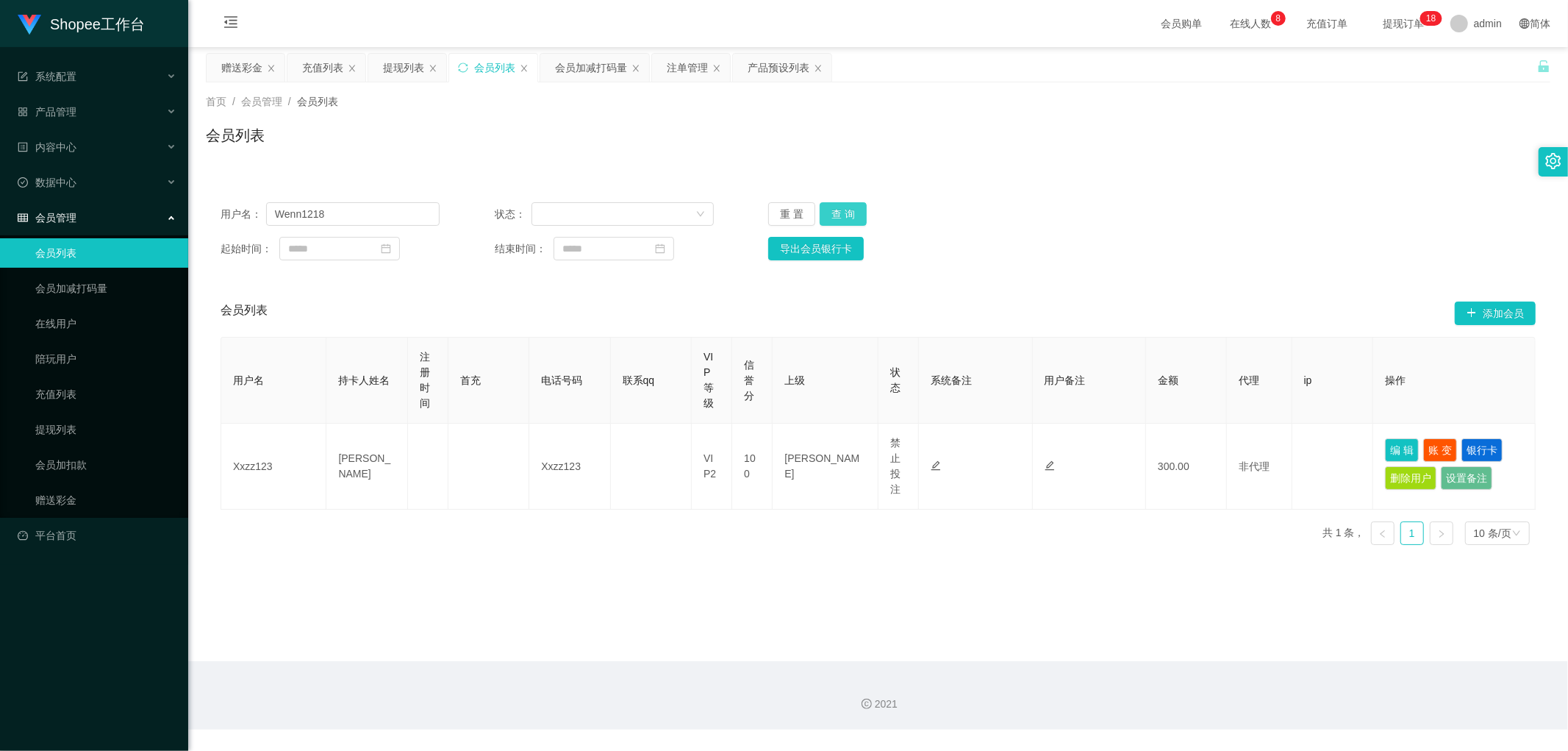
type input "Wenn1218"
drag, startPoint x: 841, startPoint y: 210, endPoint x: 1032, endPoint y: 211, distance: 191.0
click at [842, 210] on button "查 询" at bounding box center [843, 214] width 47 height 24
drag, startPoint x: 1134, startPoint y: 198, endPoint x: 1150, endPoint y: 200, distance: 16.1
click at [1136, 198] on div "用户名： Wenn1218 状态： 重 置 查 询 起始时间： 结束时间： 导出会员银行卡" at bounding box center [878, 231] width 1344 height 88
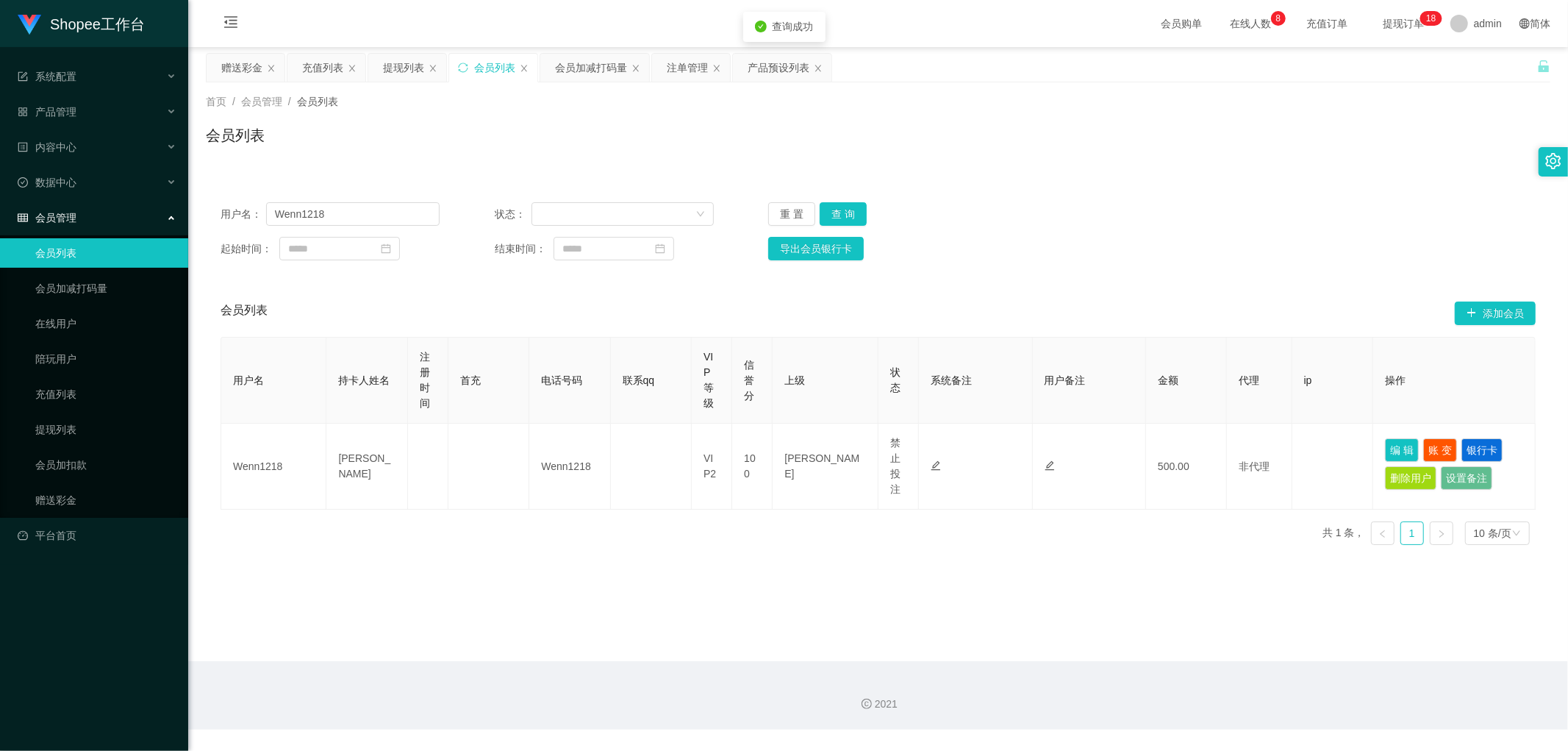
click at [1159, 185] on div "用户名： Wenn1218 状态： 重 置 查 询 起始时间： 结束时间： 导出会员银行卡 会员列表 添加会员 用户名 持卡人姓名 注册时间 首充 电话号码 …" at bounding box center [878, 363] width 1344 height 387
click at [1213, 181] on div "用户名： Wenn1218 状态： 重 置 查 询 起始时间： 结束时间： 导出会员银行卡 会员列表 添加会员 用户名 持卡人姓名 注册时间 首充 电话号码 …" at bounding box center [878, 363] width 1344 height 387
click at [1213, 178] on div "用户名： Wenn1218 状态： 重 置 查 询 起始时间： 结束时间： 导出会员银行卡 会员列表 添加会员 用户名 持卡人姓名 注册时间 首充 电话号码 …" at bounding box center [878, 363] width 1344 height 387
drag, startPoint x: 1214, startPoint y: 173, endPoint x: 1226, endPoint y: 173, distance: 12.0
click at [1214, 173] on div "用户名： Wenn1218 状态： 重 置 查 询 起始时间： 结束时间： 导出会员银行卡 会员列表 添加会员 用户名 持卡人姓名 注册时间 首充 电话号码 …" at bounding box center [878, 363] width 1344 height 387
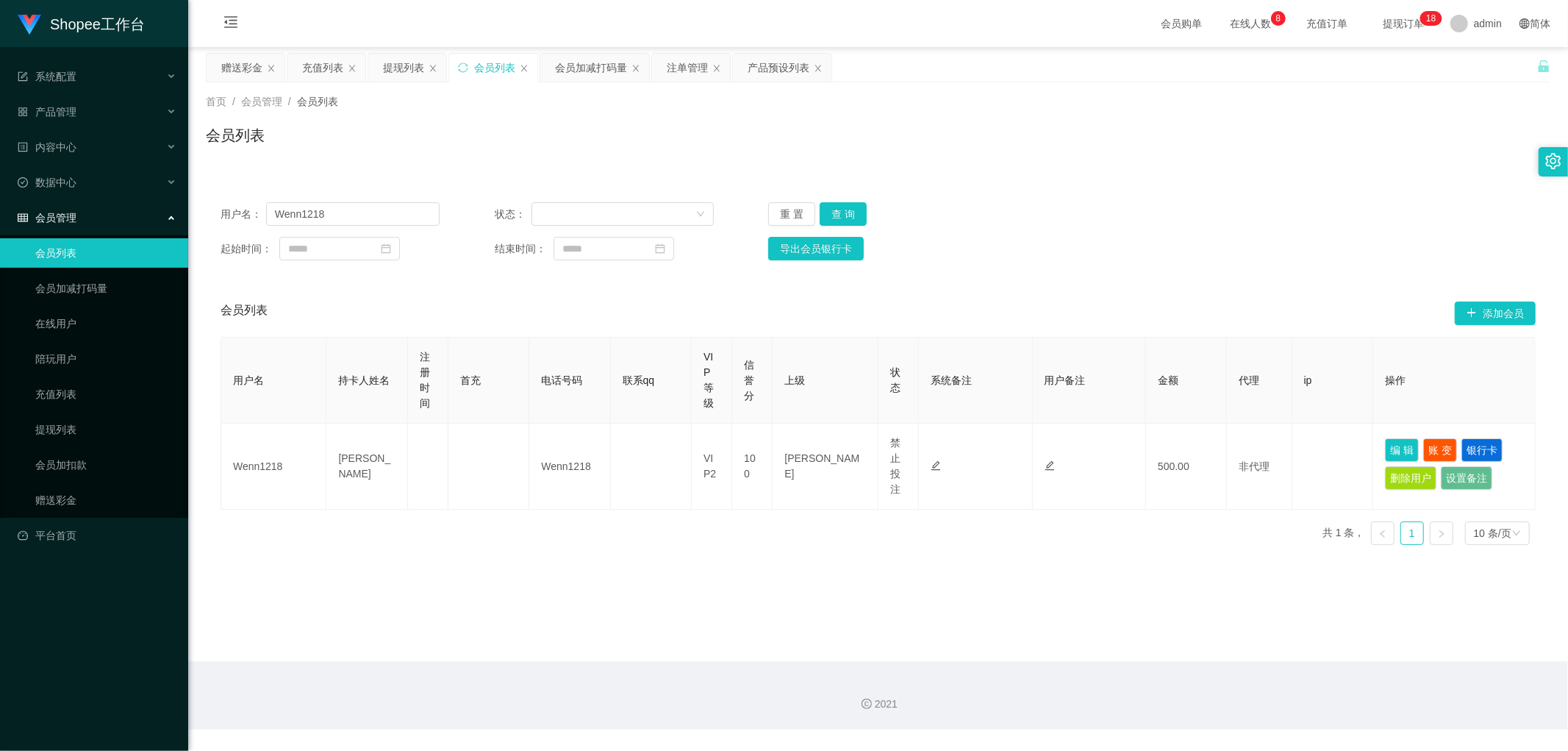
click at [1235, 152] on div "会员列表" at bounding box center [878, 141] width 1344 height 34
drag, startPoint x: 681, startPoint y: 65, endPoint x: 729, endPoint y: 112, distance: 67.2
click at [682, 65] on div "注单管理" at bounding box center [687, 68] width 41 height 28
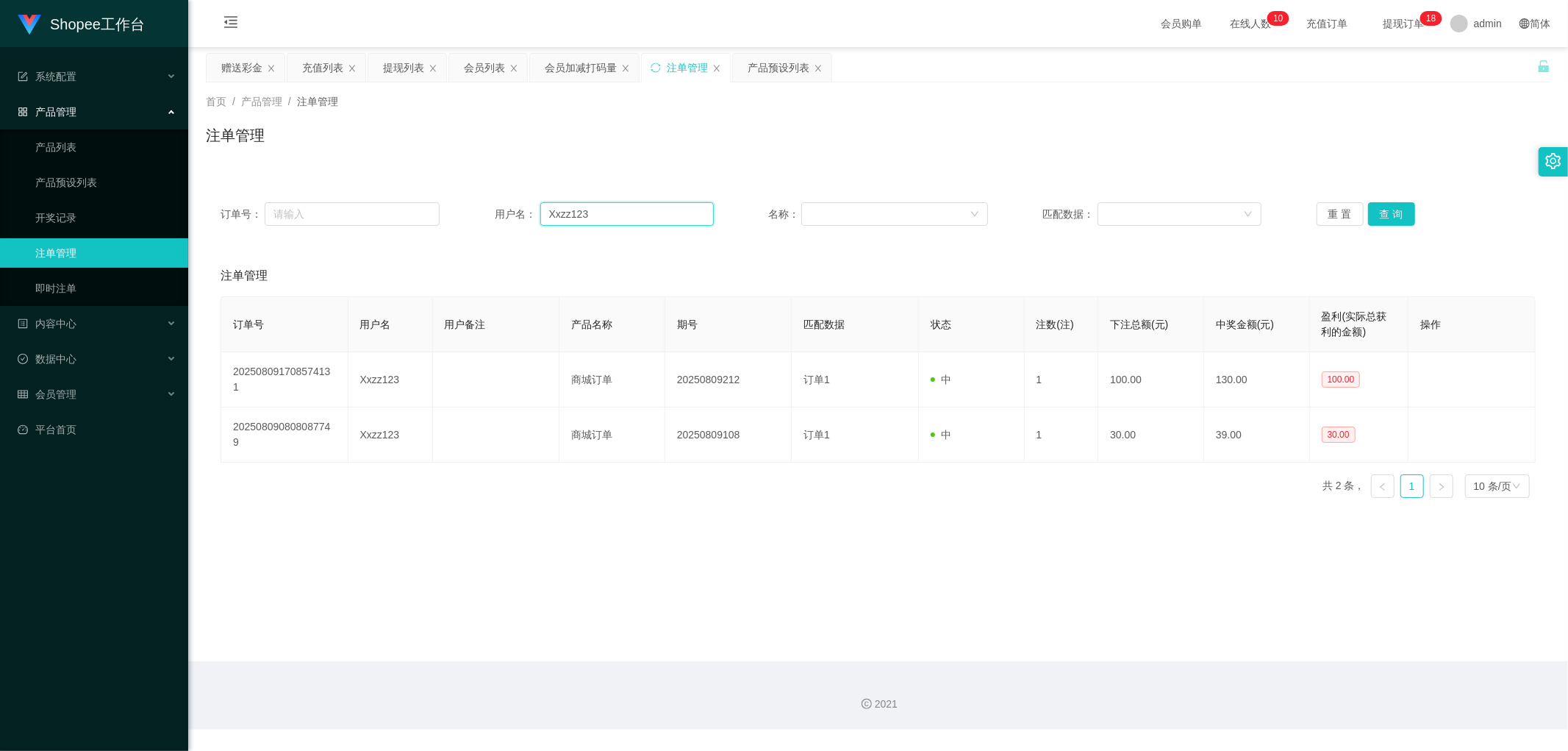
drag, startPoint x: 632, startPoint y: 210, endPoint x: 662, endPoint y: 209, distance: 30.0
click at [634, 211] on input "Xxzz123" at bounding box center [627, 214] width 174 height 24
paste input "Wenn1218"
type input "Wenn1218"
click at [1380, 212] on button "查 询" at bounding box center [1391, 214] width 47 height 24
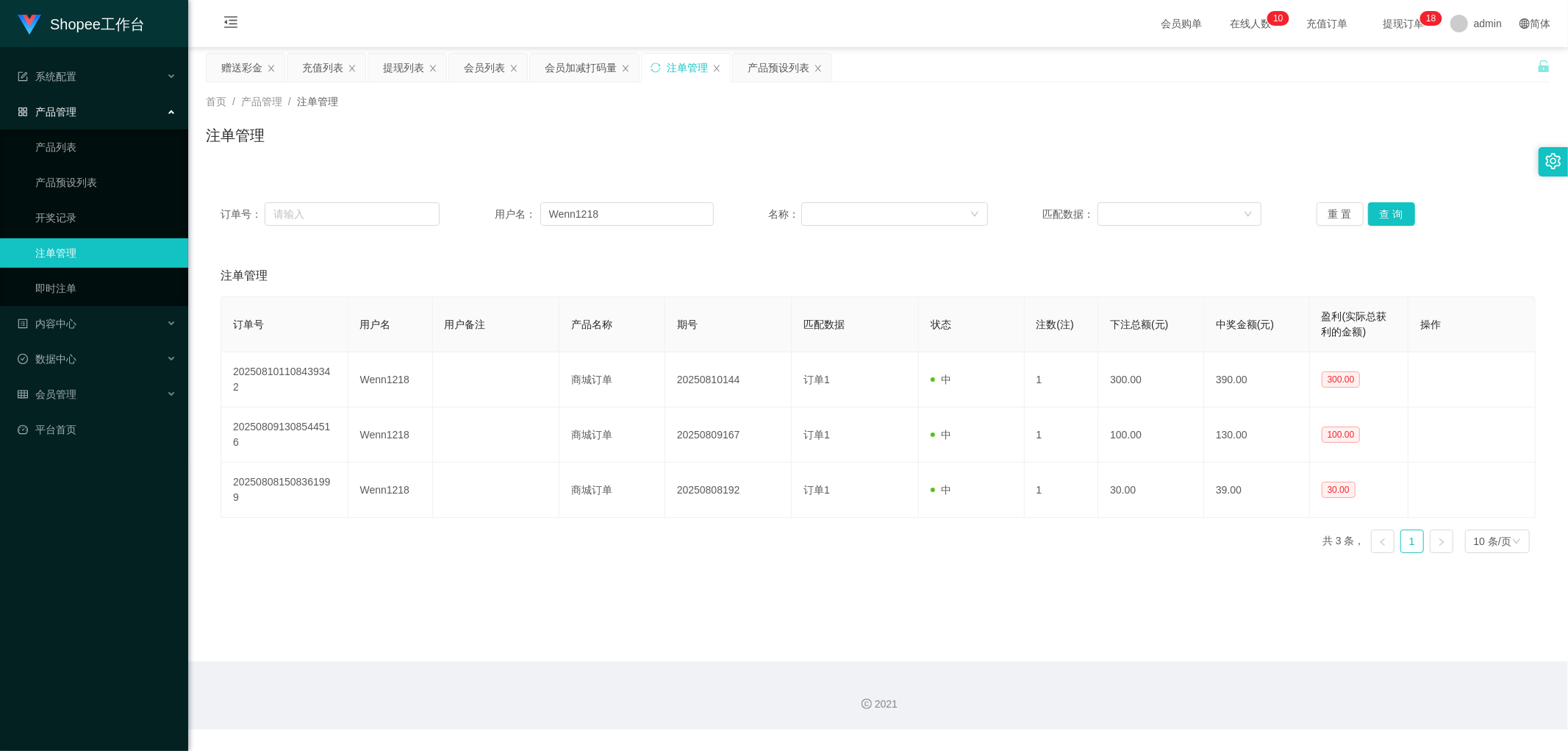
drag, startPoint x: 590, startPoint y: 129, endPoint x: 585, endPoint y: 87, distance: 42.3
click at [590, 126] on div "注单管理" at bounding box center [878, 141] width 1344 height 34
click at [582, 75] on div "会员加减打码量" at bounding box center [581, 68] width 72 height 28
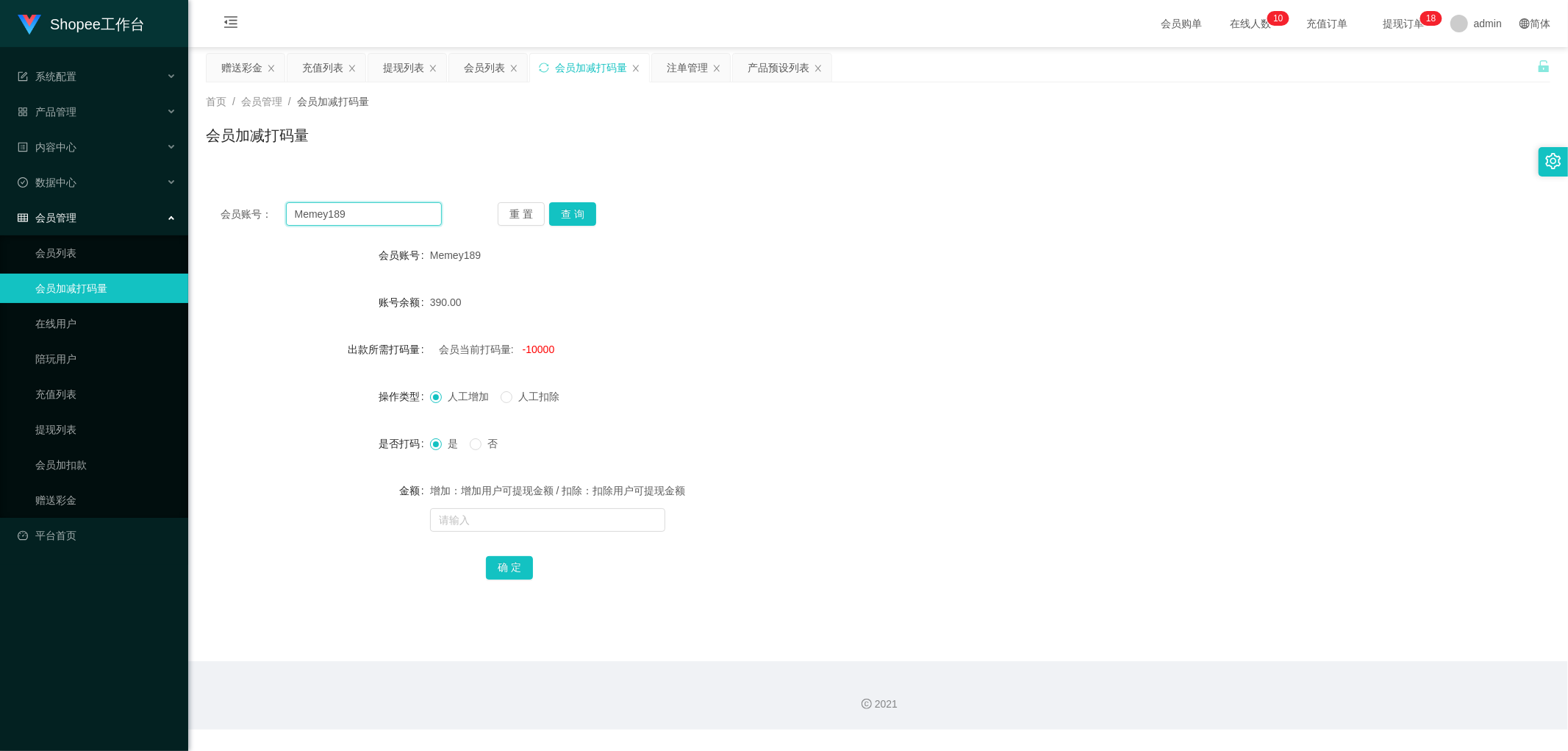
click at [391, 213] on input "Memey189" at bounding box center [364, 214] width 156 height 24
paste input "Wenn1218"
type input "Wenn1218"
click at [575, 213] on button "查 询" at bounding box center [572, 214] width 47 height 24
click at [762, 216] on div "会员账号： Wenn1218 重 置 查 询" at bounding box center [878, 214] width 1344 height 24
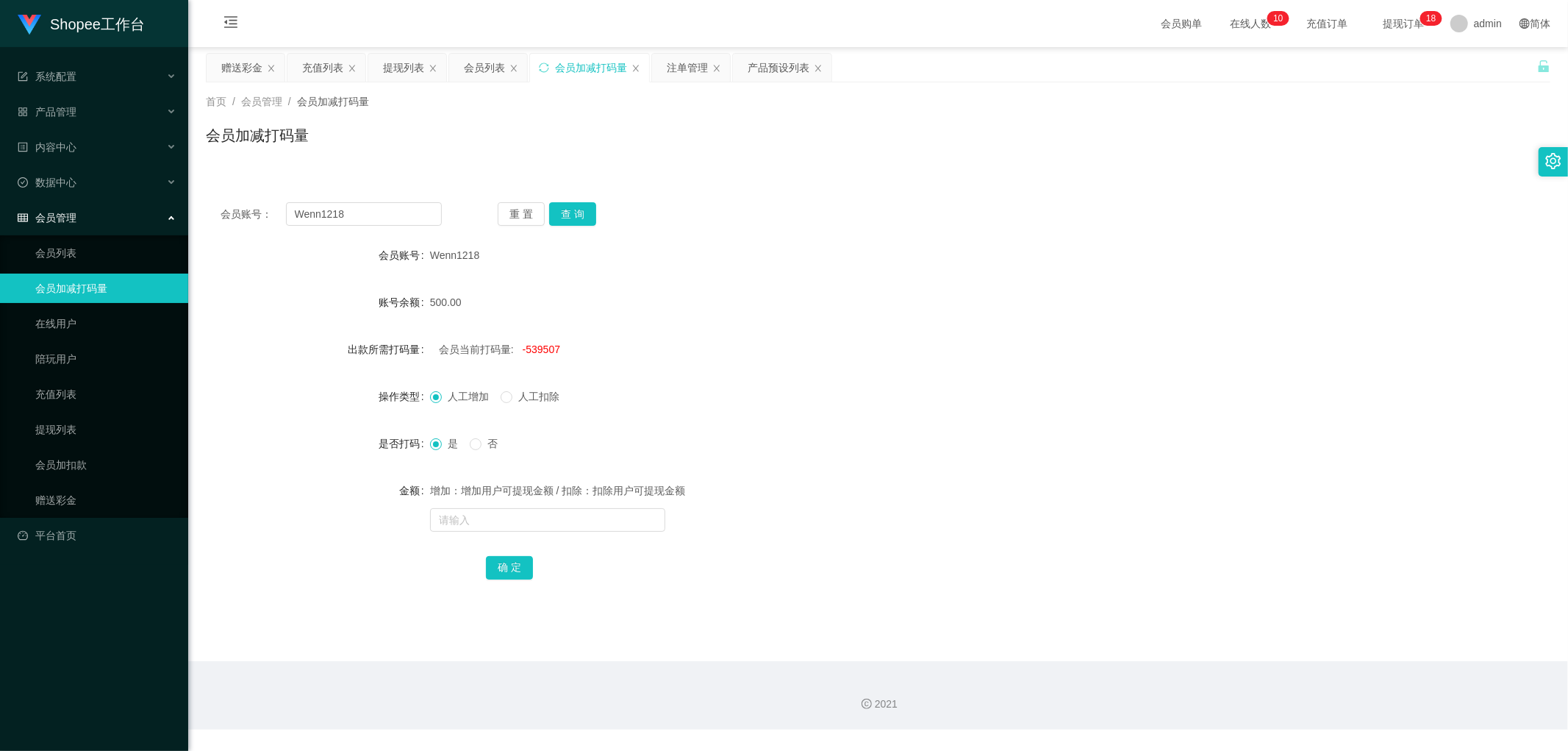
click at [782, 199] on div "会员账号： Wenn1218 重 置 查 询 会员账号 Wenn1218 账号余额 500.00 出款所需打码量 会员当前打码量: -539507 操作类型 …" at bounding box center [878, 400] width 1344 height 427
click at [474, 70] on div "会员列表" at bounding box center [484, 68] width 41 height 28
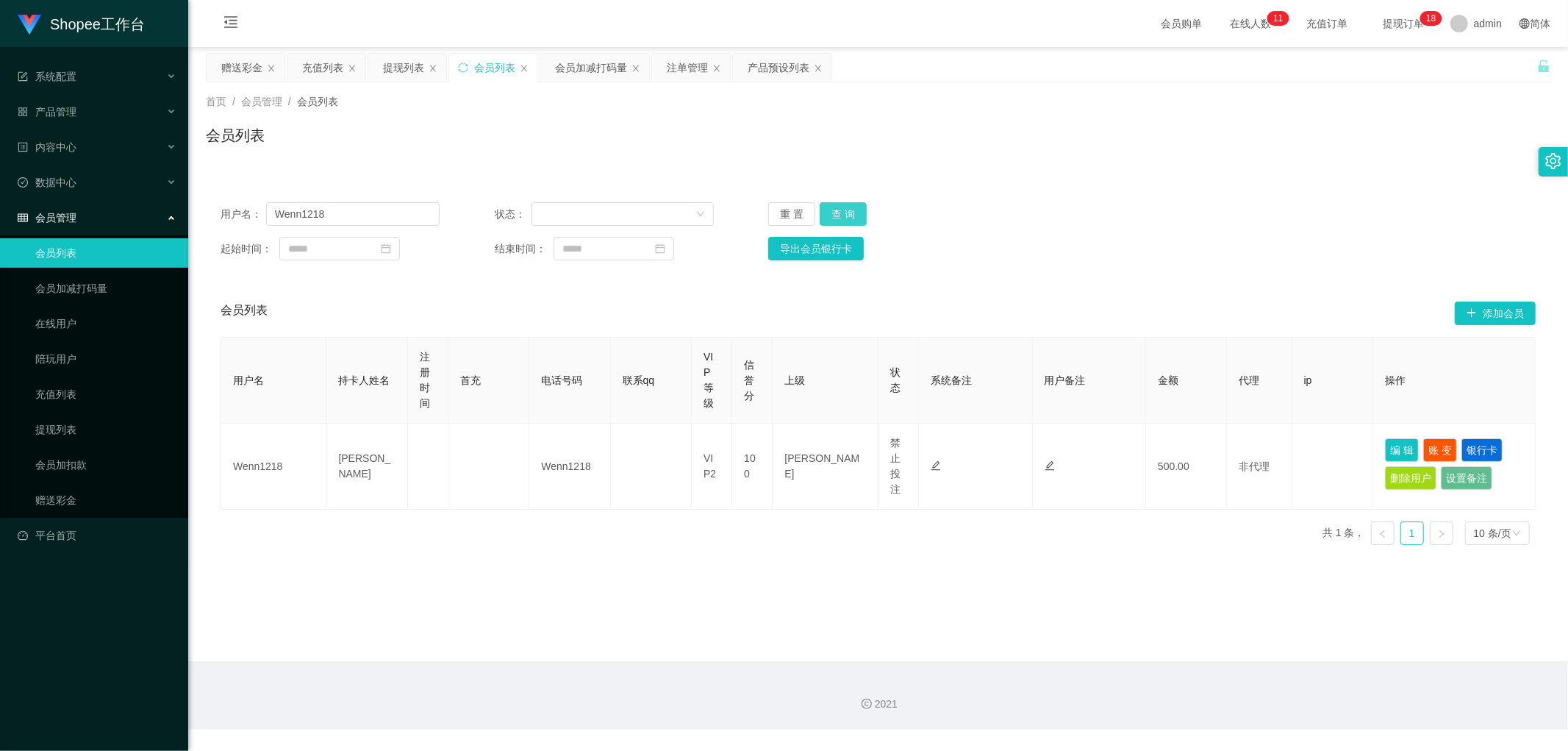
drag, startPoint x: 840, startPoint y: 212, endPoint x: 1202, endPoint y: 201, distance: 362.2
click at [841, 213] on button "查 询" at bounding box center [843, 214] width 47 height 24
drag, startPoint x: 1217, startPoint y: 201, endPoint x: 1250, endPoint y: 186, distance: 36.2
click at [1218, 201] on div "用户名： Wenn1218 状态： 重 置 查 询 起始时间： 结束时间： 导出会员银行卡" at bounding box center [878, 231] width 1344 height 88
click at [467, 146] on div "会员列表" at bounding box center [878, 141] width 1344 height 34
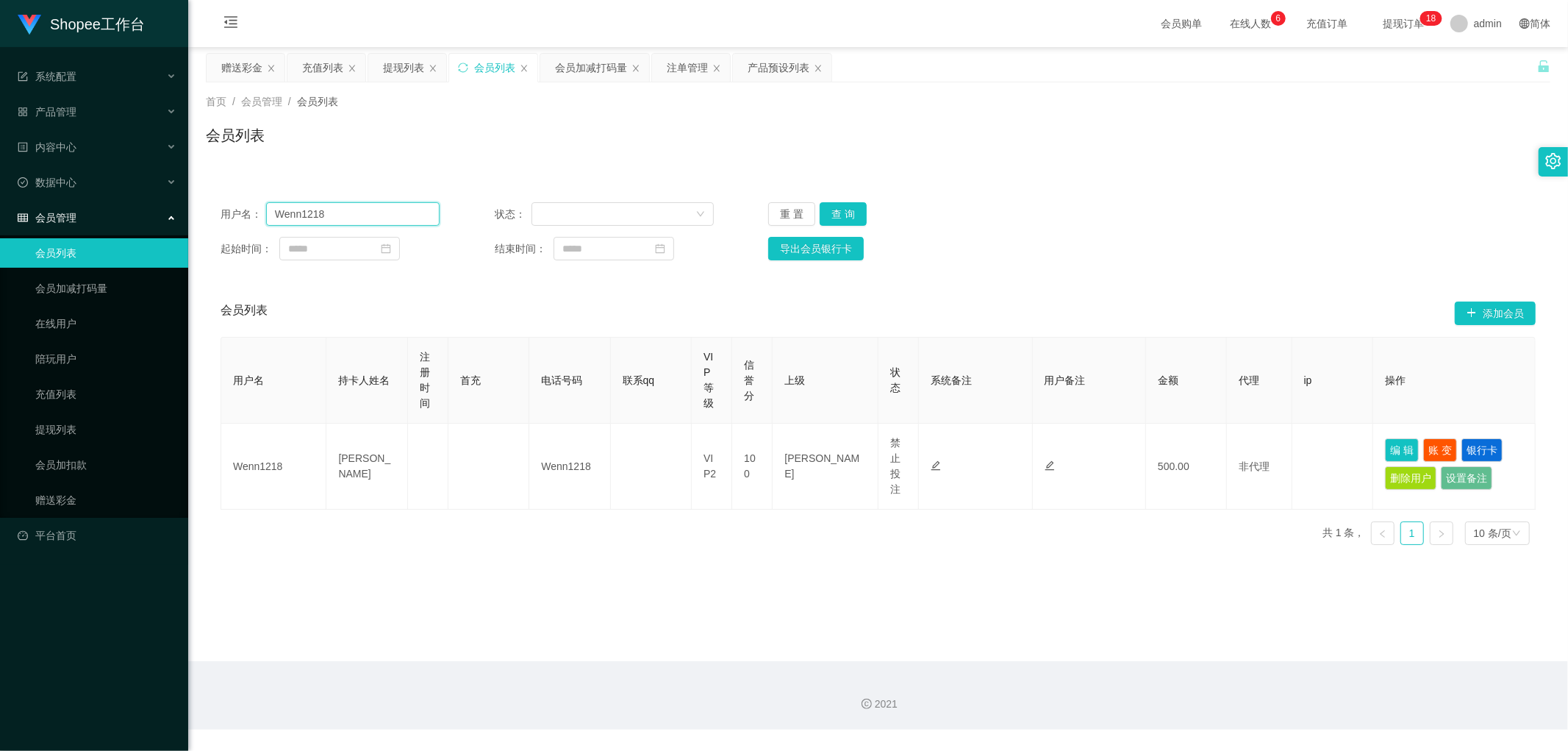
click at [368, 214] on input "Wenn1218" at bounding box center [353, 214] width 174 height 24
paste input "jamestan"
type input "jamestan"
click at [829, 210] on button "查 询" at bounding box center [843, 214] width 47 height 24
click at [1178, 188] on div "用户名： jamestan 状态： 重 置 查 询 起始时间： 结束时间： 导出会员银行卡" at bounding box center [878, 231] width 1344 height 88
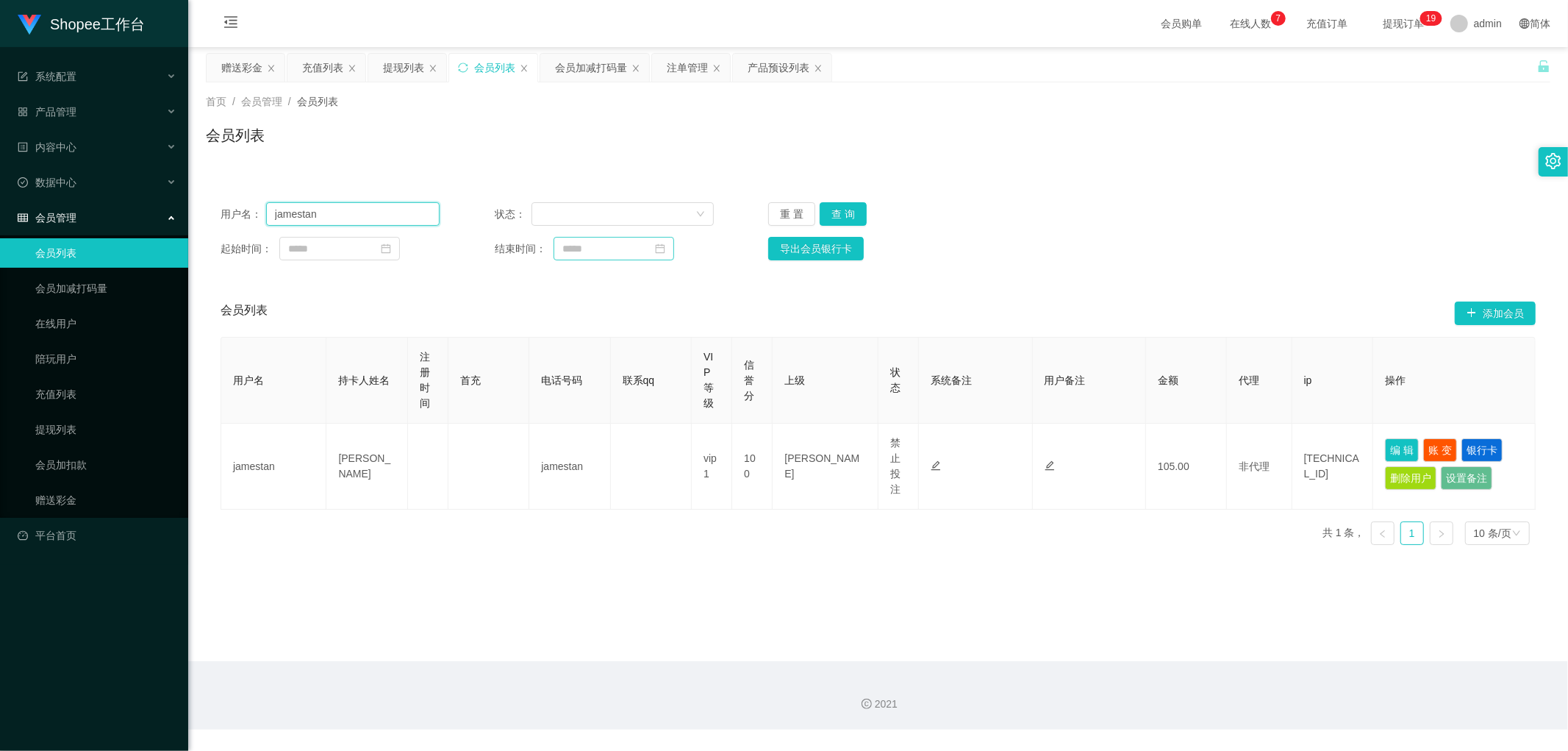
drag, startPoint x: 369, startPoint y: 219, endPoint x: 553, endPoint y: 251, distance: 186.8
click at [370, 218] on input "jamestan" at bounding box center [353, 214] width 174 height 24
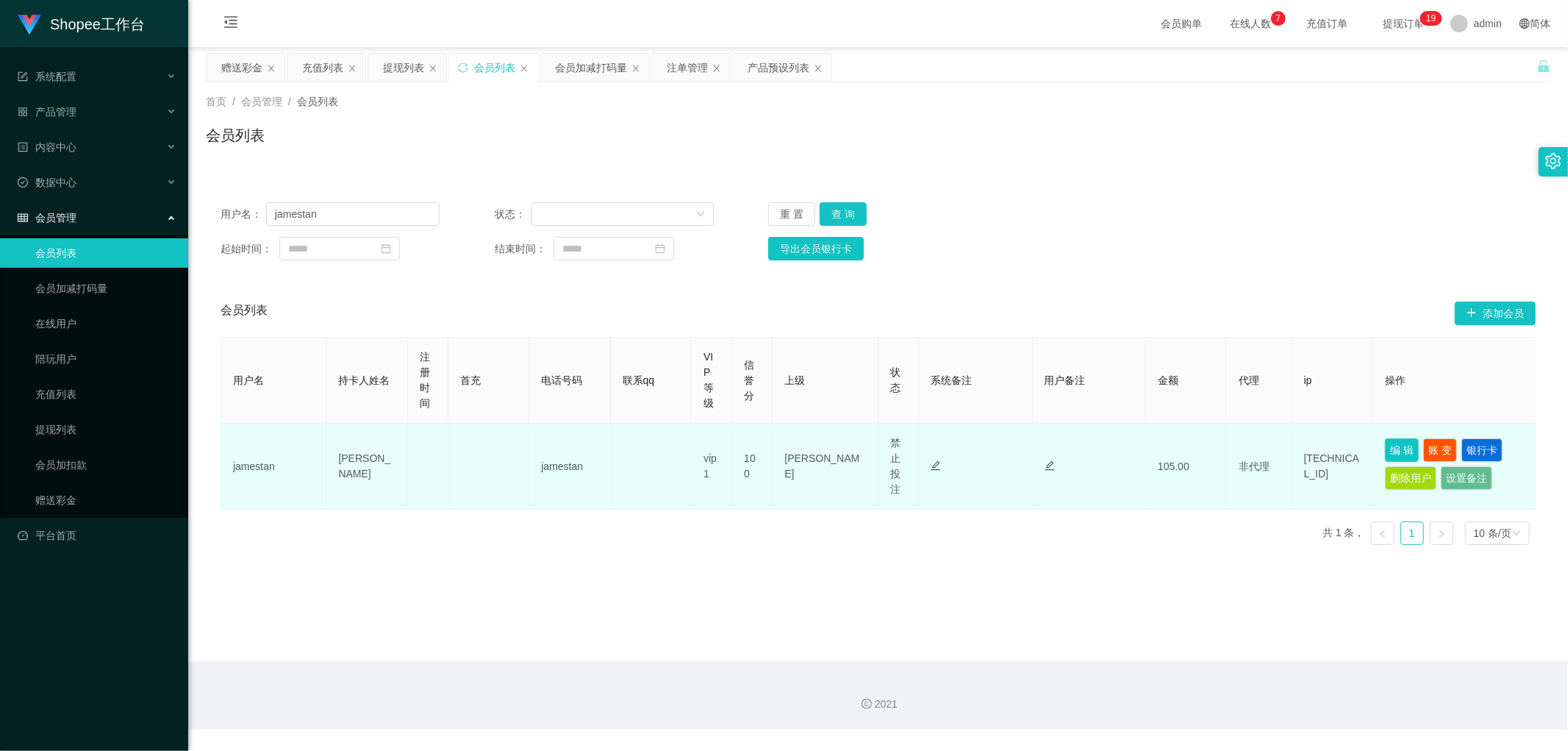
click at [1395, 453] on button "编 辑" at bounding box center [1401, 450] width 34 height 24
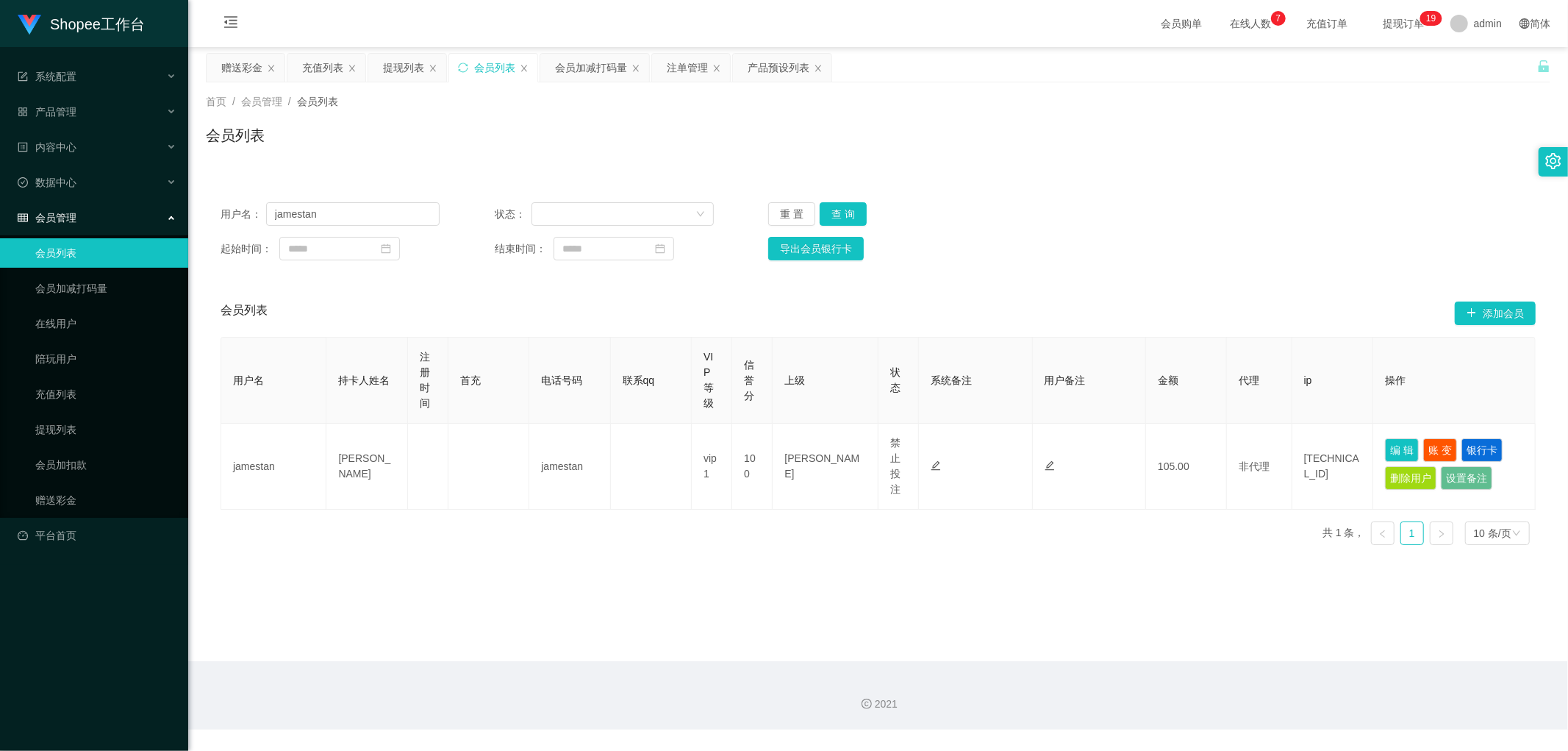
type input "jamestan"
type input "[PERSON_NAME]"
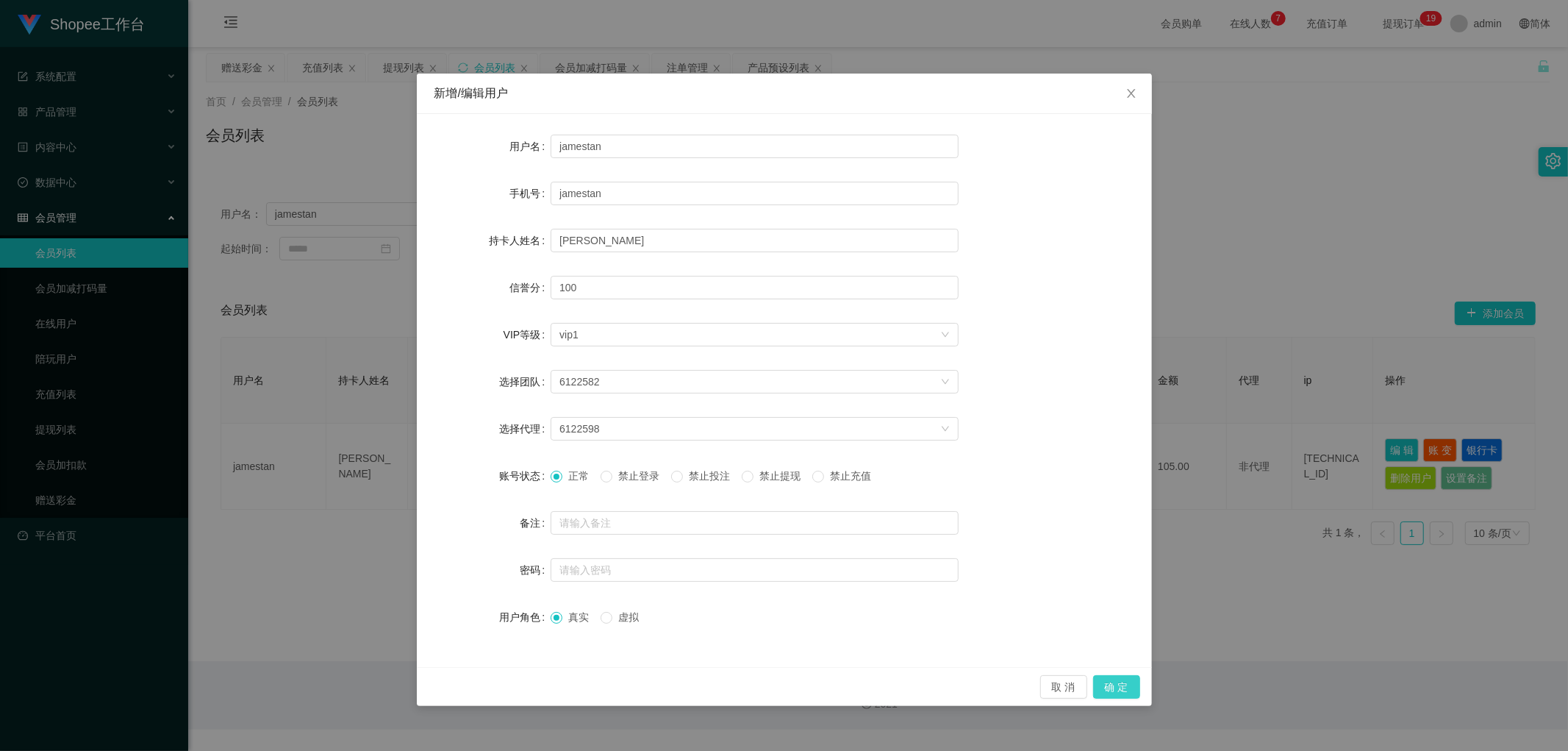
click at [1115, 688] on button "确 定" at bounding box center [1116, 686] width 47 height 24
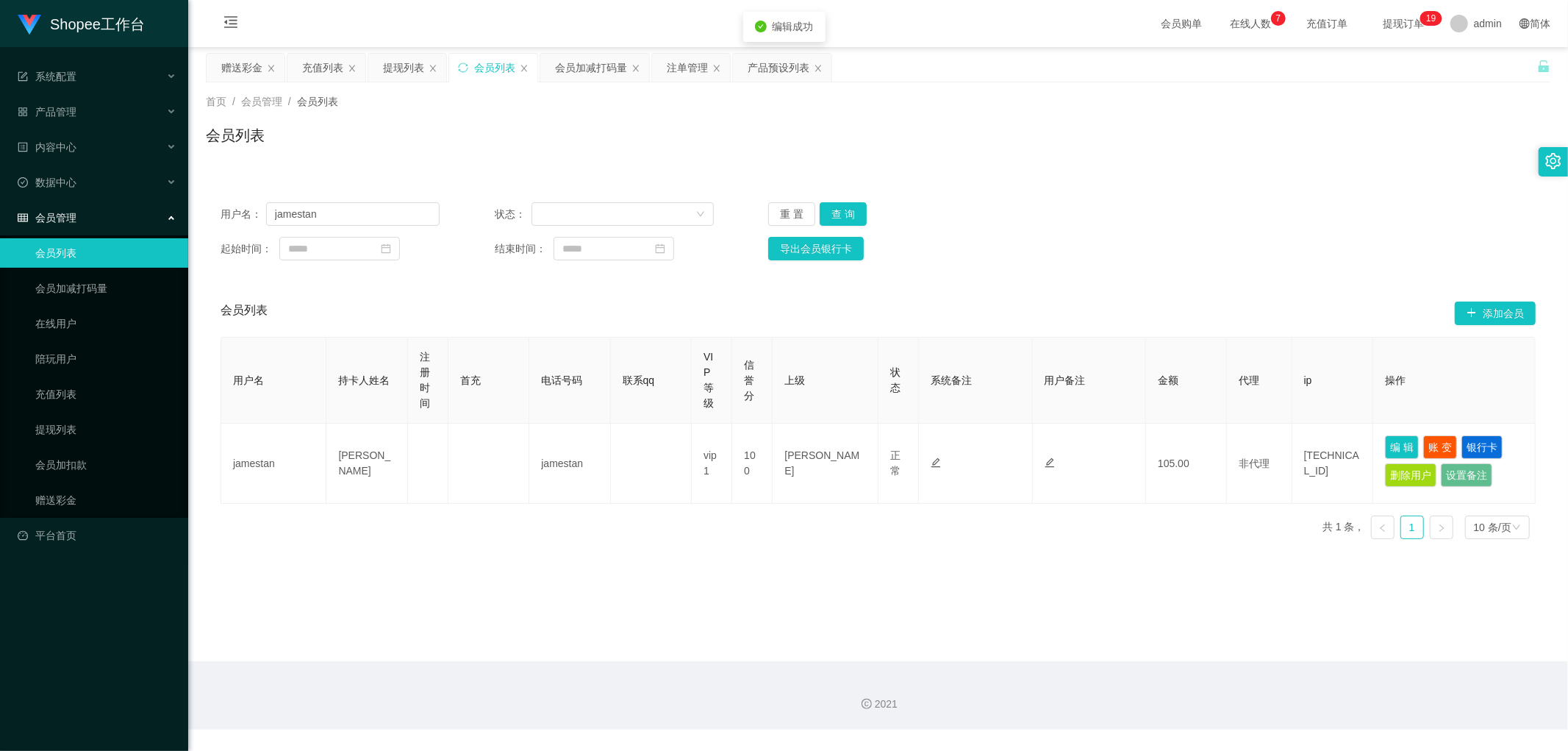
click at [1306, 138] on div "会员列表" at bounding box center [878, 141] width 1344 height 34
drag, startPoint x: 698, startPoint y: 125, endPoint x: 681, endPoint y: 89, distance: 39.8
click at [696, 125] on div "会员列表" at bounding box center [878, 141] width 1344 height 34
click at [680, 75] on div "注单管理" at bounding box center [687, 68] width 41 height 28
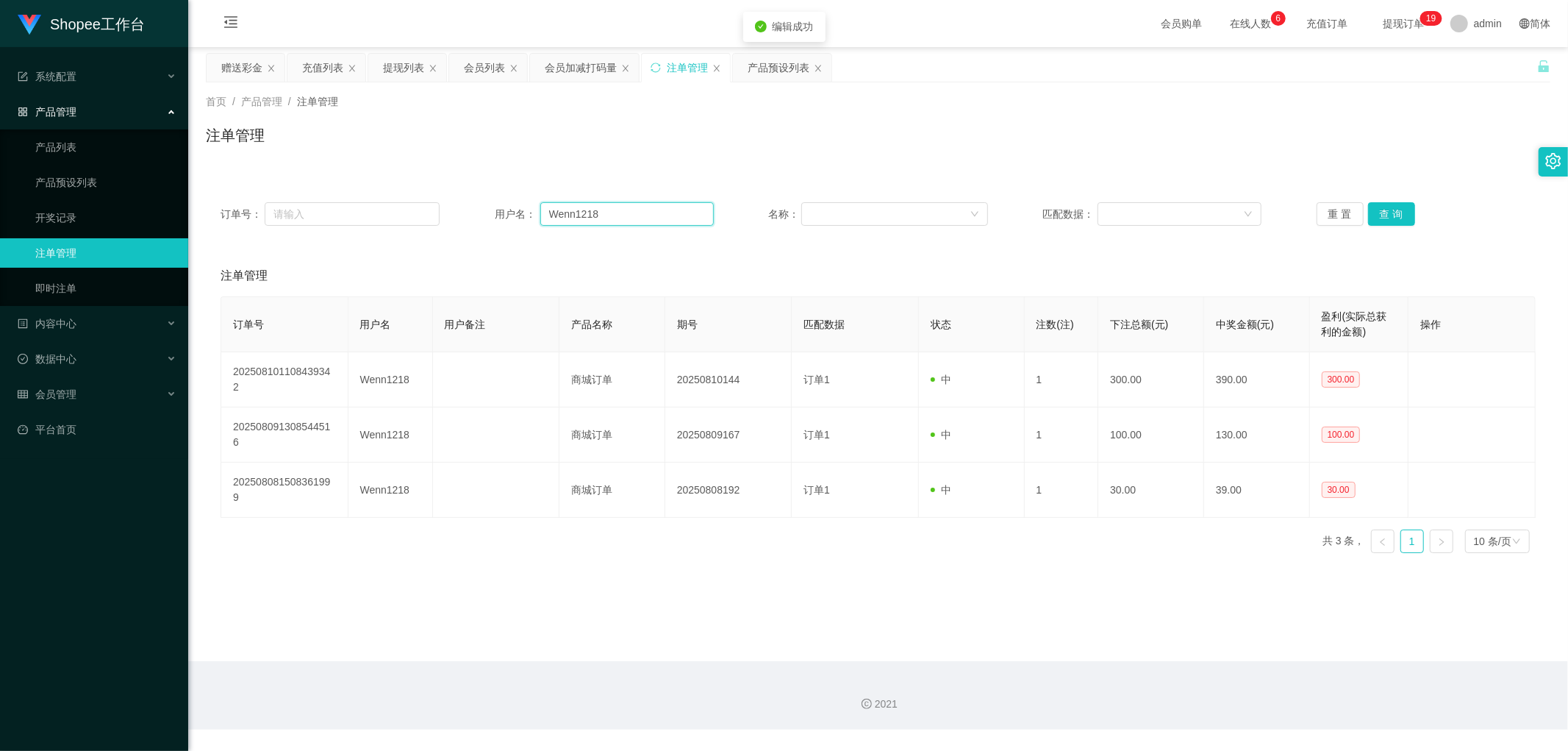
drag, startPoint x: 625, startPoint y: 210, endPoint x: 644, endPoint y: 212, distance: 19.1
click at [626, 210] on input "Wenn1218" at bounding box center [627, 214] width 174 height 24
paste input "jamestan"
type input "jamestan"
click at [1393, 215] on button "查 询" at bounding box center [1391, 214] width 47 height 24
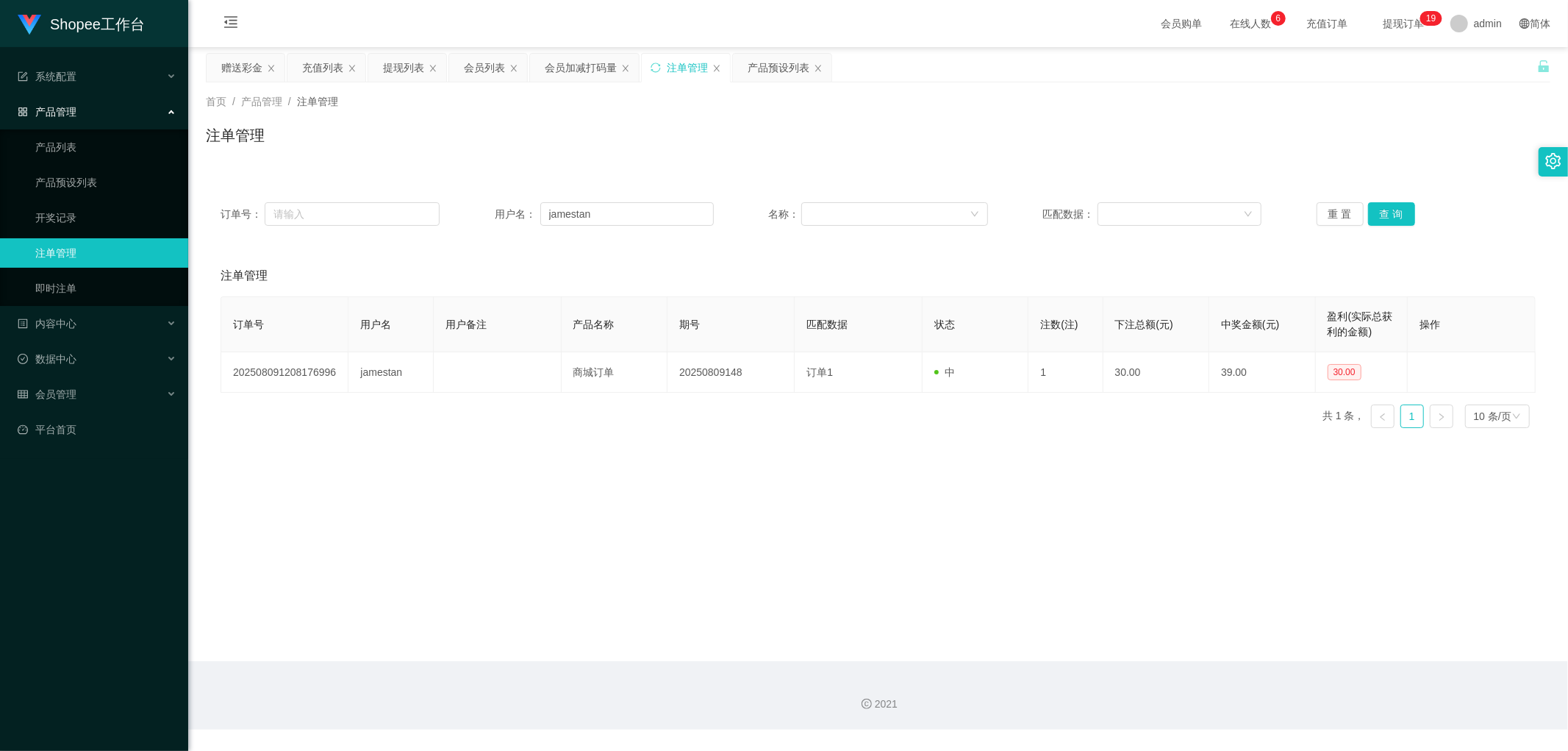
drag, startPoint x: 837, startPoint y: 130, endPoint x: 806, endPoint y: 125, distance: 31.4
click at [830, 129] on div "注单管理" at bounding box center [878, 141] width 1344 height 34
click at [575, 68] on div "会员加减打码量" at bounding box center [581, 68] width 72 height 28
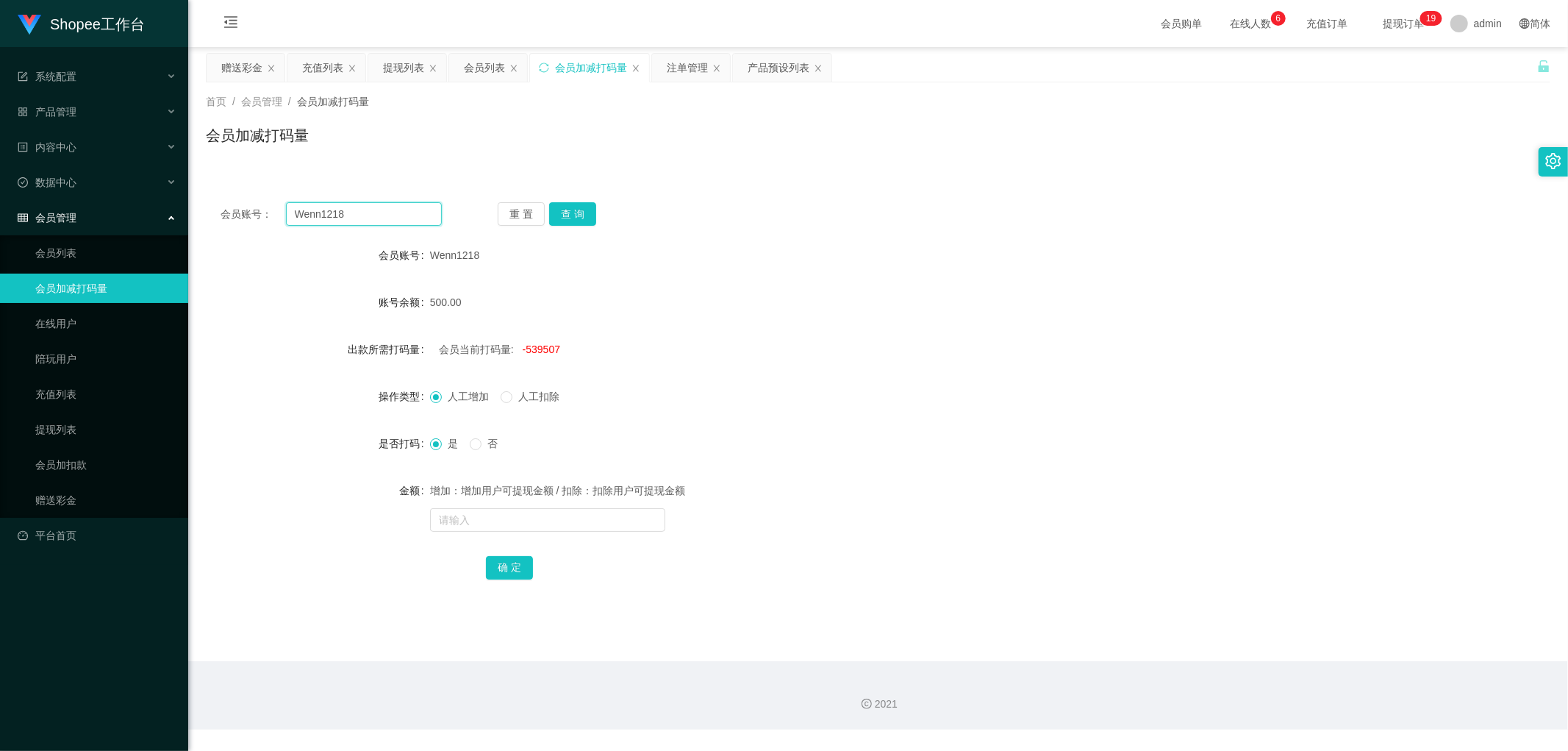
click at [386, 212] on input "Wenn1218" at bounding box center [364, 214] width 156 height 24
paste input "jamestan"
type input "jamestan"
click at [570, 207] on button "查 询" at bounding box center [572, 214] width 47 height 24
click at [735, 197] on div "会员账号： jamestan 重 置 查 询 会员账号 jamestan 账号余额 105.00 出款所需打码量 会员当前打码量: -252612 操作类型 …" at bounding box center [878, 400] width 1344 height 427
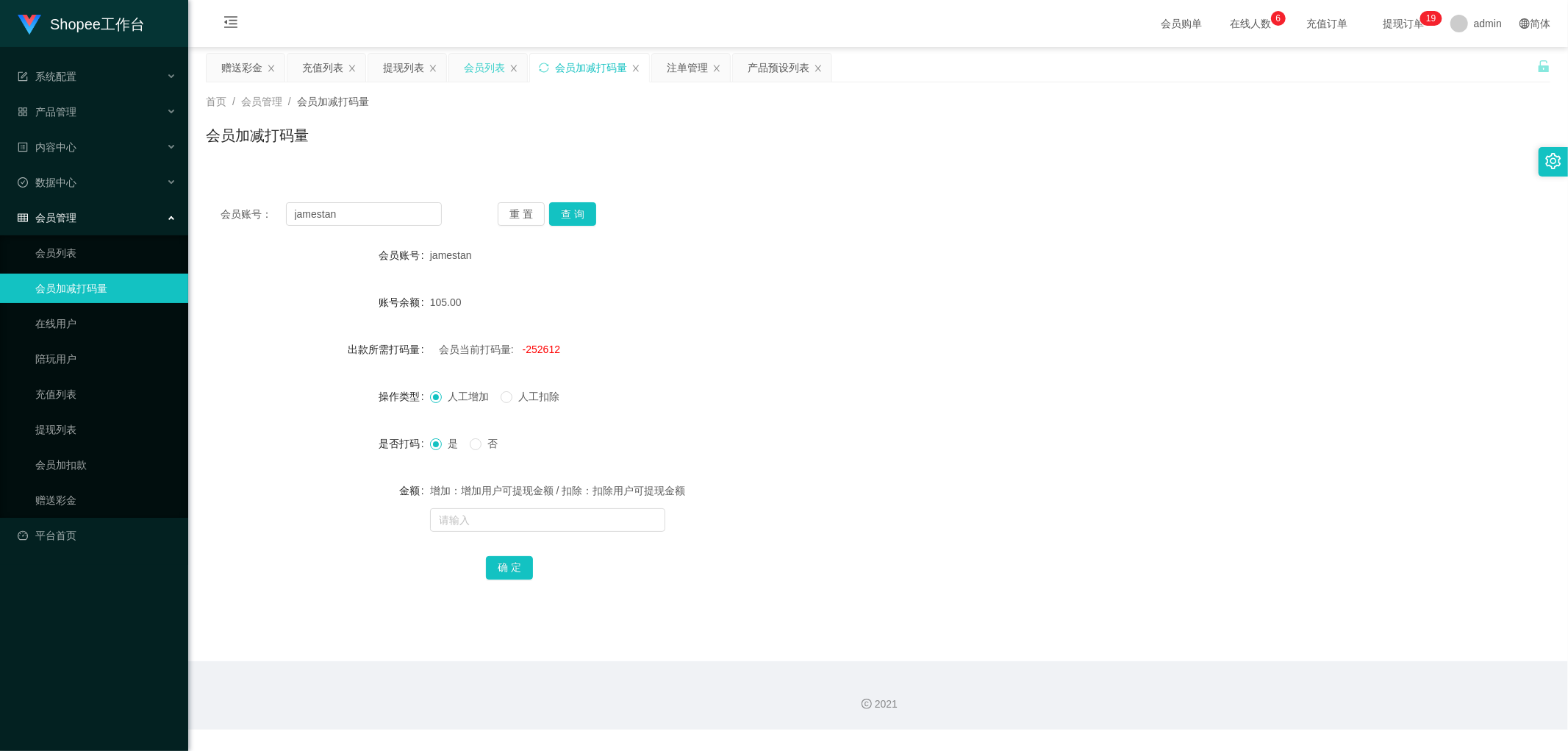
click at [477, 70] on div "会员列表" at bounding box center [484, 68] width 41 height 28
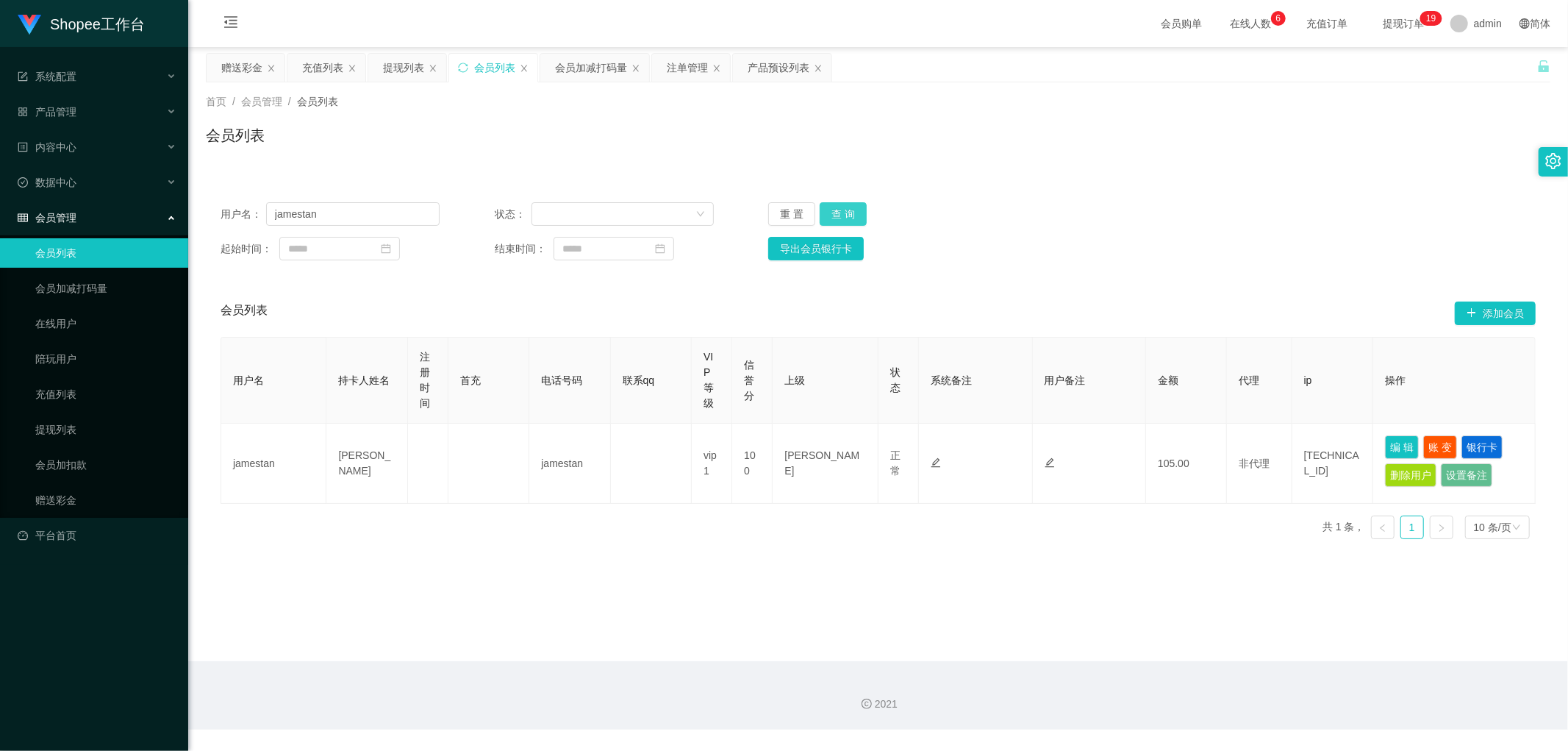
click at [834, 210] on button "查 询" at bounding box center [843, 214] width 47 height 24
drag, startPoint x: 1132, startPoint y: 194, endPoint x: 1155, endPoint y: 198, distance: 23.3
click at [1142, 195] on div "用户名： jamestan 状态： 重 置 查 询 起始时间： 结束时间： 导出会员银行卡" at bounding box center [878, 231] width 1344 height 88
click at [847, 215] on button "查 询" at bounding box center [843, 214] width 47 height 24
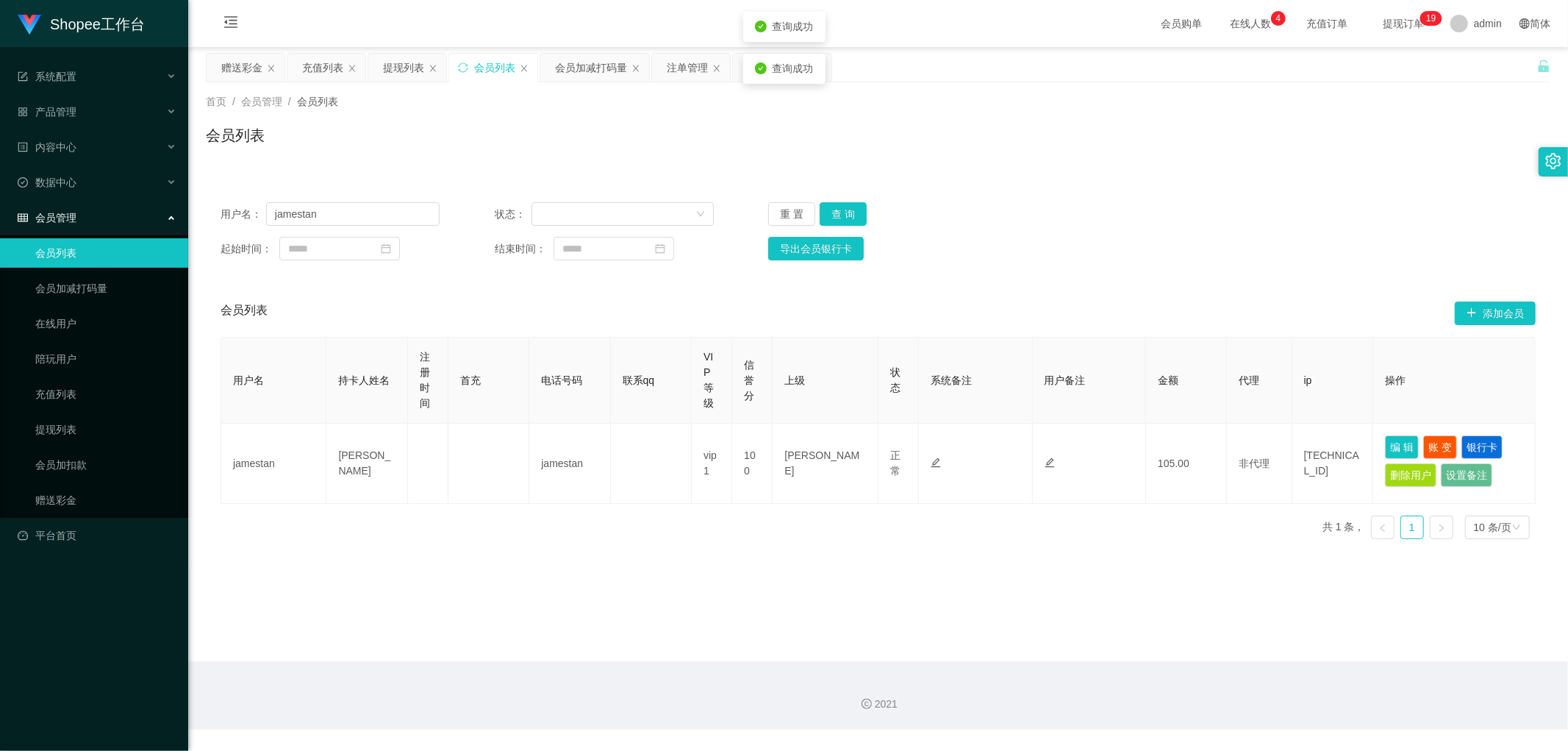
drag, startPoint x: 1202, startPoint y: 183, endPoint x: 1239, endPoint y: 168, distance: 39.9
click at [1207, 181] on div "用户名： jamestan 状态： 重 置 查 询 起始时间： 结束时间： 导出会员银行卡 会员列表 添加会员 用户名 持卡人姓名 注册时间 首充 电话号码 …" at bounding box center [878, 360] width 1344 height 381
click at [846, 211] on button "查 询" at bounding box center [843, 214] width 47 height 24
click at [851, 214] on button "查 询" at bounding box center [843, 214] width 47 height 24
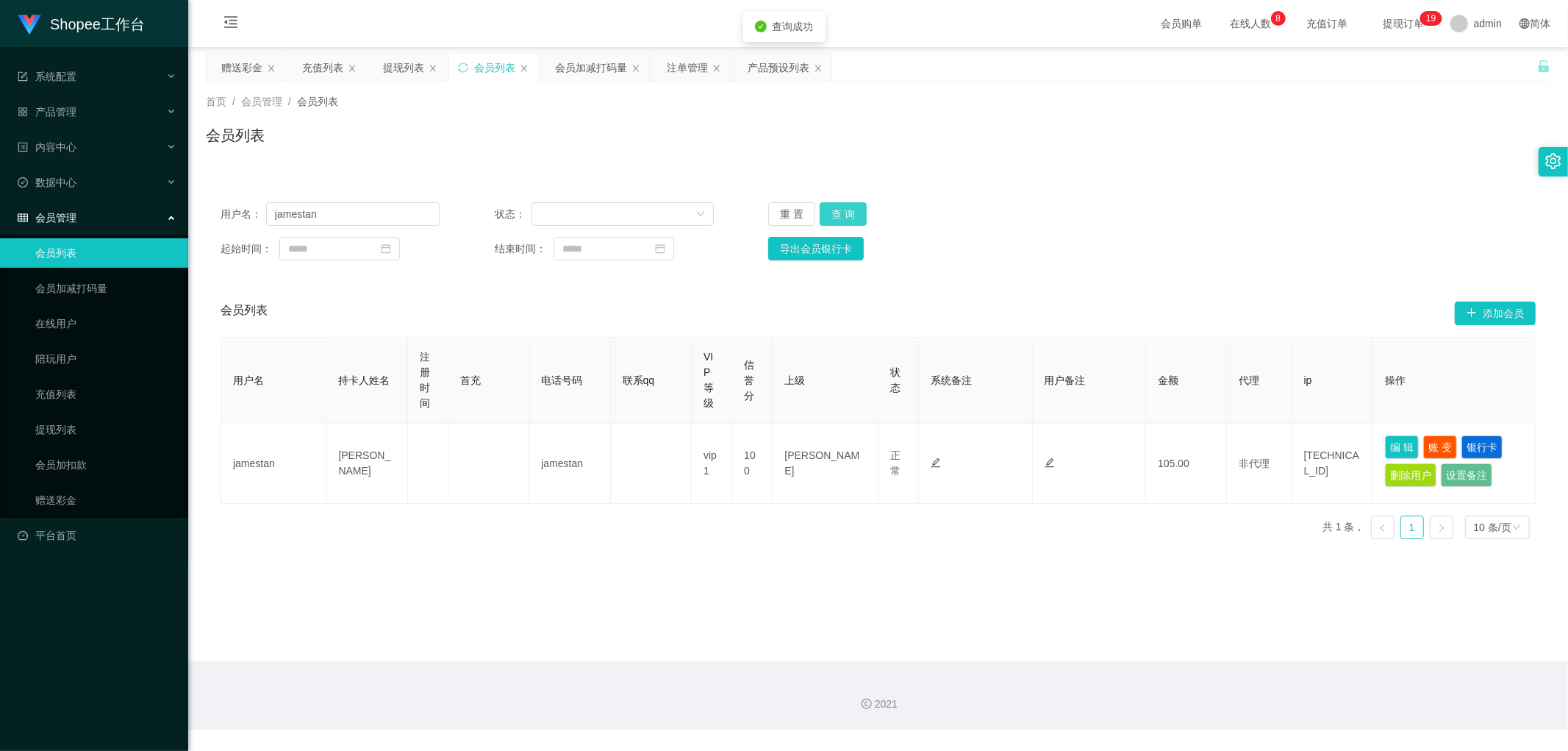
click at [850, 214] on button "查 询" at bounding box center [843, 214] width 47 height 24
click at [1210, 210] on div "用户名： jamestan 状态： 重 置 查 询" at bounding box center [878, 214] width 1315 height 24
click at [843, 218] on button "查 询" at bounding box center [843, 214] width 47 height 24
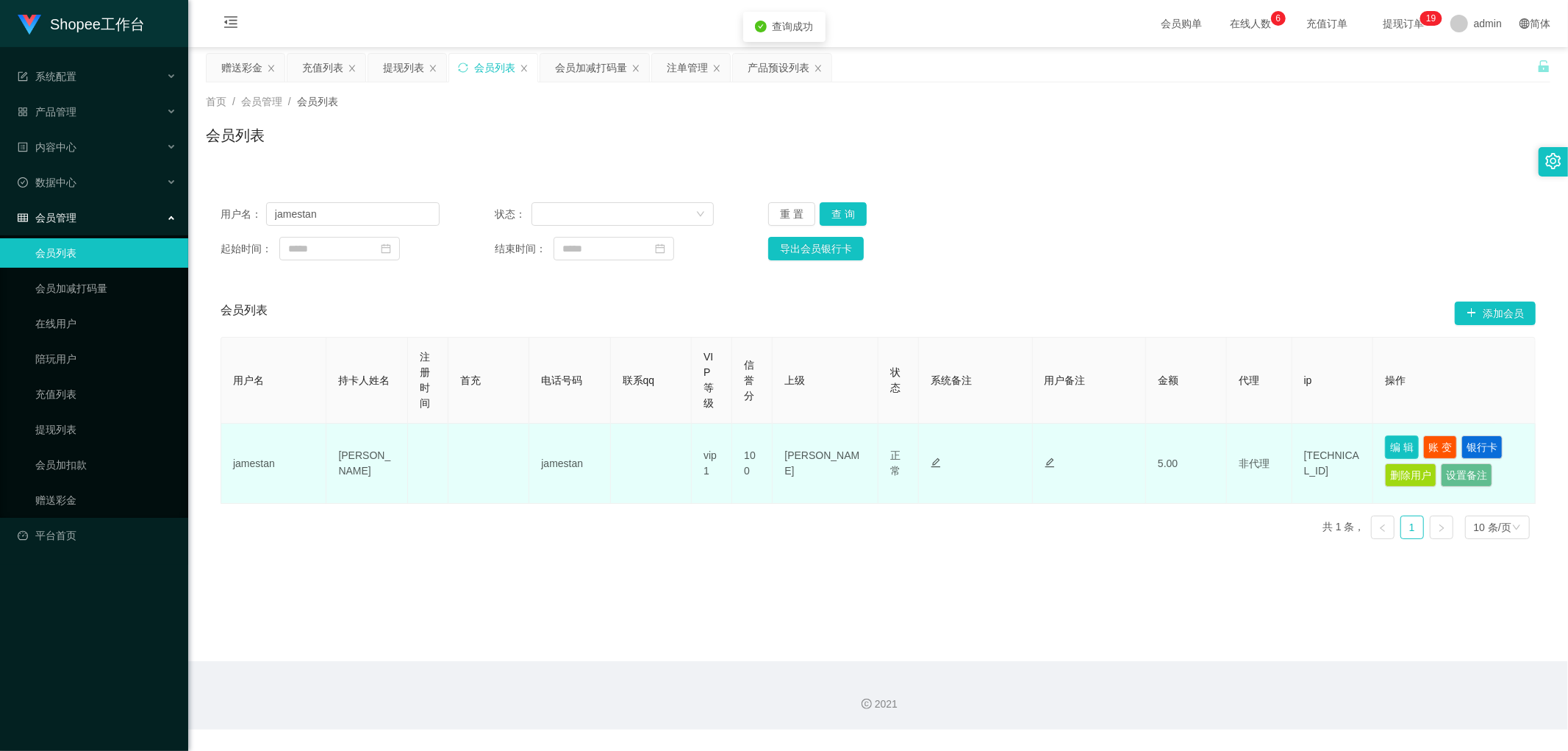
click at [1385, 449] on button "编 辑" at bounding box center [1401, 446] width 34 height 24
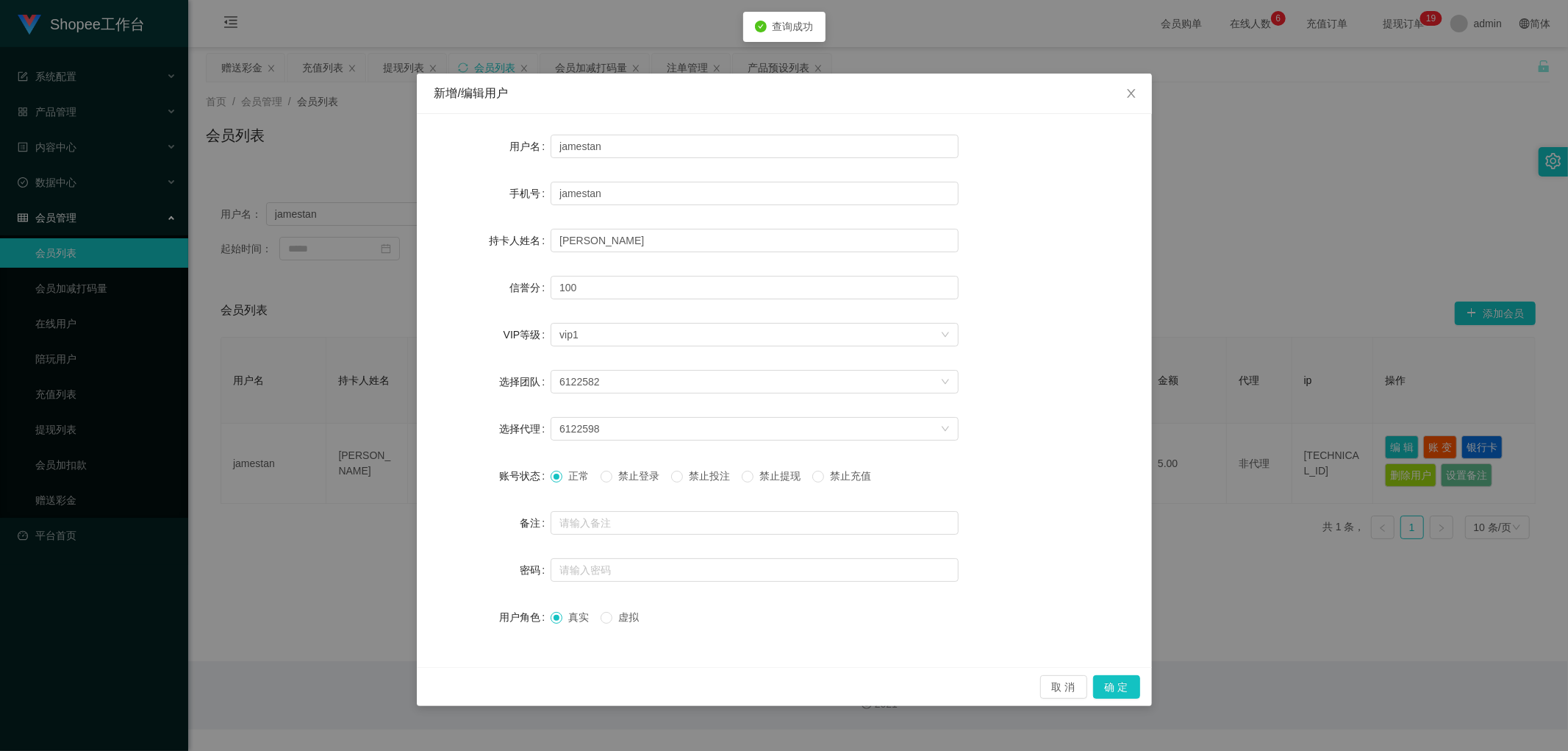
click at [718, 475] on span "禁止投注" at bounding box center [709, 476] width 53 height 11
click at [1116, 675] on button "确 定" at bounding box center [1116, 686] width 47 height 24
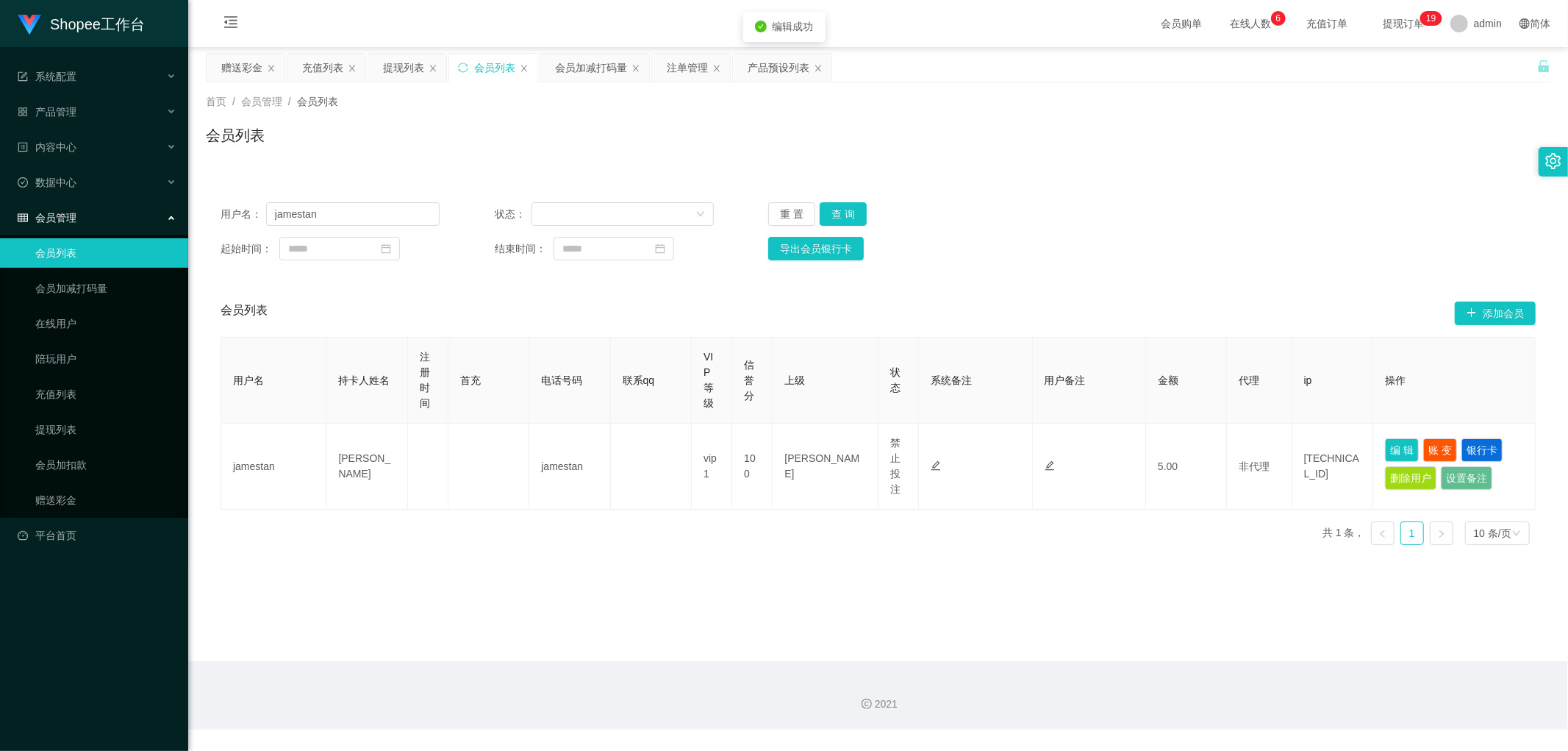
click at [694, 303] on div "会员列表 添加会员" at bounding box center [878, 313] width 1315 height 47
drag, startPoint x: 622, startPoint y: 97, endPoint x: 612, endPoint y: 67, distance: 31.6
click at [622, 96] on div "首页 / 会员管理 / 会员列表 /" at bounding box center [878, 102] width 1344 height 16
click at [608, 64] on div "会员加减打码量" at bounding box center [591, 68] width 72 height 28
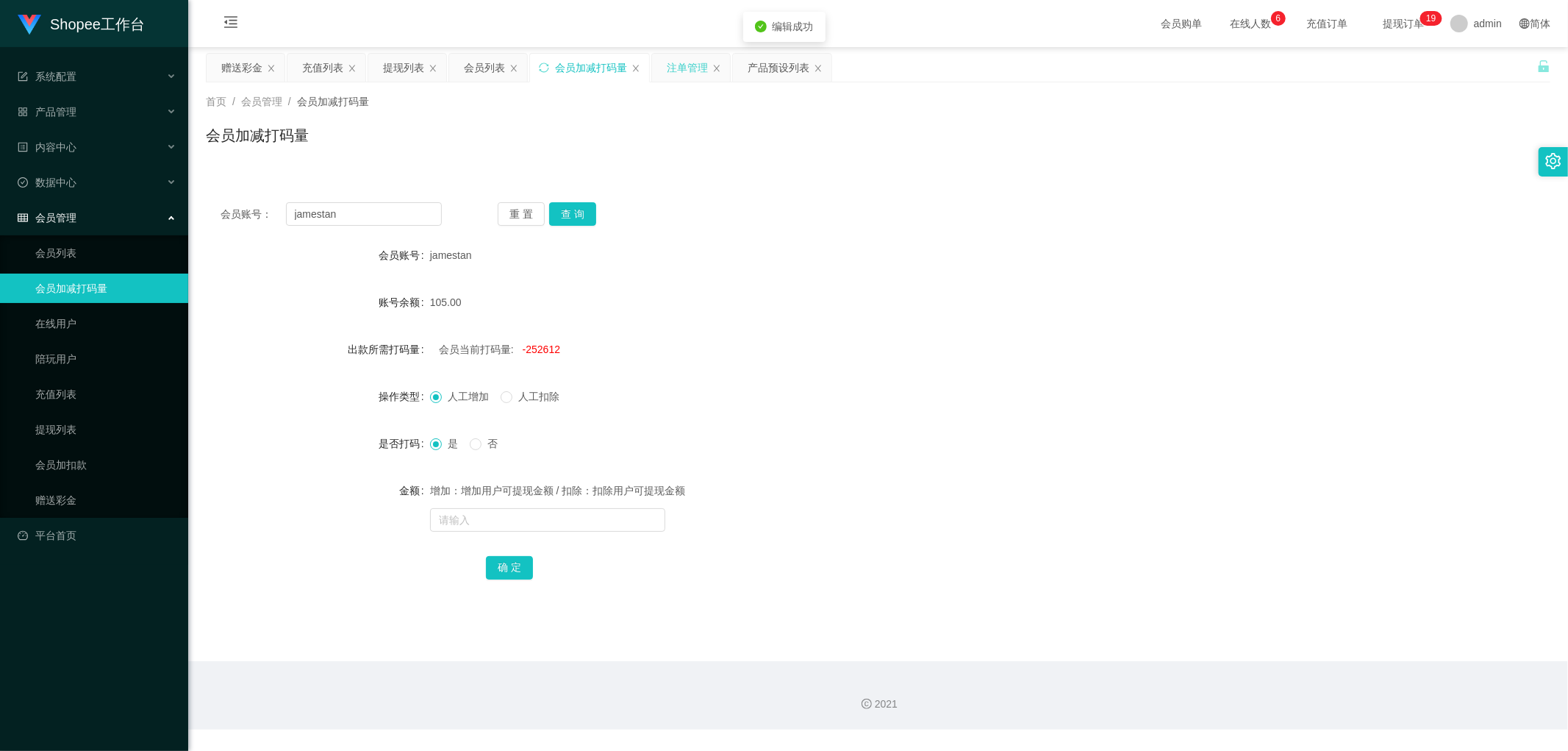
click at [680, 75] on div "注单管理" at bounding box center [687, 68] width 41 height 28
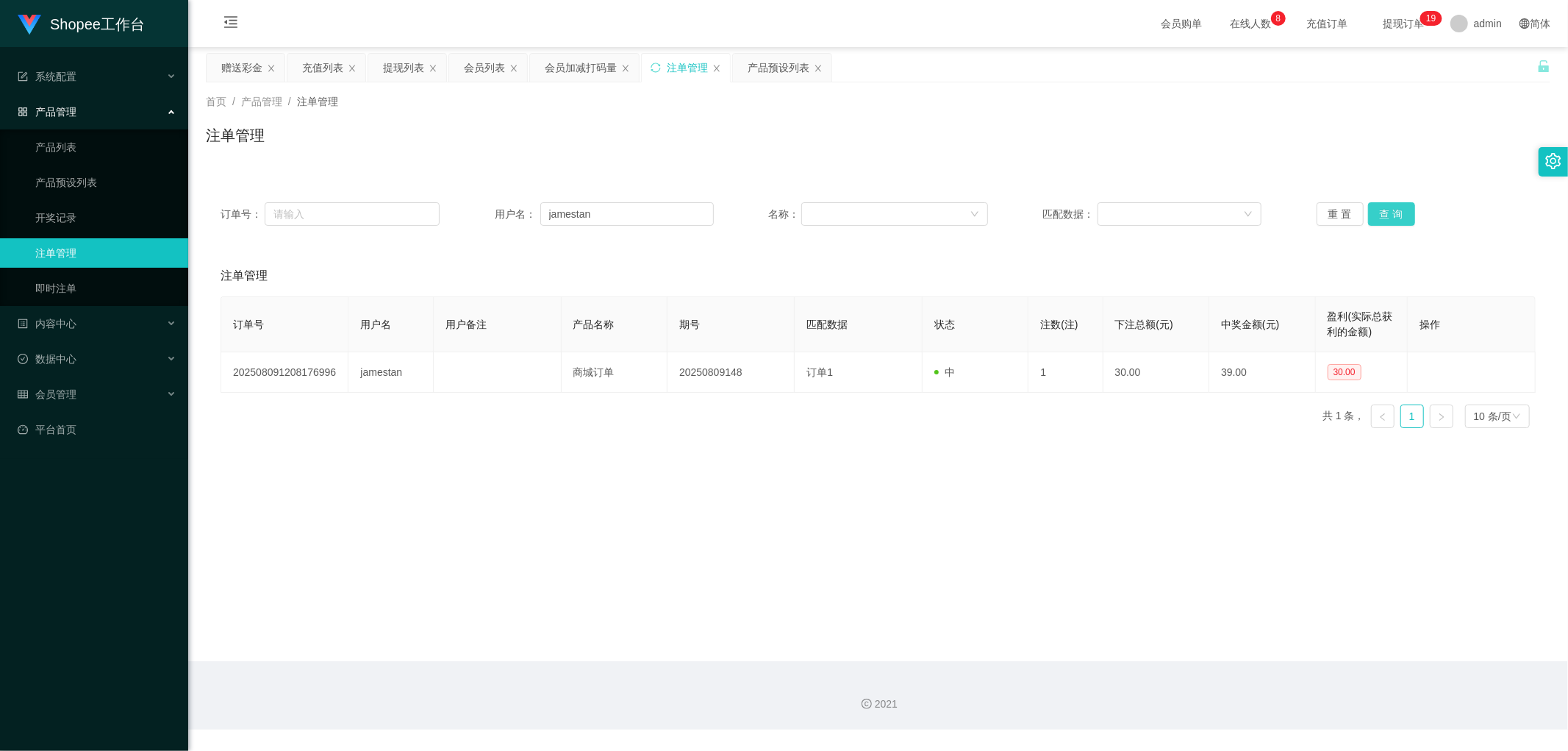
click at [1390, 210] on button "查 询" at bounding box center [1391, 214] width 47 height 24
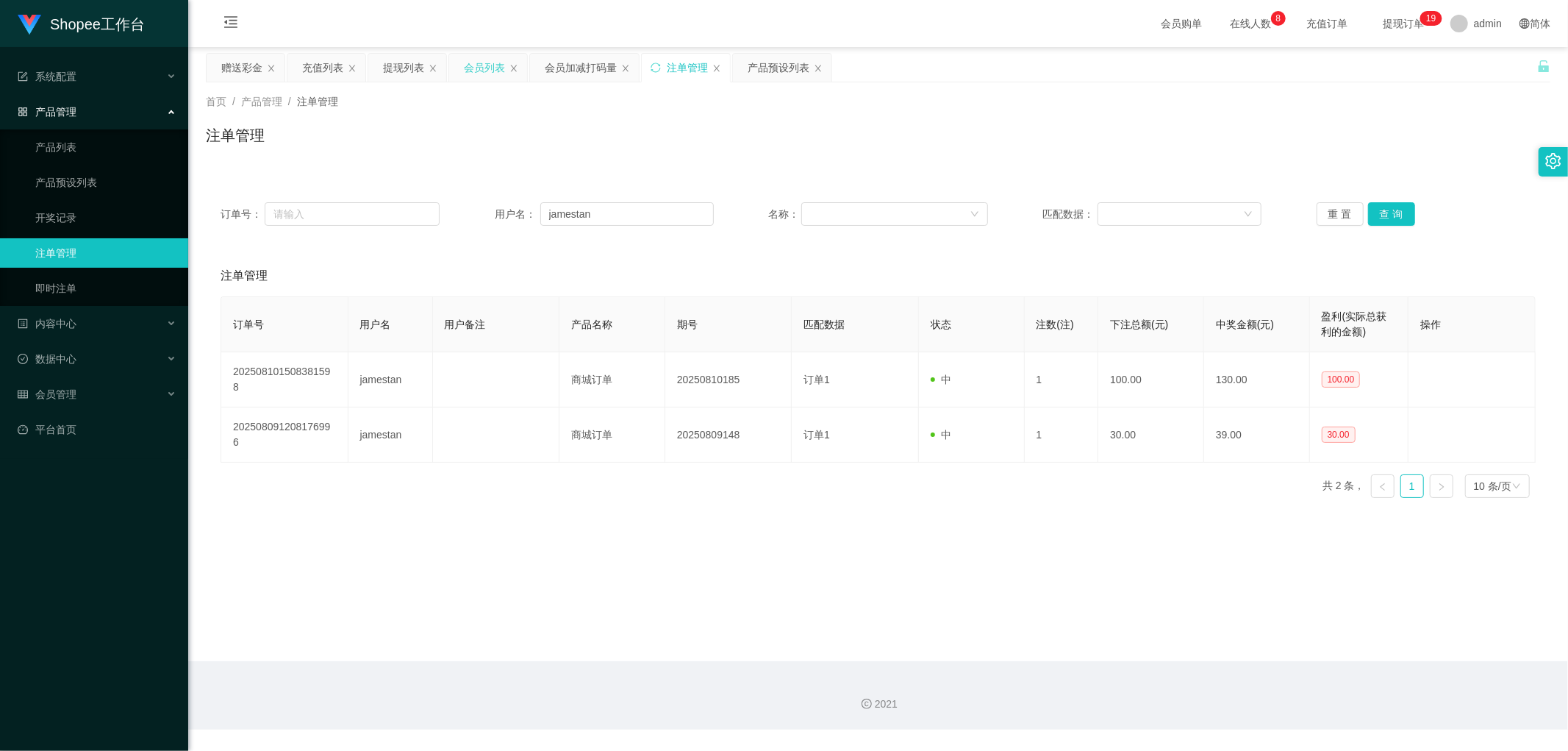
click at [497, 75] on div "会员列表" at bounding box center [484, 68] width 41 height 28
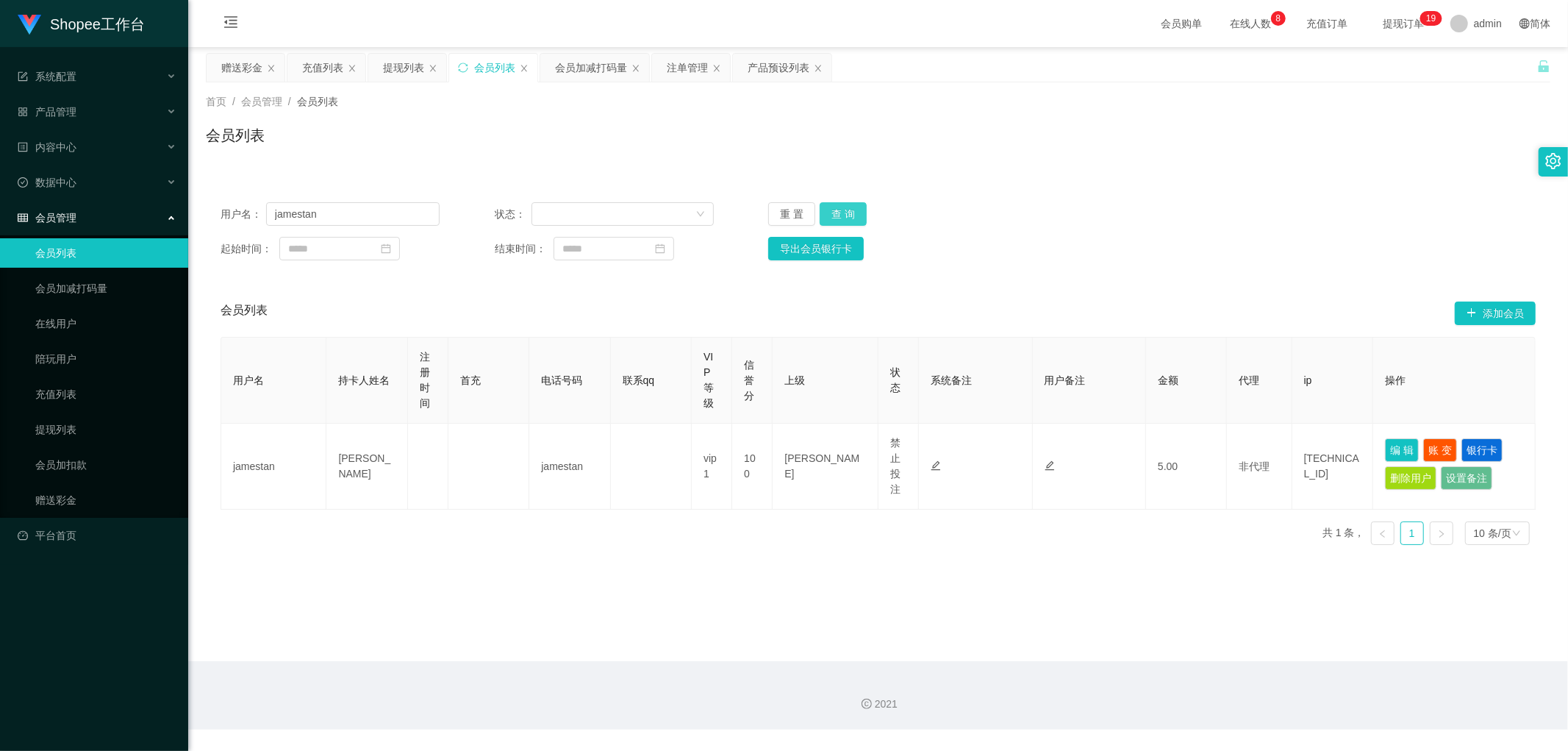
click at [843, 213] on button "查 询" at bounding box center [843, 214] width 47 height 24
click at [1038, 206] on div "用户名： jamestan 状态： 重 置 查 询" at bounding box center [878, 214] width 1315 height 24
click at [599, 71] on div "会员加减打码量" at bounding box center [591, 68] width 72 height 28
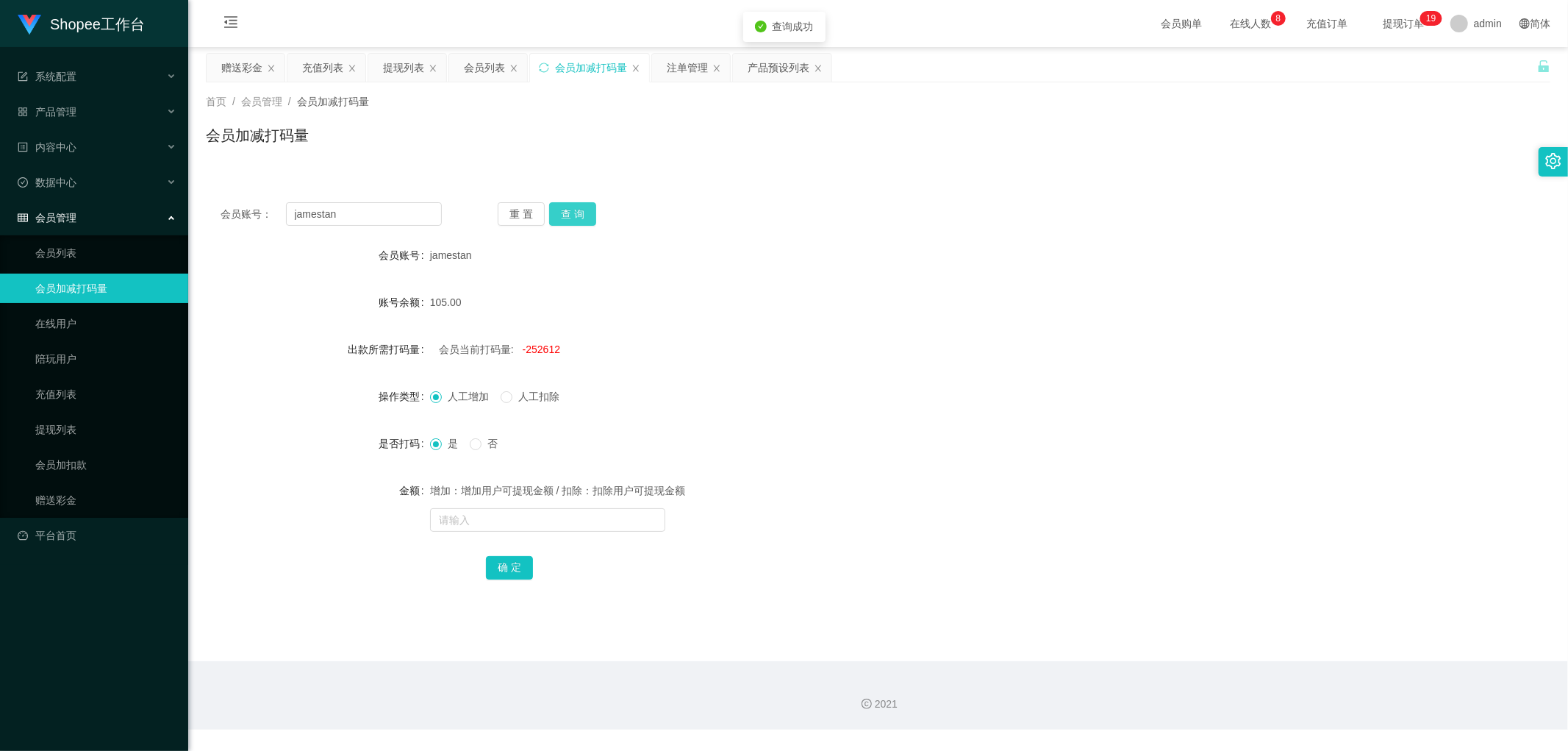
click at [572, 218] on button "查 询" at bounding box center [572, 214] width 47 height 24
click at [774, 191] on div "会员账号： jamestan 重 置 查 询 会员账号 jamestan 账号余额 135.00 出款所需打码量 会员当前打码量: -252512 操作类型 …" at bounding box center [878, 400] width 1344 height 427
click at [481, 70] on div "会员列表" at bounding box center [484, 68] width 41 height 28
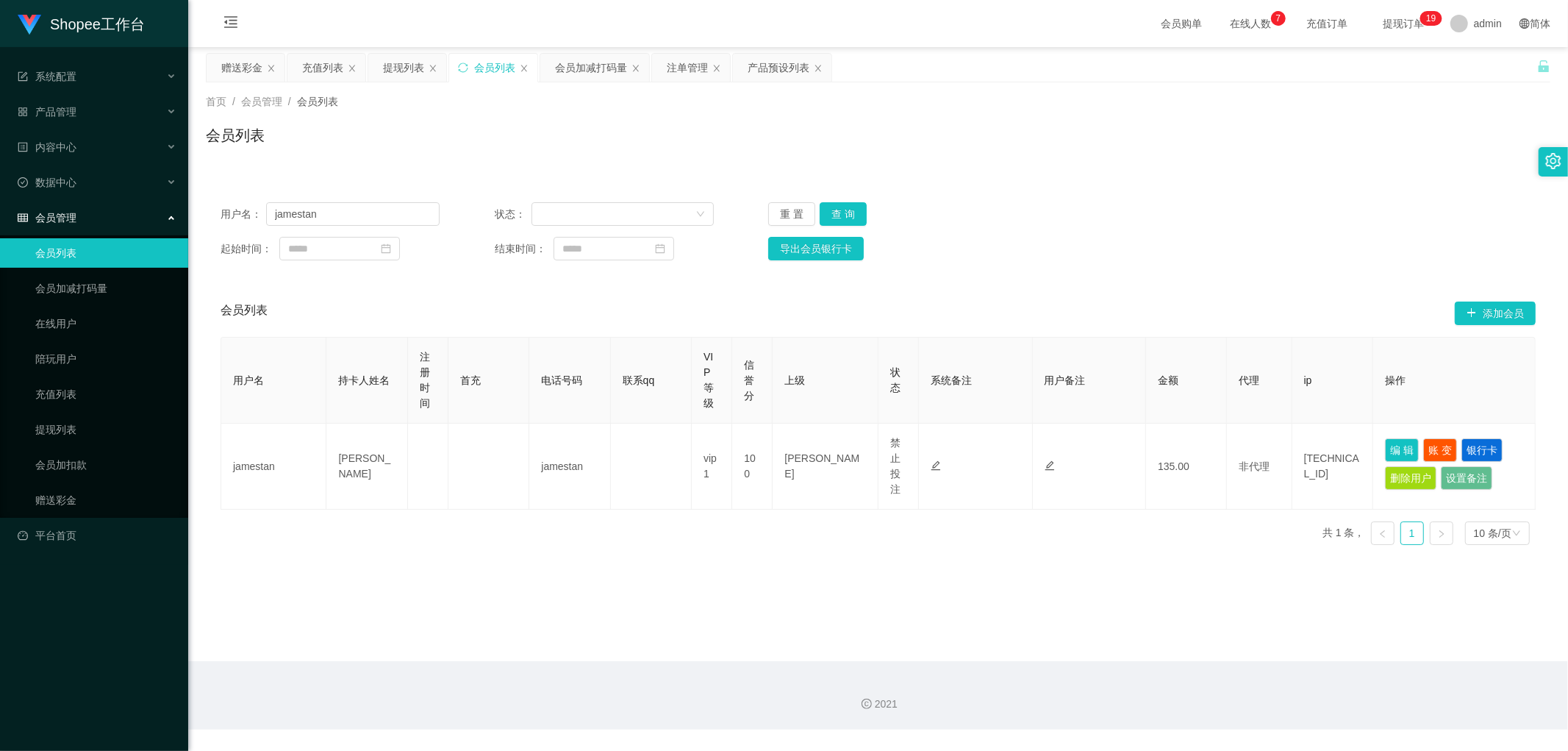
drag, startPoint x: 1213, startPoint y: 119, endPoint x: 1314, endPoint y: 47, distance: 124.0
click at [1225, 115] on div "首页 / 会员管理 / 会员列表 / 会员列表" at bounding box center [878, 126] width 1344 height 64
click at [850, 209] on button "查 询" at bounding box center [843, 214] width 47 height 24
click at [484, 120] on div "首页 / 会员管理 / 会员列表 / 会员列表" at bounding box center [878, 126] width 1344 height 64
click at [570, 72] on div "会员加减打码量" at bounding box center [591, 68] width 72 height 28
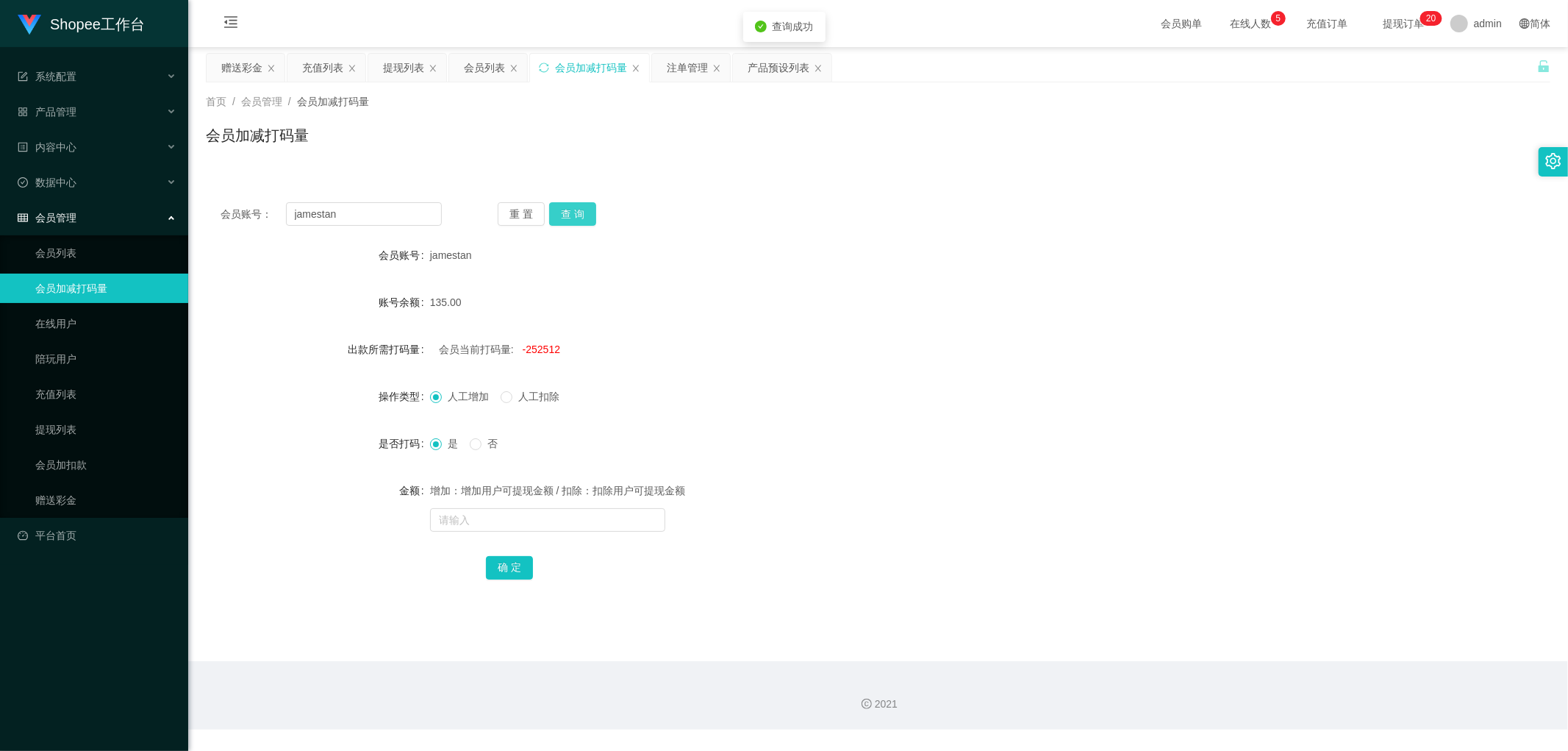
click at [568, 215] on button "查 询" at bounding box center [572, 214] width 47 height 24
click at [682, 241] on div "jamestan" at bounding box center [822, 256] width 784 height 29
click at [573, 208] on button "查 询" at bounding box center [572, 214] width 47 height 24
click at [533, 354] on span "-252512" at bounding box center [541, 349] width 38 height 11
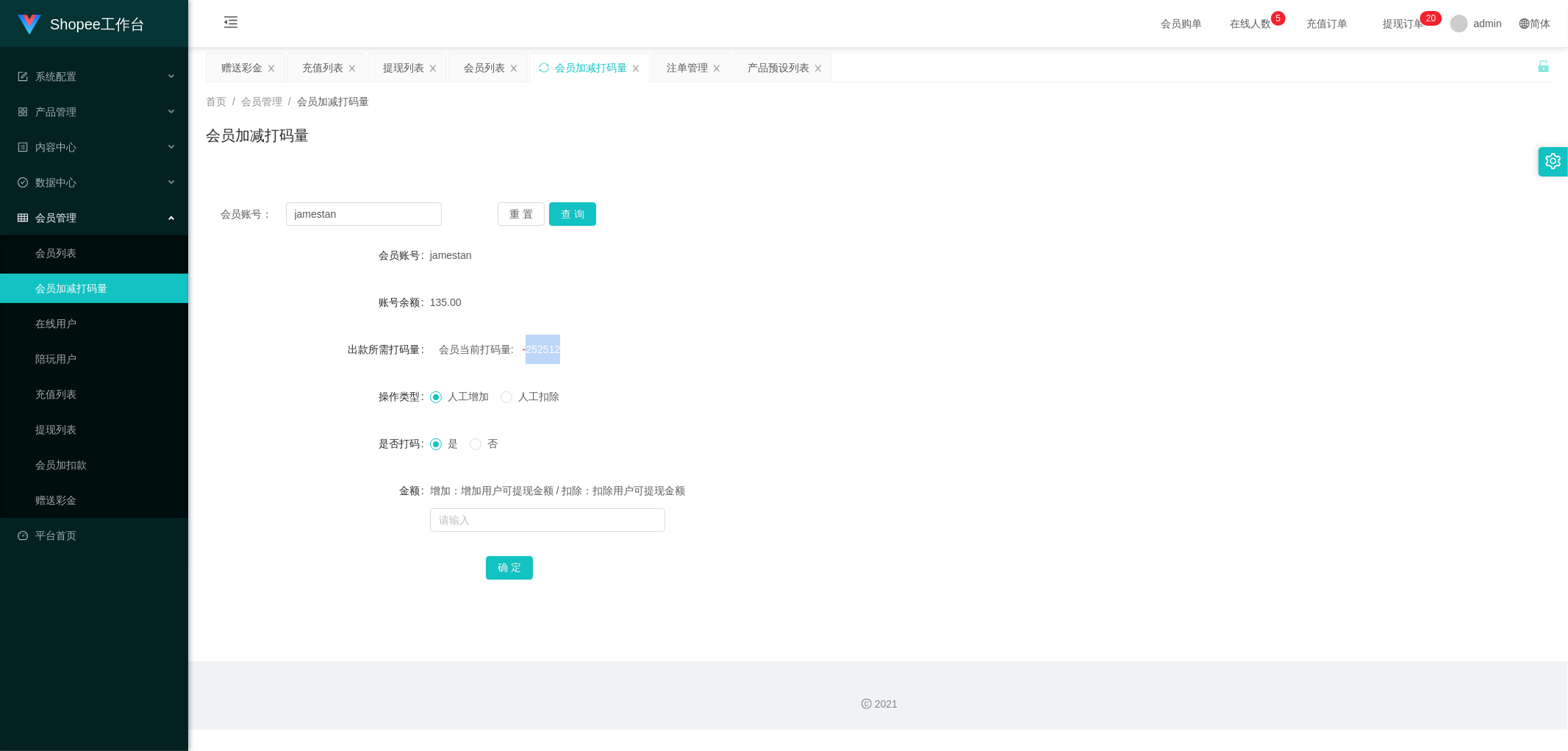
copy span "252512"
click at [482, 525] on input "text" at bounding box center [547, 519] width 235 height 24
paste input "252512"
type input "252512"
click at [507, 562] on button "确 定" at bounding box center [508, 568] width 47 height 24
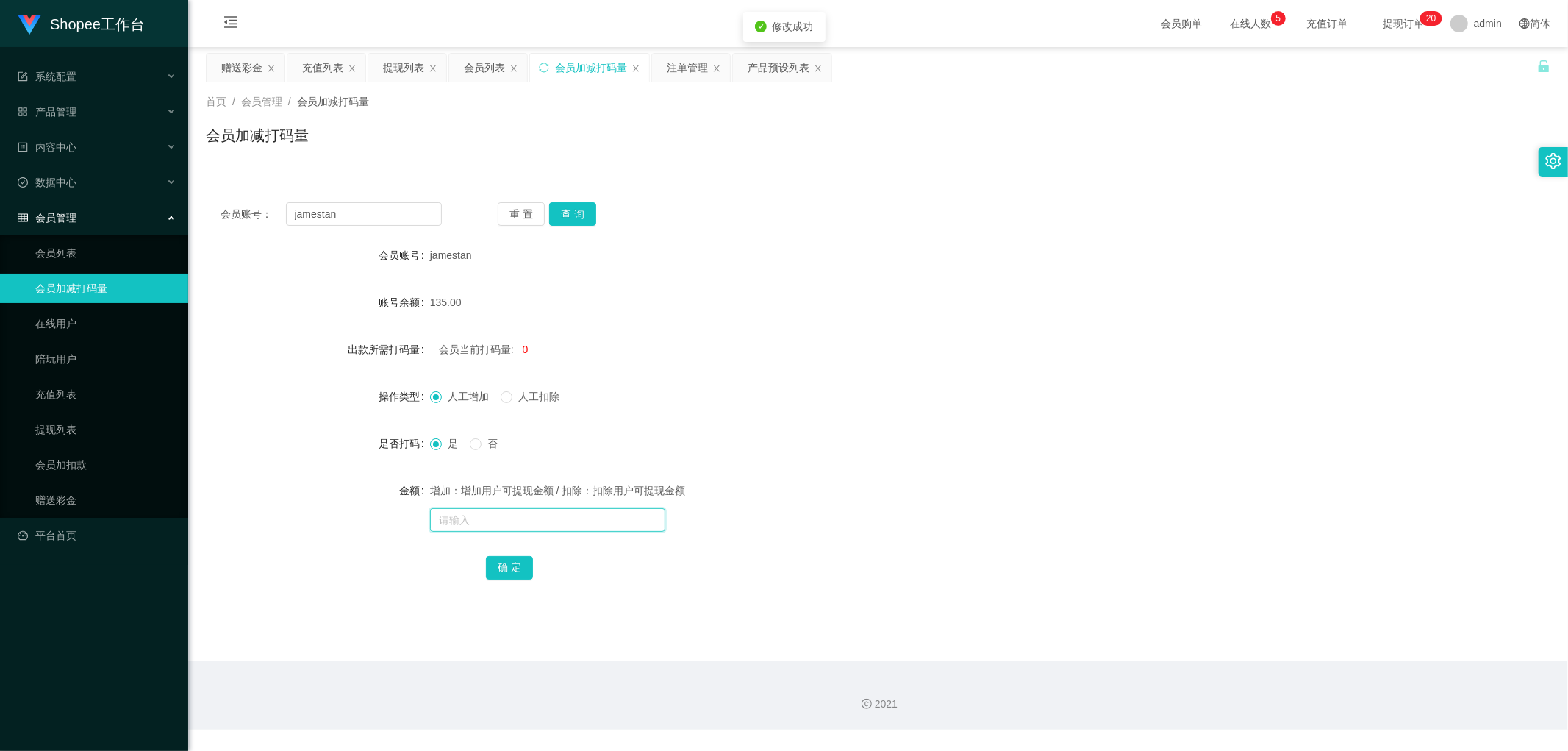
click at [497, 517] on input "text" at bounding box center [547, 519] width 235 height 24
type input "2000"
click at [511, 568] on button "确 定" at bounding box center [508, 568] width 47 height 24
click at [760, 459] on form "会员账号 jamestan 账号余额 135.00 出款所需打码量 会员当前打码量: 0 操作类型 人工增加 人工扣除 是否打码 是 否 金额 增加：增加用户…" at bounding box center [878, 411] width 1344 height 342
click at [491, 66] on div "会员列表" at bounding box center [484, 68] width 41 height 28
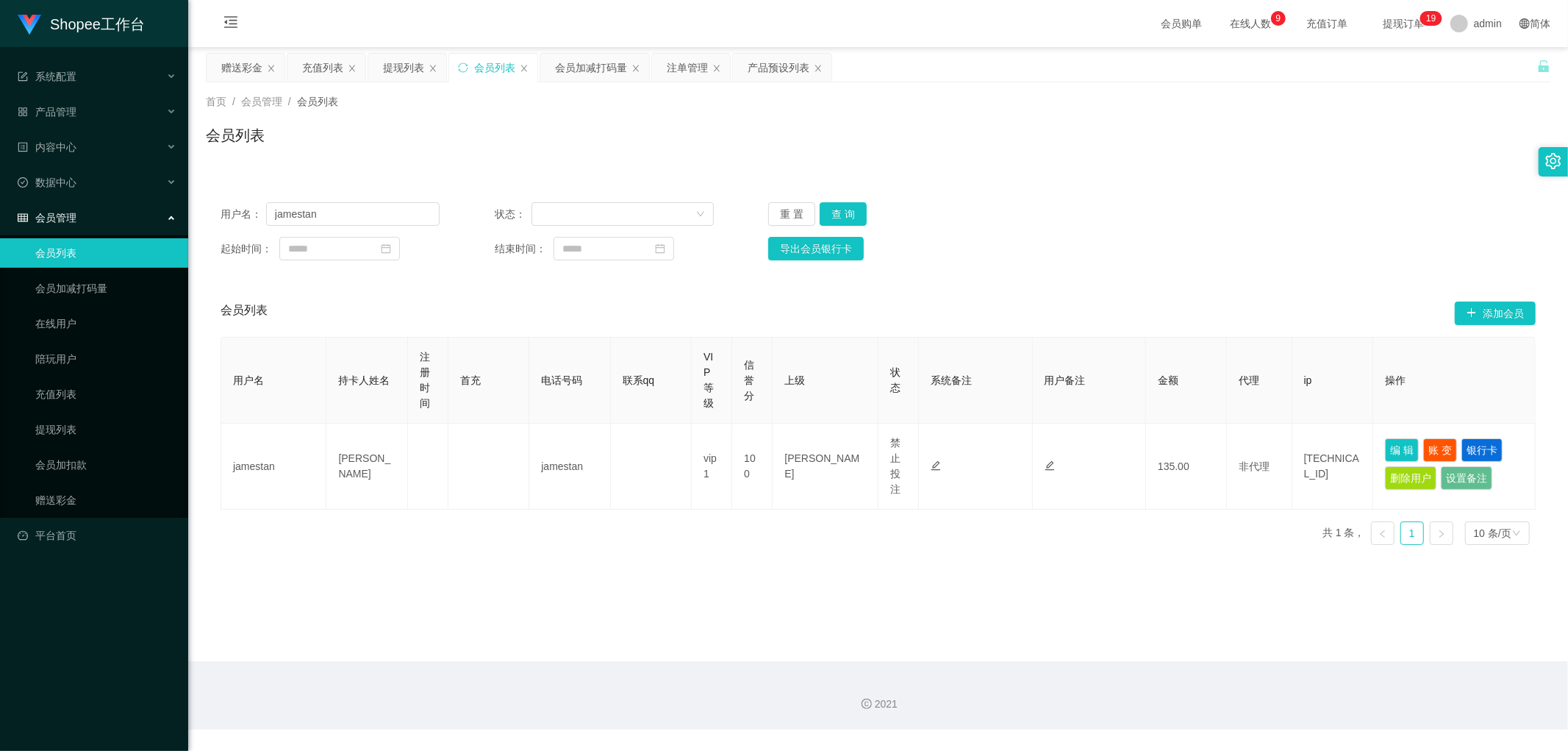
drag, startPoint x: 584, startPoint y: 72, endPoint x: 600, endPoint y: 94, distance: 27.2
click at [584, 71] on div "会员加减打码量" at bounding box center [591, 68] width 72 height 28
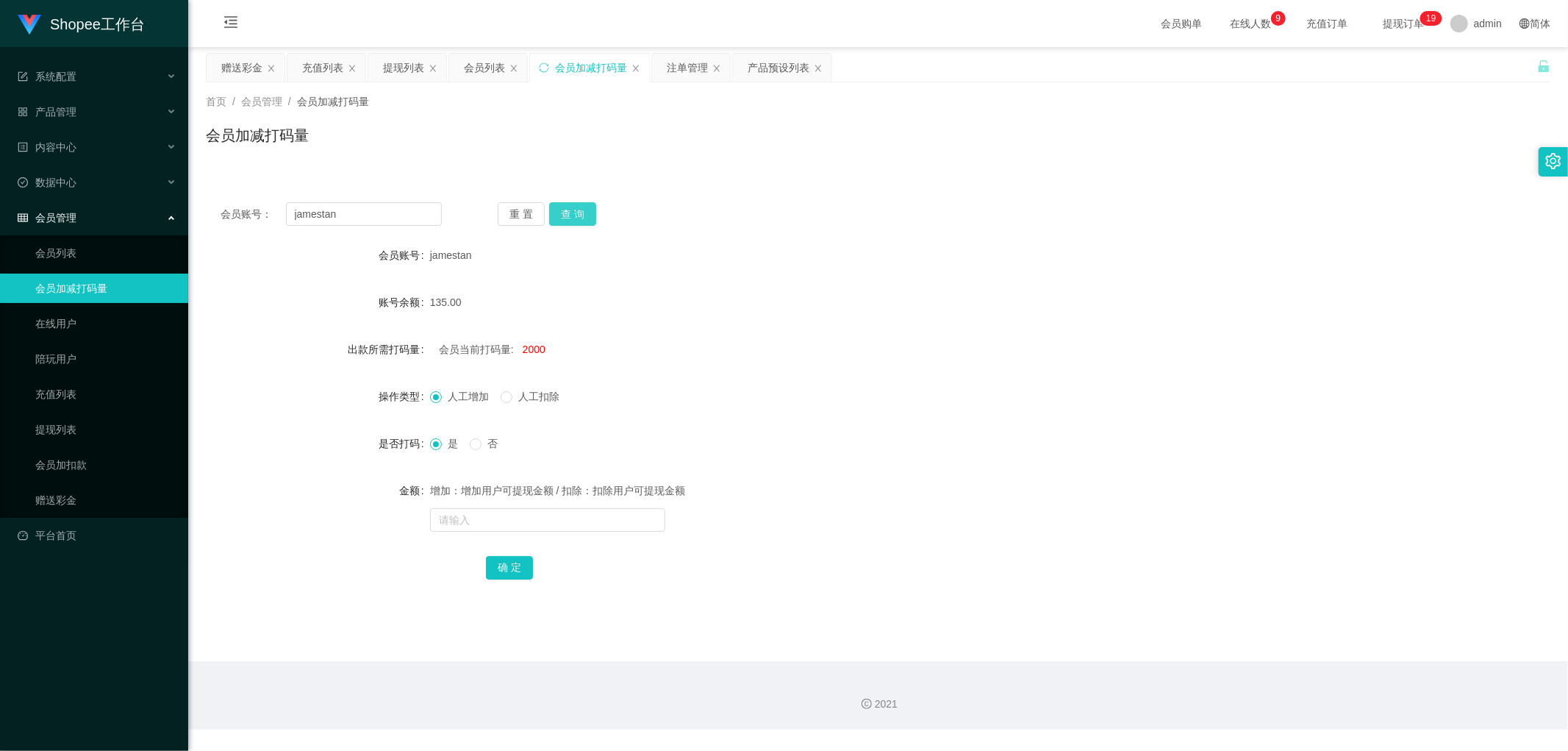
click at [570, 223] on button "查 询" at bounding box center [572, 214] width 47 height 24
click at [483, 68] on div "会员列表" at bounding box center [484, 68] width 41 height 28
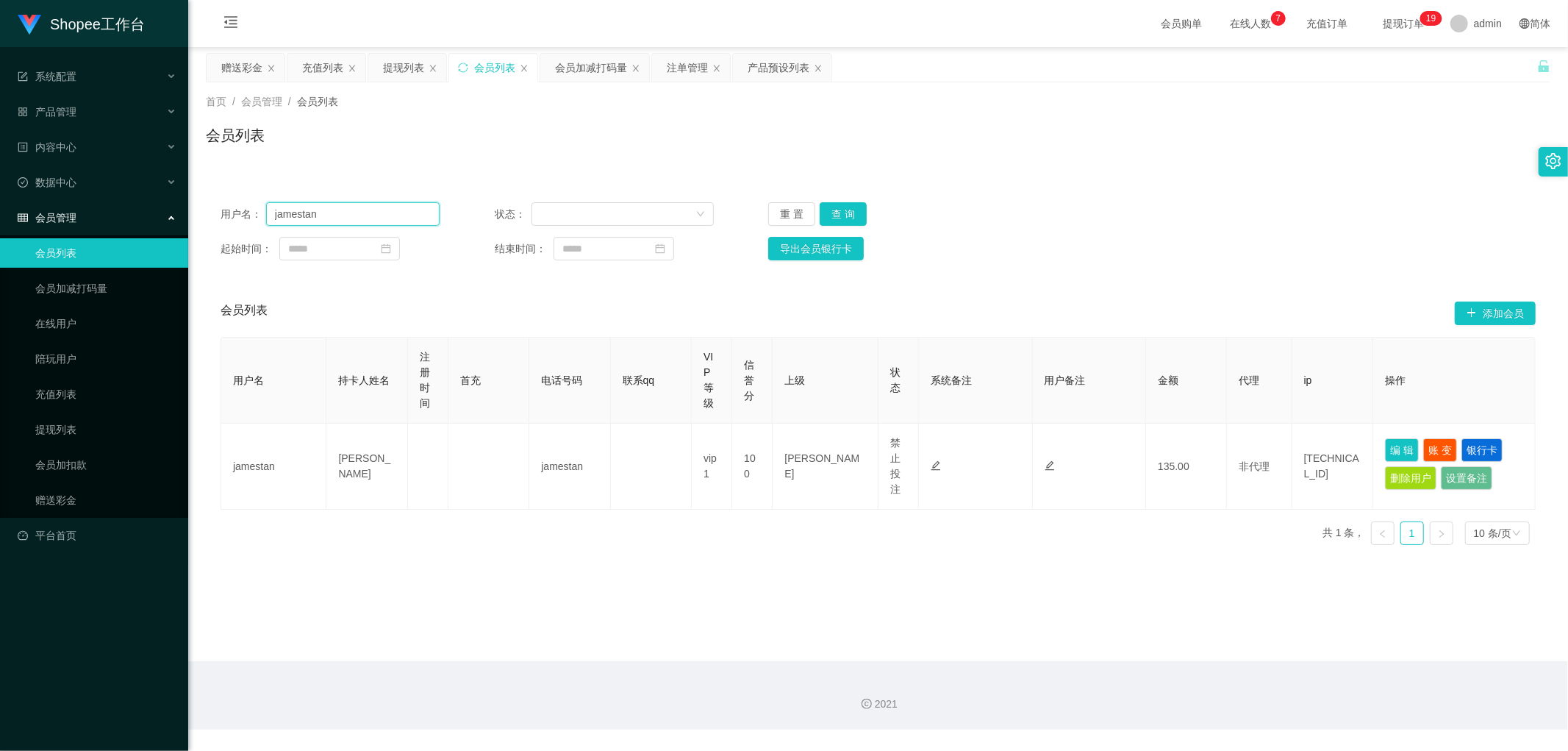
drag, startPoint x: 347, startPoint y: 214, endPoint x: 354, endPoint y: 218, distance: 8.1
click at [348, 213] on input "jamestan" at bounding box center [353, 214] width 174 height 24
paste input "Wenn1218"
type input "Wenn1218"
click at [843, 210] on button "查 询" at bounding box center [843, 214] width 47 height 24
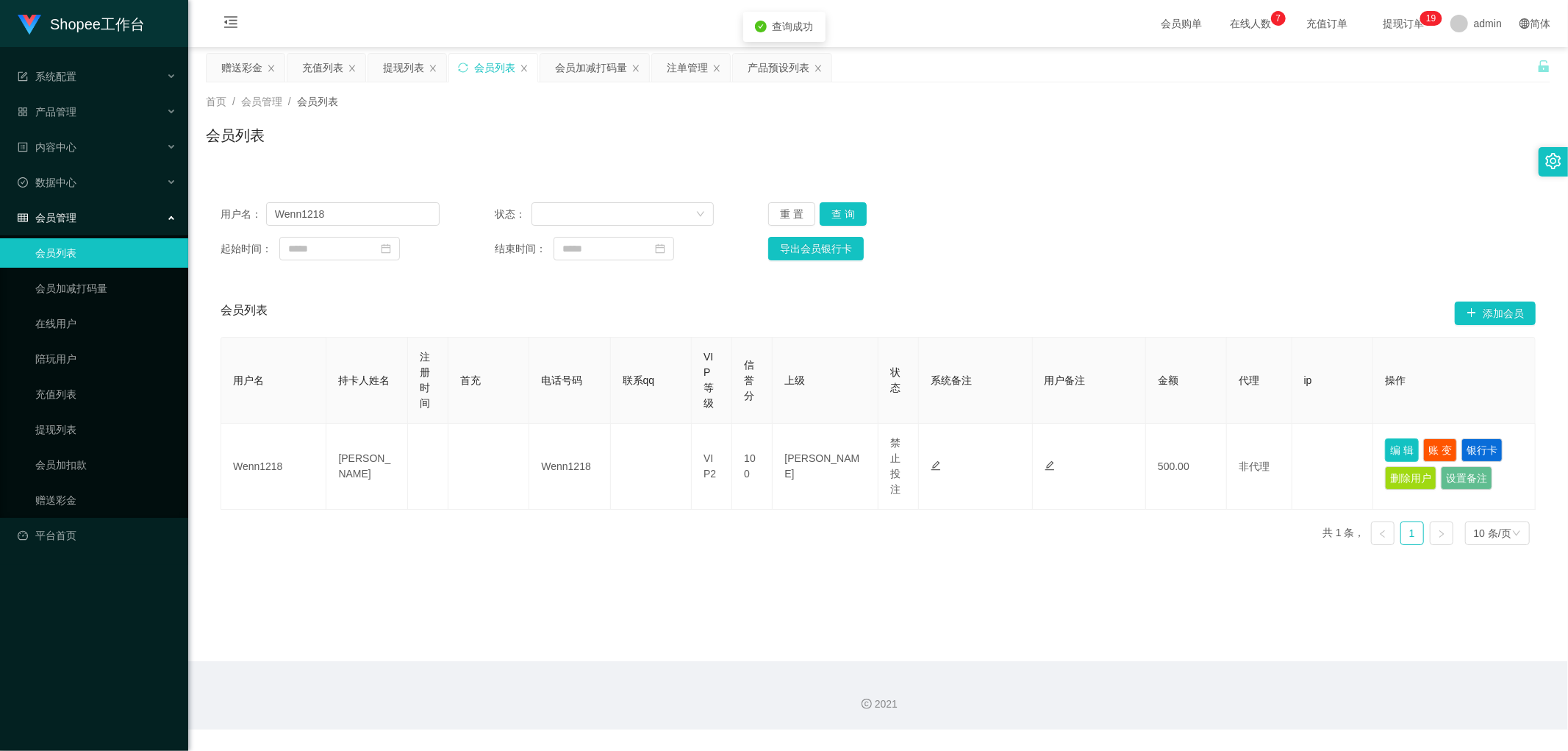
click at [1385, 450] on button "编 辑" at bounding box center [1401, 450] width 34 height 24
type input "Wenn1218"
type input "[PERSON_NAME]"
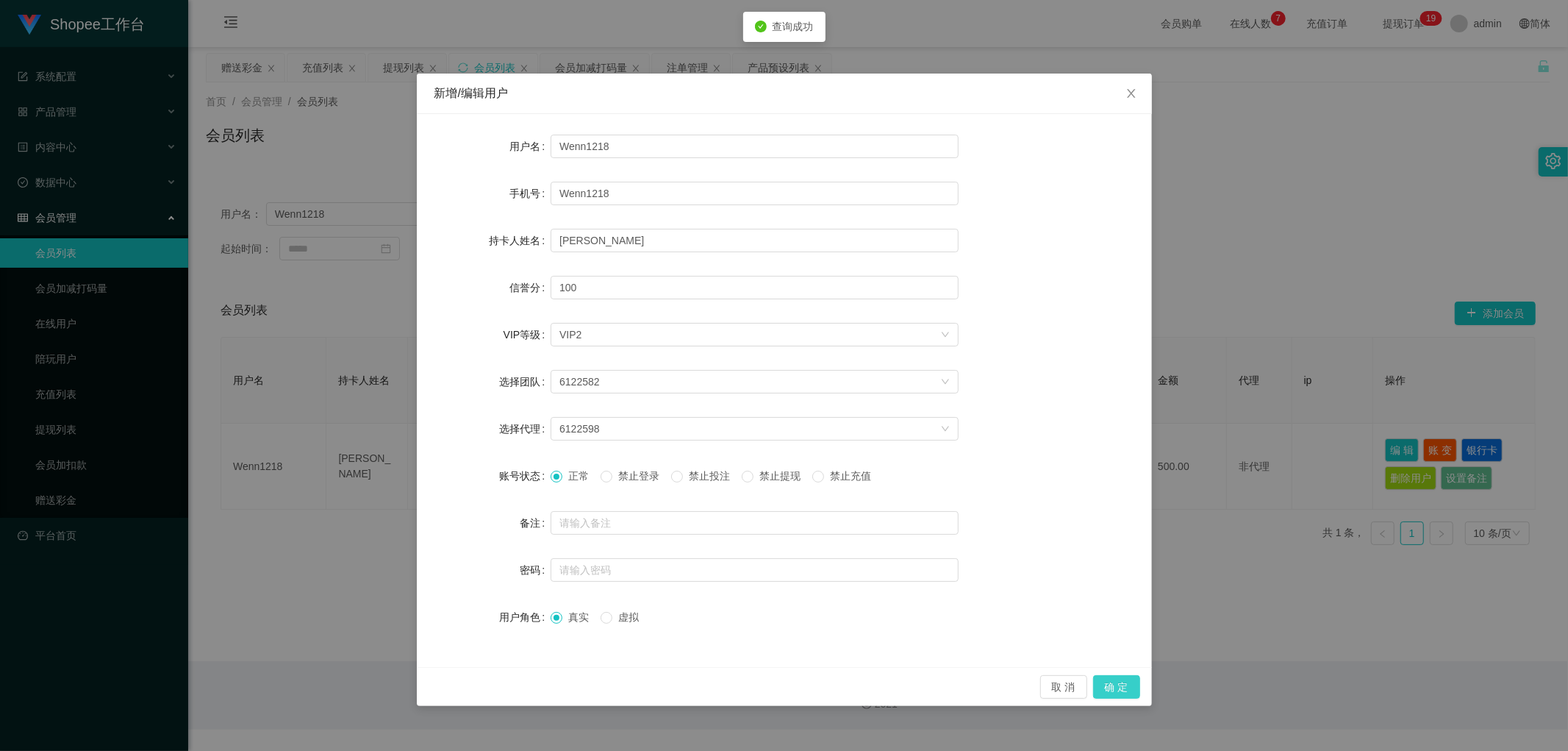
click at [1120, 684] on button "确 定" at bounding box center [1116, 686] width 47 height 24
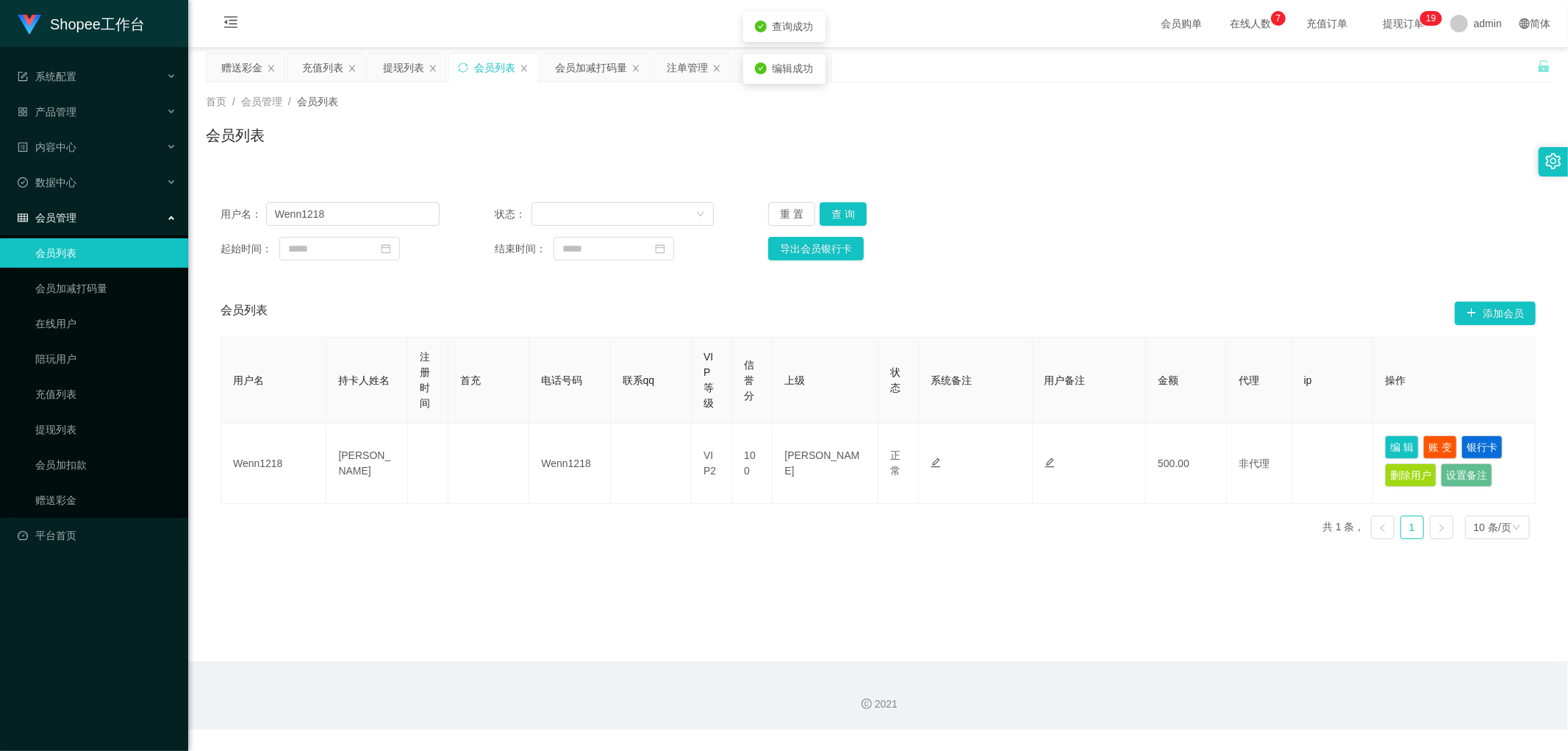
click at [600, 134] on div "会员列表" at bounding box center [878, 141] width 1344 height 34
click at [593, 68] on div "会员加减打码量" at bounding box center [591, 68] width 72 height 28
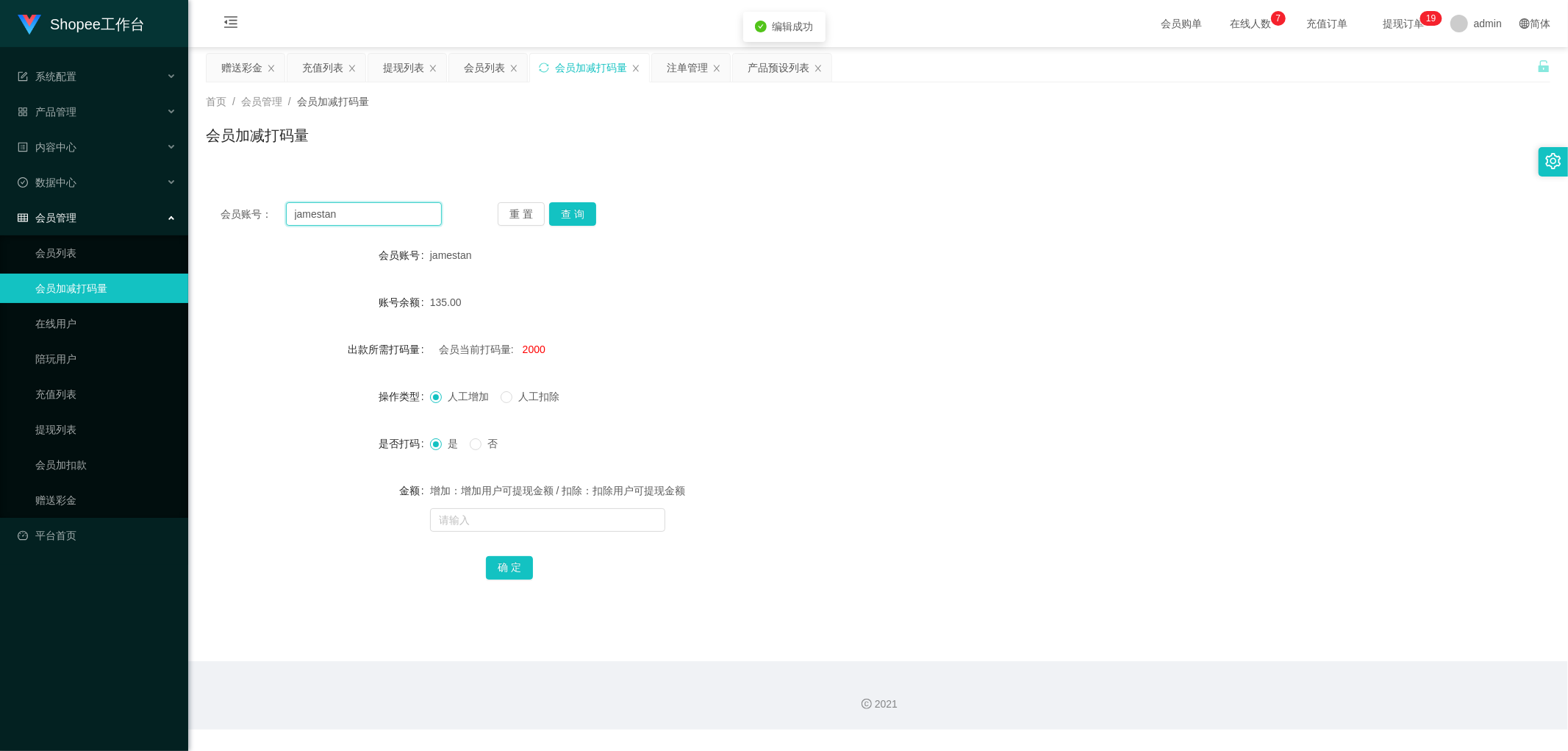
click at [399, 210] on input "jamestan" at bounding box center [364, 214] width 156 height 24
paste input "Wenn1218"
type input "Wenn1218"
click at [576, 209] on button "查 询" at bounding box center [572, 214] width 47 height 24
click at [814, 236] on div "会员账号： Wenn1218 重 置 查 询 会员账号 Wenn1218 账号余额 500.00 出款所需打码量 会员当前打码量: -539507 操作类型 …" at bounding box center [878, 400] width 1344 height 427
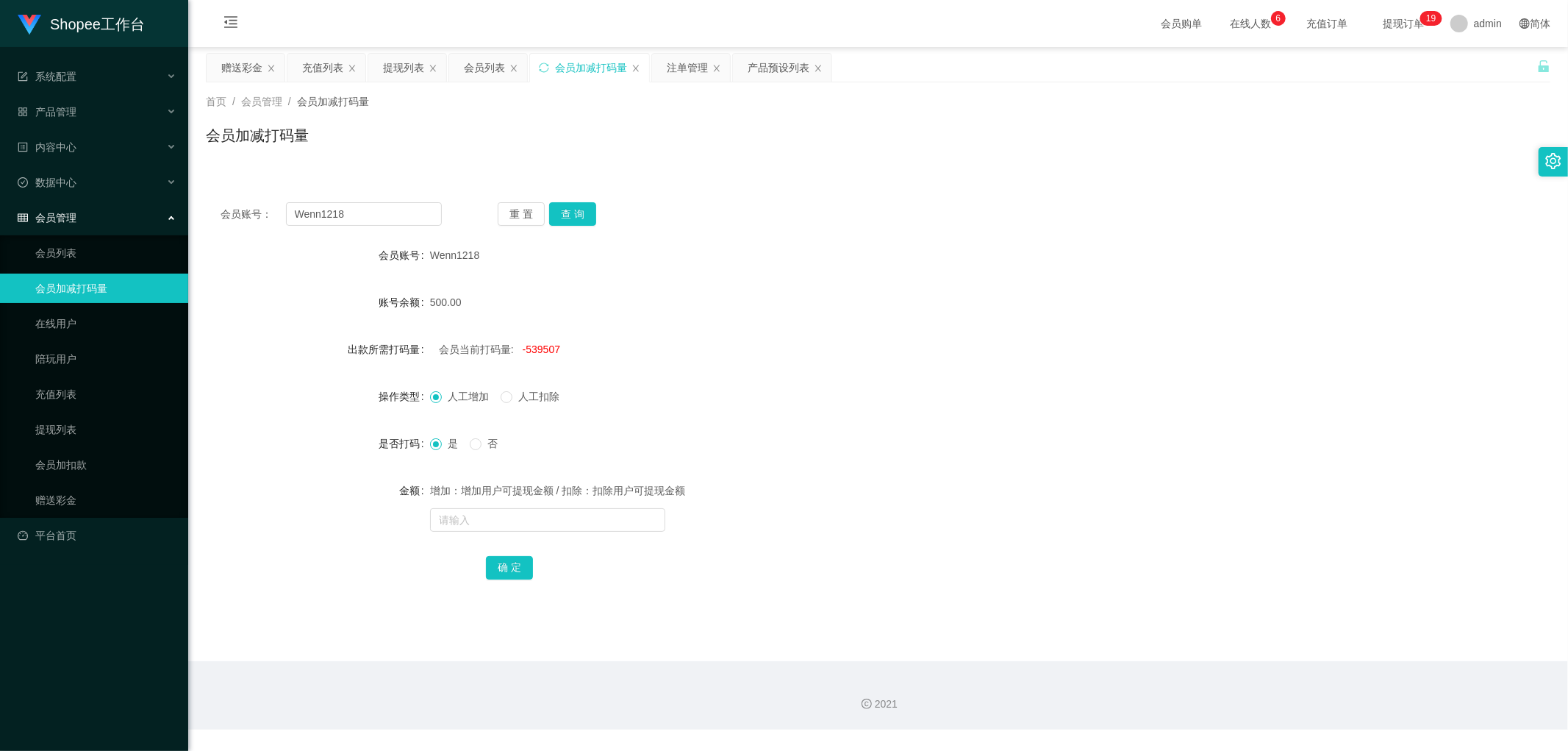
click at [821, 231] on div "会员账号： Wenn1218 重 置 查 询 会员账号 Wenn1218 账号余额 500.00 出款所需打码量 会员当前打码量: -539507 操作类型 …" at bounding box center [878, 400] width 1344 height 427
click at [829, 226] on div "会员账号： Wenn1218 重 置 查 询 会员账号 Wenn1218 账号余额 500.00 出款所需打码量 会员当前打码量: -539507 操作类型 …" at bounding box center [878, 400] width 1344 height 427
click at [851, 233] on div "会员账号： Wenn1218 重 置 查 询 会员账号 Wenn1218 账号余额 500.00 出款所需打码量 会员当前打码量: -539507 操作类型 …" at bounding box center [878, 400] width 1344 height 427
click at [682, 61] on div "注单管理" at bounding box center [687, 68] width 41 height 28
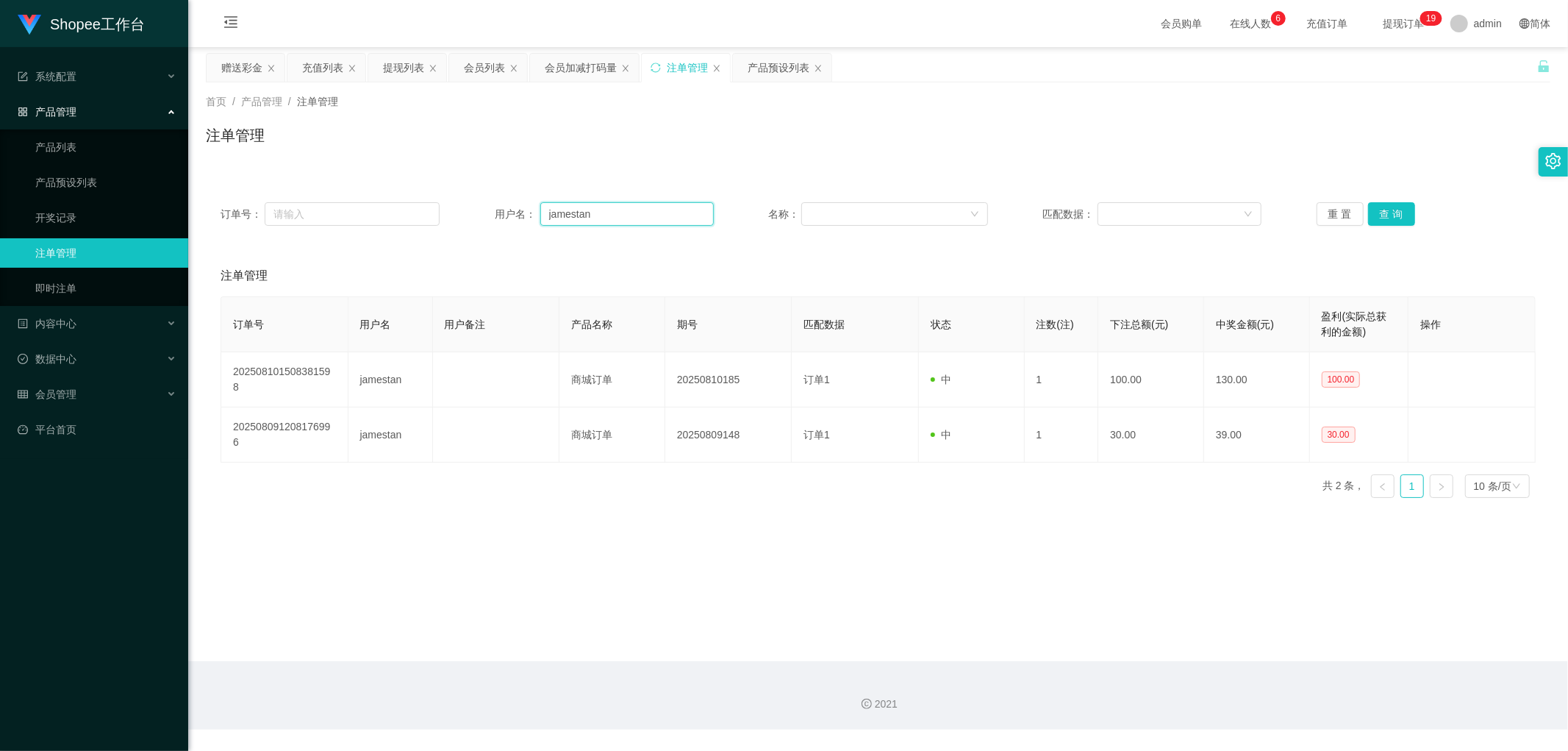
click at [619, 219] on input "jamestan" at bounding box center [627, 214] width 174 height 24
paste input "Wenn1218"
type input "Wenn1218"
drag, startPoint x: 1378, startPoint y: 207, endPoint x: 1384, endPoint y: 215, distance: 10.0
click at [1379, 208] on button "查 询" at bounding box center [1391, 214] width 47 height 24
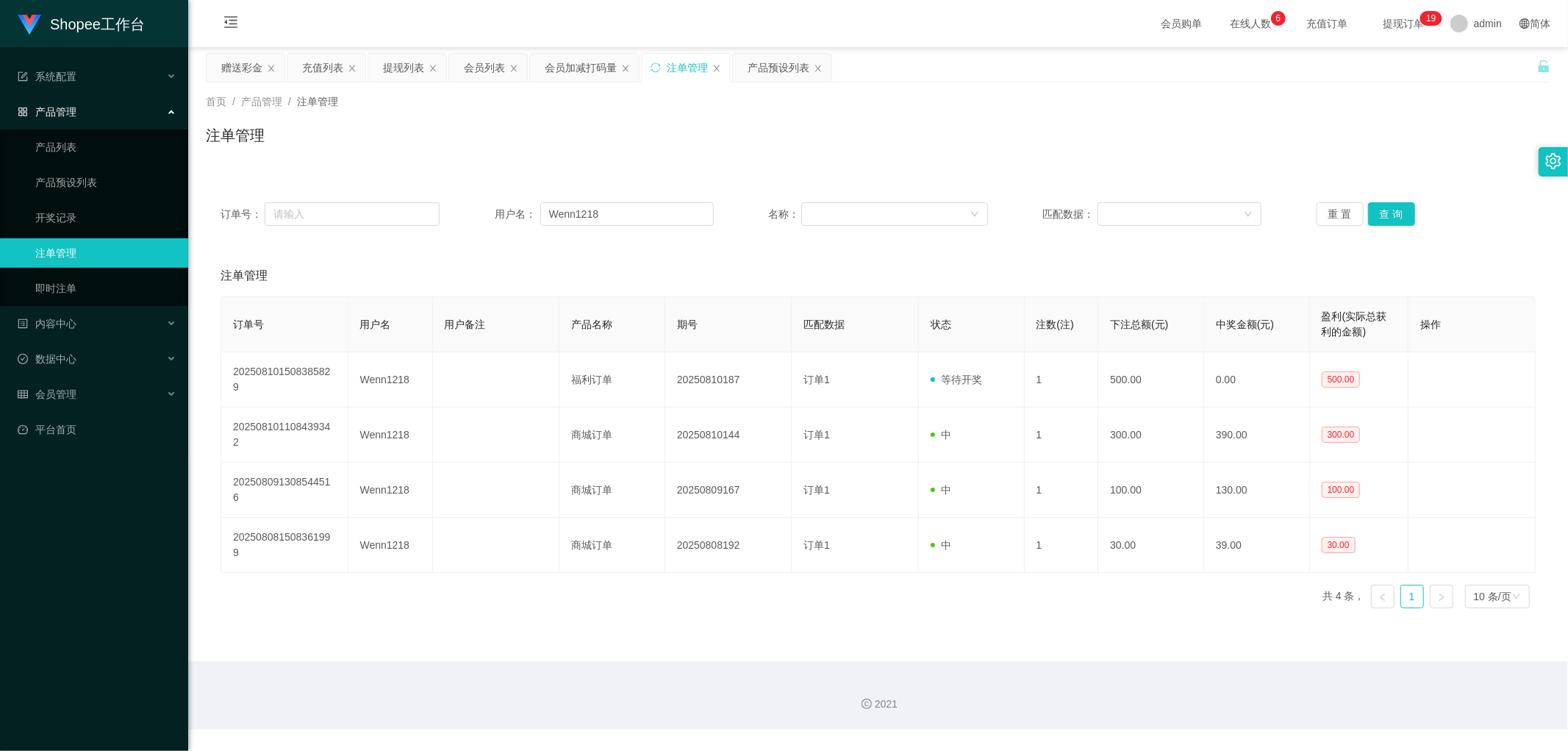
drag, startPoint x: 481, startPoint y: 65, endPoint x: 578, endPoint y: 140, distance: 122.6
click at [481, 65] on div "会员列表" at bounding box center [484, 68] width 41 height 28
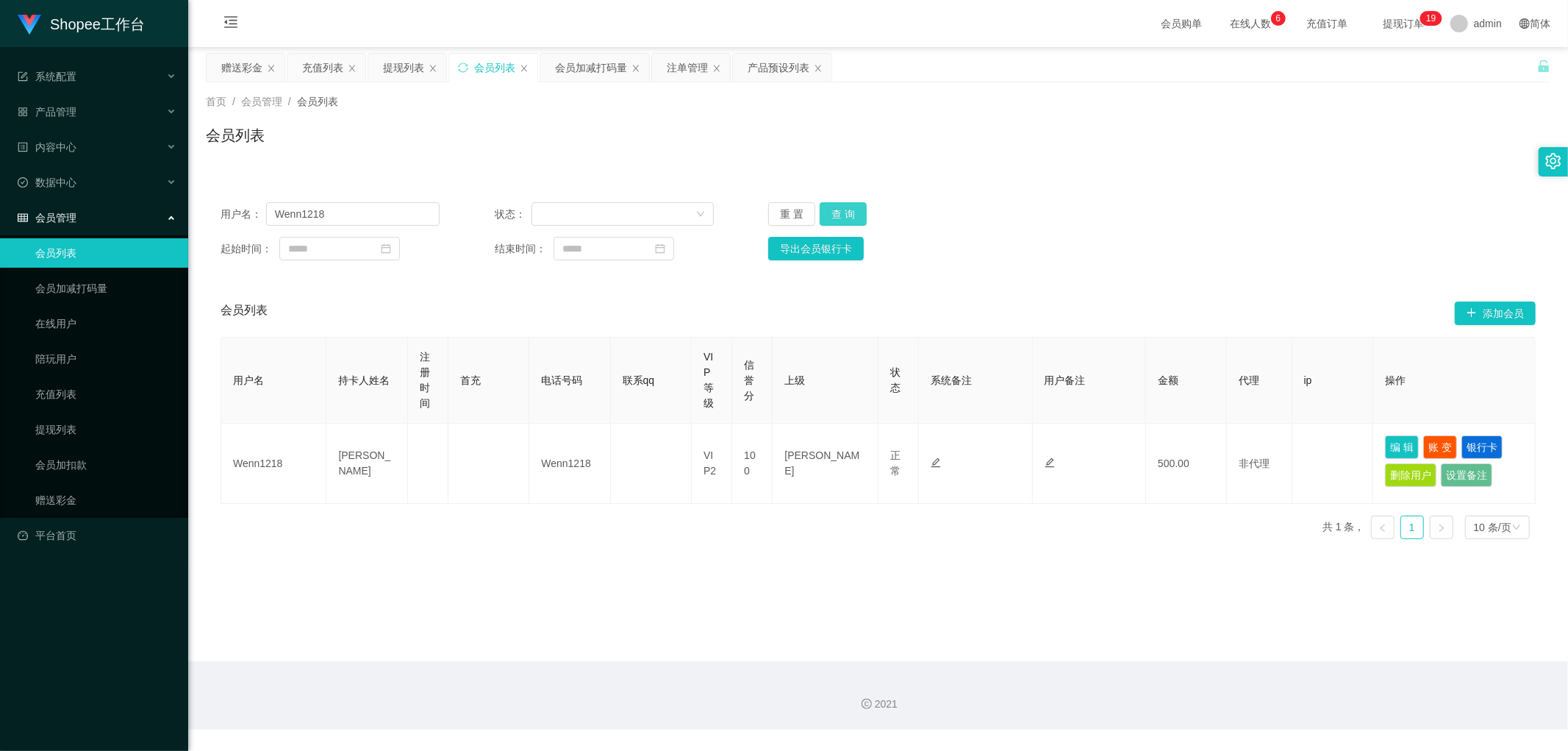
drag, startPoint x: 846, startPoint y: 215, endPoint x: 1101, endPoint y: 319, distance: 275.4
click at [847, 215] on button "查 询" at bounding box center [843, 214] width 47 height 24
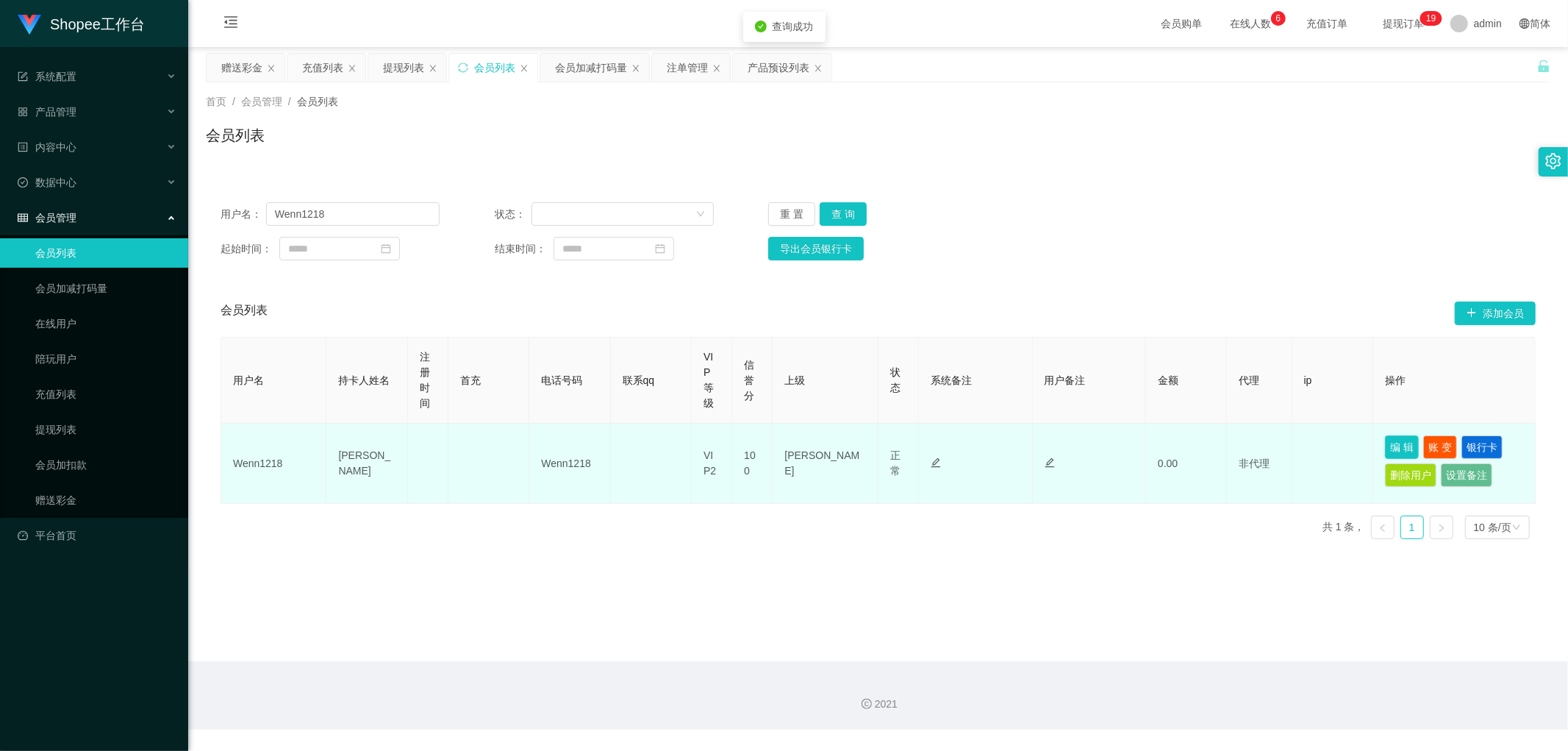
click at [1385, 449] on button "编 辑" at bounding box center [1401, 446] width 34 height 24
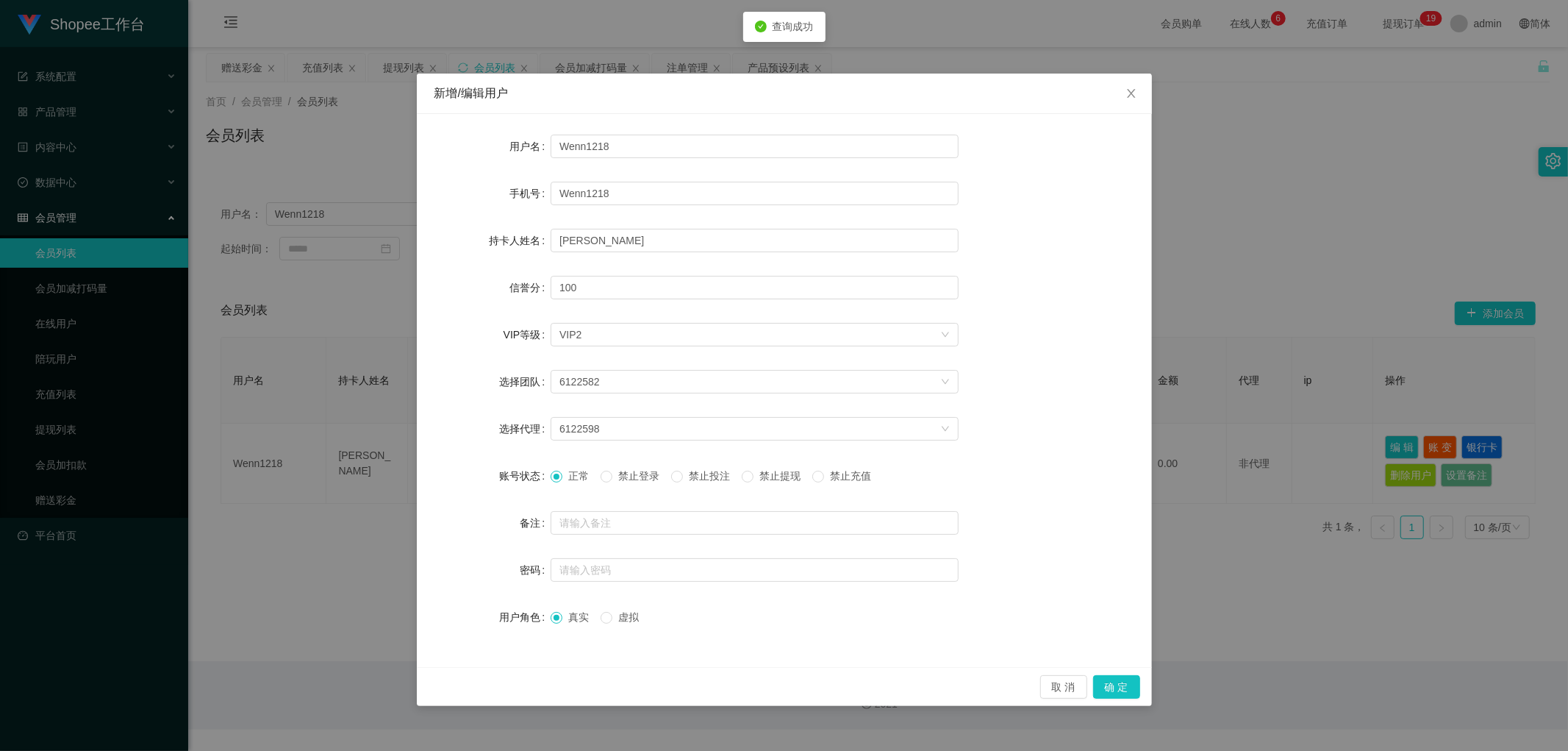
click at [702, 473] on span "禁止投注" at bounding box center [709, 476] width 53 height 11
click at [1112, 688] on button "确 定" at bounding box center [1116, 686] width 47 height 24
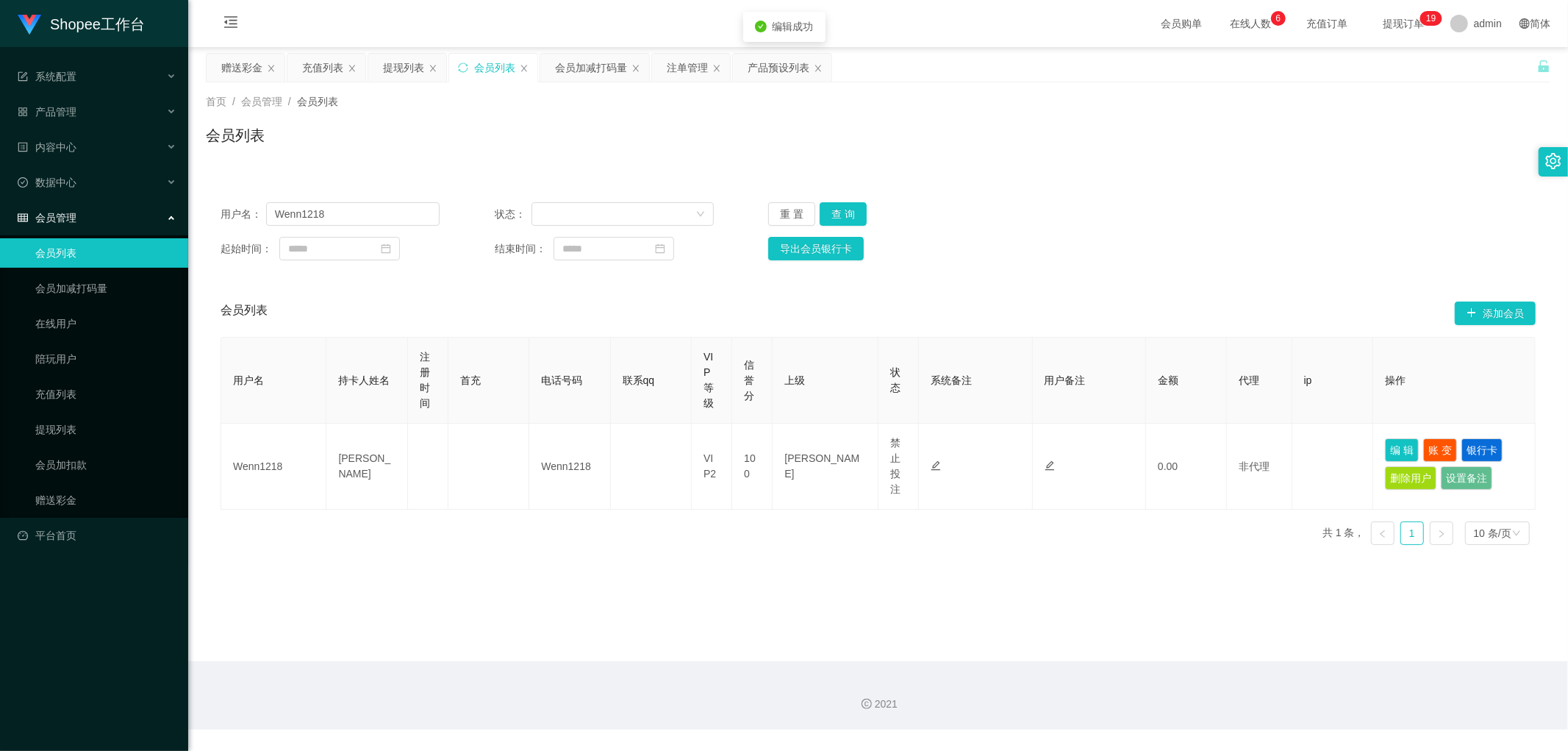
click at [672, 156] on div "会员列表" at bounding box center [878, 141] width 1344 height 34
click at [844, 211] on button "查 询" at bounding box center [843, 214] width 47 height 24
click at [838, 213] on button "查 询" at bounding box center [843, 214] width 47 height 24
drag, startPoint x: 1253, startPoint y: 156, endPoint x: 1259, endPoint y: 161, distance: 7.8
click at [1255, 156] on div "会员列表" at bounding box center [878, 141] width 1344 height 34
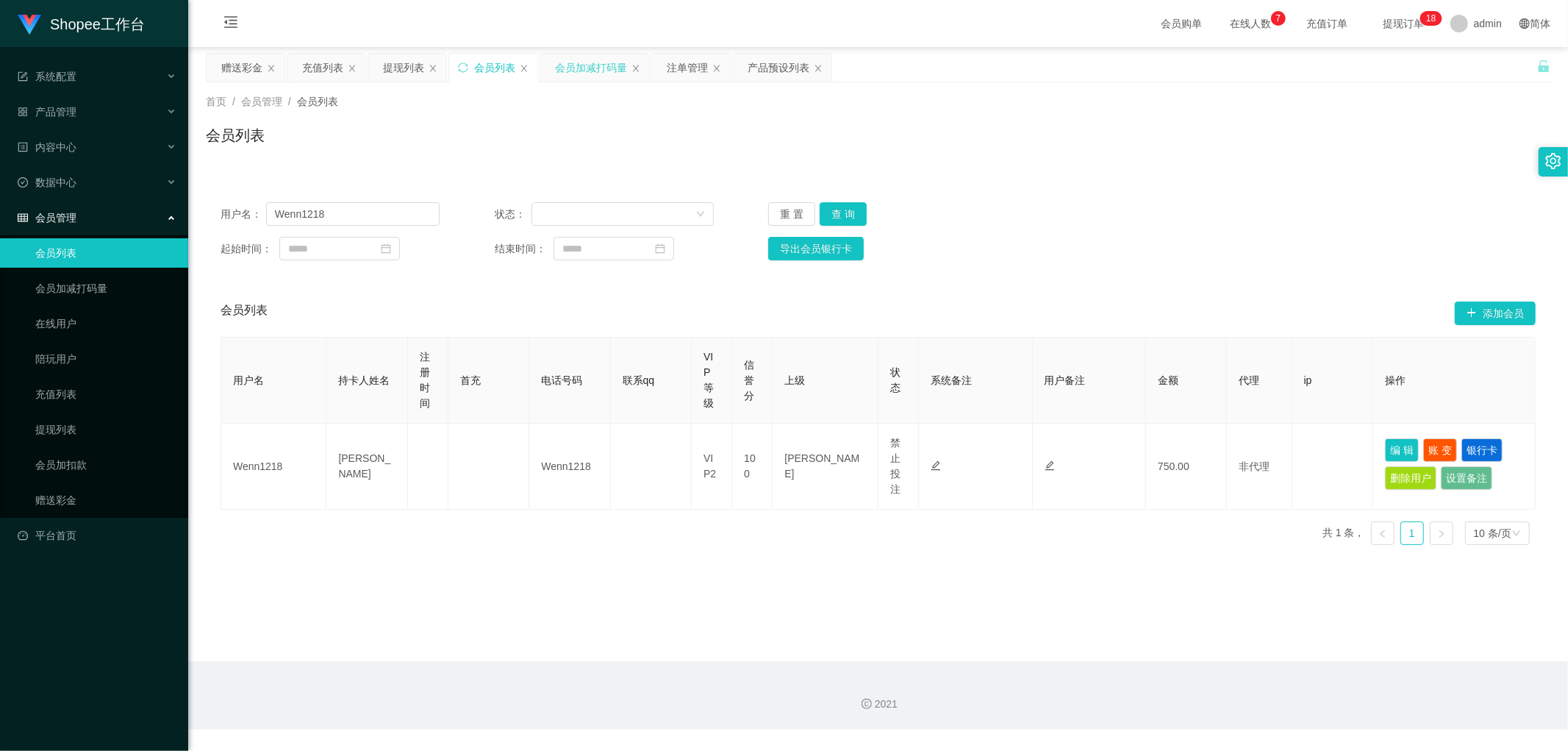
click at [585, 68] on div "会员加减打码量" at bounding box center [591, 68] width 72 height 28
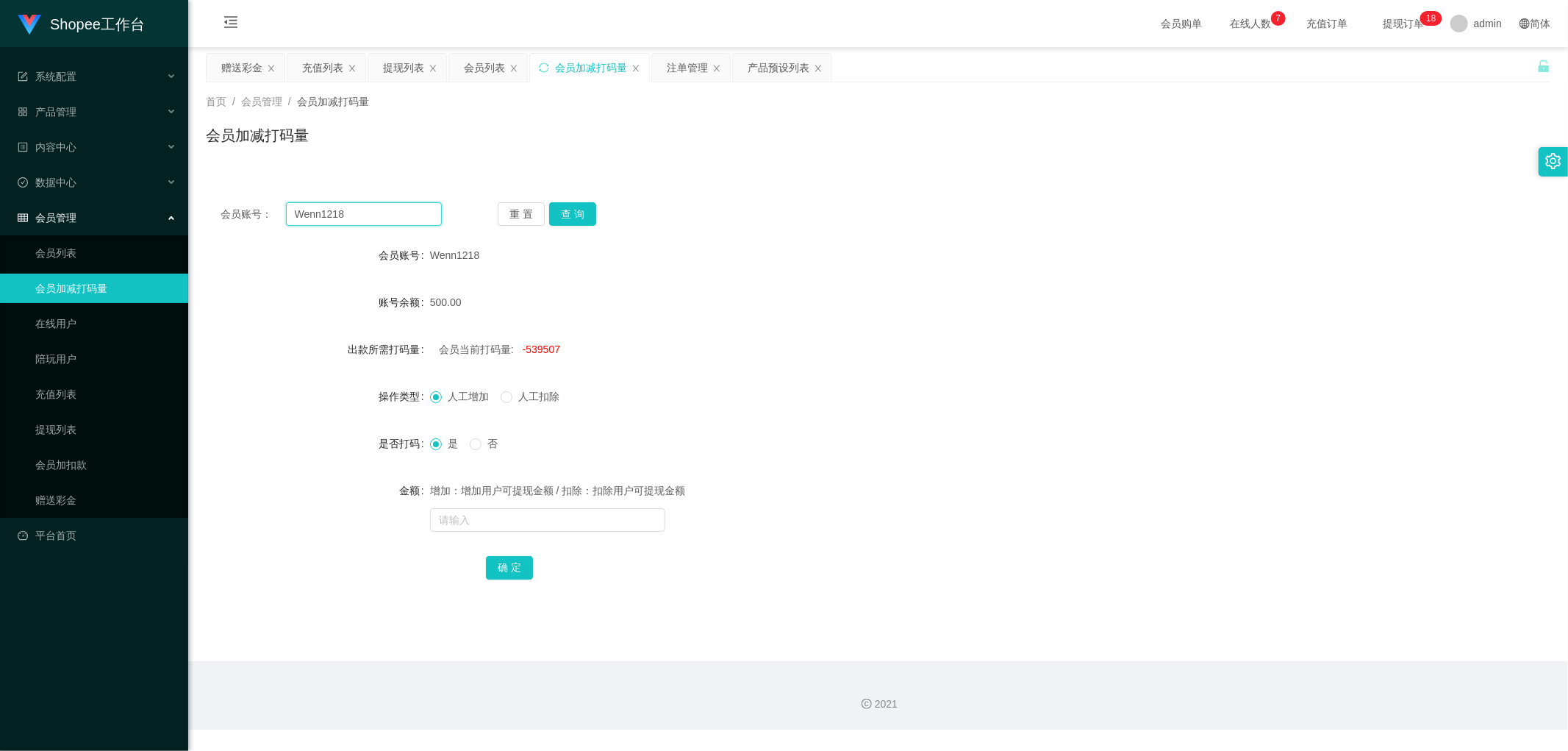
click at [385, 207] on input "Wenn1218" at bounding box center [364, 214] width 156 height 24
click at [566, 213] on button "查 询" at bounding box center [572, 214] width 47 height 24
click at [689, 225] on div "重 置 查 询" at bounding box center [608, 214] width 221 height 24
click at [486, 72] on div "会员列表" at bounding box center [484, 68] width 41 height 28
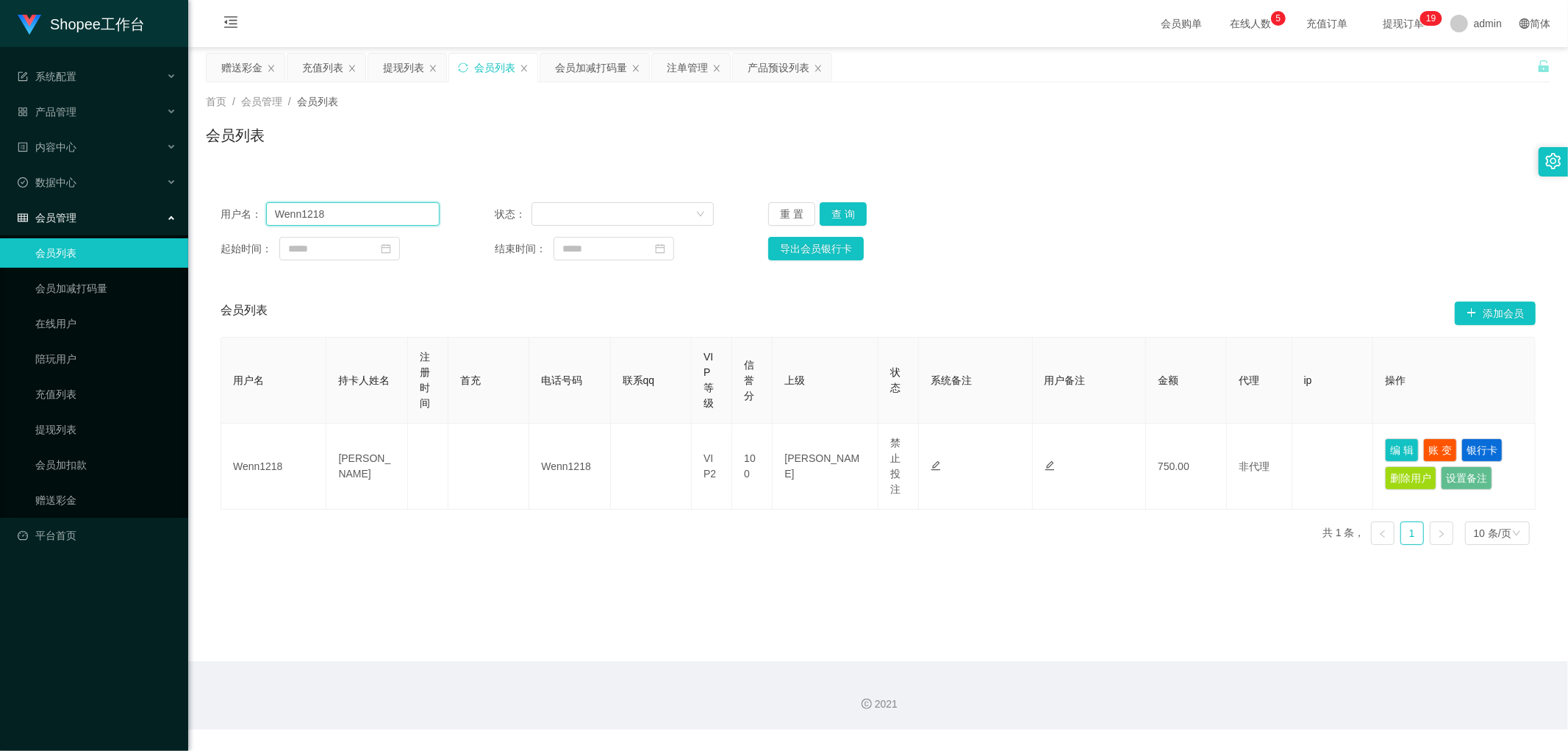
click at [390, 222] on input "Wenn1218" at bounding box center [353, 214] width 174 height 24
paste input "[PERSON_NAME]"
type input "[PERSON_NAME]"
click at [834, 213] on button "查 询" at bounding box center [843, 214] width 47 height 24
drag, startPoint x: 1262, startPoint y: 235, endPoint x: 1046, endPoint y: 152, distance: 231.4
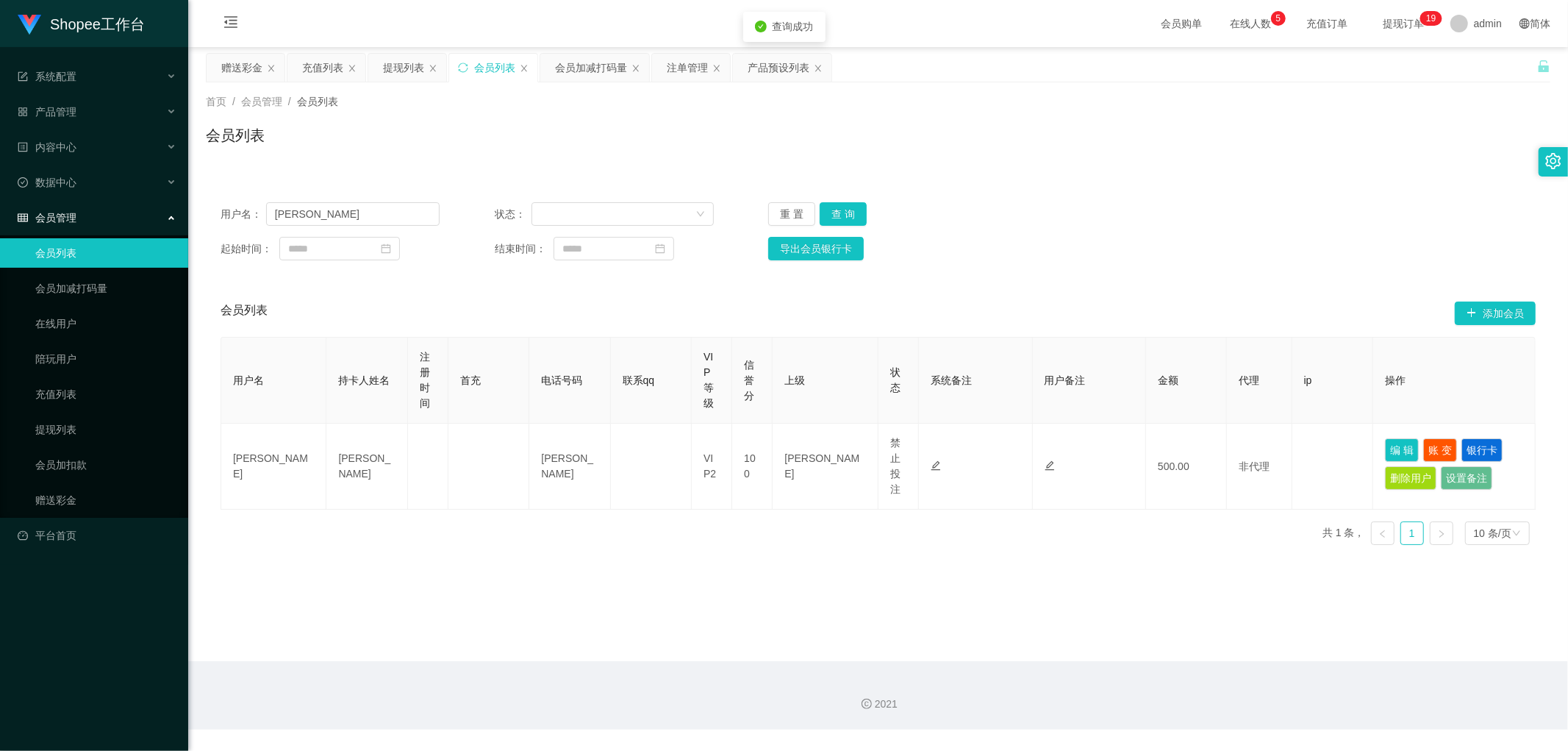
click at [1236, 222] on div "用户名： leonardo 状态： 重 置 查 询 起始时间： 结束时间： 导出会员银行卡" at bounding box center [878, 231] width 1344 height 88
drag, startPoint x: 678, startPoint y: 61, endPoint x: 682, endPoint y: 69, distance: 8.9
click at [678, 61] on div "注单管理" at bounding box center [687, 68] width 41 height 28
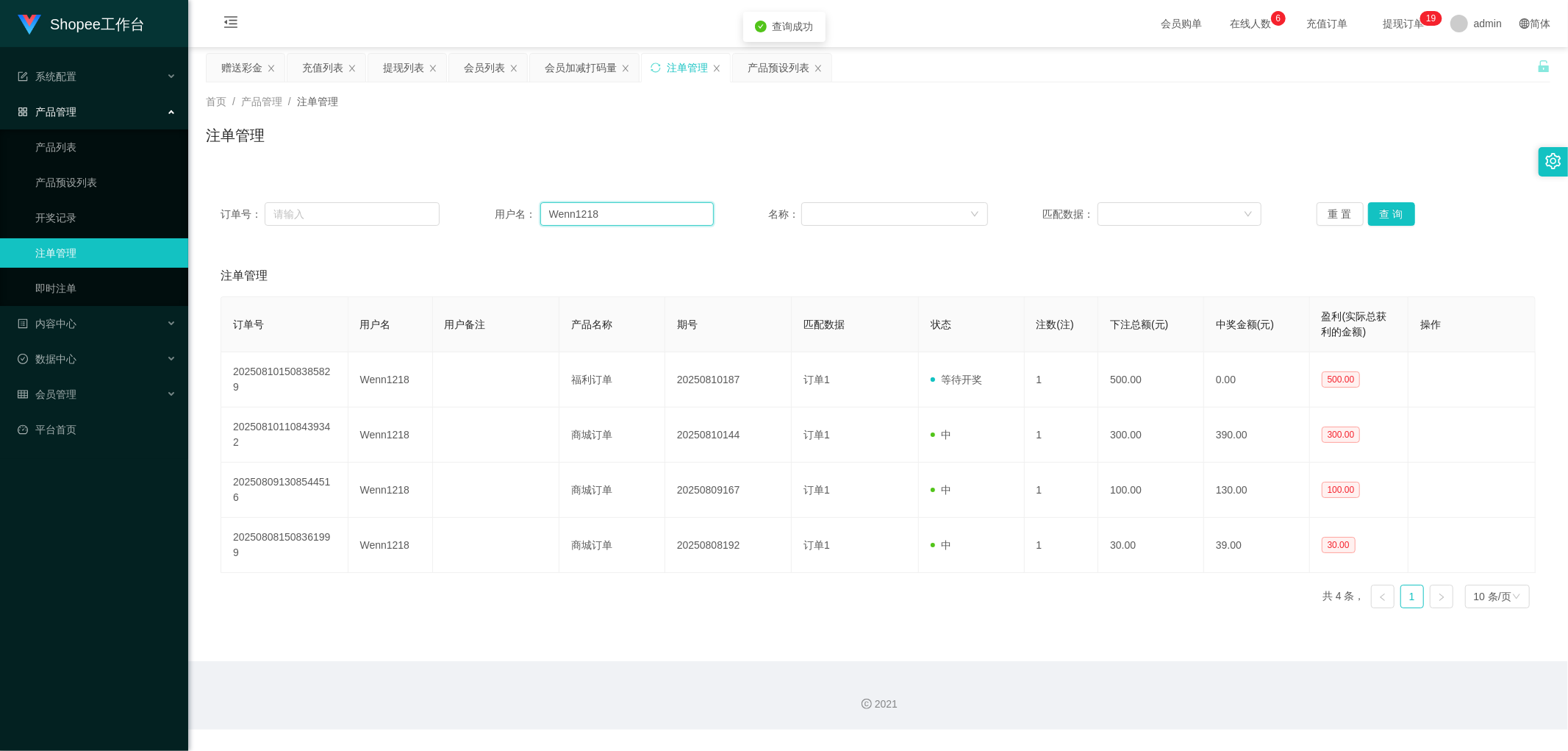
drag, startPoint x: 648, startPoint y: 213, endPoint x: 723, endPoint y: 221, distance: 75.4
click at [650, 213] on input "Wenn1218" at bounding box center [627, 214] width 174 height 24
paste input "[PERSON_NAME]"
type input "[PERSON_NAME]"
click at [1387, 214] on button "查 询" at bounding box center [1391, 214] width 47 height 24
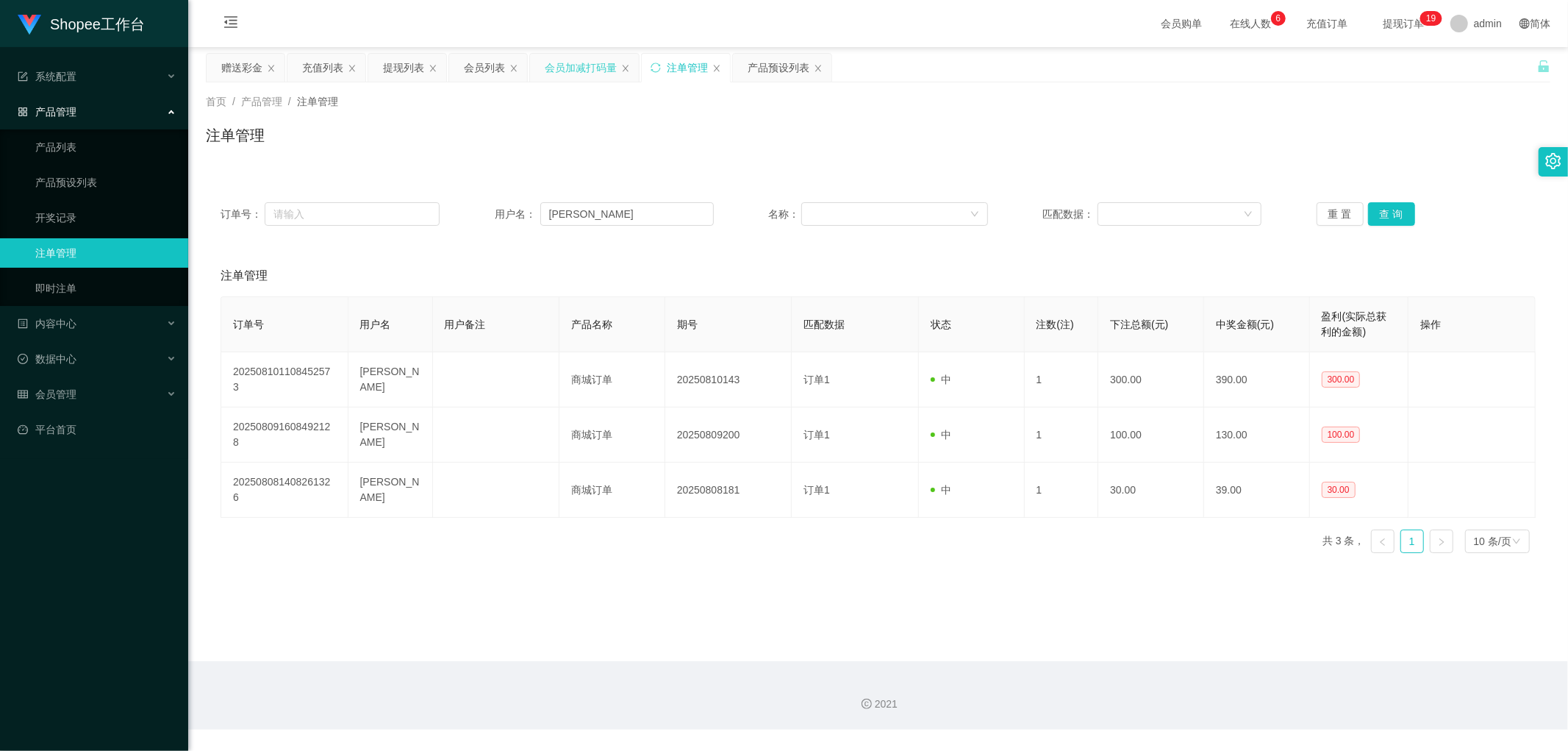
click at [582, 71] on div "会员加减打码量" at bounding box center [581, 68] width 72 height 28
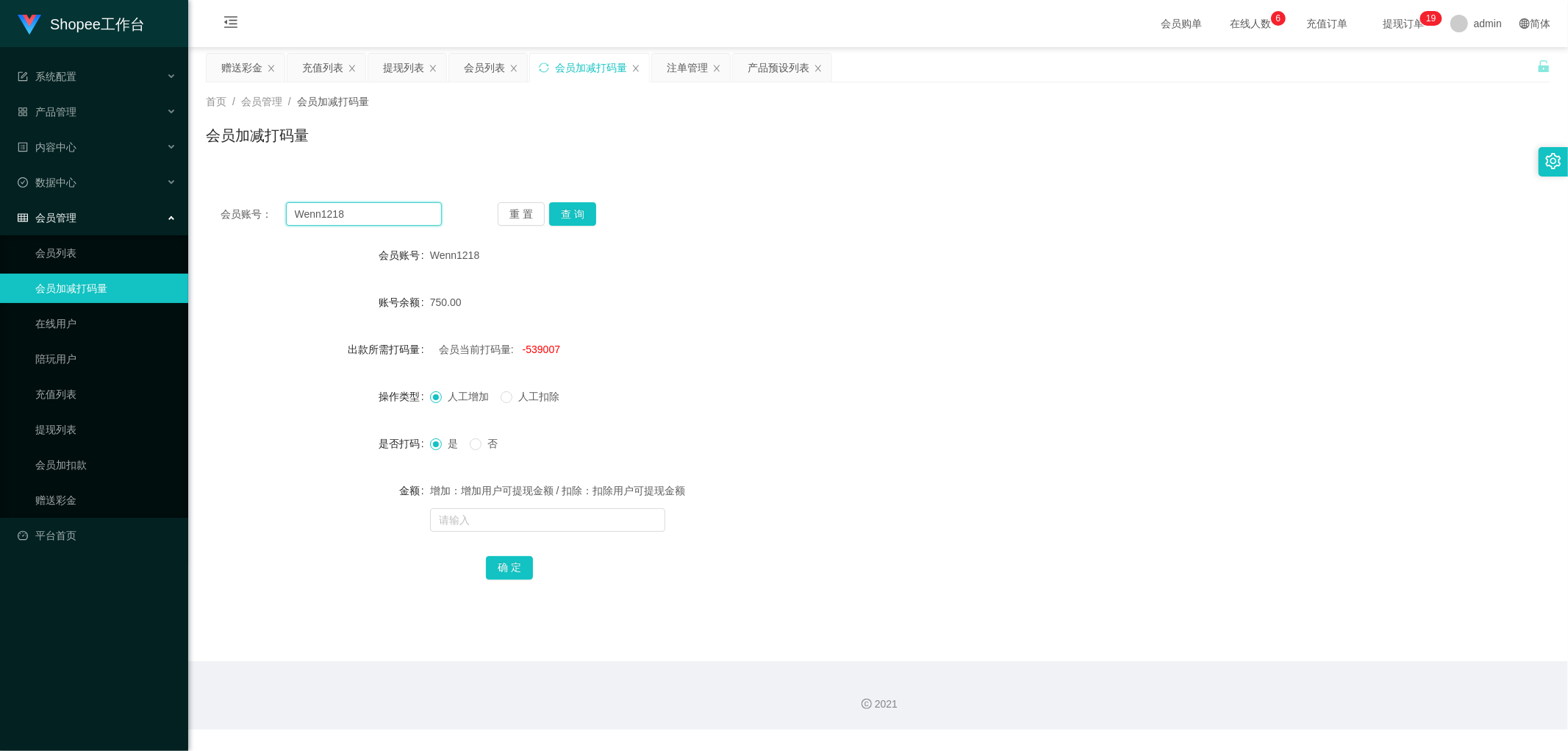
drag, startPoint x: 365, startPoint y: 219, endPoint x: 427, endPoint y: 219, distance: 62.0
click at [366, 219] on input "Wenn1218" at bounding box center [364, 214] width 156 height 24
paste input "[PERSON_NAME]"
type input "[PERSON_NAME]"
click at [584, 206] on button "查 询" at bounding box center [572, 214] width 47 height 24
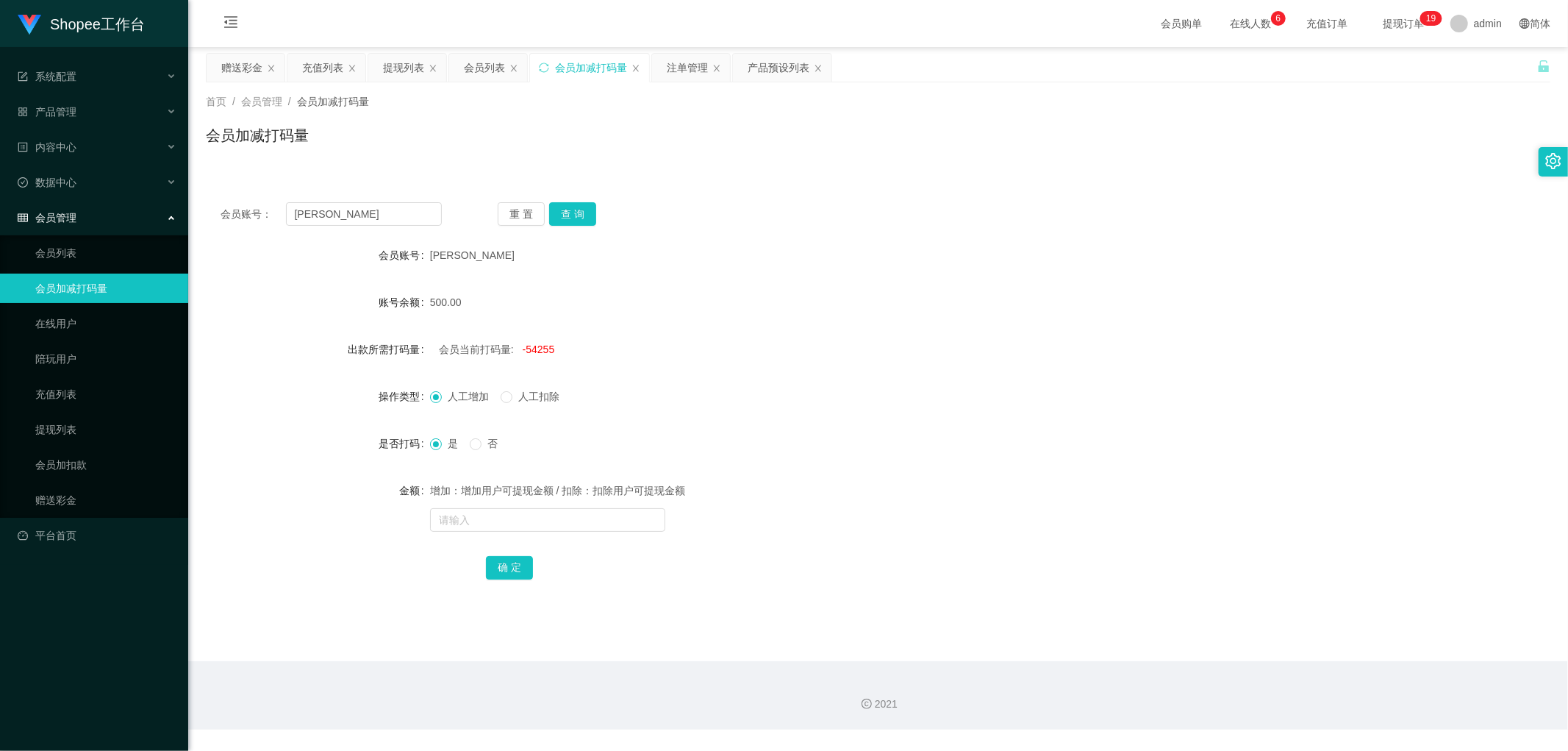
click at [767, 188] on div "会员账号： [PERSON_NAME] 重 置 查 询 会员账号 leonardo 账号余额 500.00 出款所需打码量 会员当前打码量: -54255 操…" at bounding box center [878, 400] width 1344 height 427
click at [482, 65] on div "会员列表" at bounding box center [484, 68] width 41 height 28
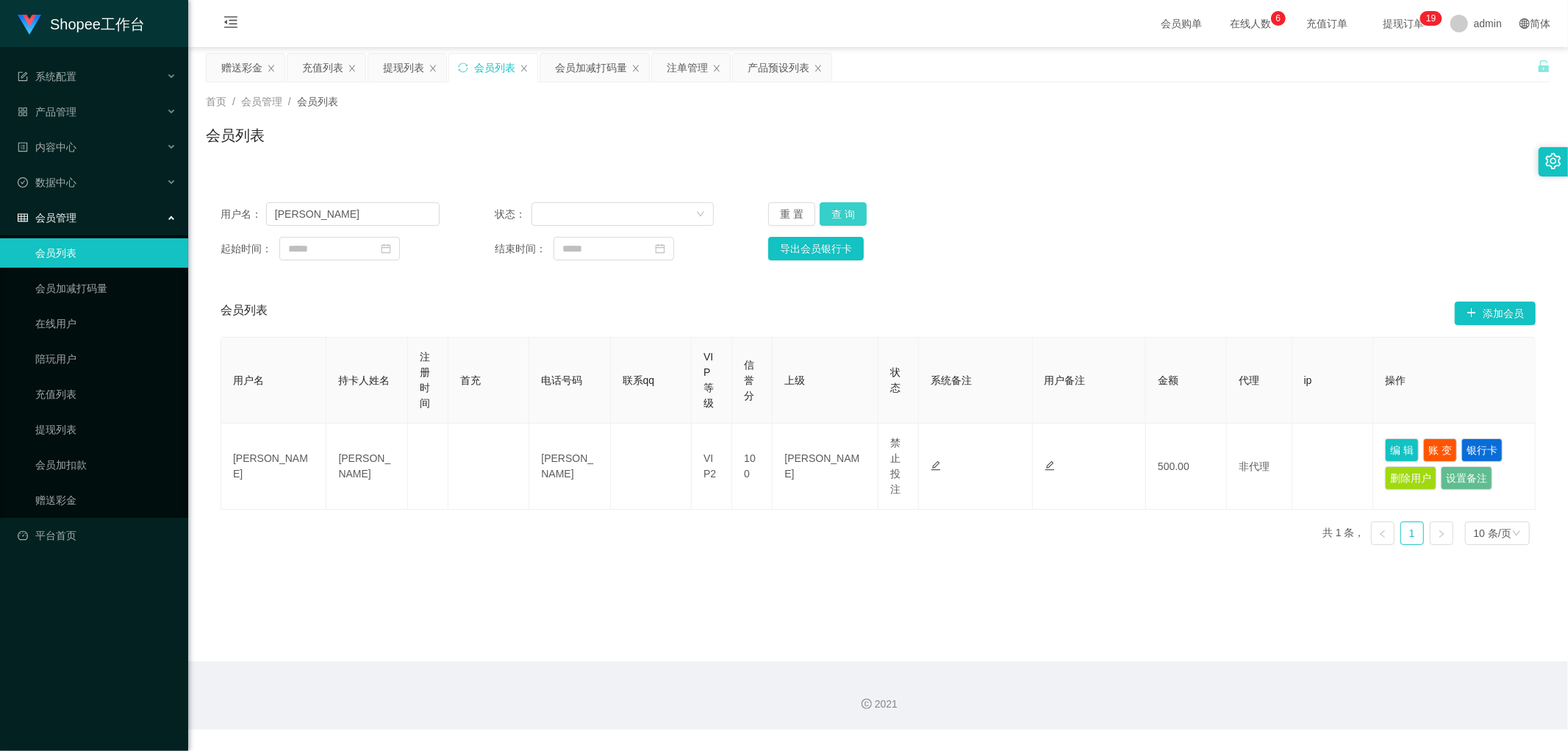
click at [838, 220] on button "查 询" at bounding box center [843, 214] width 47 height 24
drag, startPoint x: 844, startPoint y: 209, endPoint x: 1340, endPoint y: 232, distance: 496.5
click at [846, 209] on button "查 询" at bounding box center [843, 214] width 47 height 24
click at [1353, 230] on div "用户名： leonardo 状态： 重 置 查 询 起始时间： 结束时间： 导出会员银行卡" at bounding box center [878, 231] width 1344 height 88
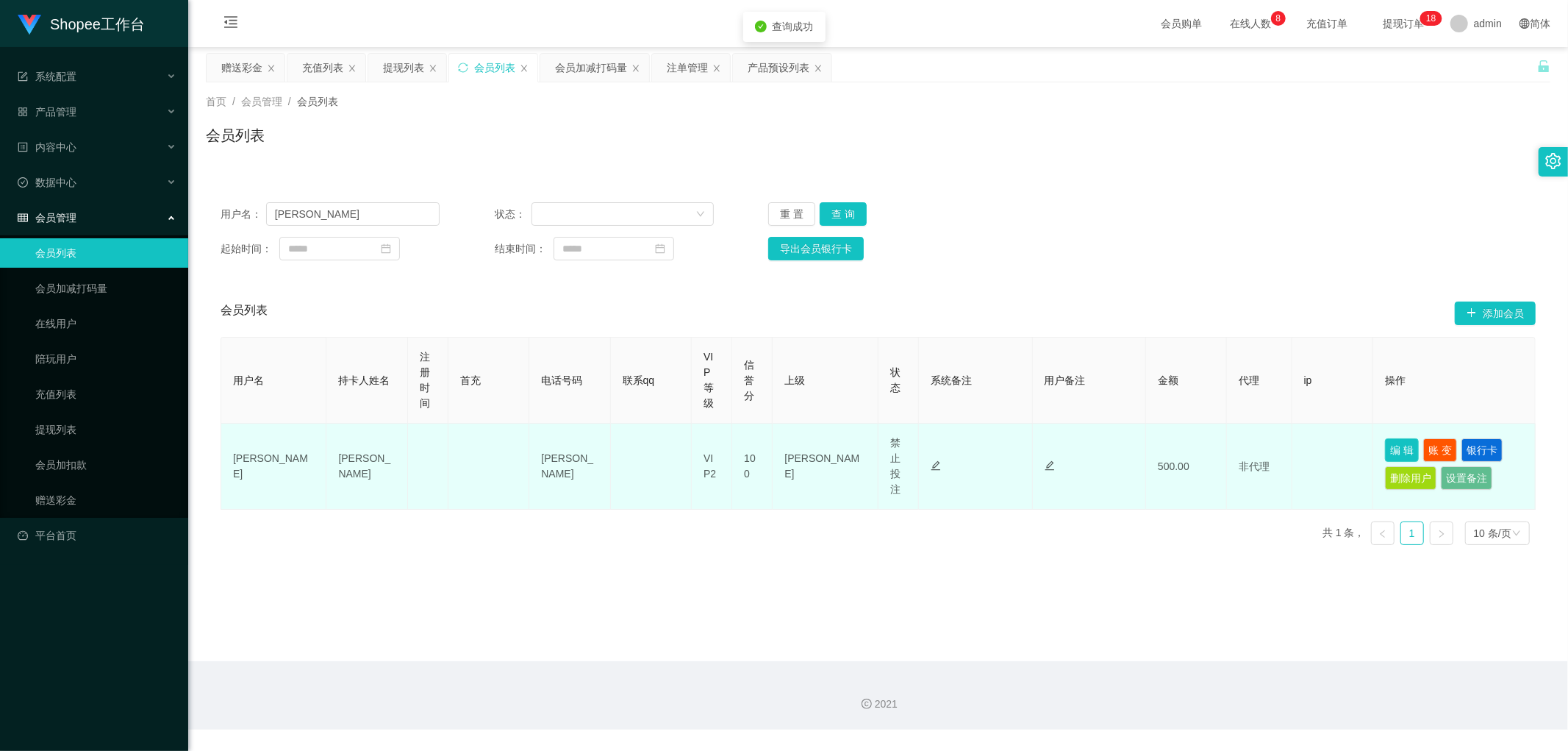
click at [1392, 444] on button "编 辑" at bounding box center [1401, 450] width 34 height 24
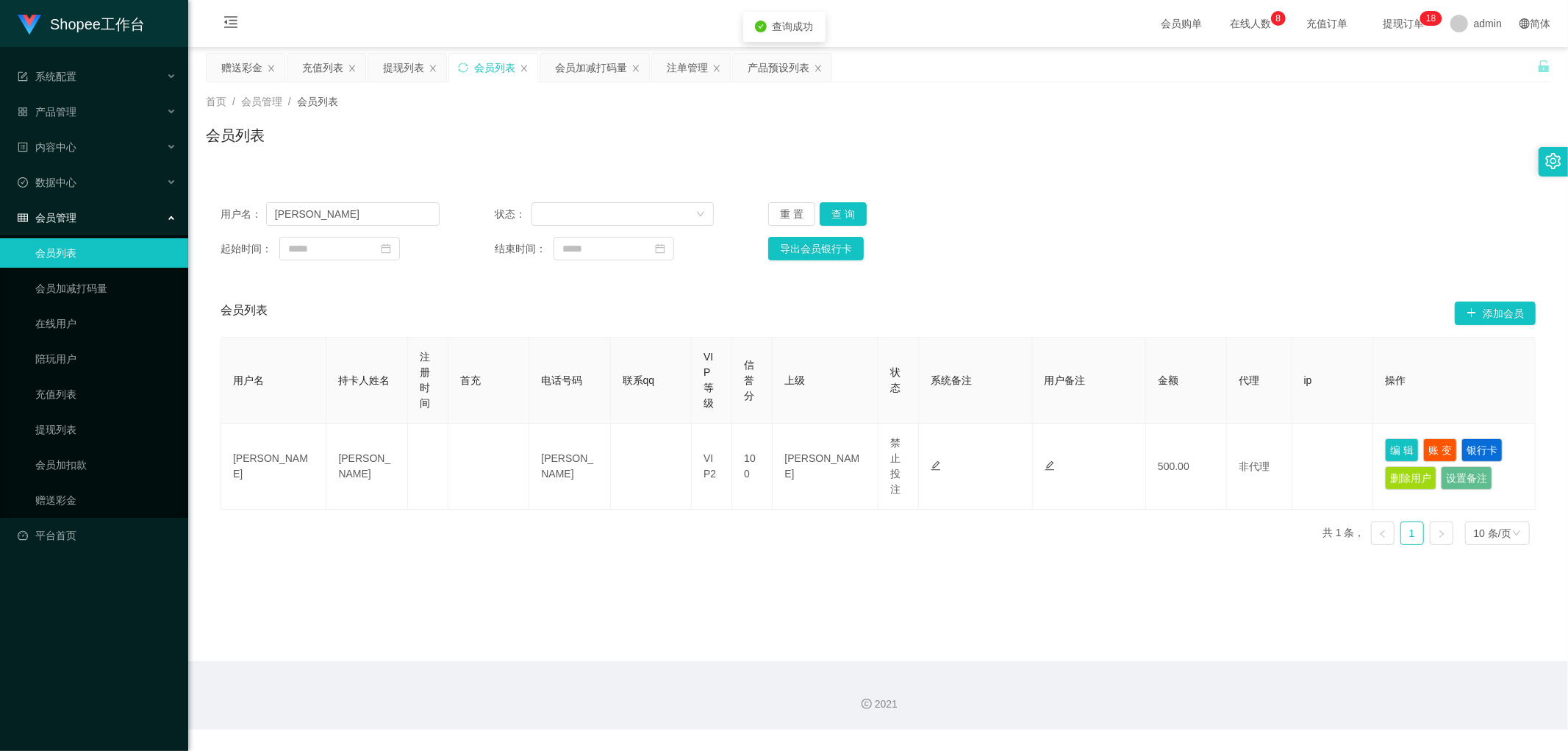
type input "[PERSON_NAME]"
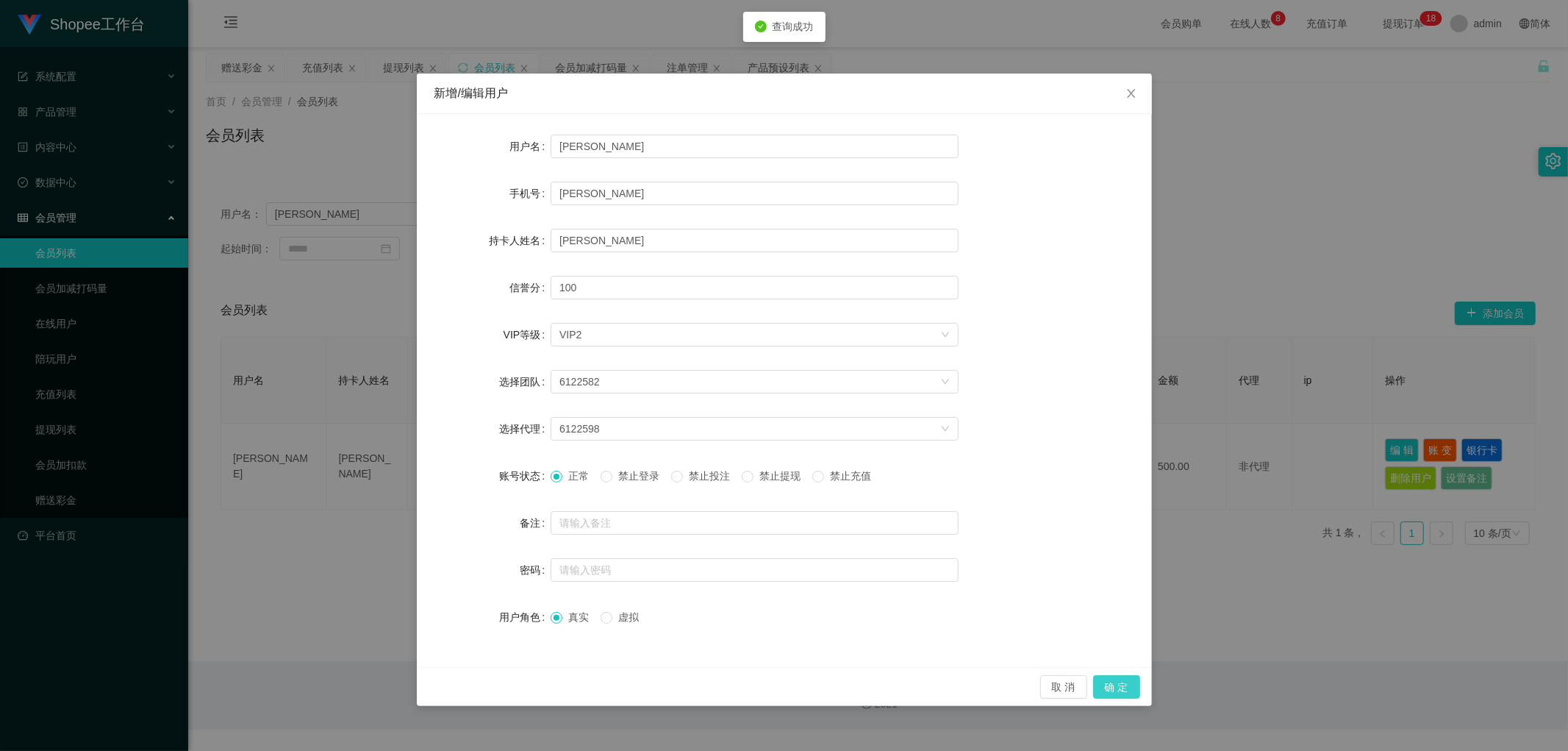
click at [1123, 684] on button "确 定" at bounding box center [1116, 686] width 47 height 24
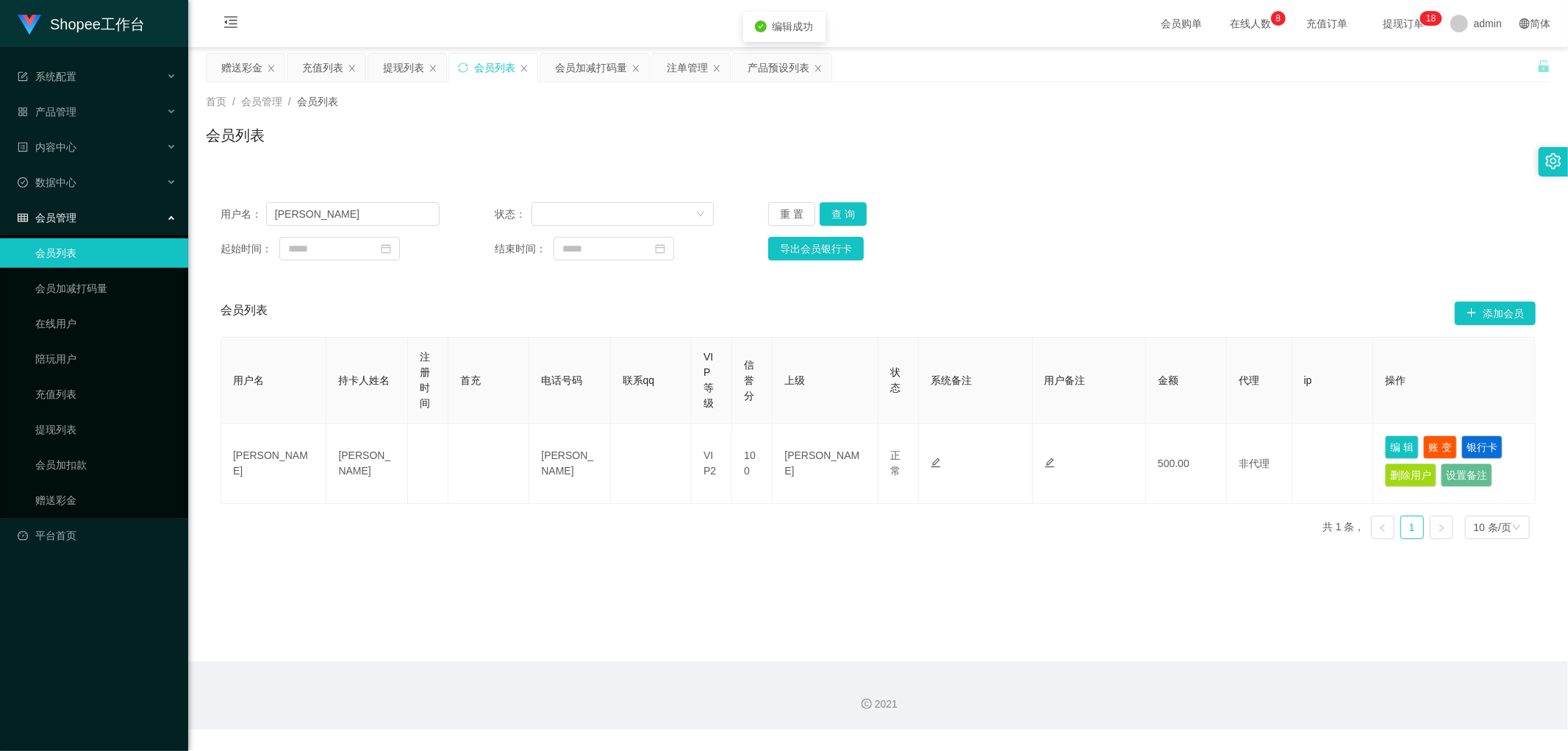
click at [689, 590] on main "关闭左侧 关闭右侧 关闭其它 刷新页面 赠送彩金 充值列表 提现列表 会员列表 会员加减打码量 注单管理 产品预设列表 首页 / 会员管理 / 会员列表 / …" at bounding box center [878, 354] width 1380 height 614
drag, startPoint x: 285, startPoint y: 215, endPoint x: 174, endPoint y: 224, distance: 111.4
click at [175, 224] on section "Shopee工作台 系统配置 产品管理 产品列表 产品预设列表 开奖记录 注单管理 即时注单 内容中心 数据中心 会员管理 会员列表 会员加减打码量 在线用户…" at bounding box center [784, 364] width 1568 height 730
click at [689, 155] on div "会员列表" at bounding box center [878, 141] width 1344 height 34
click at [687, 70] on div "注单管理" at bounding box center [687, 68] width 41 height 28
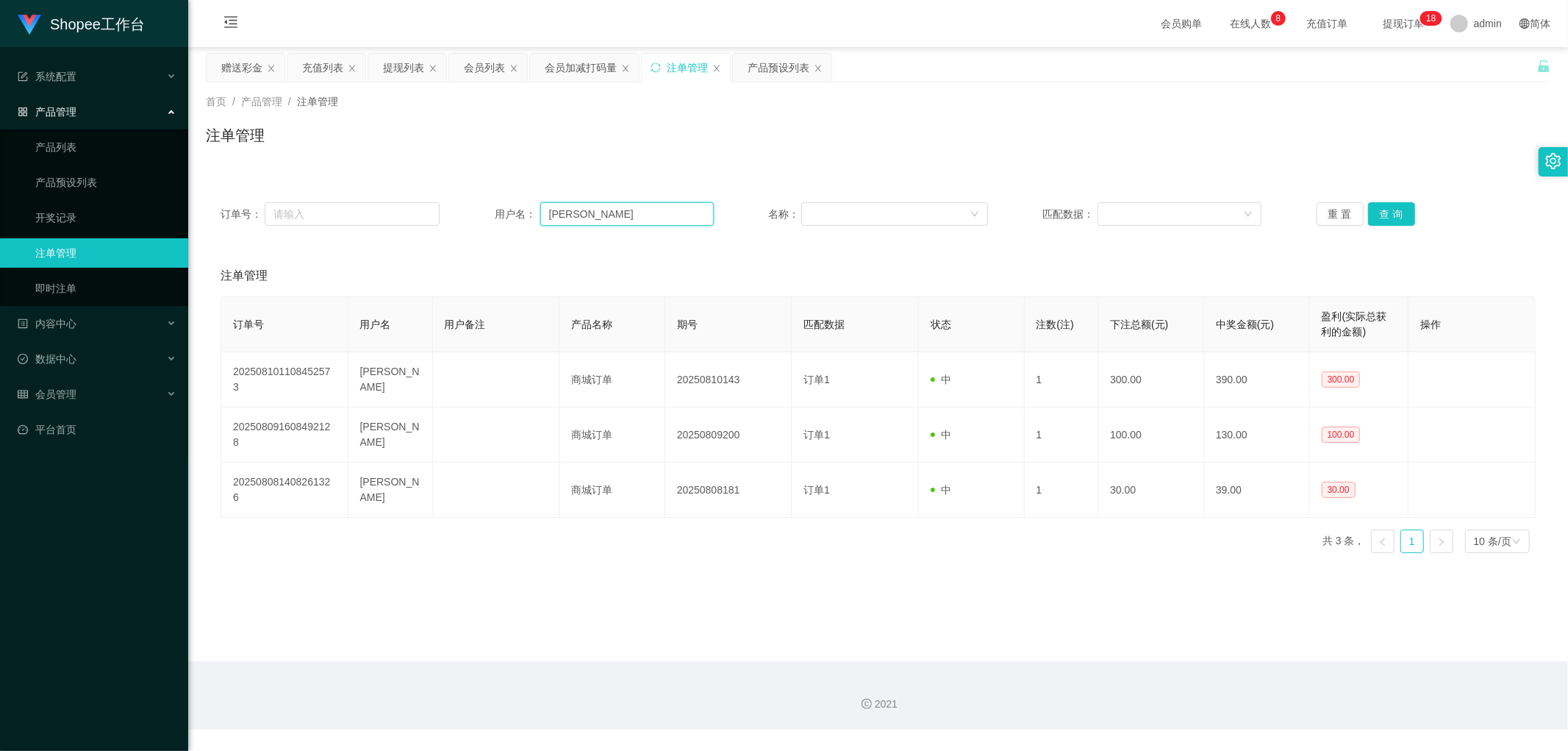
drag, startPoint x: 628, startPoint y: 211, endPoint x: 666, endPoint y: 209, distance: 38.1
click at [629, 211] on input "[PERSON_NAME]" at bounding box center [627, 214] width 174 height 24
click at [1376, 215] on button "查 询" at bounding box center [1391, 214] width 47 height 24
click at [593, 70] on div "会员加减打码量" at bounding box center [581, 68] width 72 height 28
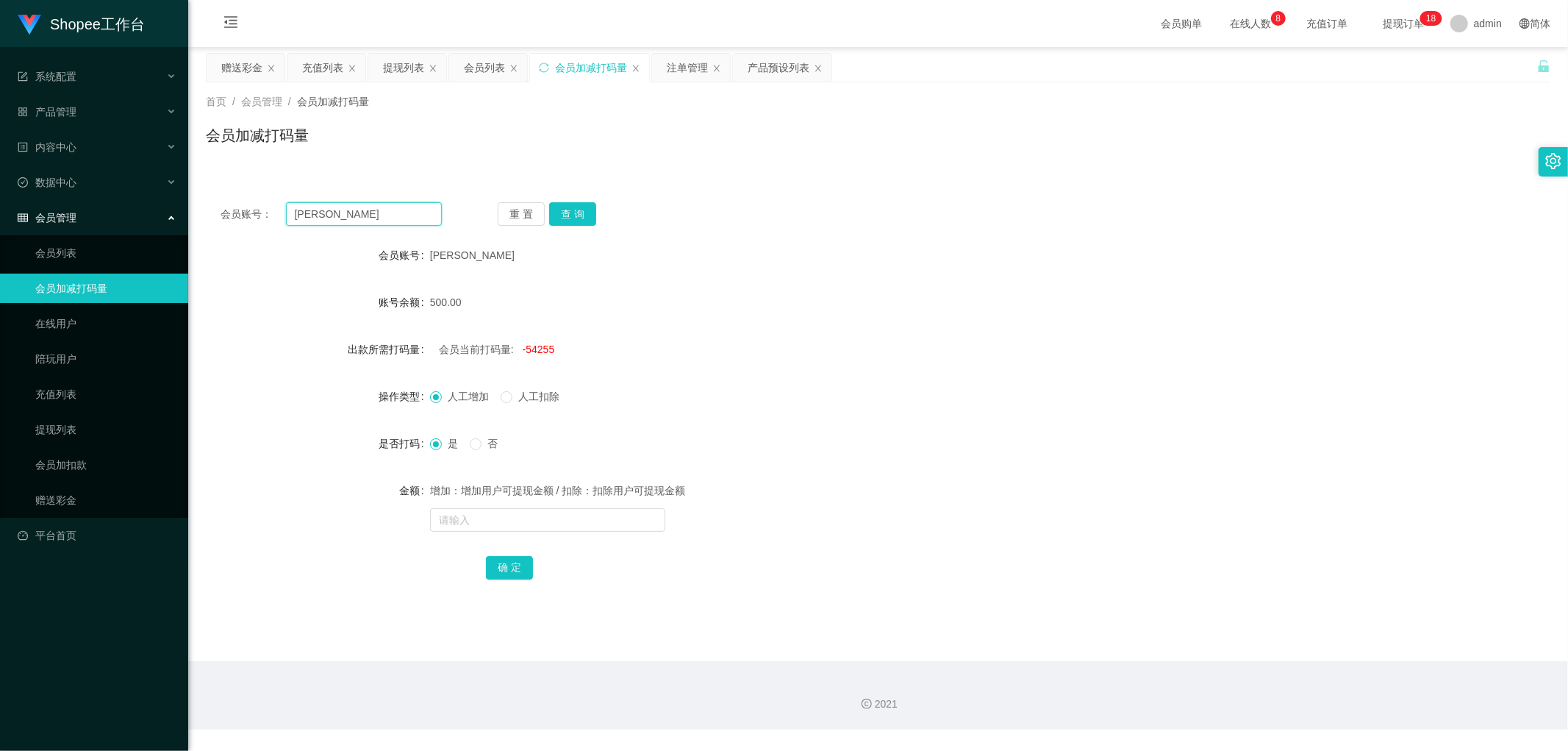
click at [385, 213] on input "[PERSON_NAME]" at bounding box center [364, 214] width 156 height 24
click at [579, 209] on button "查 询" at bounding box center [572, 214] width 47 height 24
click at [802, 214] on div "会员账号： [PERSON_NAME] 查 询" at bounding box center [878, 214] width 1344 height 24
click at [496, 68] on div "会员列表" at bounding box center [484, 68] width 41 height 28
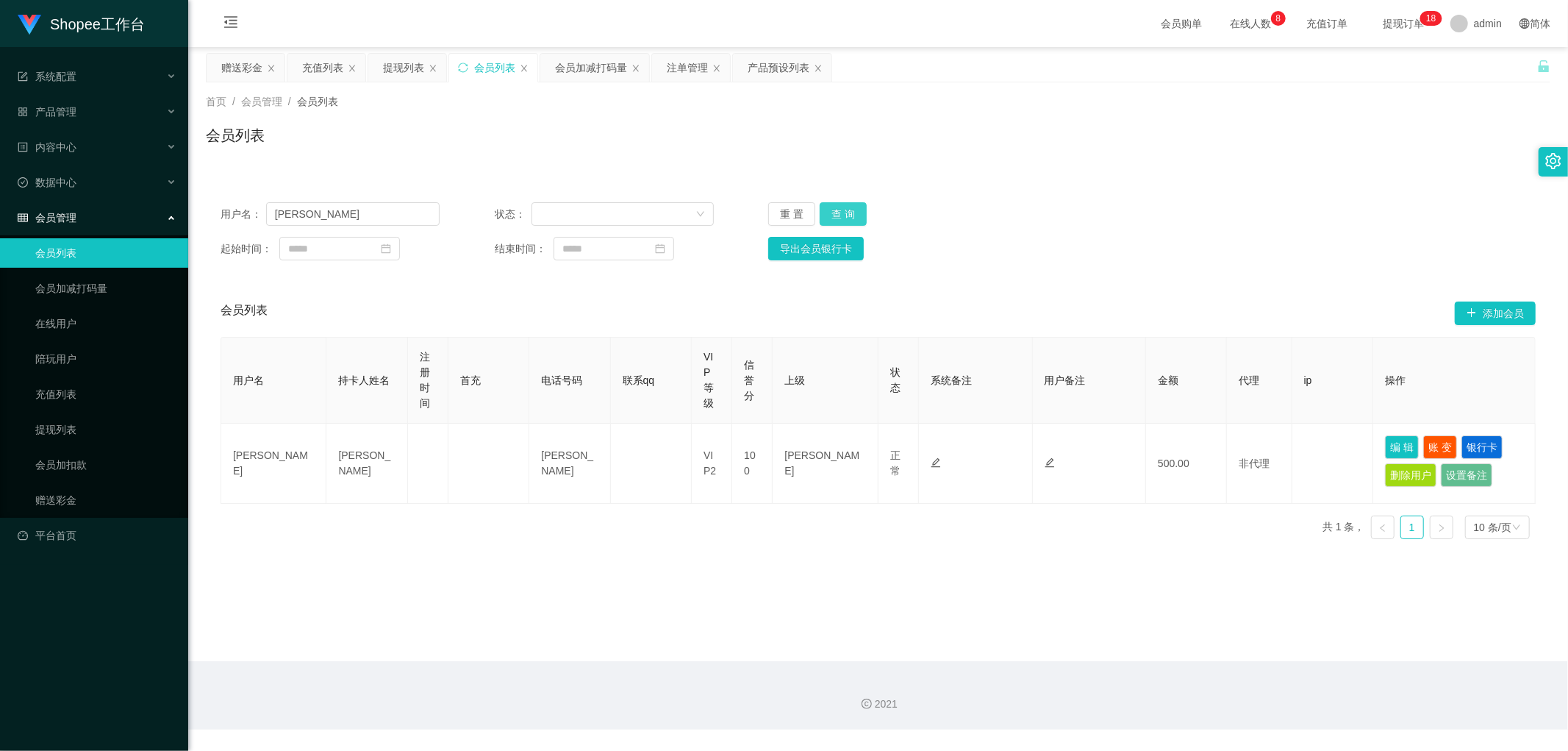
drag, startPoint x: 848, startPoint y: 214, endPoint x: 1395, endPoint y: 199, distance: 547.2
click at [849, 214] on button "查 询" at bounding box center [843, 214] width 47 height 24
click at [845, 210] on button "查 询" at bounding box center [843, 214] width 47 height 24
click at [1134, 185] on div "用户名： leonardo 状态： 重 置 查 询 起始时间： 结束时间： 导出会员银行卡 会员列表 添加会员 用户名 持卡人姓名 注册时间 首充 电话号码 …" at bounding box center [878, 360] width 1344 height 381
click at [844, 212] on button "查 询" at bounding box center [843, 214] width 47 height 24
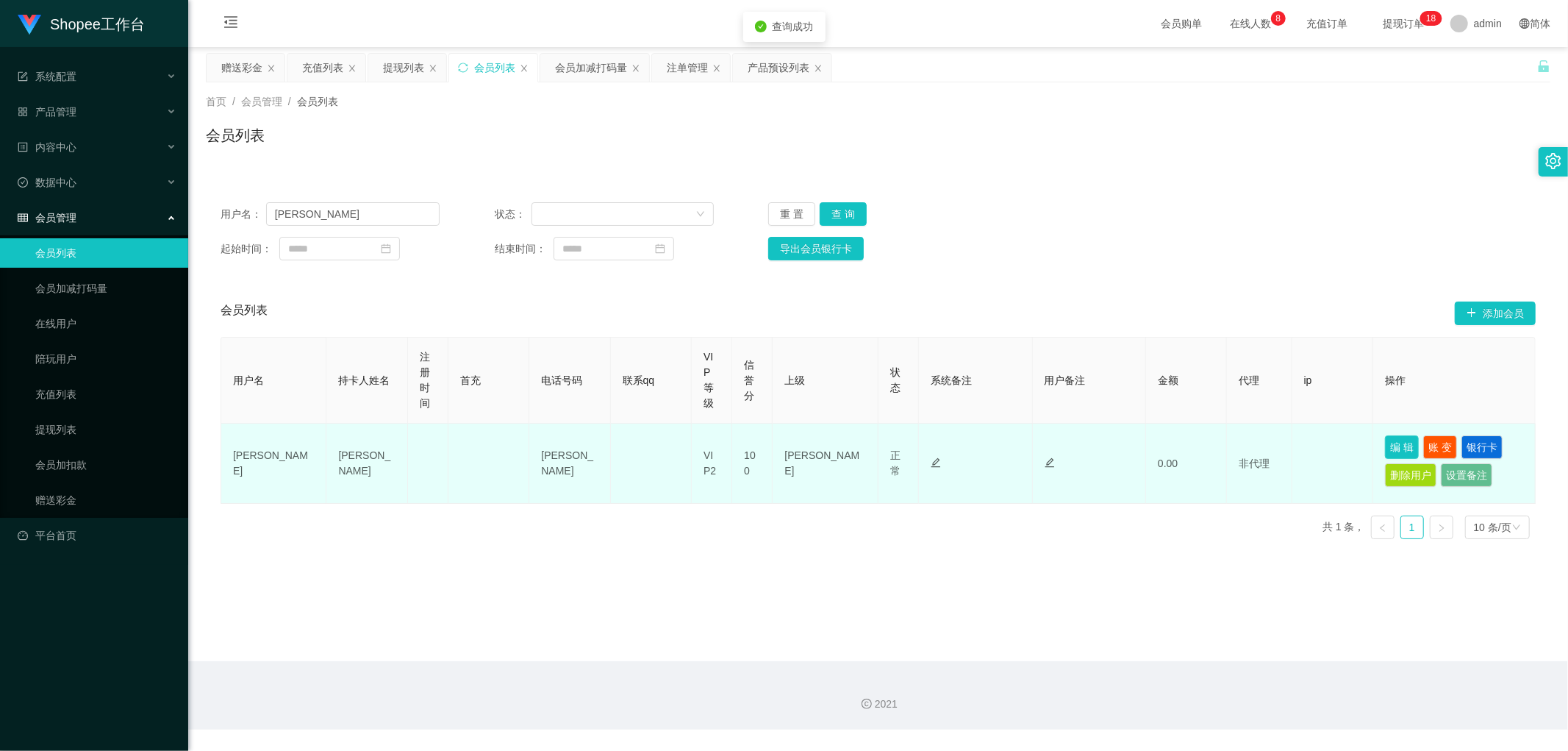
click at [1398, 445] on button "编 辑" at bounding box center [1401, 446] width 34 height 24
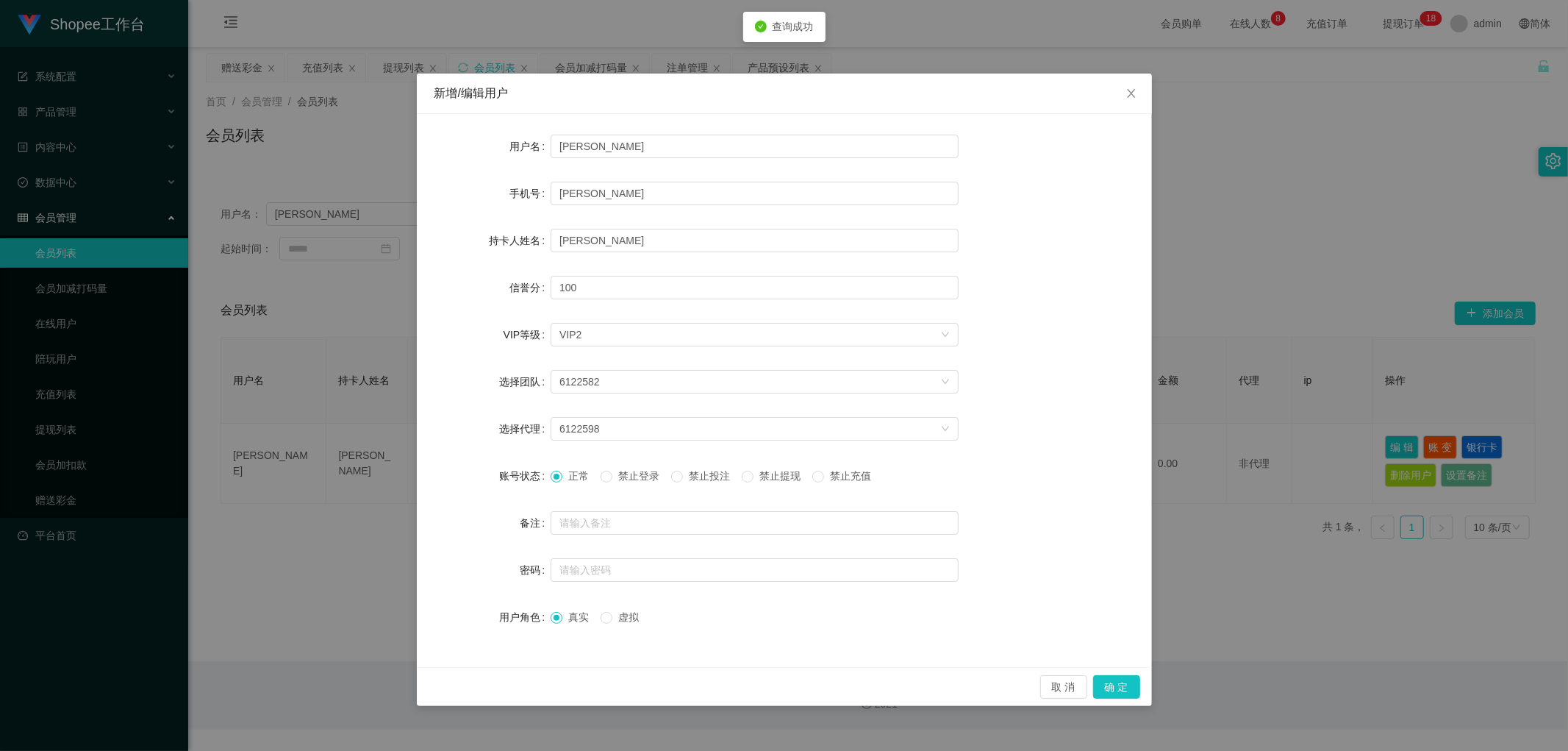
drag, startPoint x: 693, startPoint y: 468, endPoint x: 723, endPoint y: 487, distance: 35.5
click at [694, 470] on span "禁止投注" at bounding box center [709, 476] width 53 height 11
click at [1127, 694] on button "确 定" at bounding box center [1116, 686] width 47 height 24
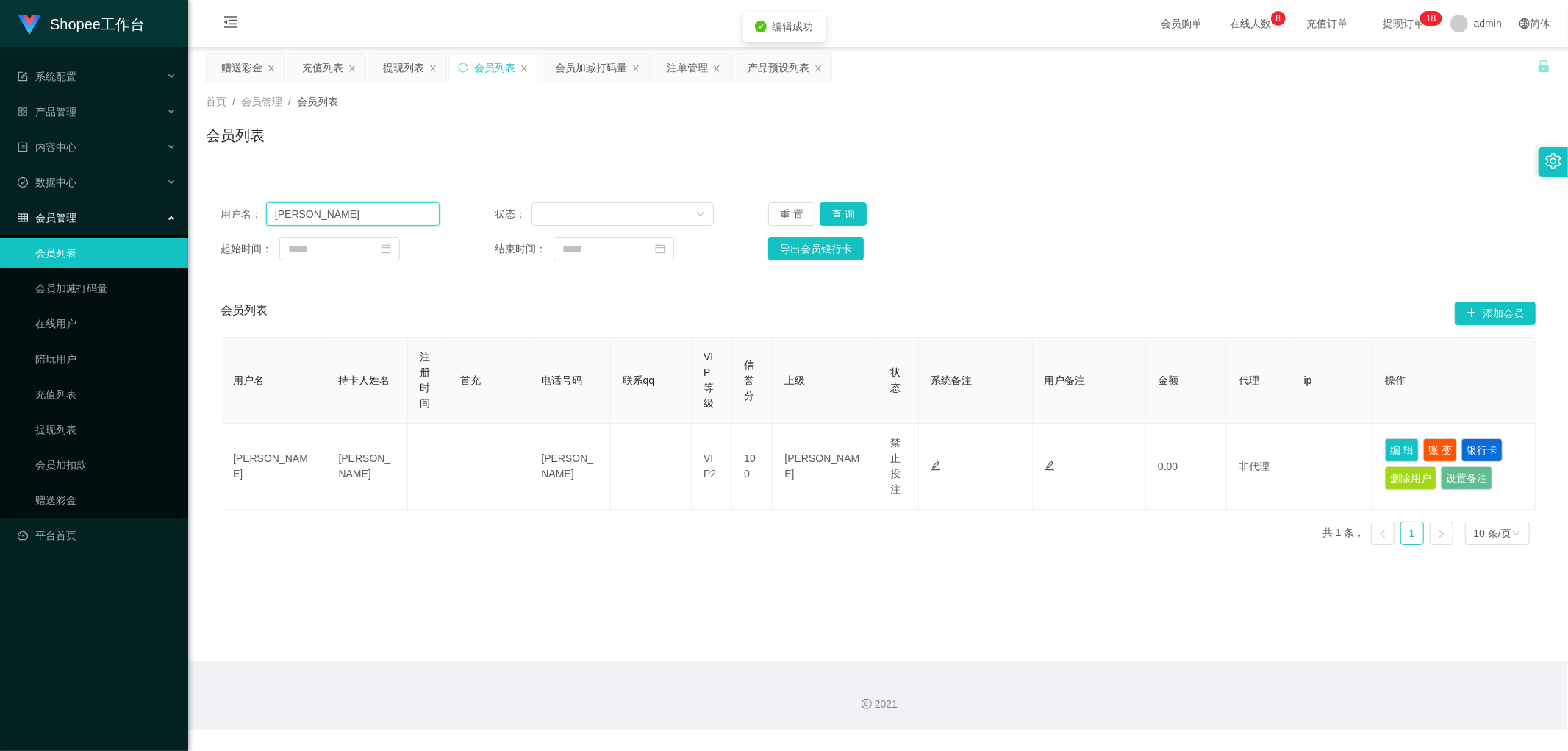
click at [233, 229] on div "用户名： leonardo 状态： 重 置 查 询 起始时间： 结束时间： 导出会员银行卡" at bounding box center [878, 231] width 1344 height 88
click at [612, 119] on div "首页 / 会员管理 / 会员列表 / 会员列表" at bounding box center [878, 126] width 1344 height 64
click at [590, 65] on div "会员加减打码量" at bounding box center [591, 68] width 72 height 28
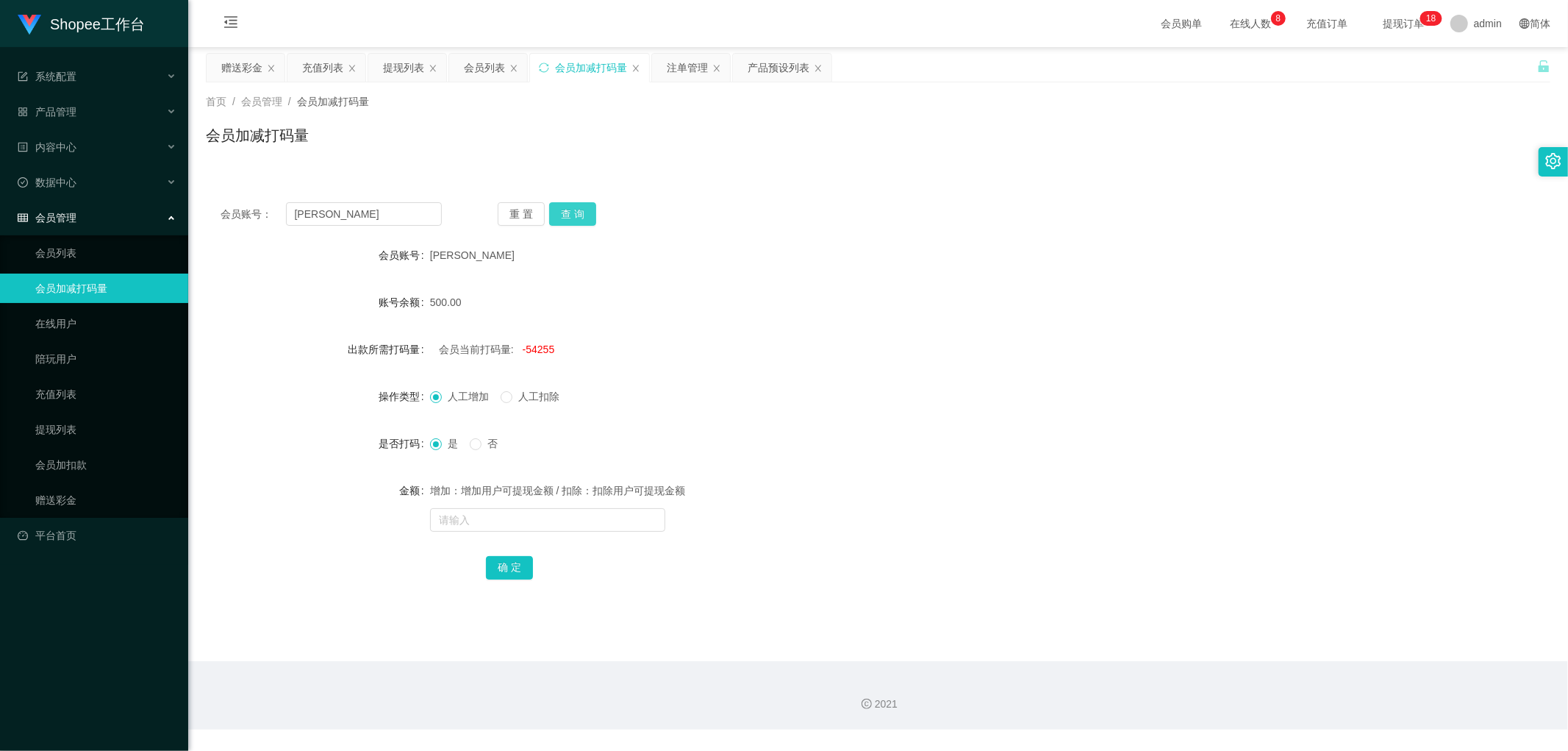
drag, startPoint x: 569, startPoint y: 212, endPoint x: 612, endPoint y: 221, distance: 43.9
click at [570, 212] on button "查 询" at bounding box center [572, 214] width 47 height 24
drag, startPoint x: 707, startPoint y: 206, endPoint x: 707, endPoint y: 226, distance: 20.0
click at [708, 209] on div "重 置 查 询" at bounding box center [608, 214] width 221 height 24
click at [694, 61] on div "注单管理" at bounding box center [687, 68] width 41 height 28
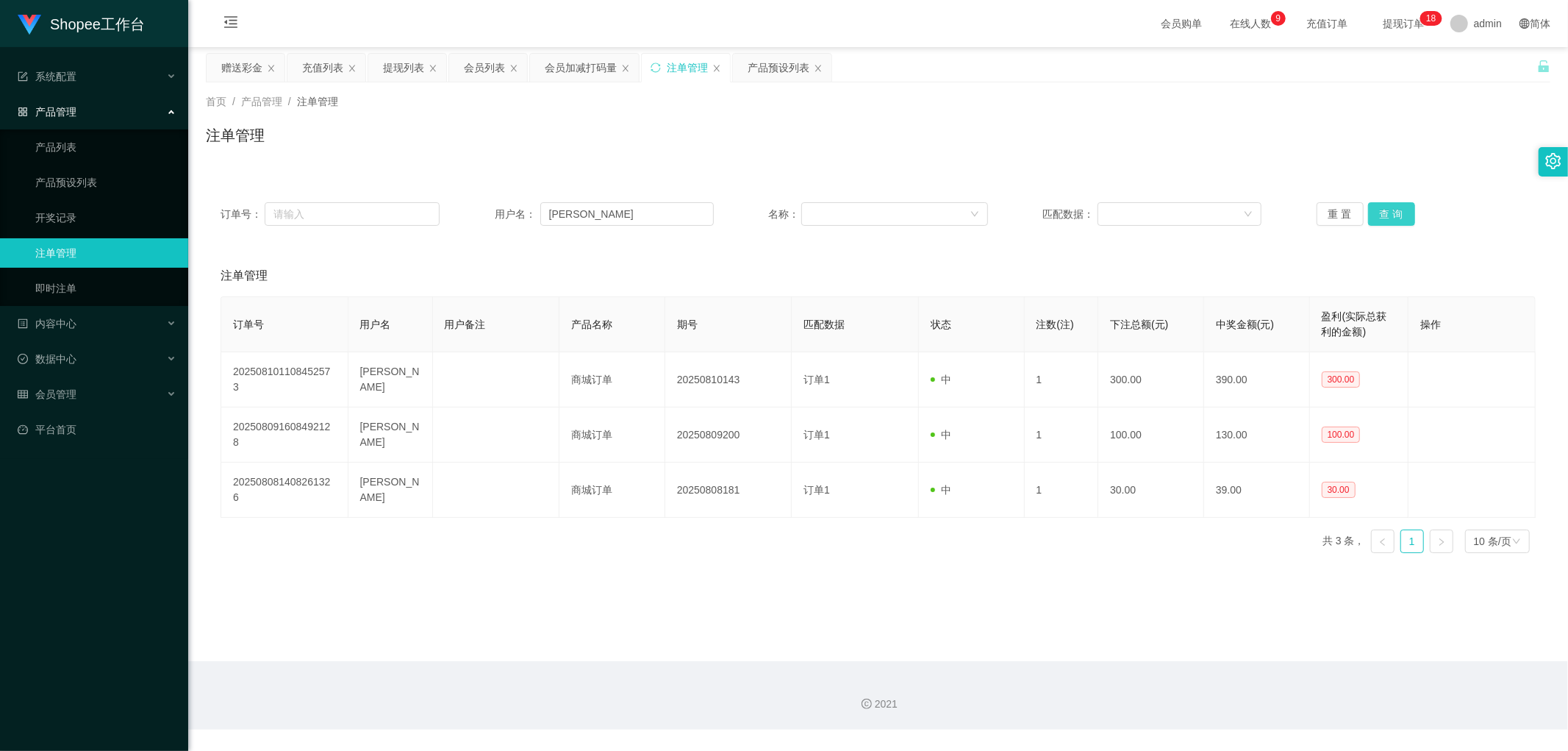
click at [1390, 213] on button "查 询" at bounding box center [1391, 214] width 47 height 24
click at [775, 158] on div "首页 / 产品管理 / 注单管理 / 注单管理" at bounding box center [878, 126] width 1380 height 88
drag, startPoint x: 582, startPoint y: 68, endPoint x: 585, endPoint y: 92, distance: 24.2
click at [582, 70] on div "会员加减打码量" at bounding box center [581, 68] width 72 height 28
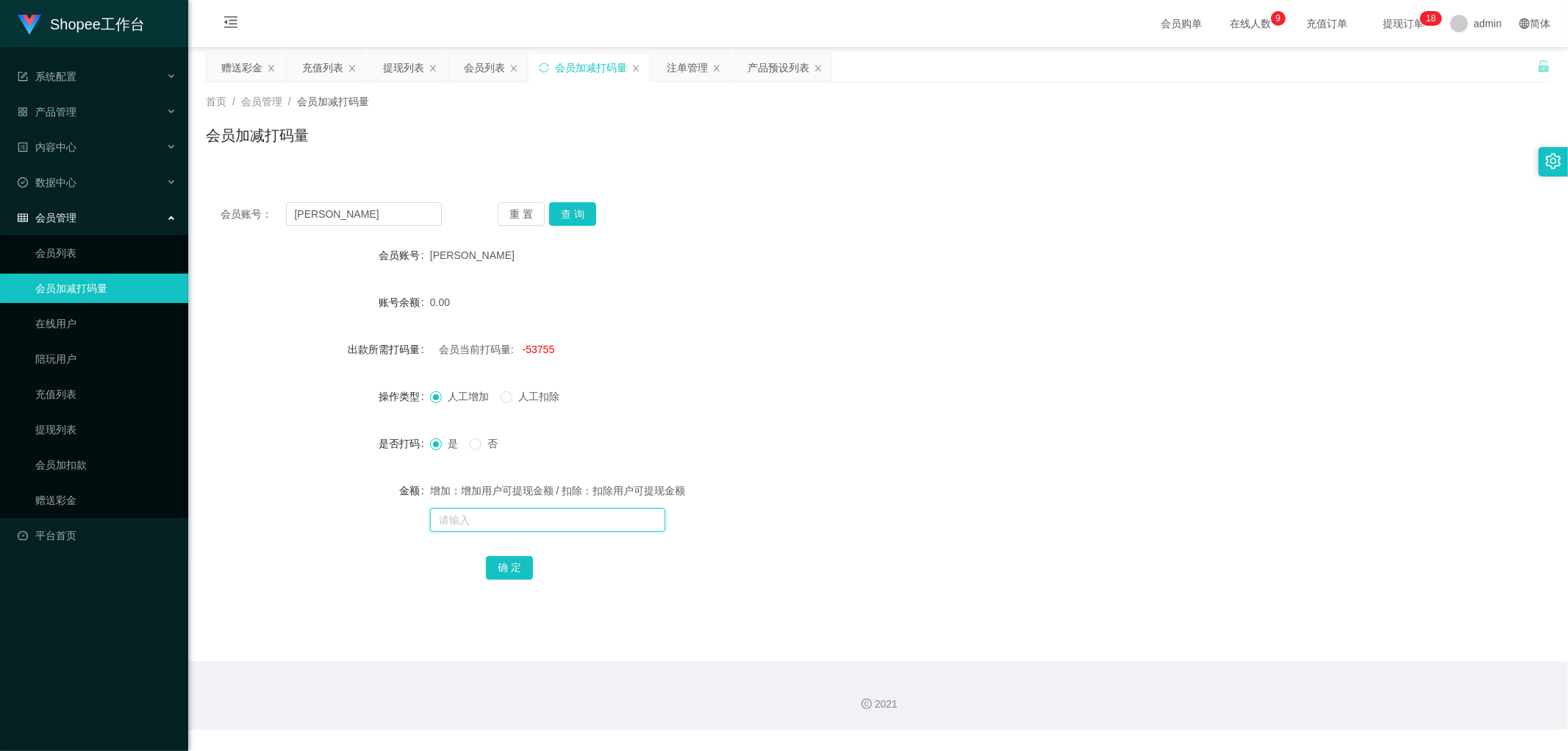
click at [515, 529] on input "text" at bounding box center [547, 519] width 235 height 24
drag, startPoint x: 347, startPoint y: 217, endPoint x: 229, endPoint y: 238, distance: 119.9
click at [244, 226] on div "会员账号： [PERSON_NAME] 重 置 查 询 会员账号 leonardo 账号余额 0.00 出款所需打码量 会员当前打码量: -53755 操作类…" at bounding box center [878, 400] width 1344 height 427
click at [230, 60] on div "赠送彩金" at bounding box center [242, 68] width 41 height 28
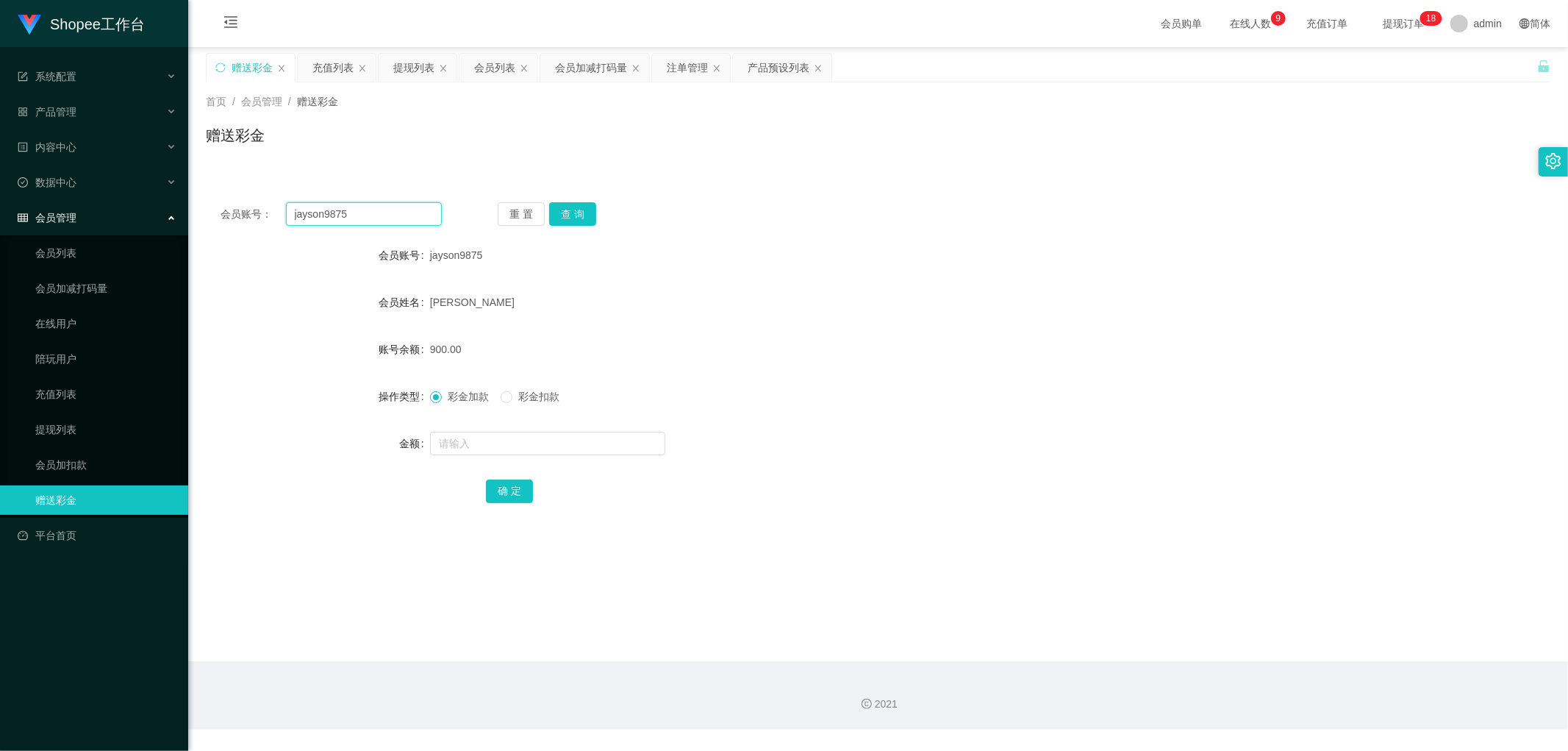
click at [368, 217] on input "jayson9875" at bounding box center [364, 214] width 156 height 24
paste input "[PERSON_NAME]"
type input "[PERSON_NAME]"
click at [582, 215] on button "查 询" at bounding box center [572, 214] width 47 height 24
drag, startPoint x: 843, startPoint y: 279, endPoint x: 856, endPoint y: 287, distance: 15.3
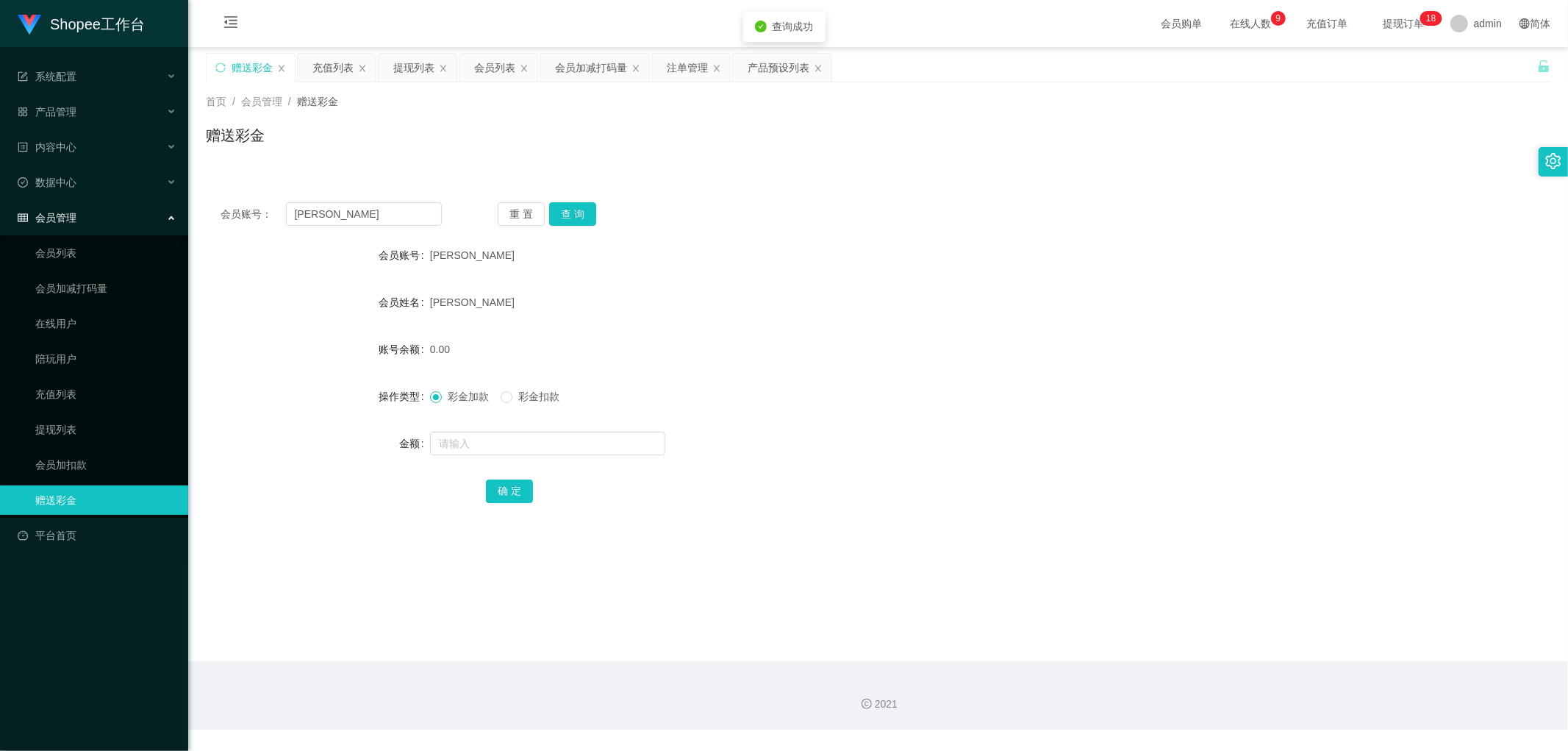
click at [846, 282] on form "会员账号 leonardo 会员姓名 [PERSON_NAME] 账号余额 0.00 操作类型 彩金加款 彩金扣款 金额 确 定" at bounding box center [878, 373] width 1344 height 265
click at [480, 446] on input "text" at bounding box center [547, 443] width 235 height 24
type input "100"
click at [811, 321] on form "会员账号 leonardo 会员姓名 [PERSON_NAME] 账号余额 0.00 操作类型 彩金加款 彩金扣款 金额 100 确 定" at bounding box center [878, 373] width 1344 height 265
click at [512, 486] on button "确 定" at bounding box center [508, 491] width 47 height 24
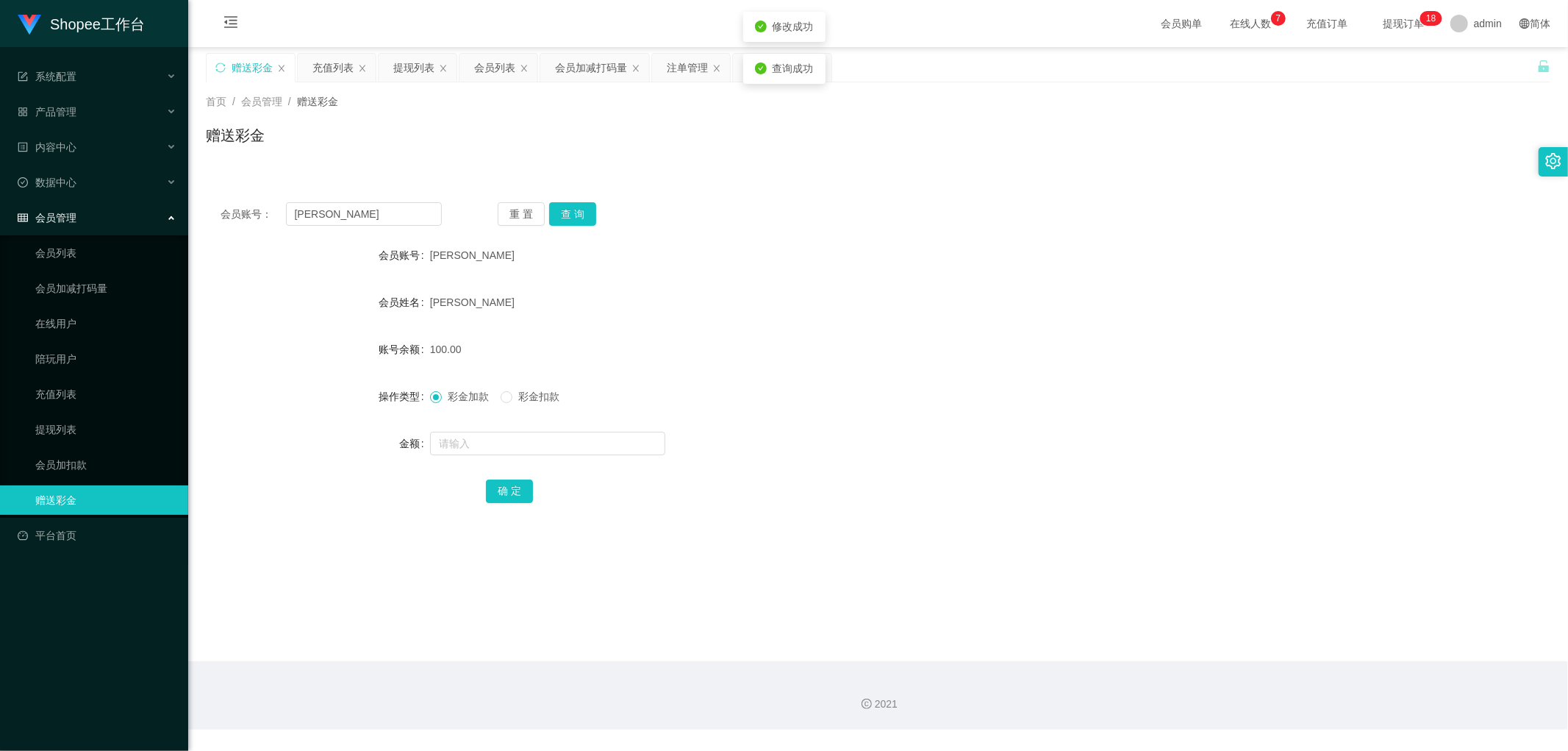
click at [830, 385] on div "彩金加款 彩金扣款" at bounding box center [822, 396] width 784 height 29
click at [589, 207] on button "查 询" at bounding box center [572, 214] width 47 height 24
click at [581, 210] on button "查 询" at bounding box center [572, 214] width 47 height 24
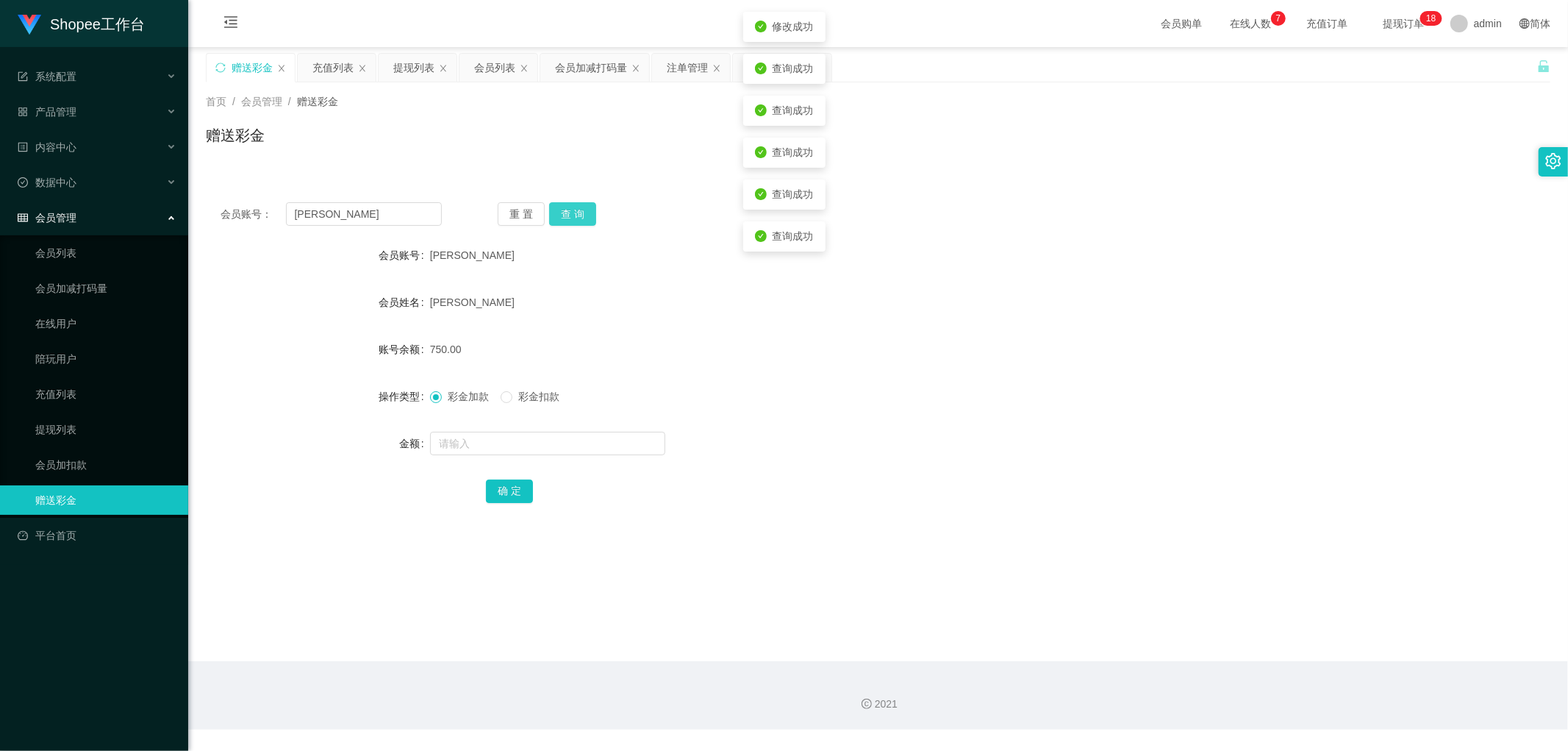
click at [581, 210] on button "查 询" at bounding box center [572, 214] width 47 height 24
click at [586, 72] on div "会员加减打码量" at bounding box center [591, 68] width 72 height 28
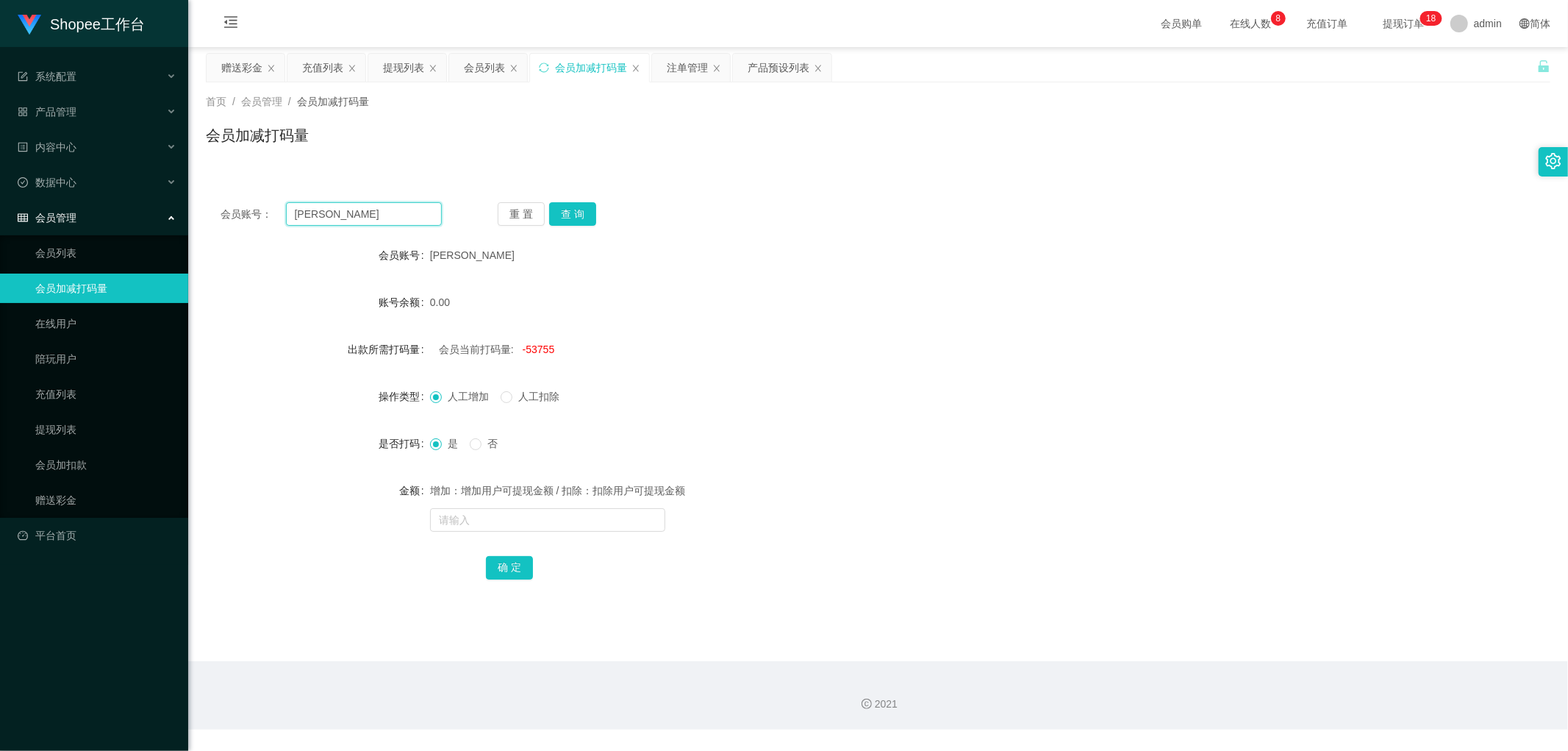
click at [413, 210] on input "[PERSON_NAME]" at bounding box center [364, 214] width 156 height 24
click at [577, 212] on button "查 询" at bounding box center [572, 214] width 47 height 24
drag, startPoint x: 701, startPoint y: 395, endPoint x: 701, endPoint y: 409, distance: 14.0
click at [701, 399] on div "人工增加 人工扣除" at bounding box center [822, 396] width 784 height 29
click at [545, 517] on input "text" at bounding box center [547, 519] width 235 height 24
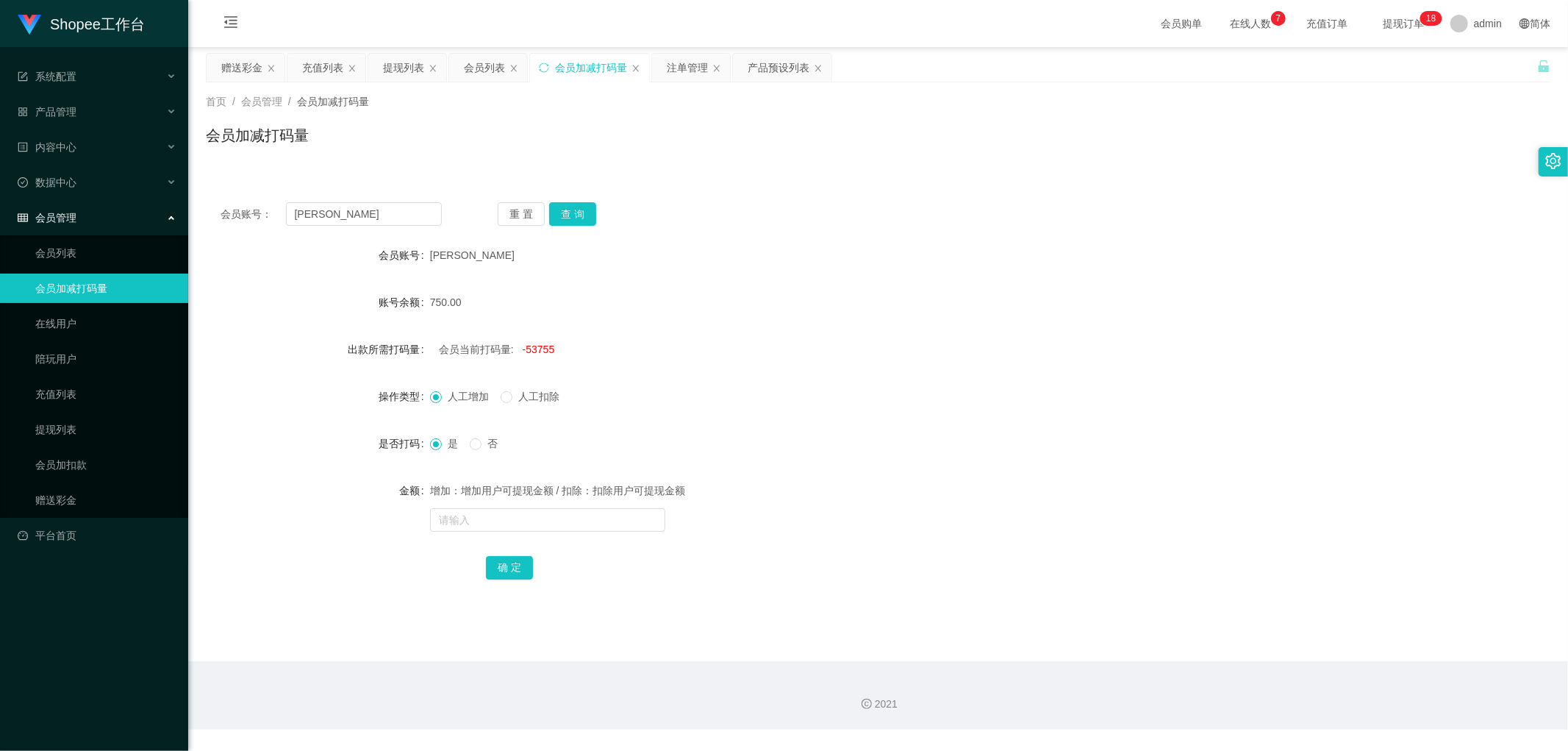
click at [532, 355] on span "-53755" at bounding box center [538, 349] width 32 height 11
copy span "53755"
click at [498, 512] on input "text" at bounding box center [547, 519] width 235 height 24
paste input "53755"
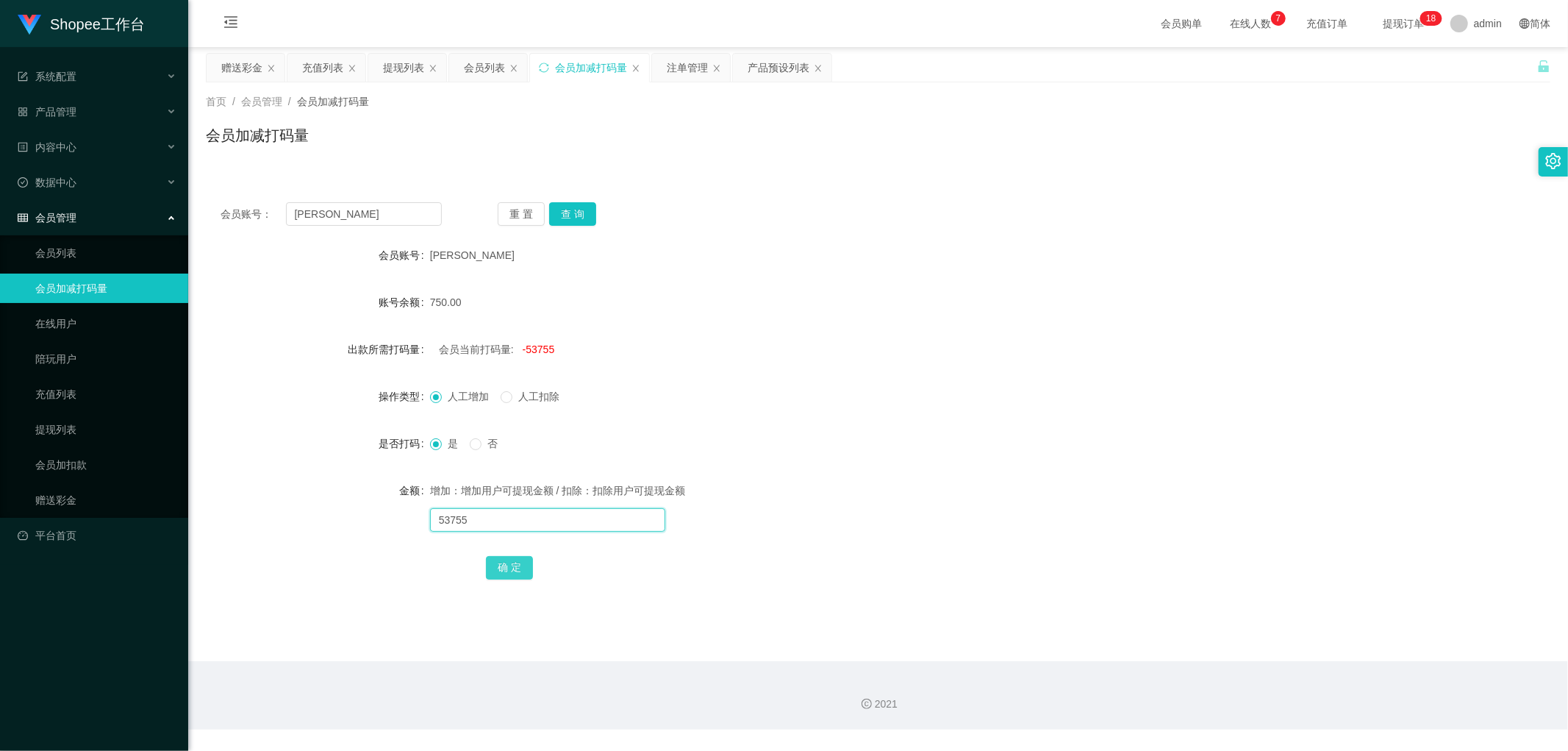
type input "53755"
drag, startPoint x: 509, startPoint y: 564, endPoint x: 518, endPoint y: 568, distance: 9.8
click at [510, 564] on button "确 定" at bounding box center [508, 568] width 47 height 24
click at [532, 517] on input "text" at bounding box center [547, 519] width 235 height 24
type input "3000"
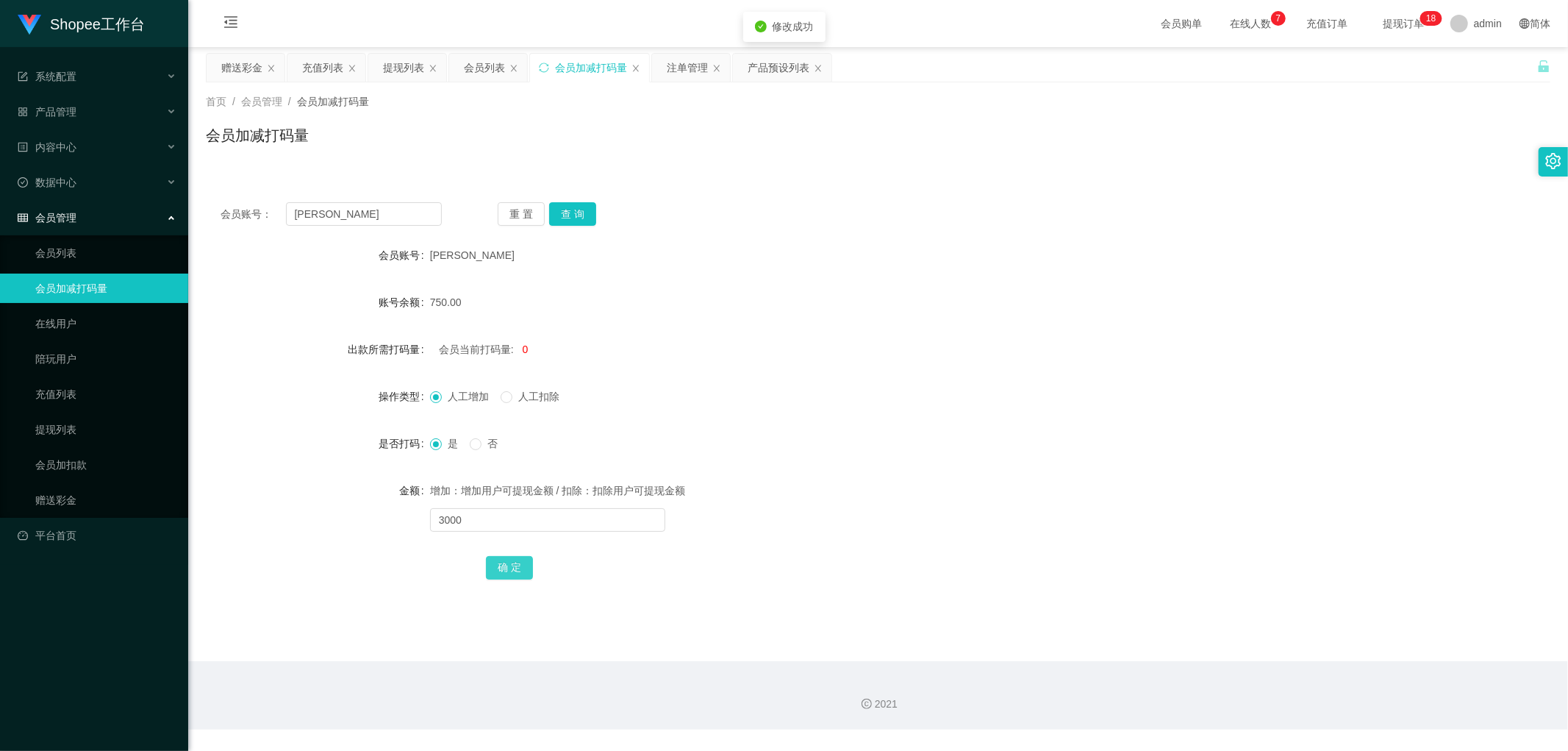
drag, startPoint x: 507, startPoint y: 567, endPoint x: 762, endPoint y: 464, distance: 275.0
click at [508, 568] on button "确 定" at bounding box center [508, 568] width 47 height 24
click at [886, 381] on form "会员账号 leonardo 账号余额 750.00 出款所需打码量 会员当前打码量: 0 操作类型 人工增加 人工扣除 是否打码 是 否 金额 增加：增加用户…" at bounding box center [878, 411] width 1344 height 342
click at [200, 218] on main "关闭左侧 关闭右侧 关闭其它 刷新页面 赠送彩金 充值列表 提现列表 会员列表 会员加减打码量 注单管理 产品预设列表 首页 / 会员管理 / 会员加减打码量…" at bounding box center [878, 354] width 1380 height 614
drag, startPoint x: 599, startPoint y: 134, endPoint x: 562, endPoint y: 98, distance: 51.6
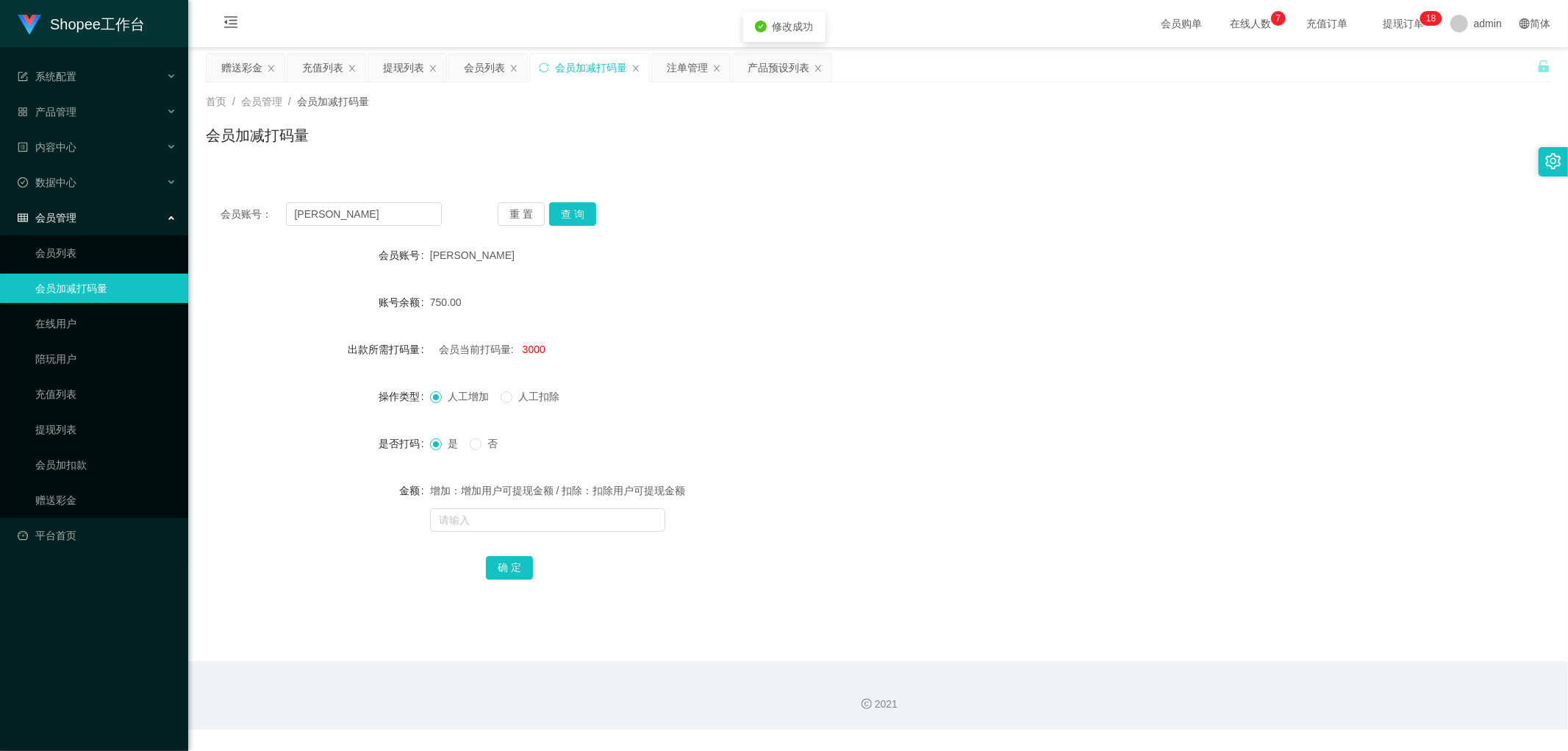
click at [590, 127] on div "会员加减打码量" at bounding box center [878, 141] width 1344 height 34
click at [492, 68] on div "会员列表" at bounding box center [484, 68] width 41 height 28
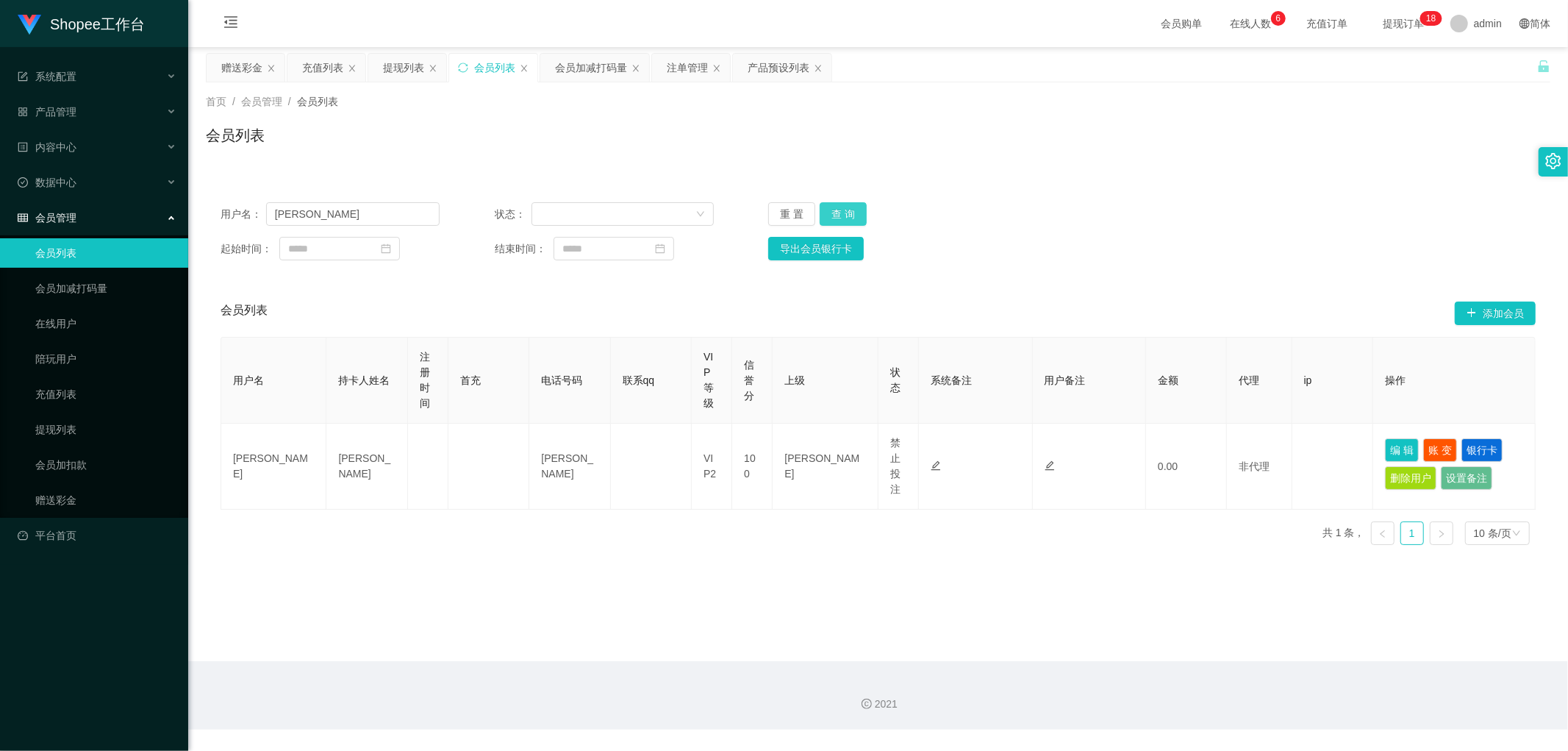
click at [839, 215] on button "查 询" at bounding box center [843, 214] width 47 height 24
click at [1096, 200] on div "用户名： leonardo 状态： 重 置 查 询 起始时间： 结束时间： 导出会员银行卡" at bounding box center [878, 231] width 1344 height 88
click at [360, 217] on input "[PERSON_NAME]" at bounding box center [353, 214] width 174 height 24
paste input "Xxzz123"
type input "Xxzz123"
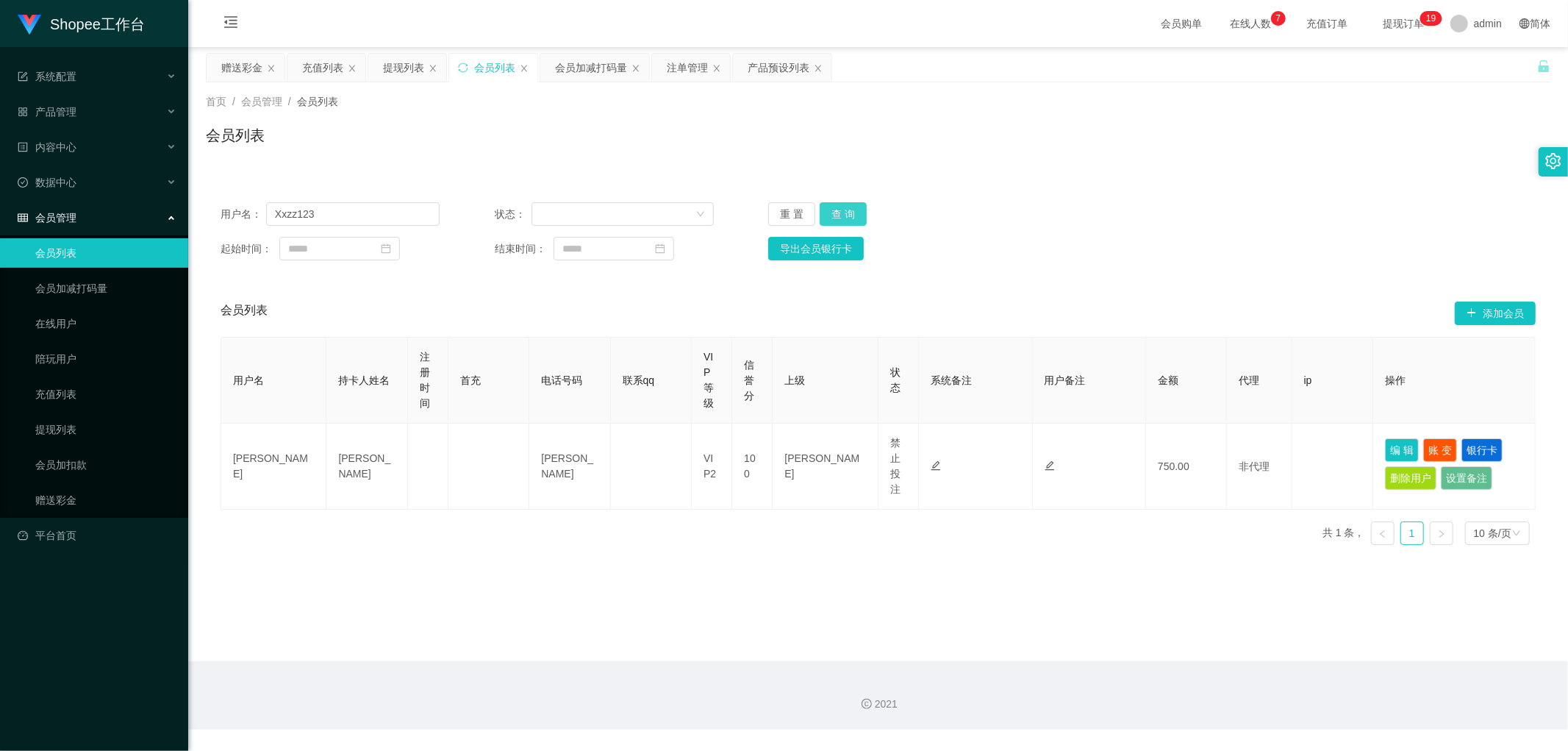
drag, startPoint x: 834, startPoint y: 210, endPoint x: 1231, endPoint y: 233, distance: 397.7
click at [836, 210] on button "查 询" at bounding box center [843, 214] width 47 height 24
click at [1290, 216] on div "用户名： Xxzz123 状态： 重 置 查 询" at bounding box center [878, 214] width 1315 height 24
click at [685, 75] on div "注单管理" at bounding box center [687, 68] width 41 height 28
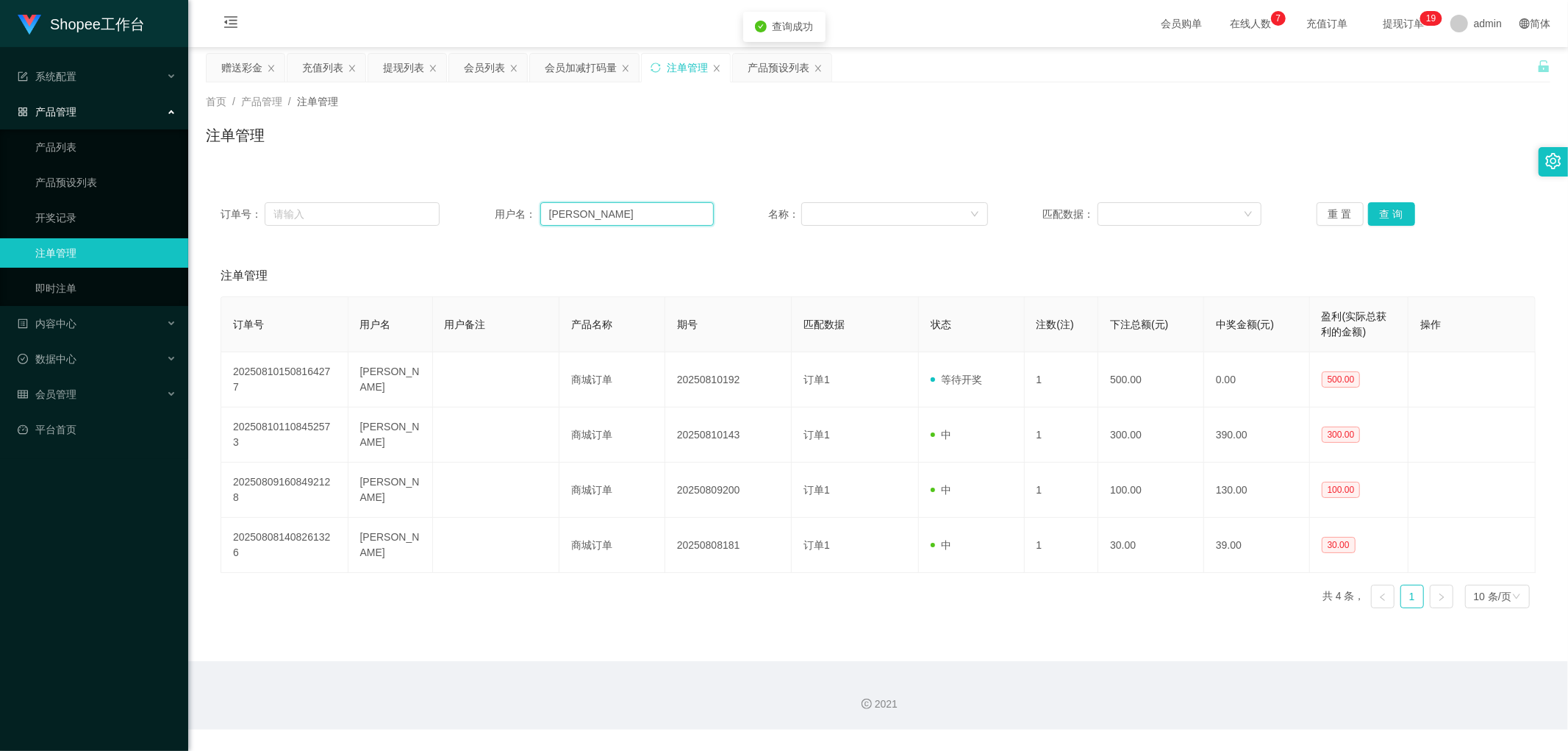
click at [622, 217] on input "[PERSON_NAME]" at bounding box center [627, 214] width 174 height 24
paste input "Xxzz123"
type input "Xxzz123"
click at [1390, 208] on button "查 询" at bounding box center [1391, 214] width 47 height 24
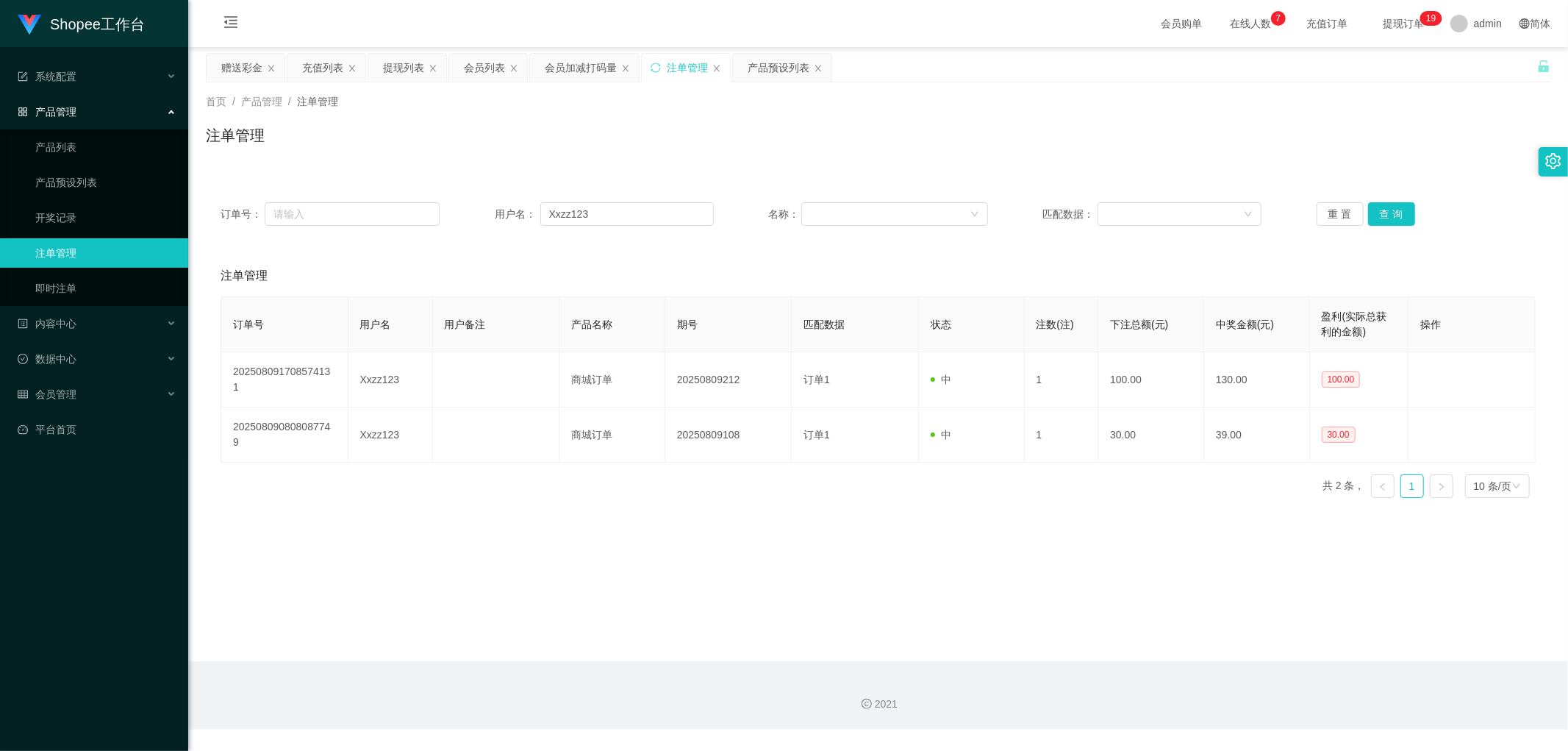
drag, startPoint x: 557, startPoint y: 126, endPoint x: 557, endPoint y: 93, distance: 33.0
click at [557, 124] on div "注单管理" at bounding box center [878, 141] width 1344 height 34
click at [562, 72] on div "会员加减打码量" at bounding box center [581, 68] width 72 height 28
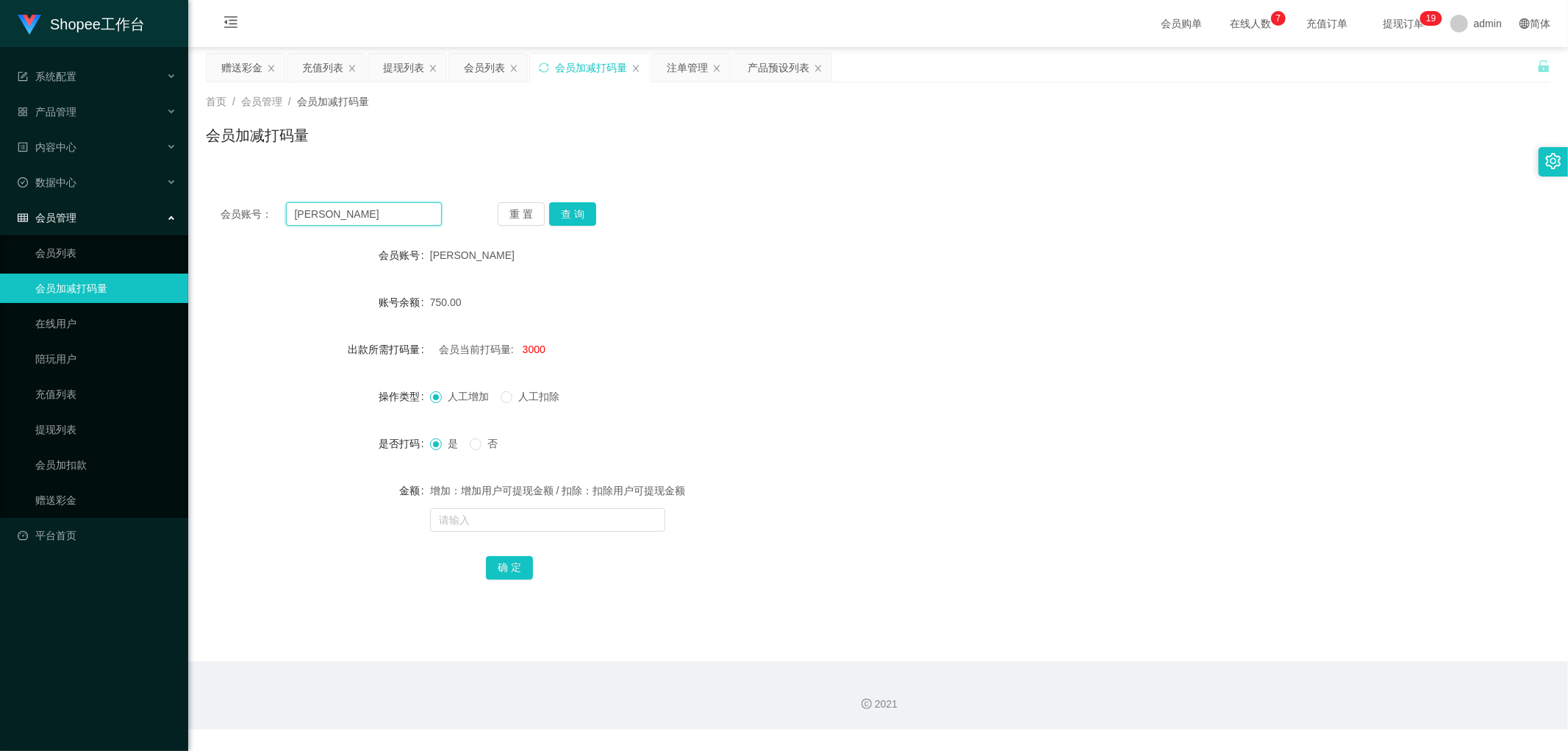
click at [377, 217] on input "[PERSON_NAME]" at bounding box center [364, 214] width 156 height 24
paste input "Xxzz123"
type input "Xxzz123"
drag, startPoint x: 559, startPoint y: 212, endPoint x: 922, endPoint y: 193, distance: 363.5
click at [566, 215] on button "查 询" at bounding box center [572, 214] width 47 height 24
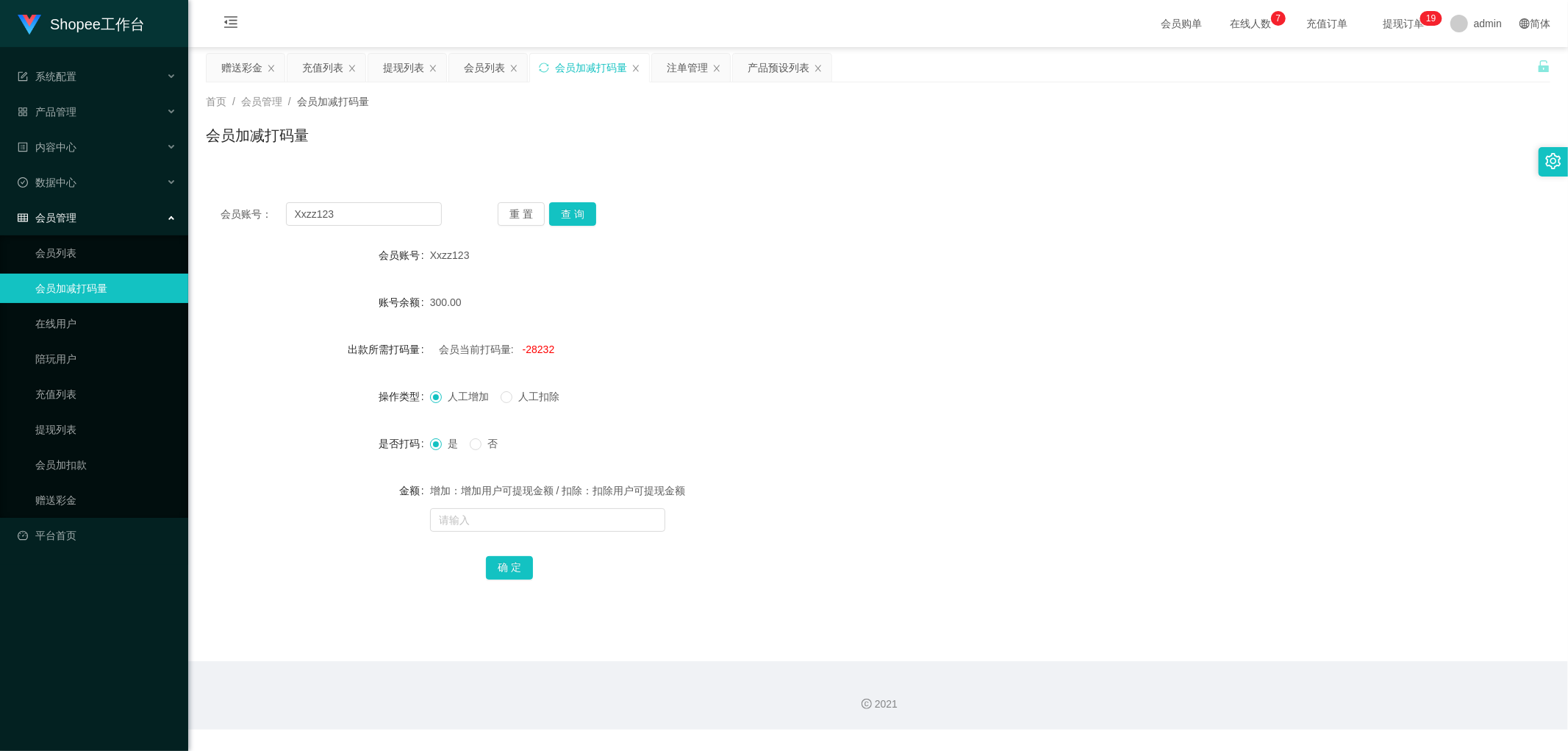
click at [930, 192] on div "会员账号： Xxzz123 重 置 查 询 会员账号 Xxzz123 账号余额 300.00 出款所需打码量 会员当前打码量: -28232 操作类型 人工增…" at bounding box center [878, 400] width 1344 height 427
drag, startPoint x: 904, startPoint y: 191, endPoint x: 700, endPoint y: 129, distance: 213.2
click at [901, 190] on div "会员账号： Xxzz123 重 置 查 询 会员账号 Xxzz123 账号余额 300.00 出款所需打码量 会员当前打码量: -28232 操作类型 人工增…" at bounding box center [878, 400] width 1344 height 427
click at [484, 70] on div "会员列表" at bounding box center [484, 68] width 41 height 28
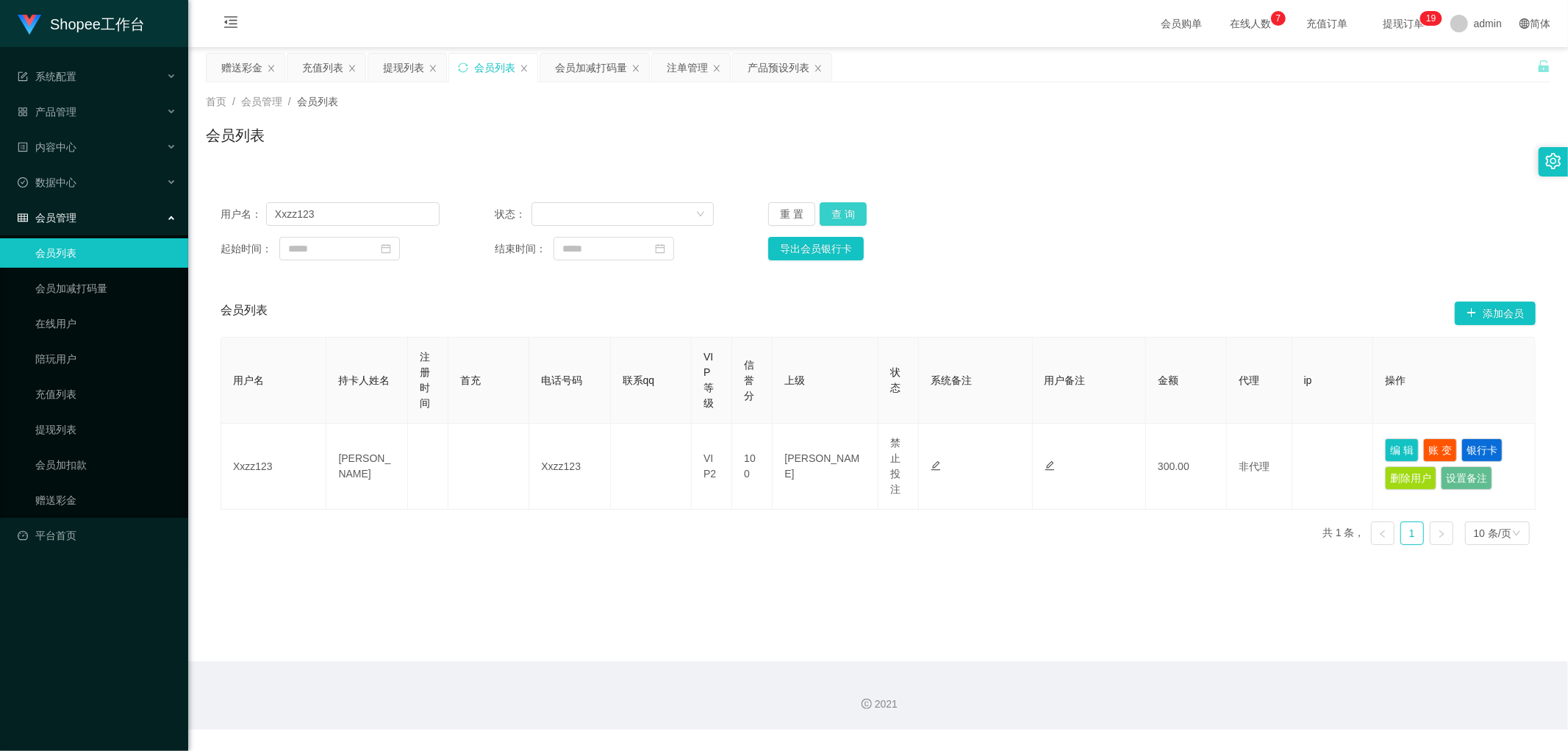
click at [846, 210] on button "查 询" at bounding box center [843, 214] width 47 height 24
drag, startPoint x: 1254, startPoint y: 175, endPoint x: 1246, endPoint y: 188, distance: 15.3
click at [1254, 174] on div "用户名： Xxzz123 状态： 重 置 查 询 起始时间： 结束时间： 导出会员银行卡 会员列表 添加会员 用户名 持卡人姓名 注册时间 首充 电话号码 联…" at bounding box center [878, 363] width 1344 height 387
click at [847, 212] on button "查 询" at bounding box center [843, 214] width 47 height 24
click at [847, 213] on button "查 询" at bounding box center [843, 214] width 47 height 24
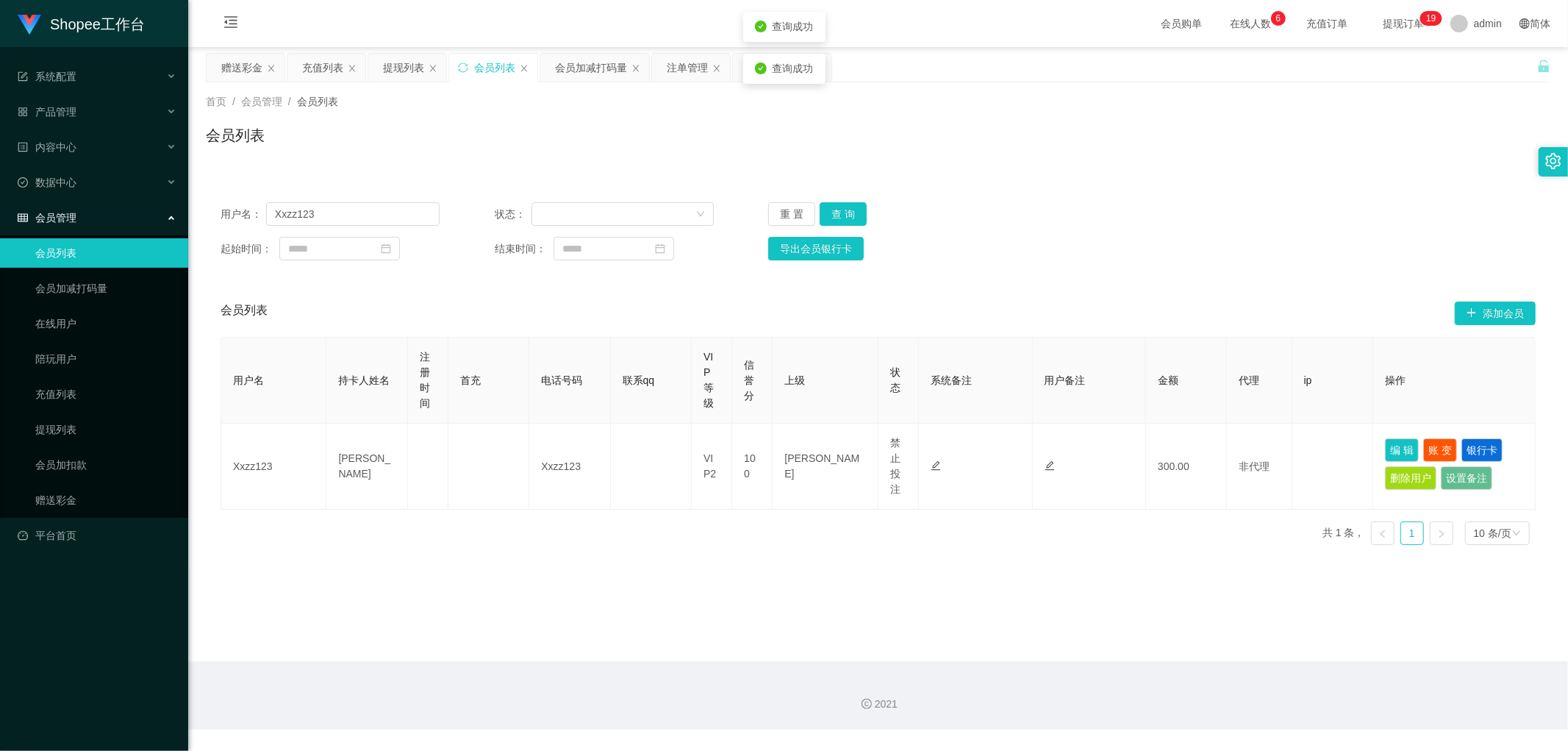
click at [1240, 200] on div "用户名： Xxzz123 状态： 重 置 查 询 起始时间： 结束时间： 导出会员银行卡" at bounding box center [878, 231] width 1344 height 88
click at [680, 61] on div "注单管理" at bounding box center [687, 68] width 41 height 28
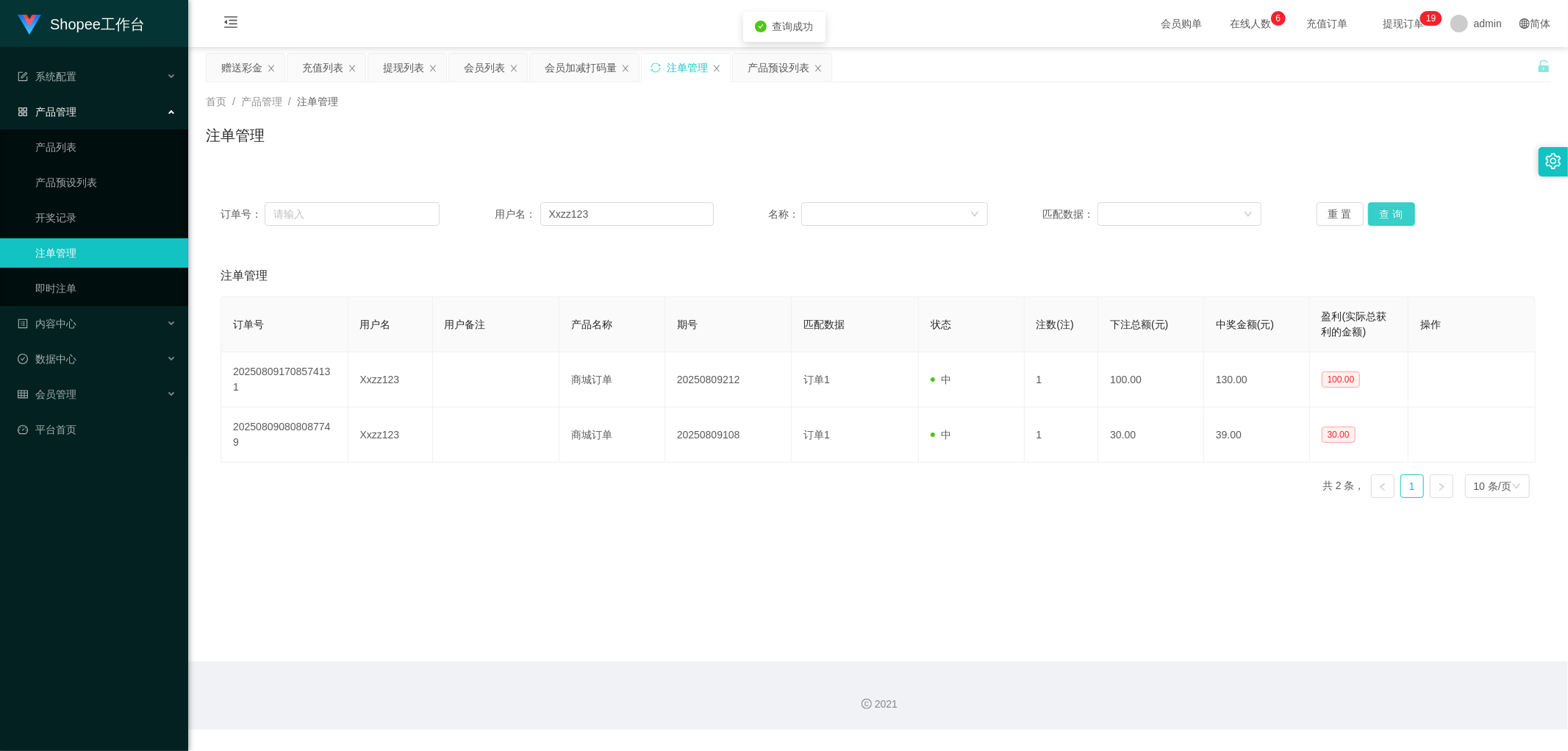
click at [1387, 215] on button "查 询" at bounding box center [1391, 214] width 47 height 24
click at [574, 65] on div "会员加减打码量" at bounding box center [581, 68] width 72 height 28
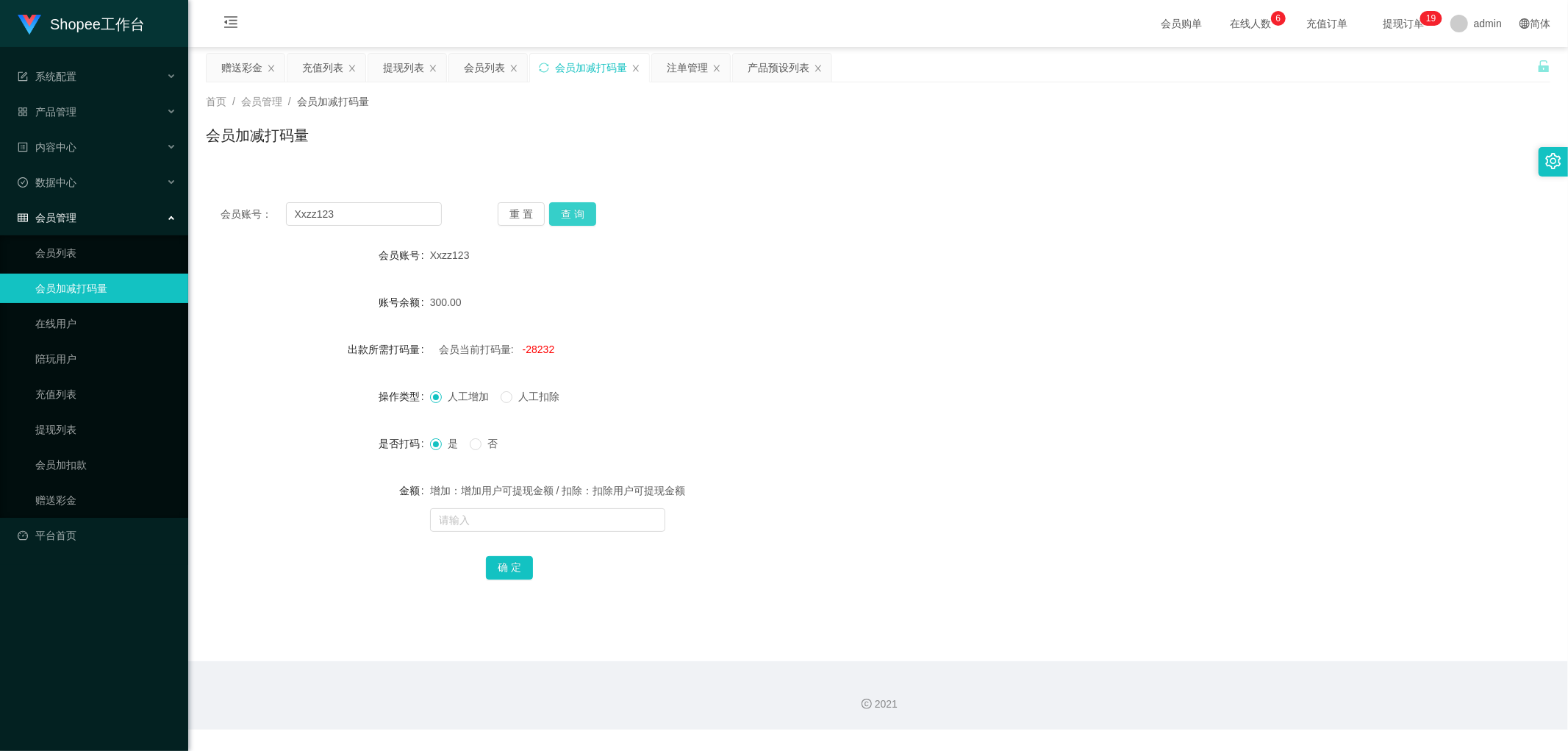
click at [557, 208] on button "查 询" at bounding box center [572, 214] width 47 height 24
click at [572, 207] on button "查 询" at bounding box center [572, 214] width 47 height 24
drag, startPoint x: 572, startPoint y: 207, endPoint x: 779, endPoint y: 175, distance: 209.5
click at [572, 207] on div "重 置 查 询" at bounding box center [608, 214] width 221 height 24
click at [783, 175] on div "会员账号： Xxzz123 重 置 查 询 会员账号 Xxzz123 账号余额 300.00 出款所需打码量 会员当前打码量: -28232 操作类型 人工增…" at bounding box center [878, 391] width 1344 height 444
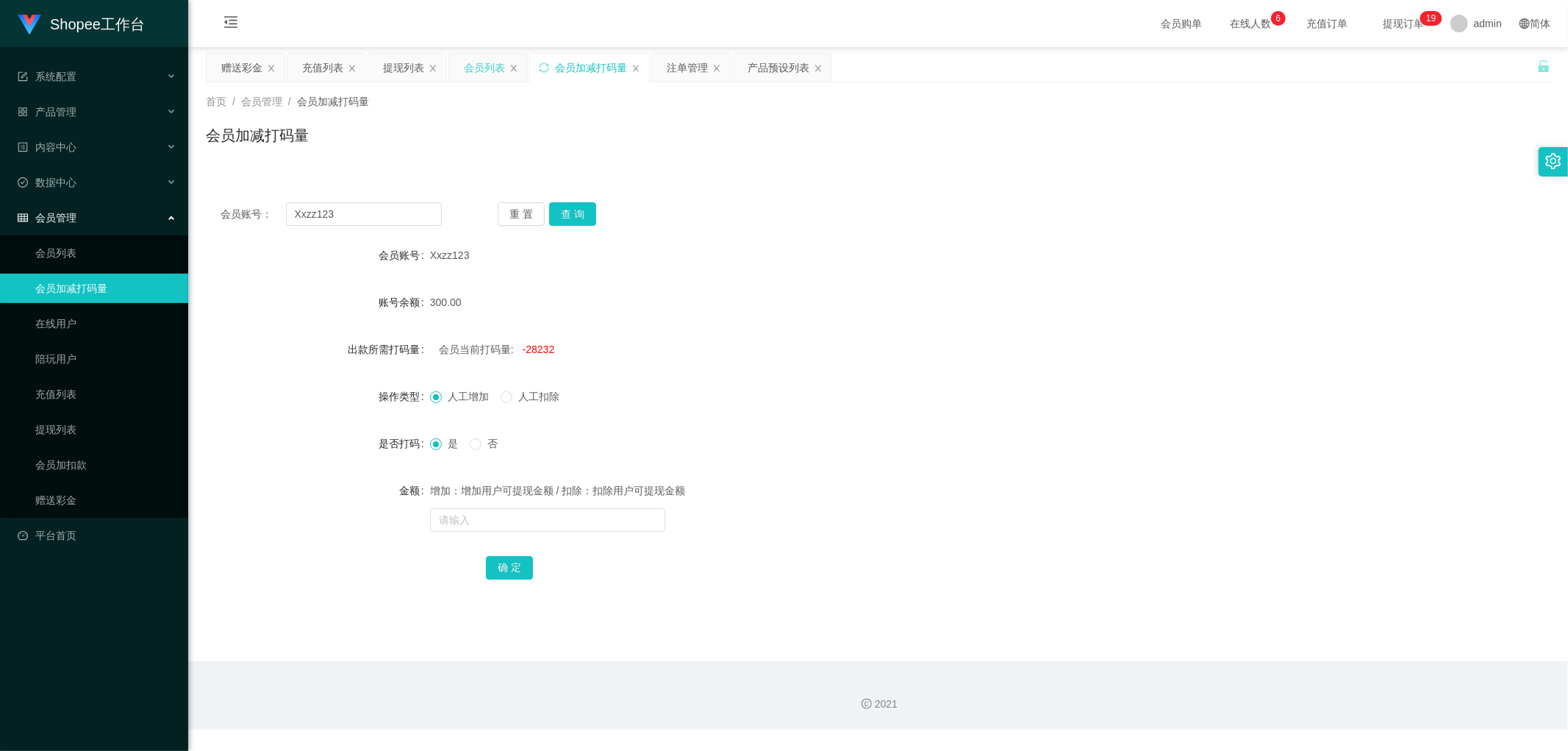
drag, startPoint x: 475, startPoint y: 67, endPoint x: 487, endPoint y: 82, distance: 19.2
click at [476, 69] on div "会员列表" at bounding box center [484, 68] width 41 height 28
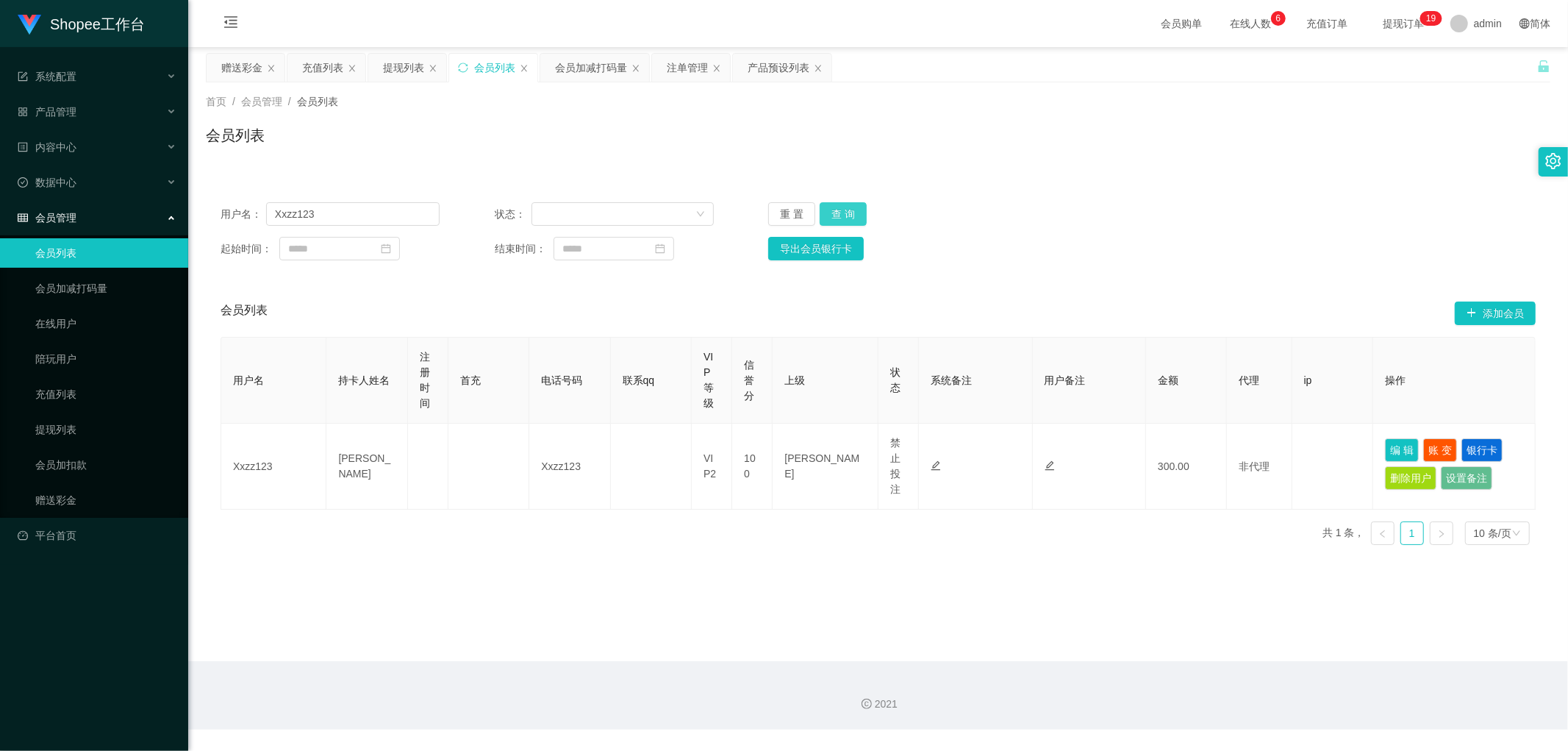
click at [850, 216] on button "查 询" at bounding box center [843, 214] width 47 height 24
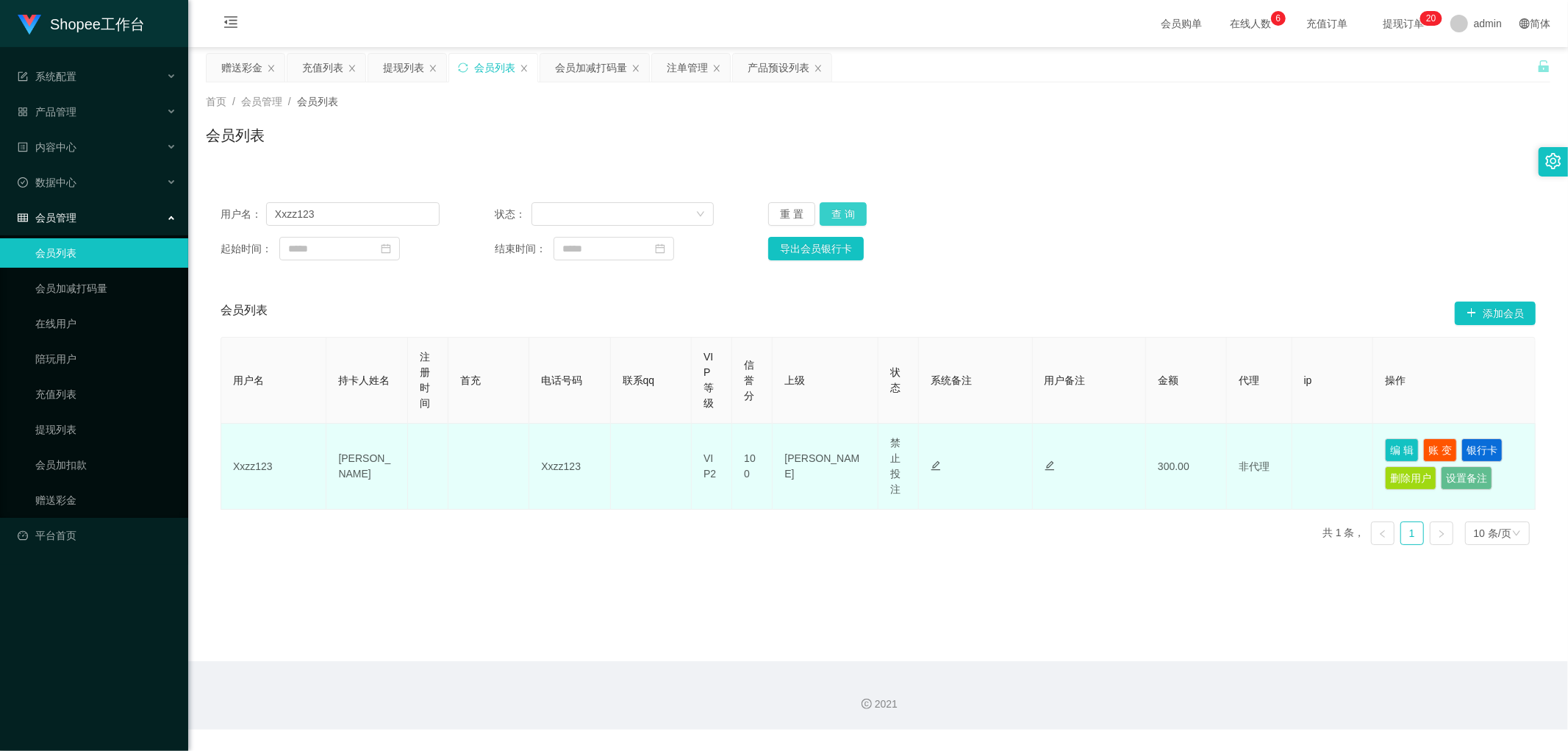
drag, startPoint x: 842, startPoint y: 214, endPoint x: 1264, endPoint y: 428, distance: 473.2
click at [850, 219] on button "查 询" at bounding box center [843, 214] width 47 height 24
click at [1385, 447] on button "编 辑" at bounding box center [1401, 450] width 34 height 24
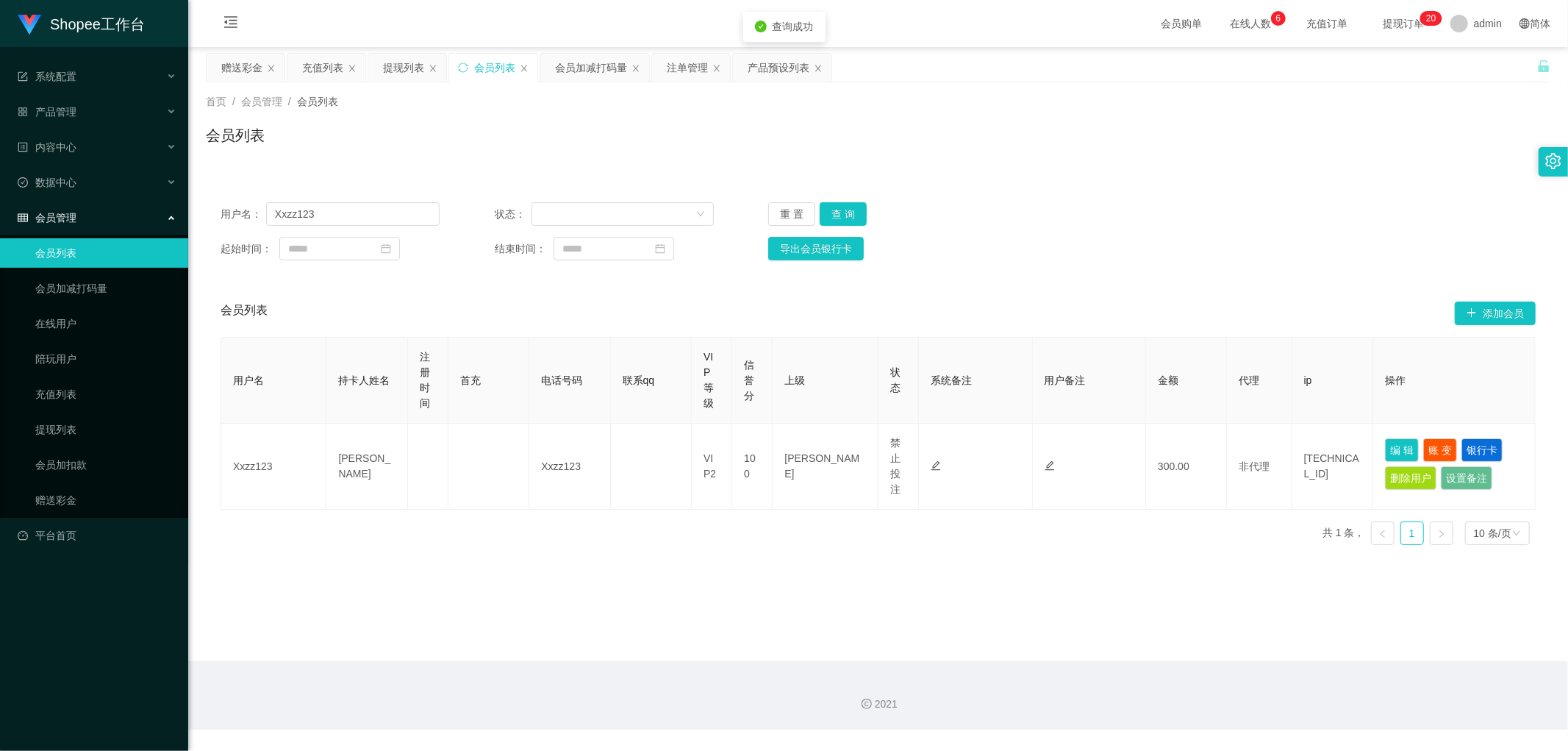
type input "Xxzz123"
type input "[PERSON_NAME]"
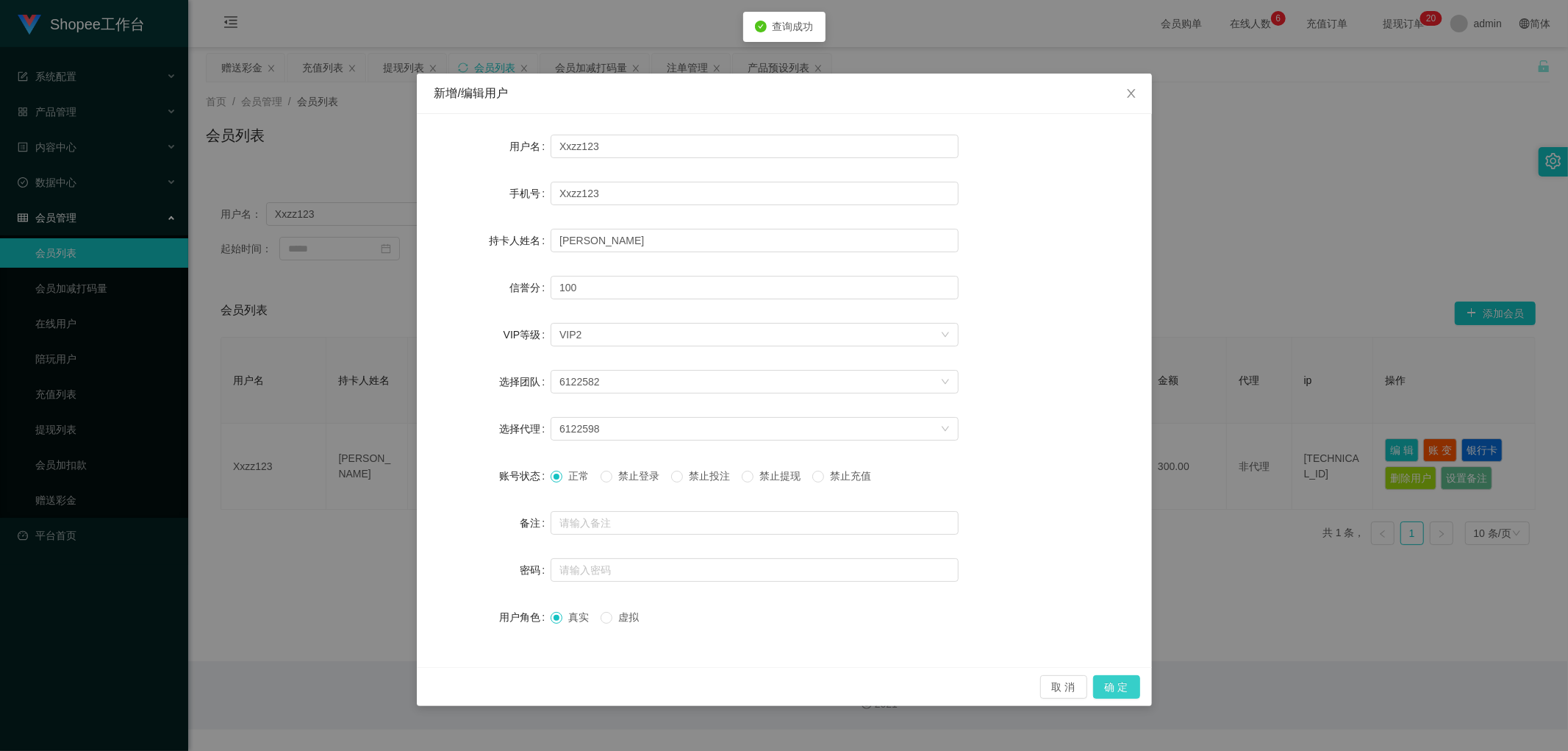
click at [1118, 686] on button "确 定" at bounding box center [1116, 686] width 47 height 24
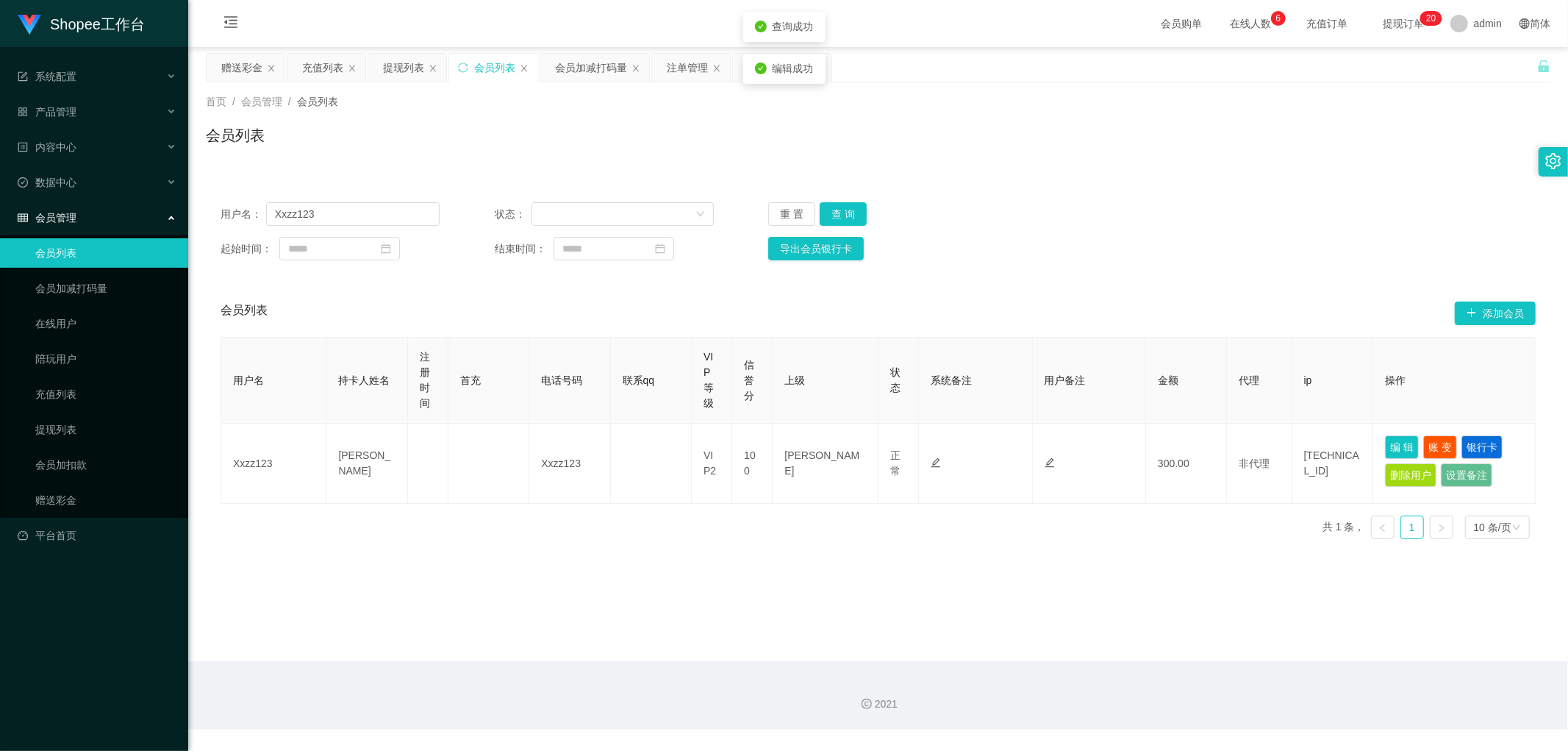
click at [685, 144] on div "会员列表" at bounding box center [878, 141] width 1344 height 34
drag, startPoint x: 685, startPoint y: 61, endPoint x: 686, endPoint y: 69, distance: 8.1
click at [685, 63] on div "注单管理" at bounding box center [687, 68] width 41 height 28
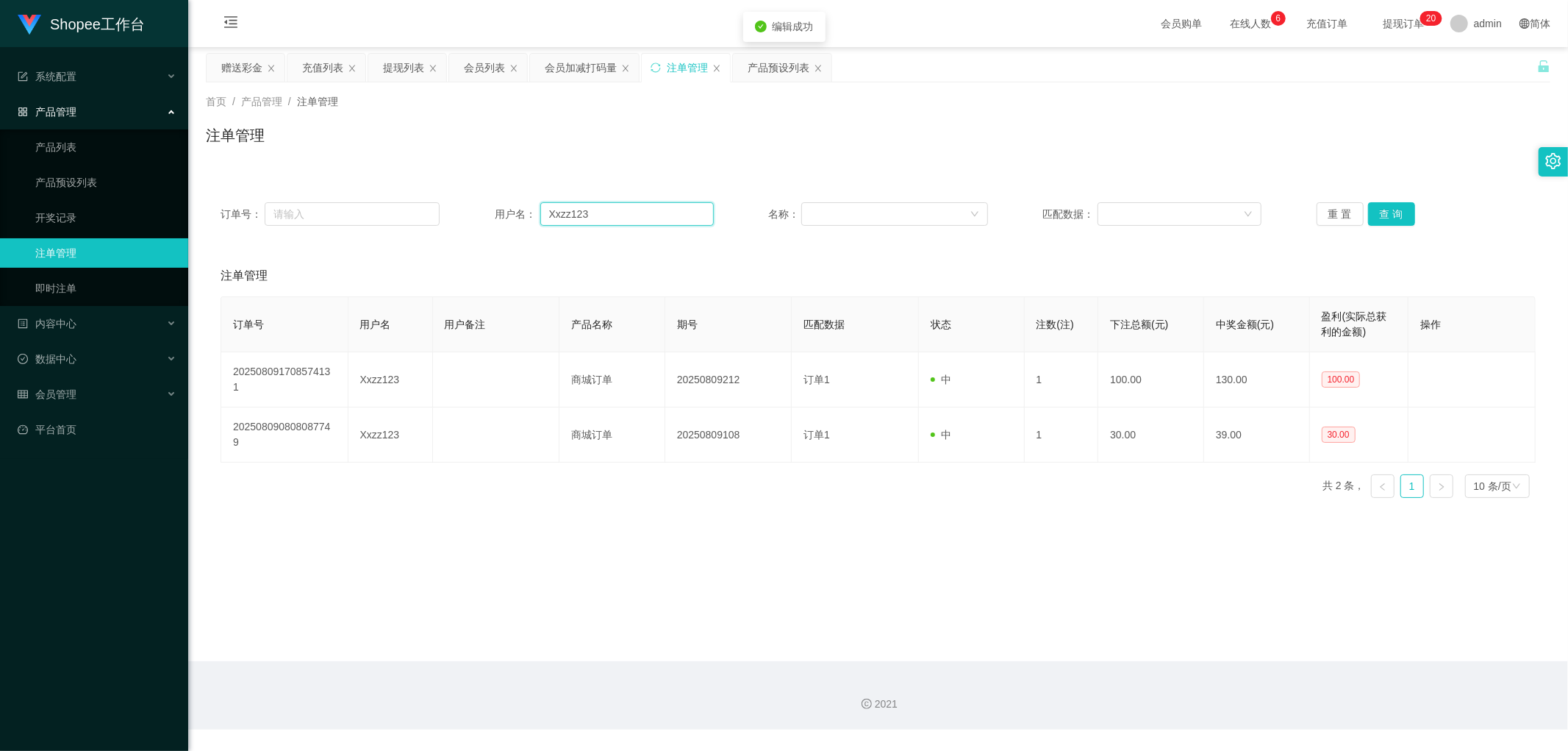
click at [600, 214] on input "Xxzz123" at bounding box center [627, 214] width 174 height 24
click at [1392, 206] on button "查 询" at bounding box center [1391, 214] width 47 height 24
click at [567, 63] on div "会员加减打码量" at bounding box center [581, 68] width 72 height 28
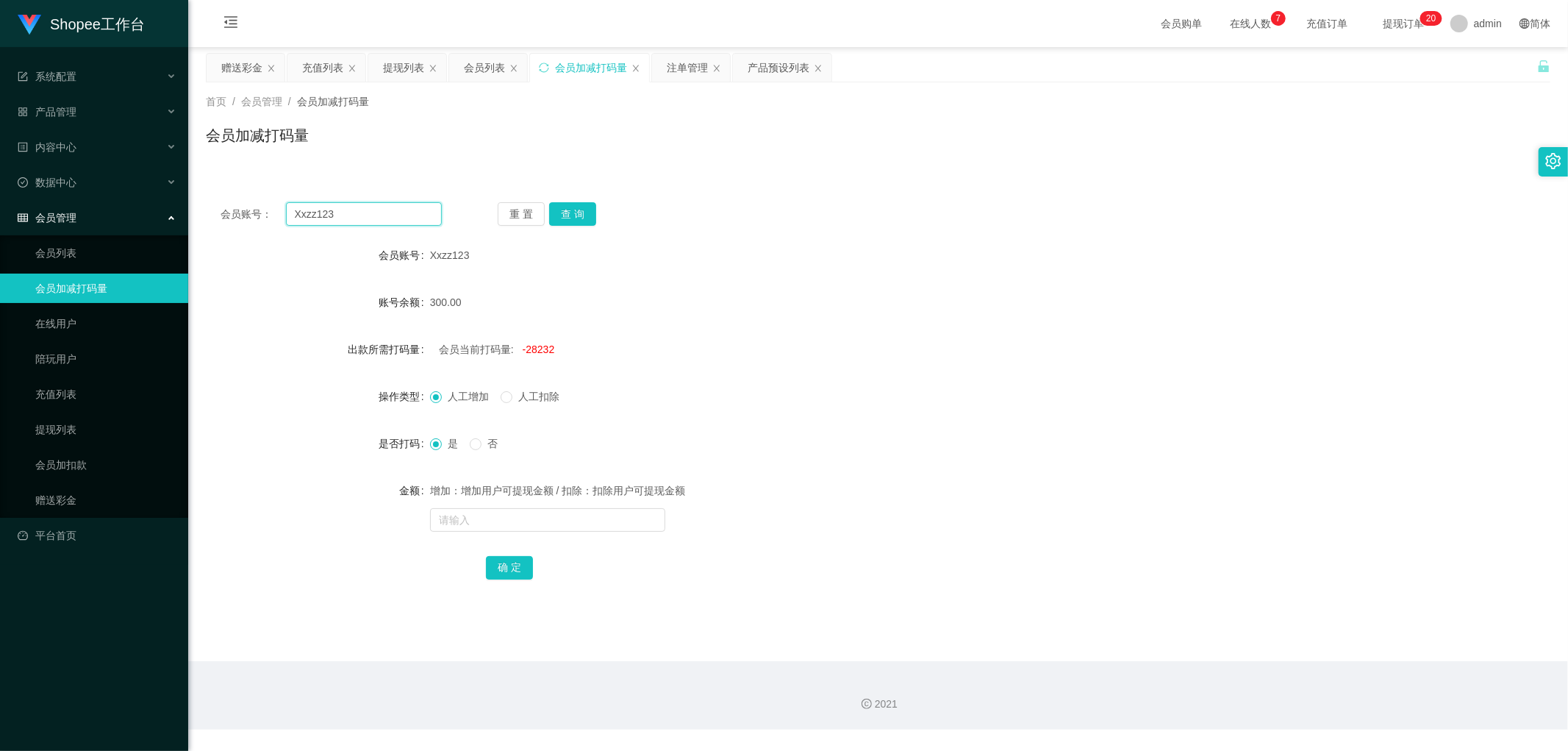
drag, startPoint x: 355, startPoint y: 215, endPoint x: 410, endPoint y: 221, distance: 55.3
click at [356, 215] on input "Xxzz123" at bounding box center [364, 214] width 156 height 24
drag, startPoint x: 571, startPoint y: 211, endPoint x: 777, endPoint y: 228, distance: 206.7
click at [573, 211] on button "查 询" at bounding box center [572, 214] width 47 height 24
click at [825, 220] on div "会员账号： Xxzz123 重 置 查 询" at bounding box center [878, 214] width 1344 height 24
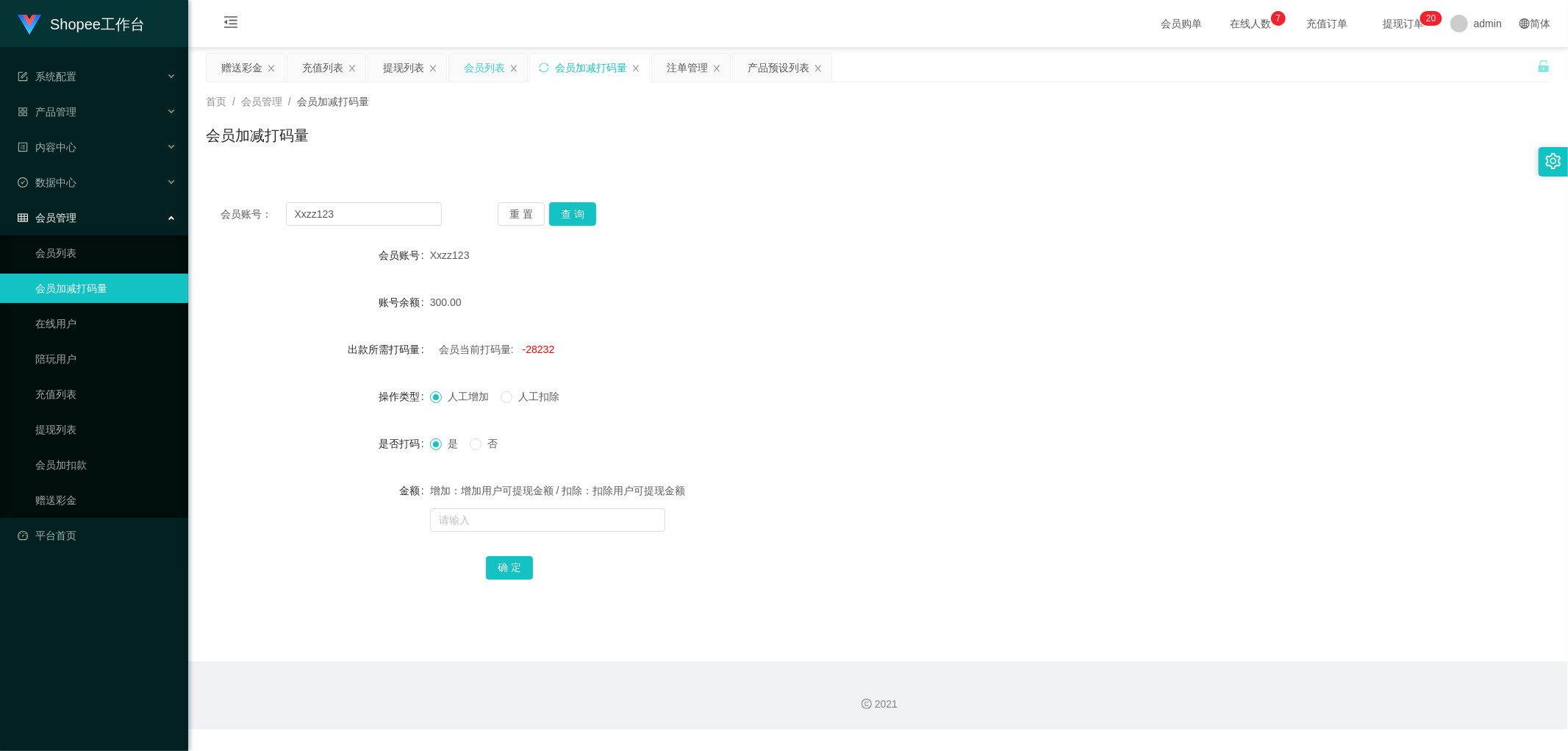
click at [497, 69] on div "会员列表" at bounding box center [484, 68] width 41 height 28
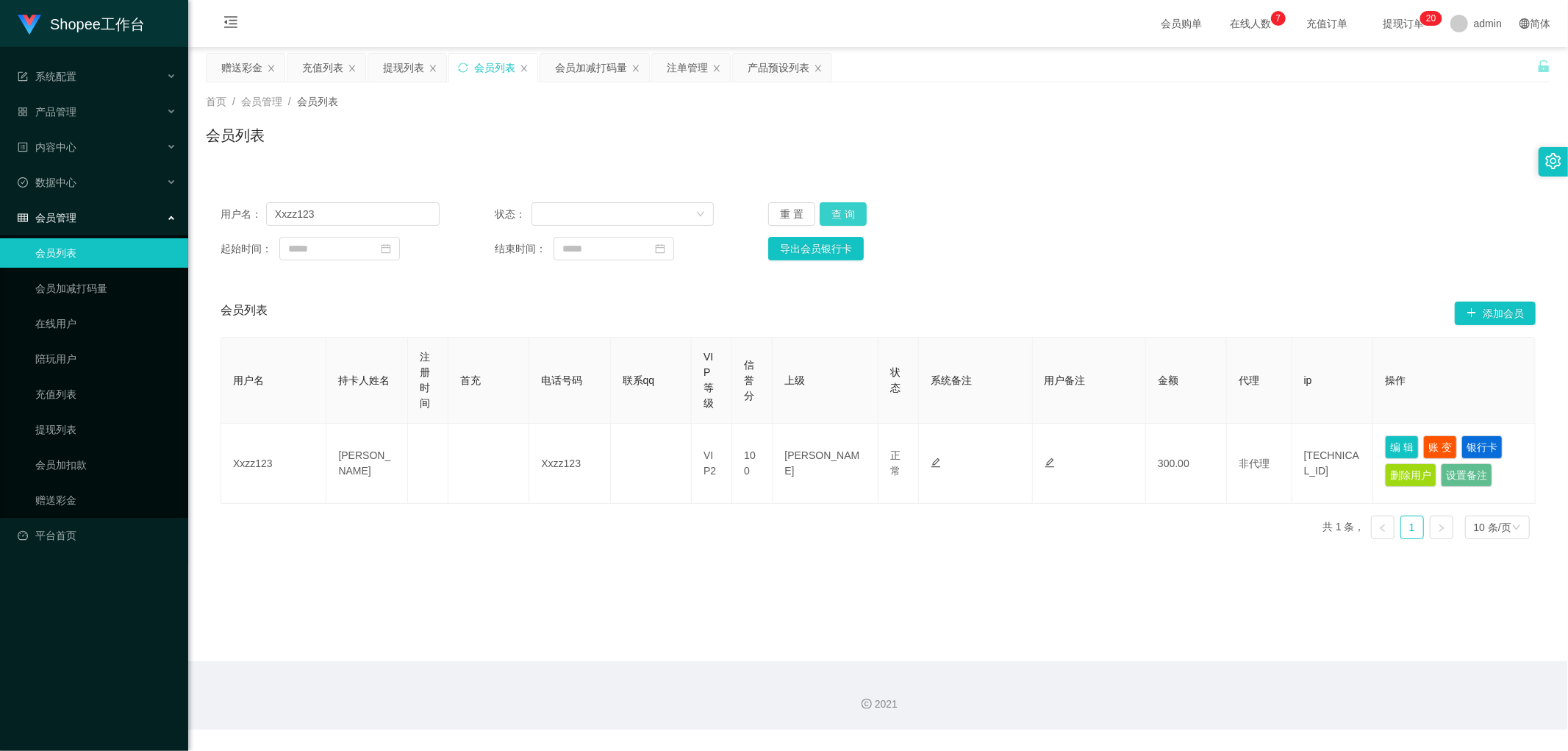
drag, startPoint x: 839, startPoint y: 218, endPoint x: 1277, endPoint y: 183, distance: 439.4
click at [840, 218] on button "查 询" at bounding box center [843, 214] width 47 height 24
drag, startPoint x: 1177, startPoint y: 243, endPoint x: 1189, endPoint y: 260, distance: 20.8
click at [1179, 245] on div "起始时间： 结束时间： 导出会员银行卡" at bounding box center [878, 248] width 1315 height 24
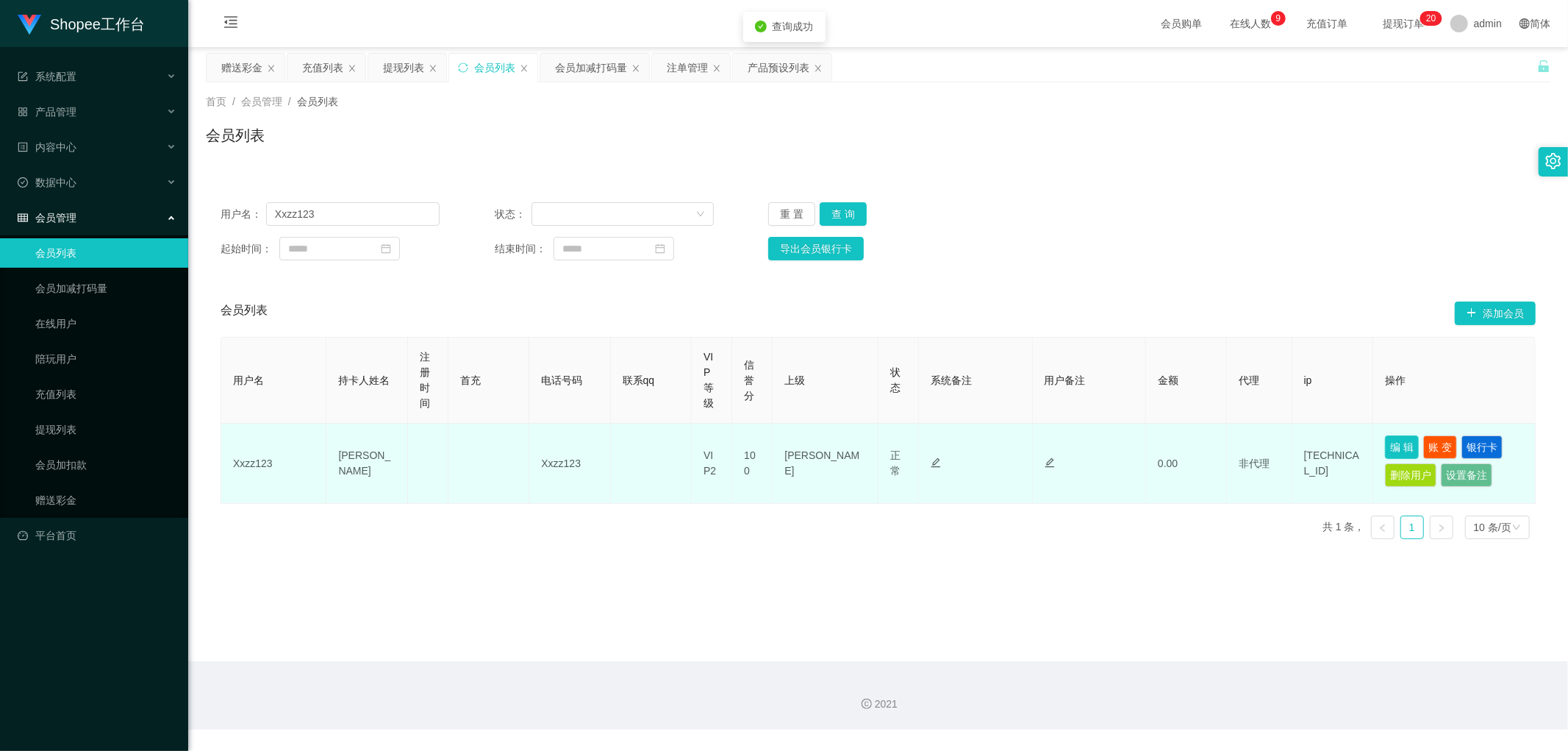
drag, startPoint x: 1402, startPoint y: 446, endPoint x: 1384, endPoint y: 446, distance: 18.0
click at [1402, 446] on button "编 辑" at bounding box center [1401, 446] width 34 height 24
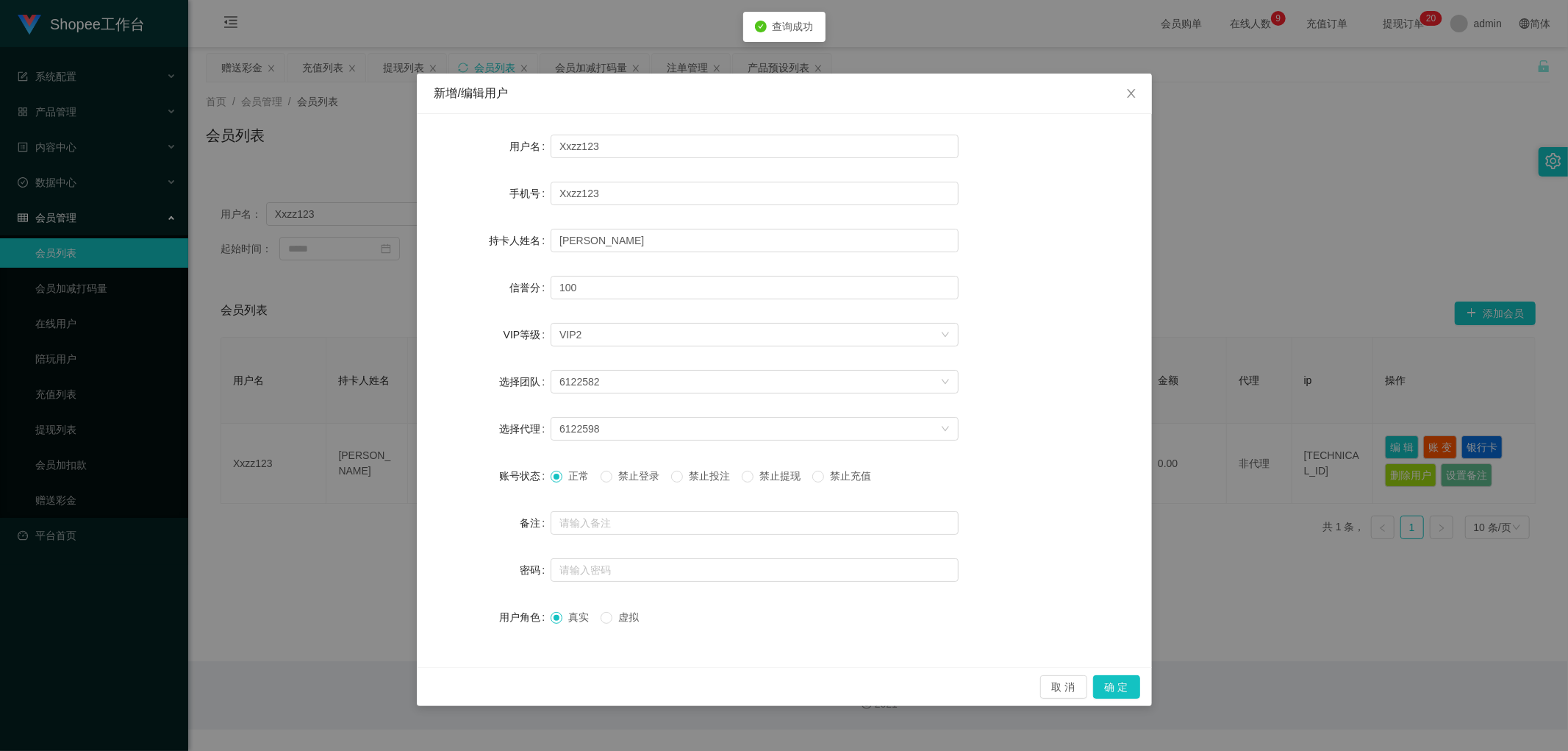
drag, startPoint x: 695, startPoint y: 478, endPoint x: 721, endPoint y: 500, distance: 34.1
click at [696, 478] on span "禁止投注" at bounding box center [709, 476] width 53 height 11
click at [1120, 685] on button "确 定" at bounding box center [1116, 686] width 47 height 24
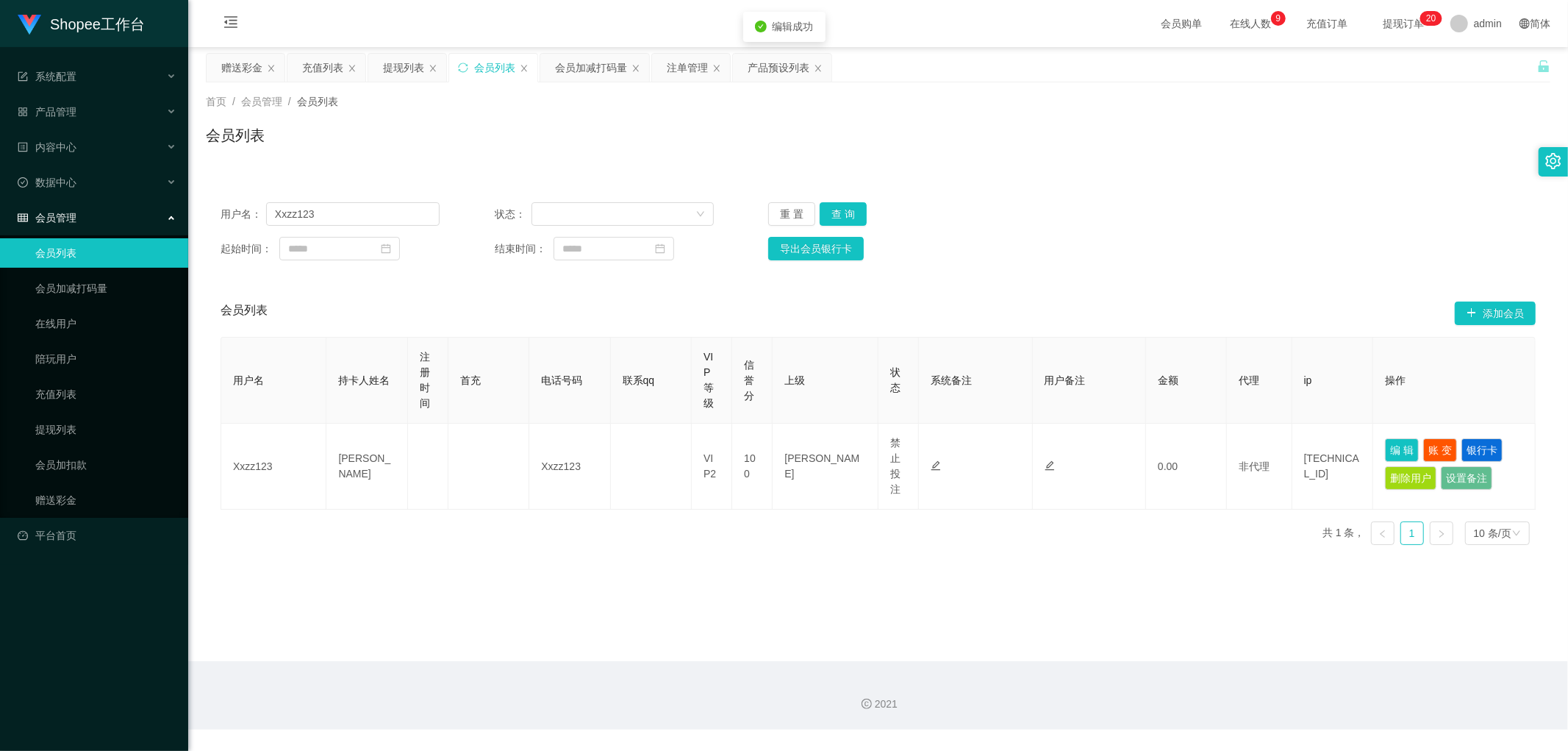
drag, startPoint x: 747, startPoint y: 595, endPoint x: 768, endPoint y: 600, distance: 21.6
click at [752, 597] on main "关闭左侧 关闭右侧 关闭其它 刷新页面 赠送彩金 充值列表 提现列表 会员列表 会员加减打码量 注单管理 产品预设列表 首页 / 会员管理 / 会员列表 / …" at bounding box center [878, 354] width 1380 height 614
click at [583, 75] on div "会员加减打码量" at bounding box center [591, 68] width 72 height 28
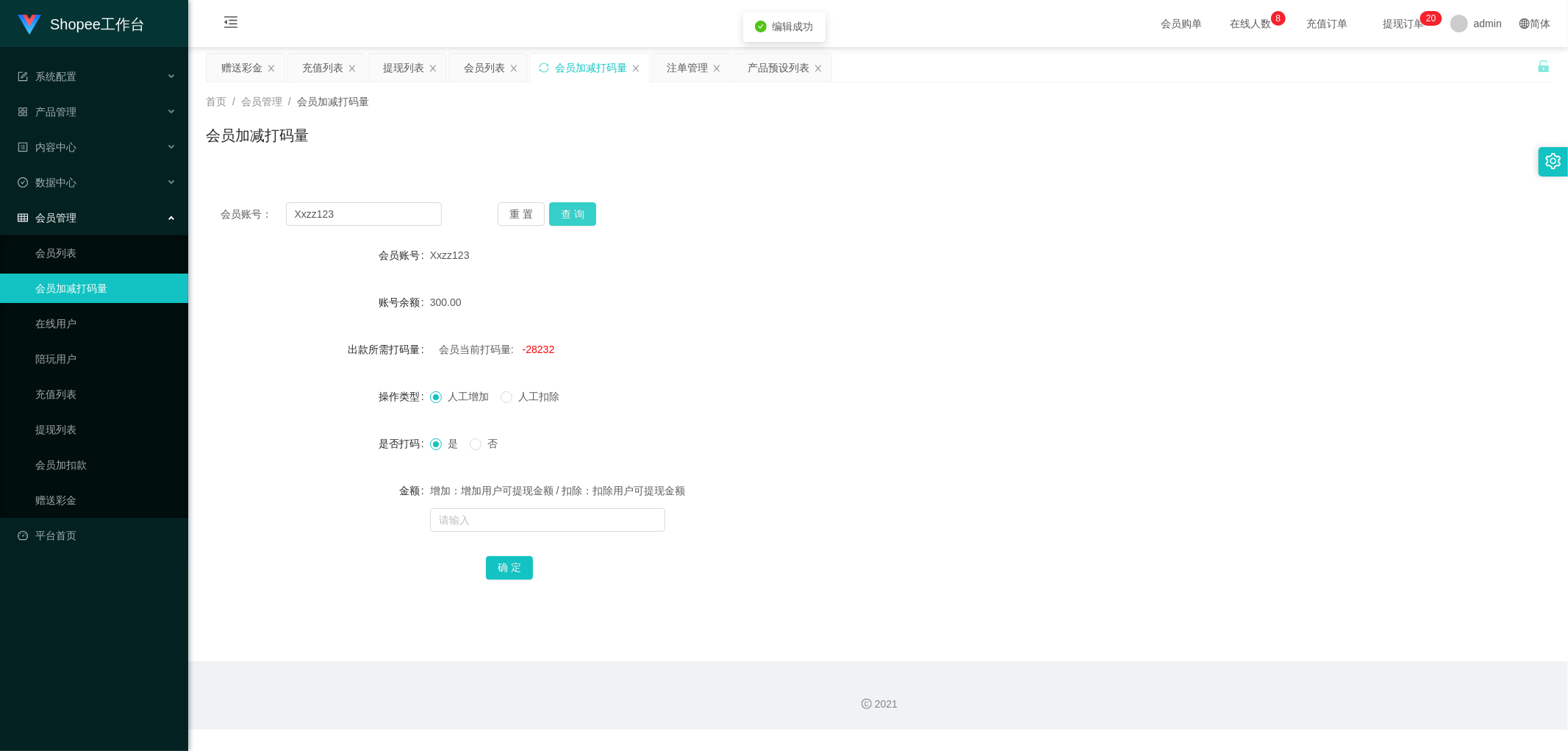
click at [573, 210] on button "查 询" at bounding box center [572, 214] width 47 height 24
click at [865, 195] on div "会员账号： Xxzz123 重 置 查 询 会员账号 Xxzz123 账号余额 0.00 出款所需打码量 会员当前打码量: -27932 操作类型 人工增加 …" at bounding box center [878, 400] width 1344 height 427
click at [689, 66] on div "注单管理" at bounding box center [687, 68] width 41 height 28
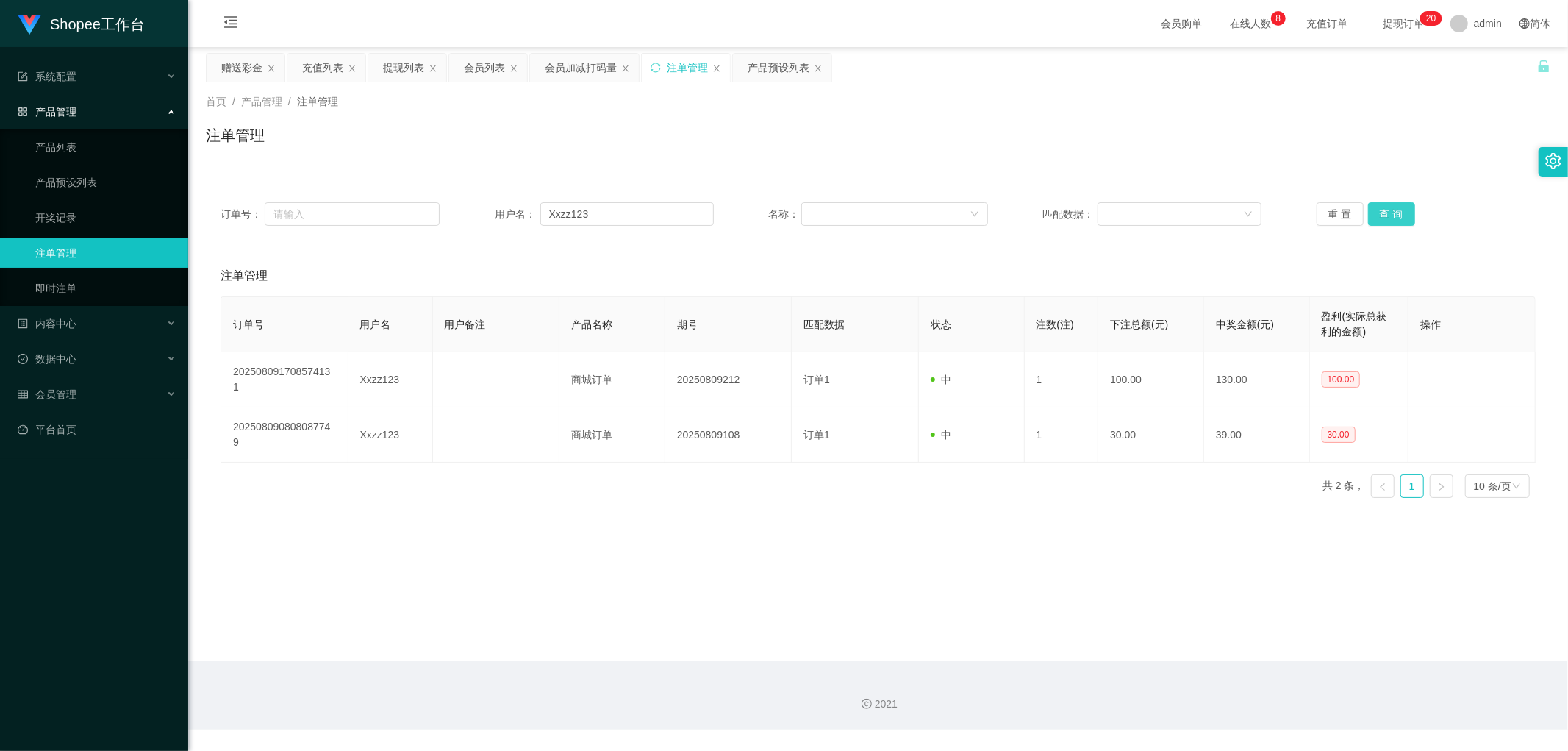
click at [1391, 211] on button "查 询" at bounding box center [1391, 214] width 47 height 24
drag, startPoint x: 795, startPoint y: 134, endPoint x: 733, endPoint y: 133, distance: 62.0
click at [793, 135] on div "注单管理" at bounding box center [878, 141] width 1344 height 34
click at [488, 67] on div "会员列表" at bounding box center [484, 68] width 41 height 28
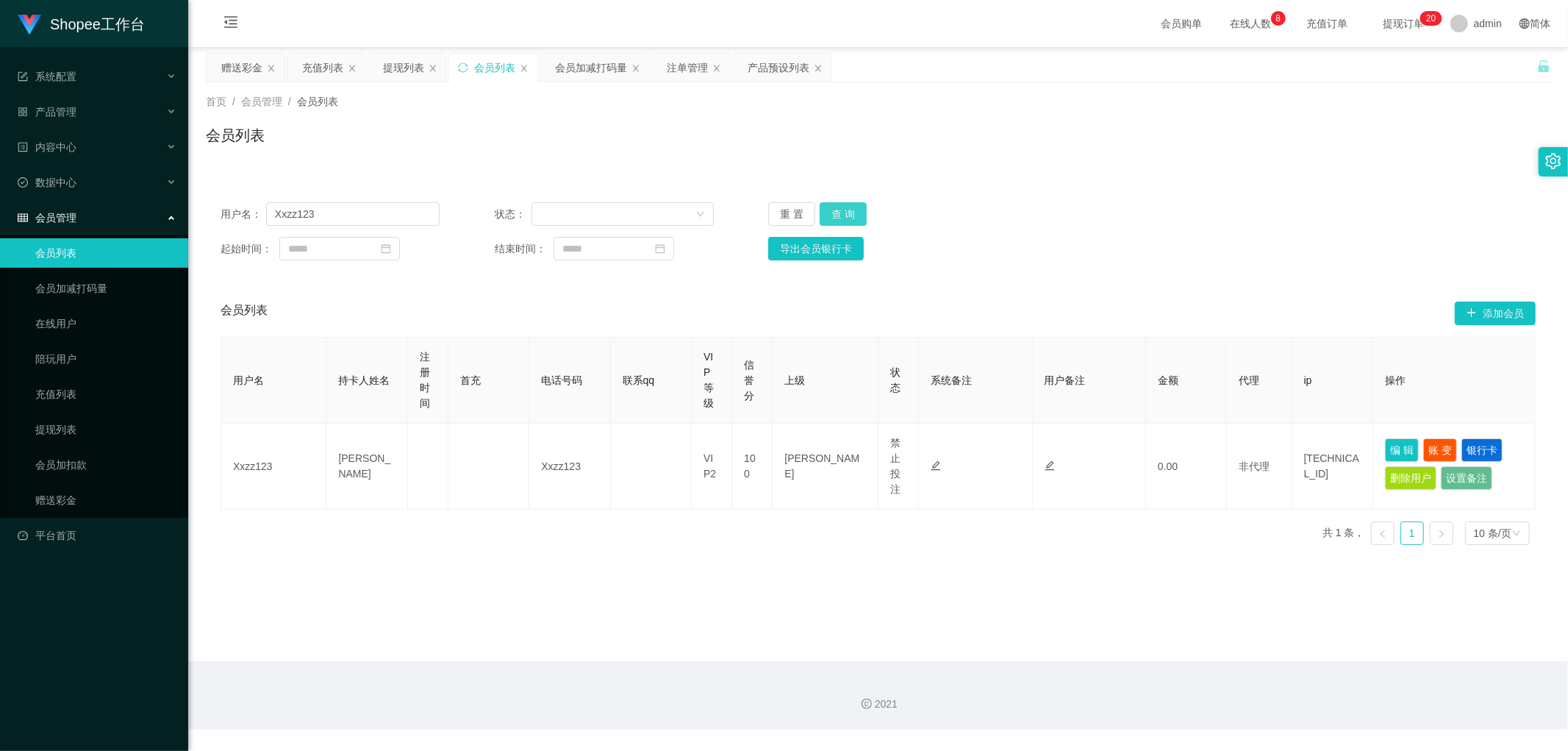
drag, startPoint x: 852, startPoint y: 210, endPoint x: 1158, endPoint y: 177, distance: 307.8
click at [852, 210] on button "查 询" at bounding box center [843, 214] width 47 height 24
click at [1176, 179] on div "用户名： Xxzz123 状态： 重 置 查 询 起始时间： 结束时间： 导出会员银行卡 会员列表 添加会员 用户名 持卡人姓名 注册时间 首充 电话号码 联…" at bounding box center [878, 363] width 1344 height 387
drag, startPoint x: 589, startPoint y: 62, endPoint x: 598, endPoint y: 96, distance: 35.2
click at [589, 65] on div "会员加减打码量" at bounding box center [591, 68] width 72 height 28
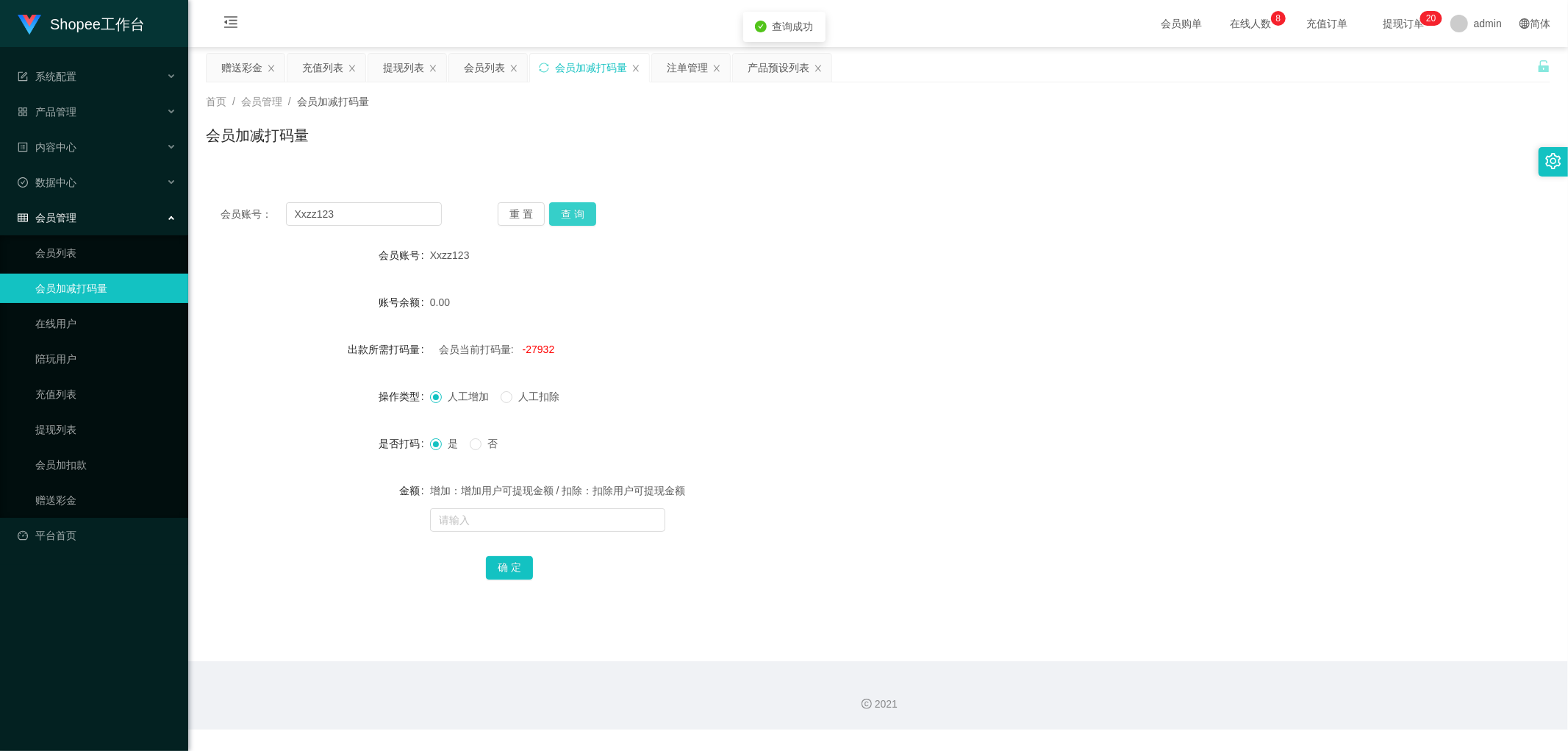
click at [573, 215] on button "查 询" at bounding box center [572, 214] width 47 height 24
click at [807, 221] on div "会员账号： Xxzz123 重 置 查 询" at bounding box center [878, 214] width 1344 height 24
click at [571, 213] on button "查 询" at bounding box center [572, 214] width 47 height 24
click at [820, 208] on div "会员账号： Xxzz123 重 置 查 询" at bounding box center [878, 214] width 1344 height 24
drag, startPoint x: 680, startPoint y: 167, endPoint x: 611, endPoint y: 143, distance: 73.1
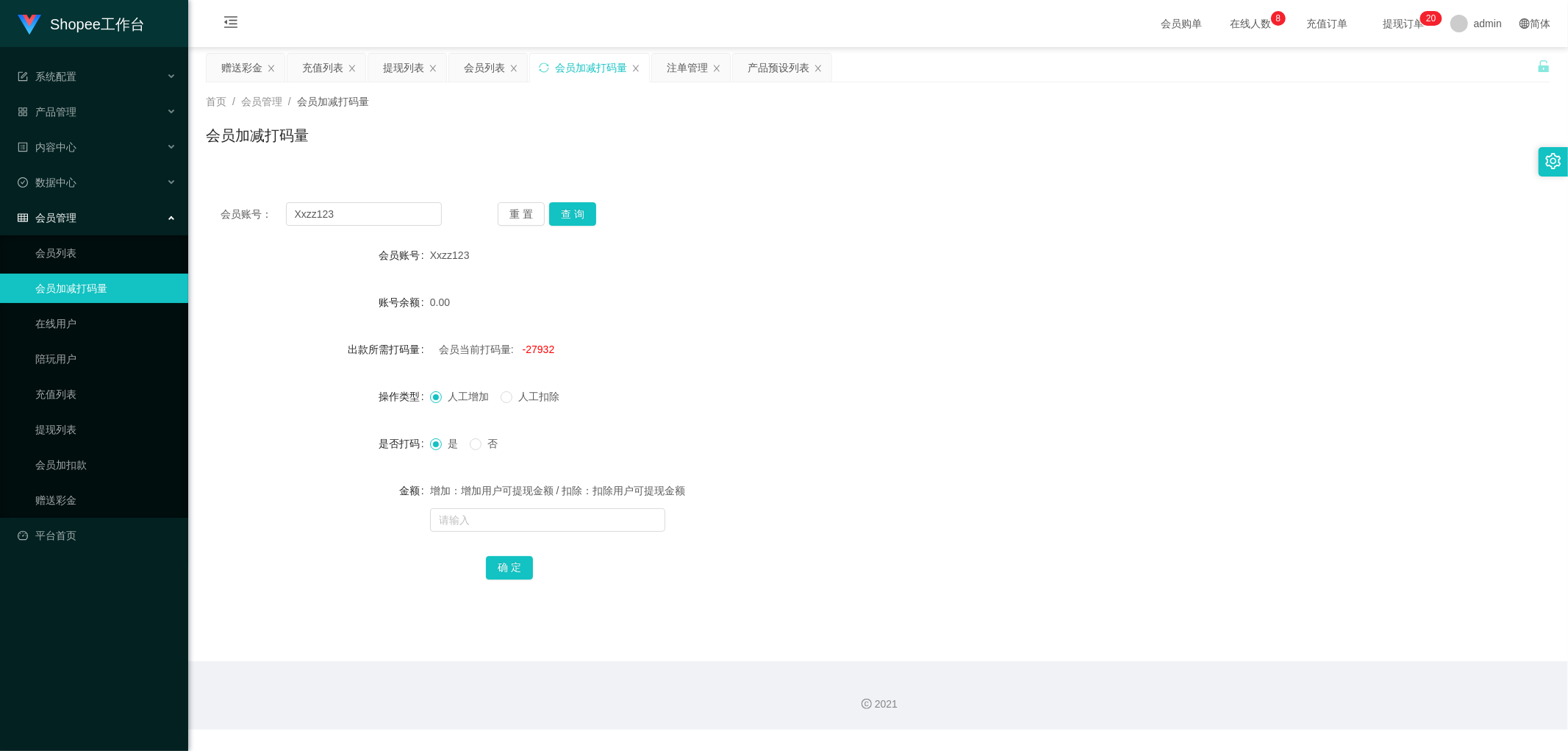
click at [657, 163] on div "首页 / 会员管理 / 会员加减打码量 / 会员加减打码量" at bounding box center [878, 126] width 1380 height 88
drag, startPoint x: 481, startPoint y: 68, endPoint x: 721, endPoint y: 211, distance: 279.4
click at [483, 70] on div "会员列表" at bounding box center [484, 68] width 41 height 28
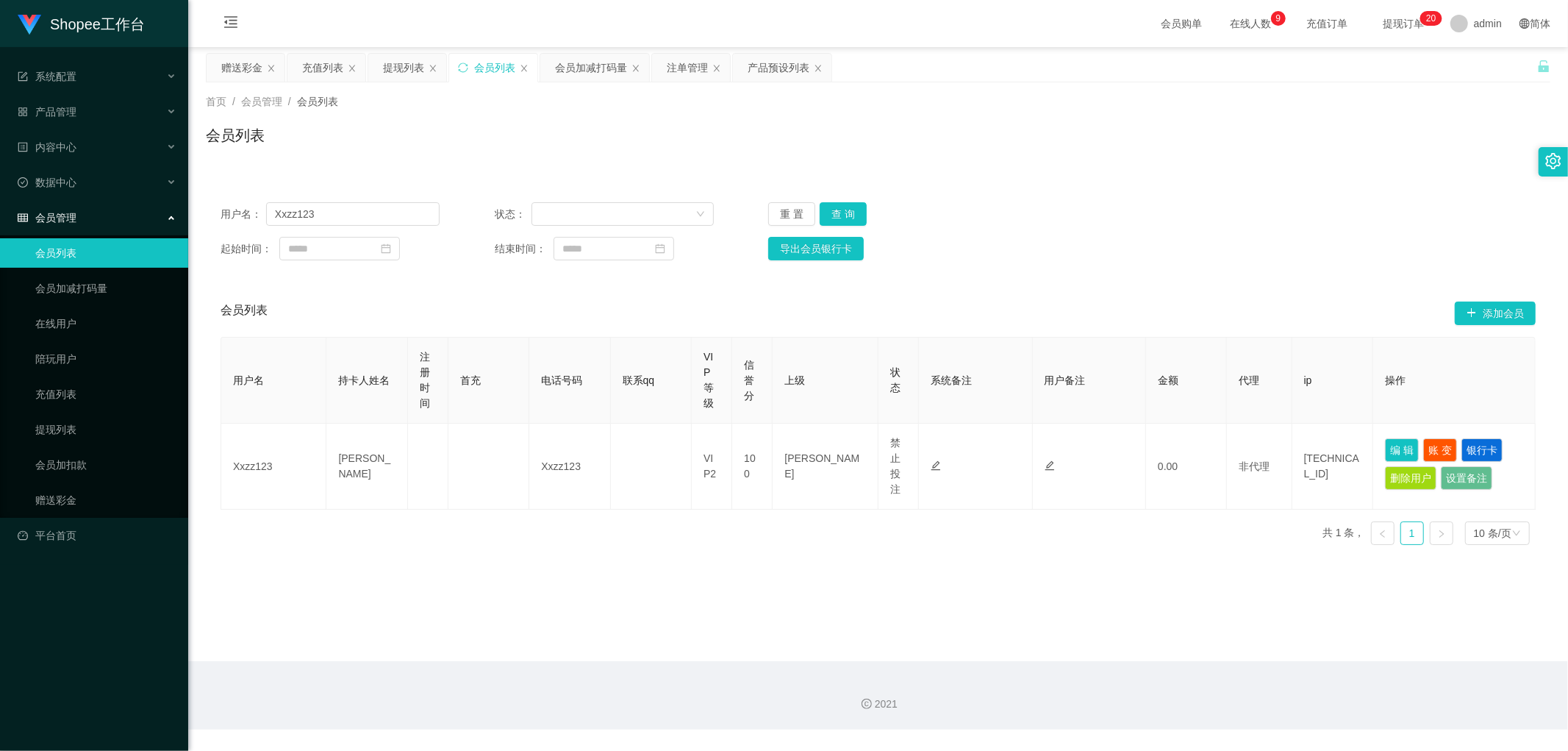
click at [847, 201] on div "用户名： Xxzz123 状态： 重 置 查 询 起始时间： 结束时间： 导出会员银行卡" at bounding box center [878, 231] width 1344 height 88
click at [843, 219] on button "查 询" at bounding box center [843, 214] width 47 height 24
click at [845, 208] on button "查 询" at bounding box center [843, 214] width 47 height 24
click at [1114, 181] on div "用户名： Xxzz123 状态： 重 置 查 询 起始时间： 结束时间： 导出会员银行卡 会员列表 添加会员 用户名 持卡人姓名 注册时间 首充 电话号码 联…" at bounding box center [878, 363] width 1344 height 387
click at [842, 208] on button "查 询" at bounding box center [843, 214] width 47 height 24
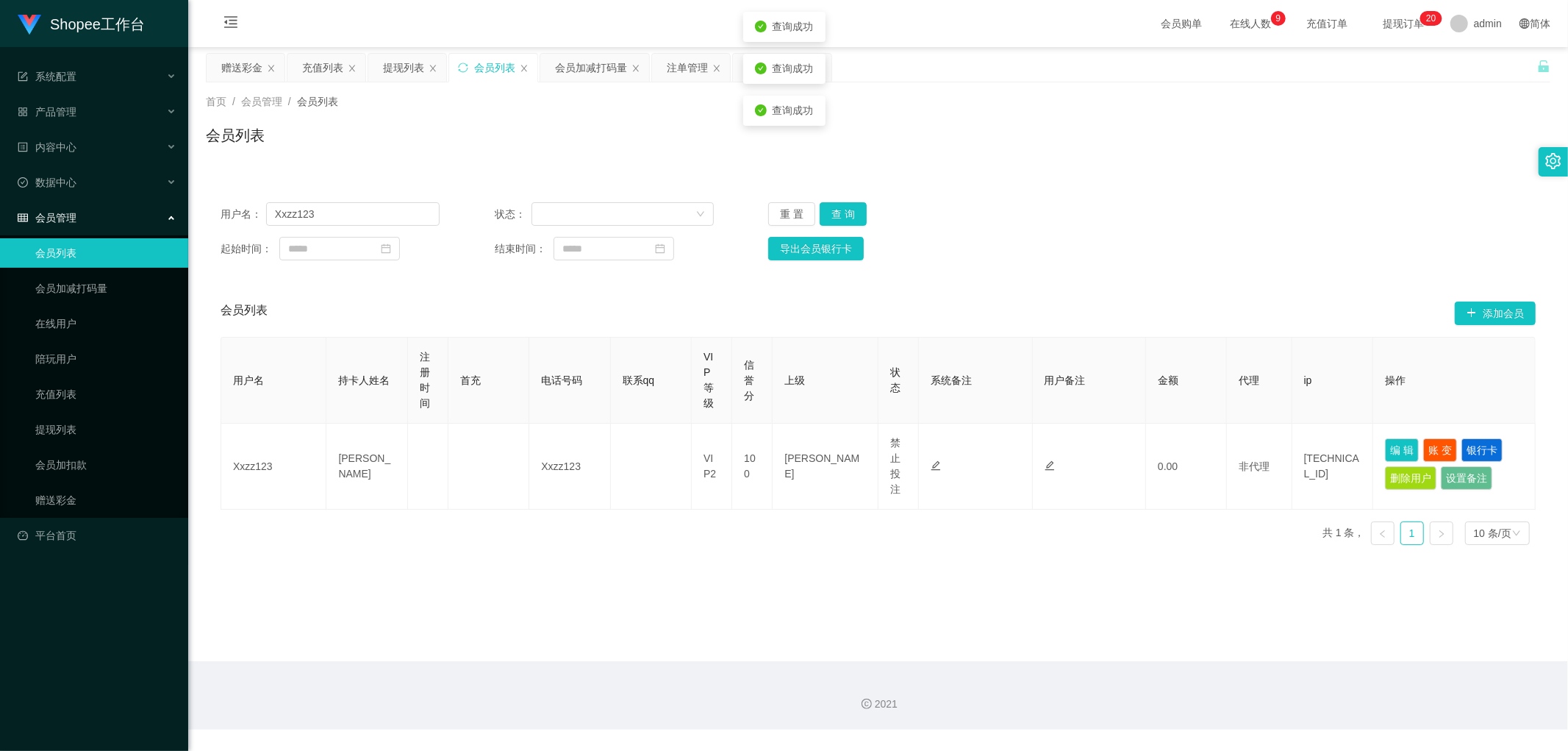
click at [1100, 181] on div "用户名： Xxzz123 状态： 重 置 查 询 起始时间： 结束时间： 导出会员银行卡 会员列表 添加会员 用户名 持卡人姓名 注册时间 首充 电话号码 联…" at bounding box center [878, 363] width 1344 height 387
click at [839, 205] on button "查 询" at bounding box center [843, 214] width 47 height 24
click at [1059, 179] on div "用户名： Xxzz123 状态： 重 置 查 询 起始时间： 结束时间： 导出会员银行卡 会员列表 添加会员 用户名 持卡人姓名 注册时间 首充 电话号码 联…" at bounding box center [878, 363] width 1344 height 387
click at [1184, 171] on div "用户名： Xxzz123 状态： 重 置 查 询 起始时间： 结束时间： 导出会员银行卡 会员列表 添加会员 用户名 持卡人姓名 注册时间 首充 电话号码 联…" at bounding box center [878, 363] width 1344 height 387
click at [399, 70] on div "提现列表" at bounding box center [404, 68] width 41 height 28
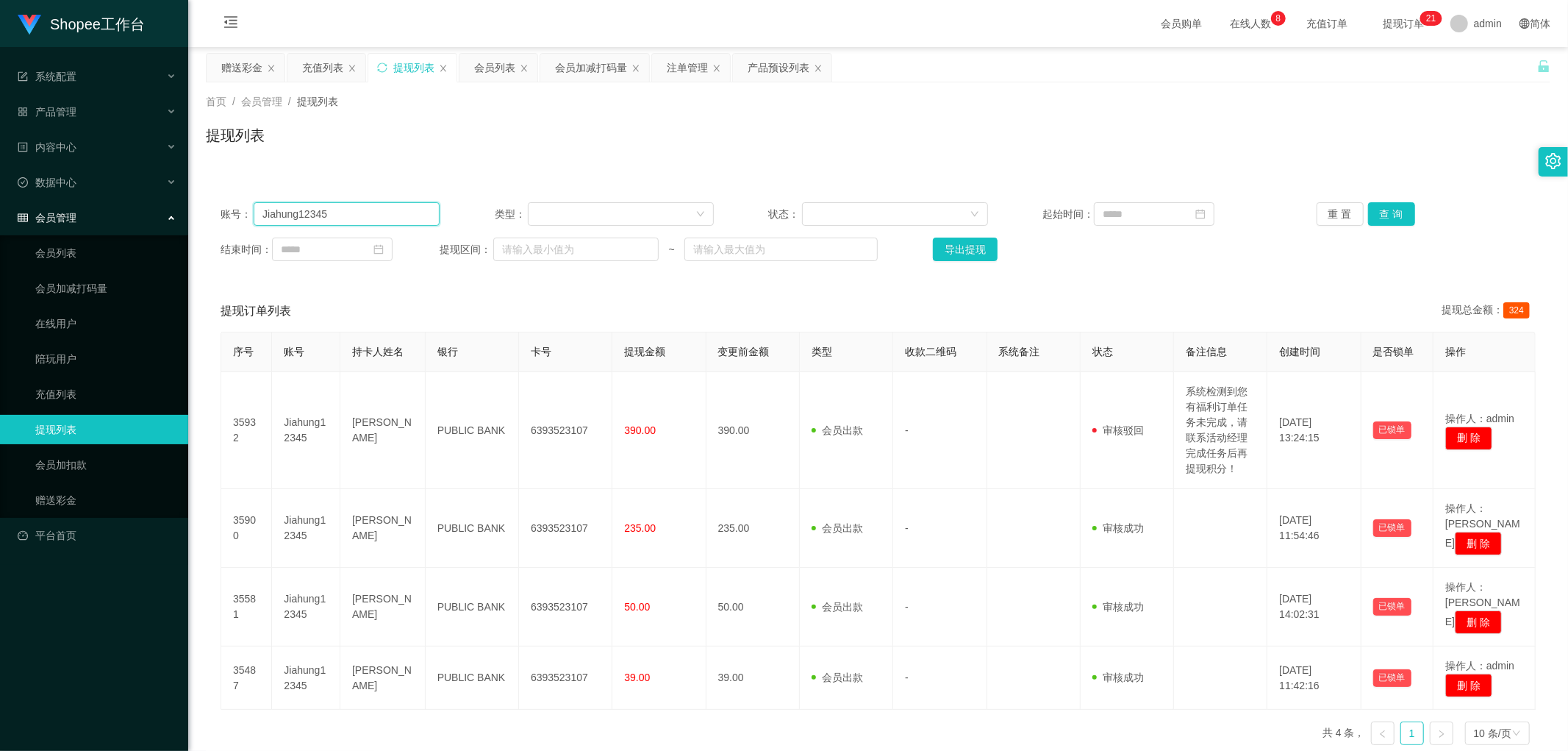
drag, startPoint x: 366, startPoint y: 206, endPoint x: 400, endPoint y: 214, distance: 34.9
click at [369, 206] on input "Jiahung12345" at bounding box center [346, 214] width 186 height 24
paste input "Xxzz123"
type input "Xxzz123"
click at [1386, 210] on button "查 询" at bounding box center [1391, 214] width 47 height 24
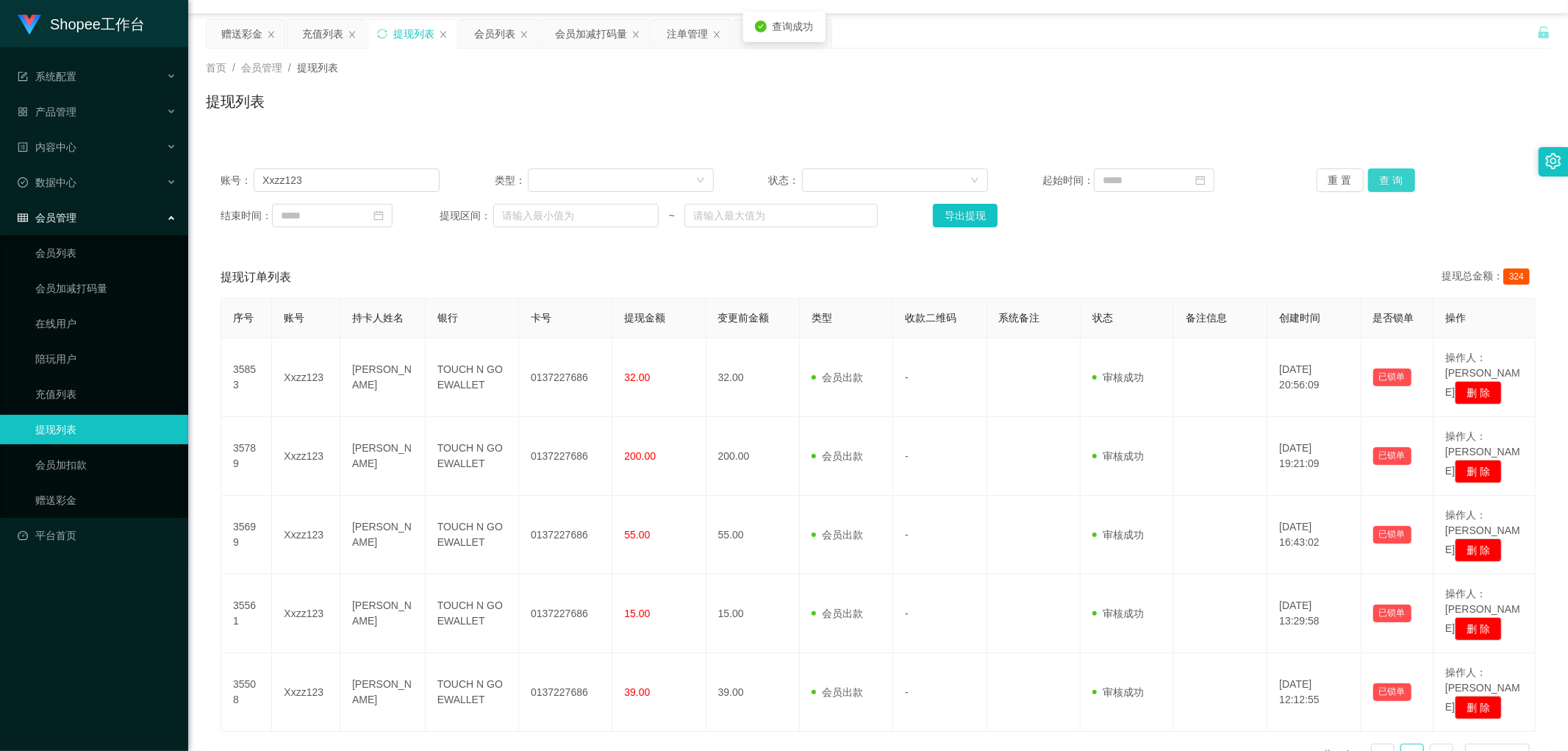
scroll to position [53, 0]
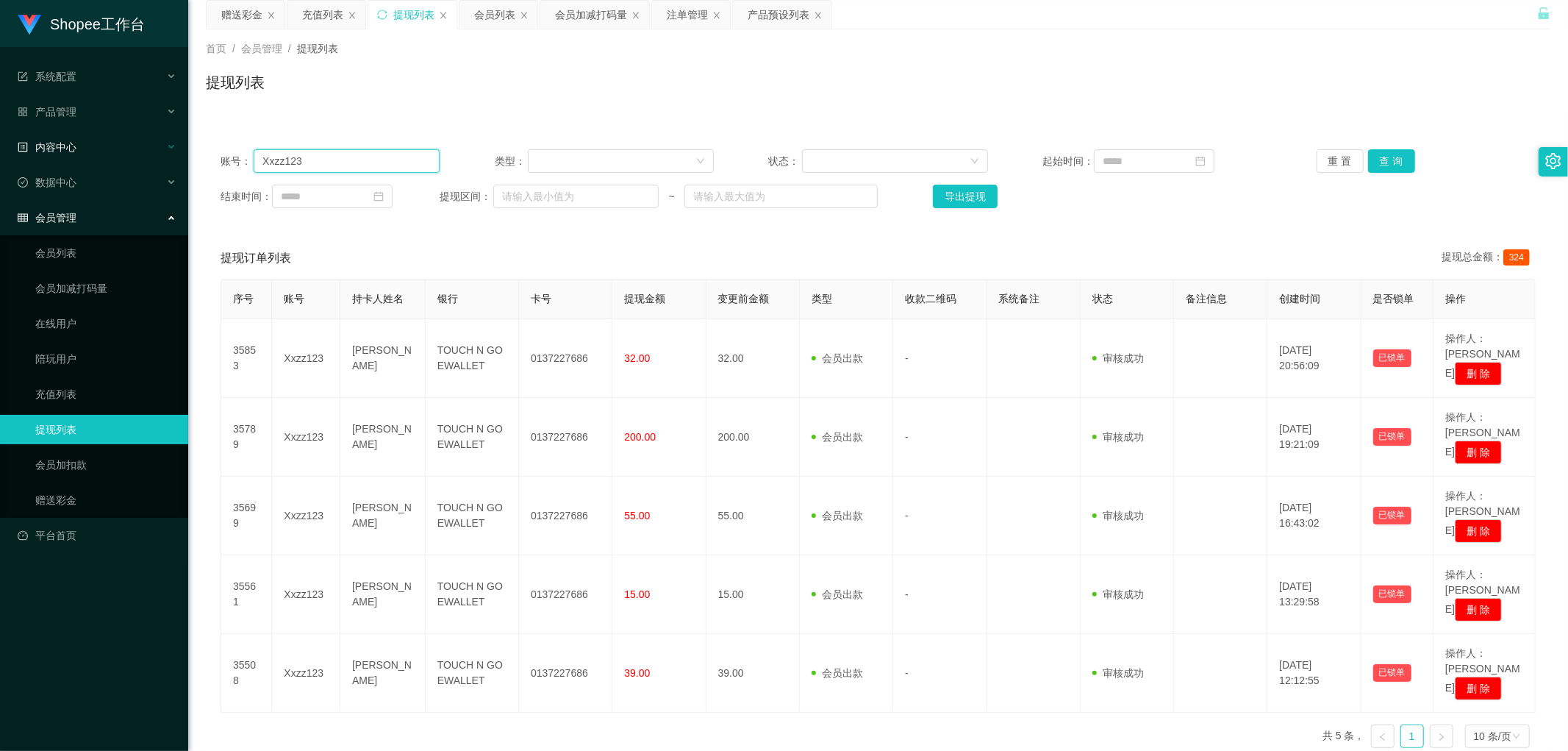
drag, startPoint x: 277, startPoint y: 164, endPoint x: 169, endPoint y: 159, distance: 108.1
click at [137, 172] on section "Shopee工作台 系统配置 产品管理 产品列表 产品预设列表 开奖记录 注单管理 即时注单 内容中心 数据中心 会员管理 会员列表 会员加减打码量 在线用户…" at bounding box center [784, 387] width 1568 height 880
click at [316, 16] on div "充值列表" at bounding box center [323, 15] width 41 height 28
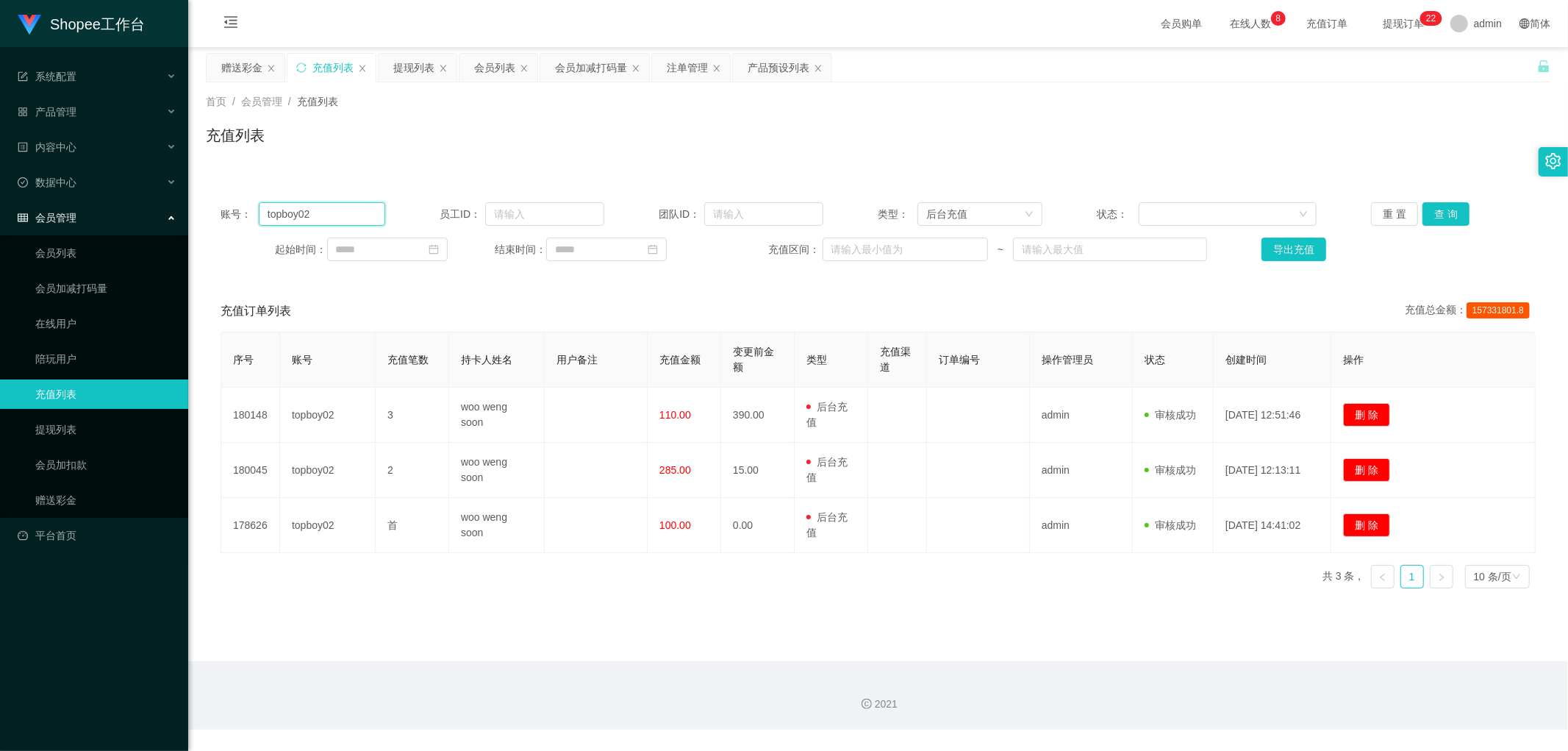
drag, startPoint x: 335, startPoint y: 214, endPoint x: 358, endPoint y: 215, distance: 23.0
click at [339, 214] on input "topboy02" at bounding box center [322, 214] width 126 height 24
paste input "Xxzz123"
type input "Xxzz123"
click at [1444, 215] on button "查 询" at bounding box center [1445, 214] width 47 height 24
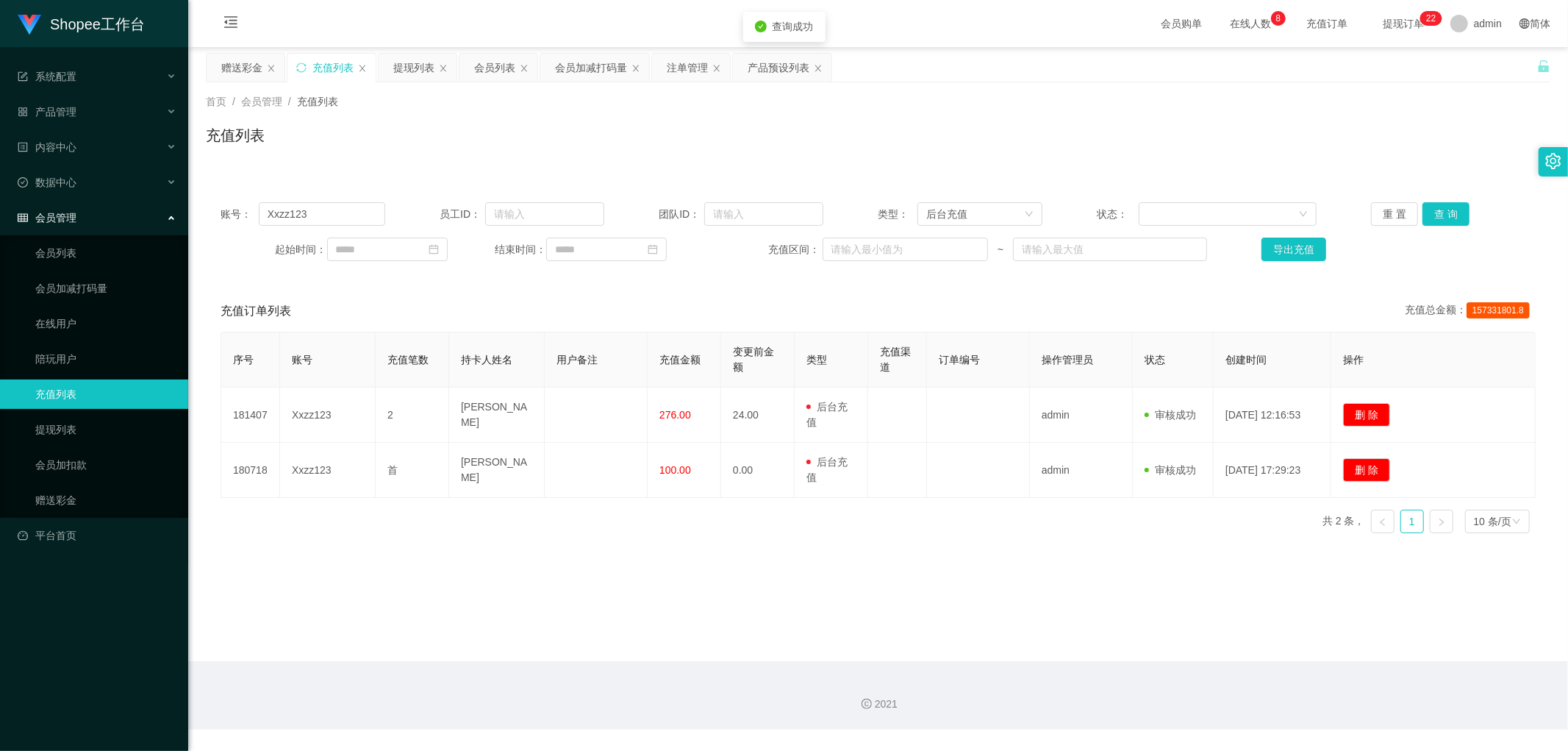
click at [551, 120] on div "首页 / 会员管理 / 充值列表 / 充值列表" at bounding box center [878, 126] width 1344 height 64
click at [1444, 215] on button "查 询" at bounding box center [1445, 214] width 47 height 24
click at [479, 68] on div "会员列表" at bounding box center [495, 68] width 41 height 28
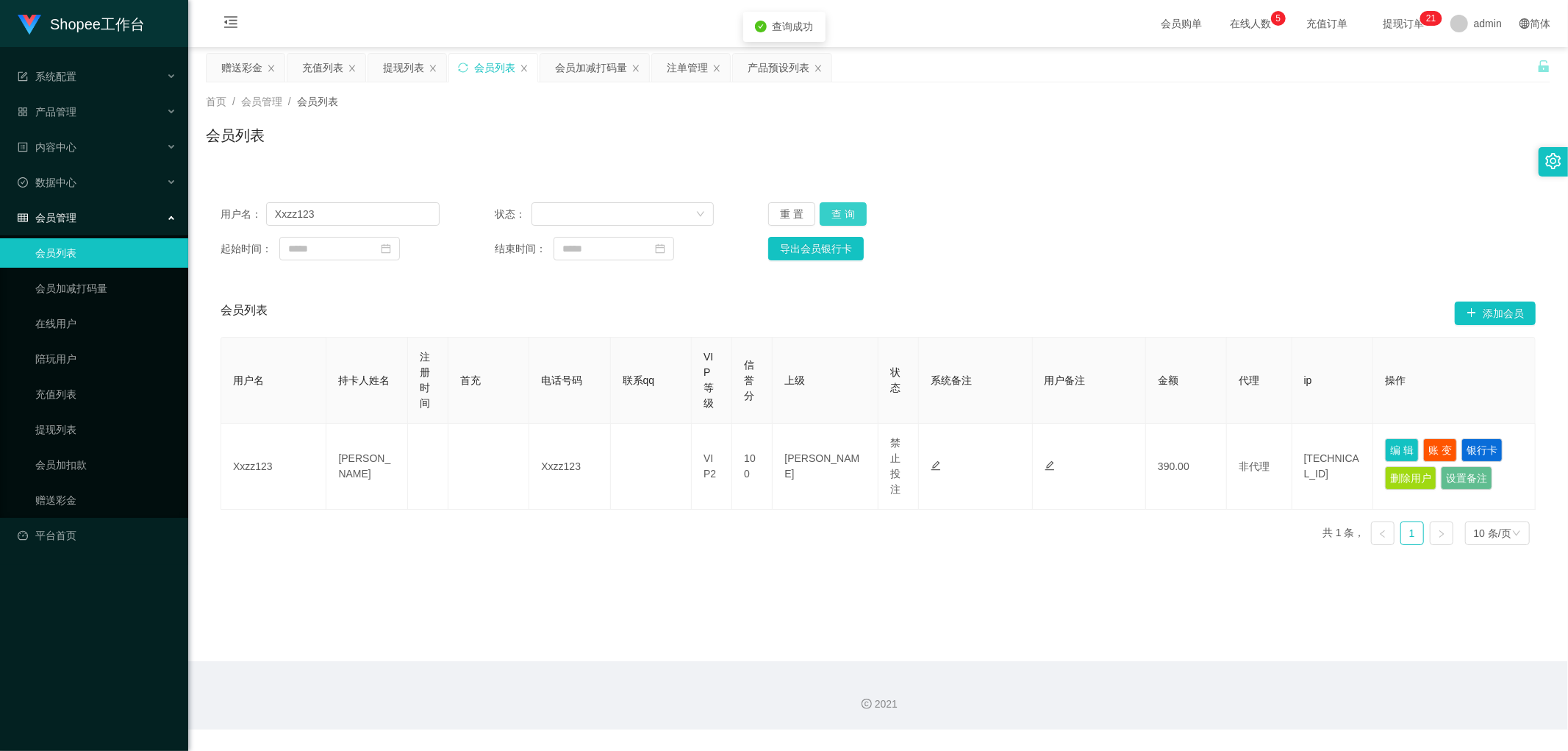
click at [839, 210] on button "查 询" at bounding box center [843, 214] width 47 height 24
drag, startPoint x: 355, startPoint y: 208, endPoint x: 364, endPoint y: 212, distance: 9.8
click at [356, 209] on input "Xxzz123" at bounding box center [353, 214] width 174 height 24
paste input "how10201995"
click at [833, 213] on button "查 询" at bounding box center [843, 214] width 47 height 24
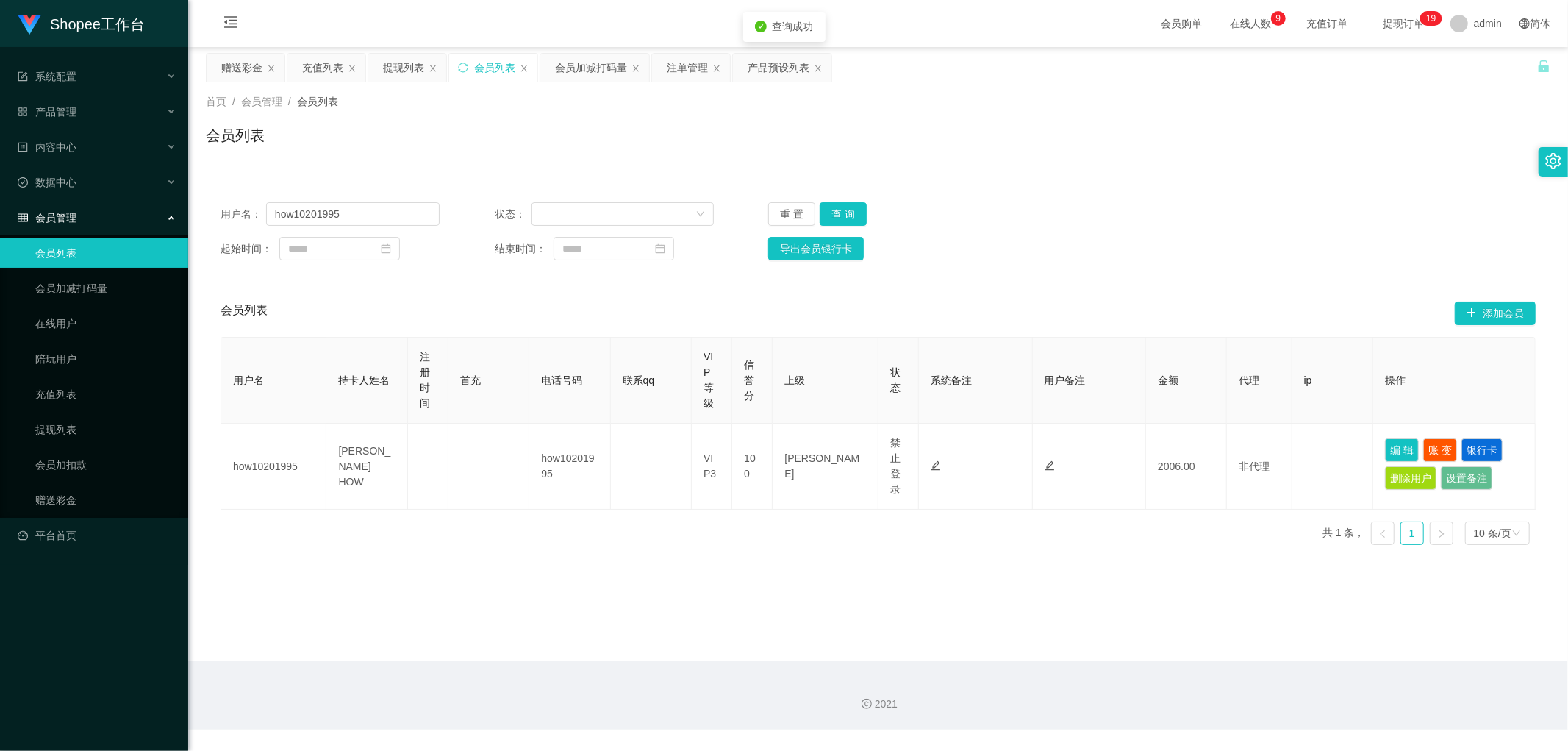
click at [1099, 197] on div "用户名： how10201995 状态： 重 置 查 询 起始时间： 结束时间： 导出会员银行卡" at bounding box center [878, 231] width 1344 height 88
drag, startPoint x: 1099, startPoint y: 197, endPoint x: 1104, endPoint y: 204, distance: 8.6
click at [1100, 199] on div "用户名： how10201995 状态： 重 置 查 询 起始时间： 结束时间： 导出会员银行卡" at bounding box center [878, 231] width 1344 height 88
click at [1105, 189] on div "用户名： how10201995 状态： 重 置 查 询 起始时间： 结束时间： 导出会员银行卡" at bounding box center [878, 231] width 1344 height 88
click at [379, 210] on input "how10201995" at bounding box center [353, 214] width 174 height 24
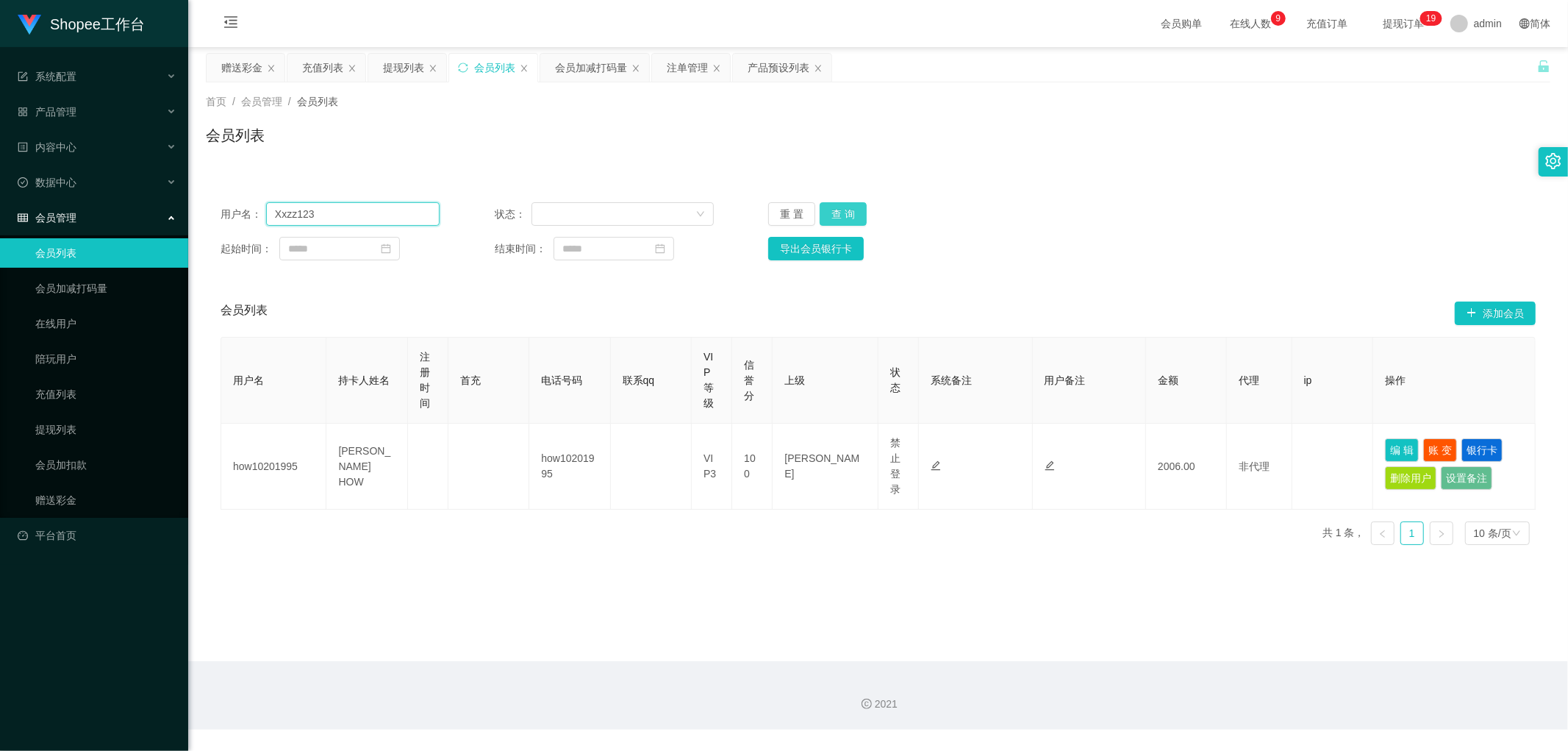
type input "Xxzz123"
drag, startPoint x: 845, startPoint y: 213, endPoint x: 1027, endPoint y: 206, distance: 182.1
click at [845, 214] on button "查 询" at bounding box center [843, 214] width 47 height 24
click at [1143, 189] on div "用户名： Xxzz123 状态： 重 置 查 询 起始时间： 结束时间： 导出会员银行卡" at bounding box center [878, 231] width 1344 height 88
click at [843, 215] on button "查 询" at bounding box center [843, 214] width 47 height 24
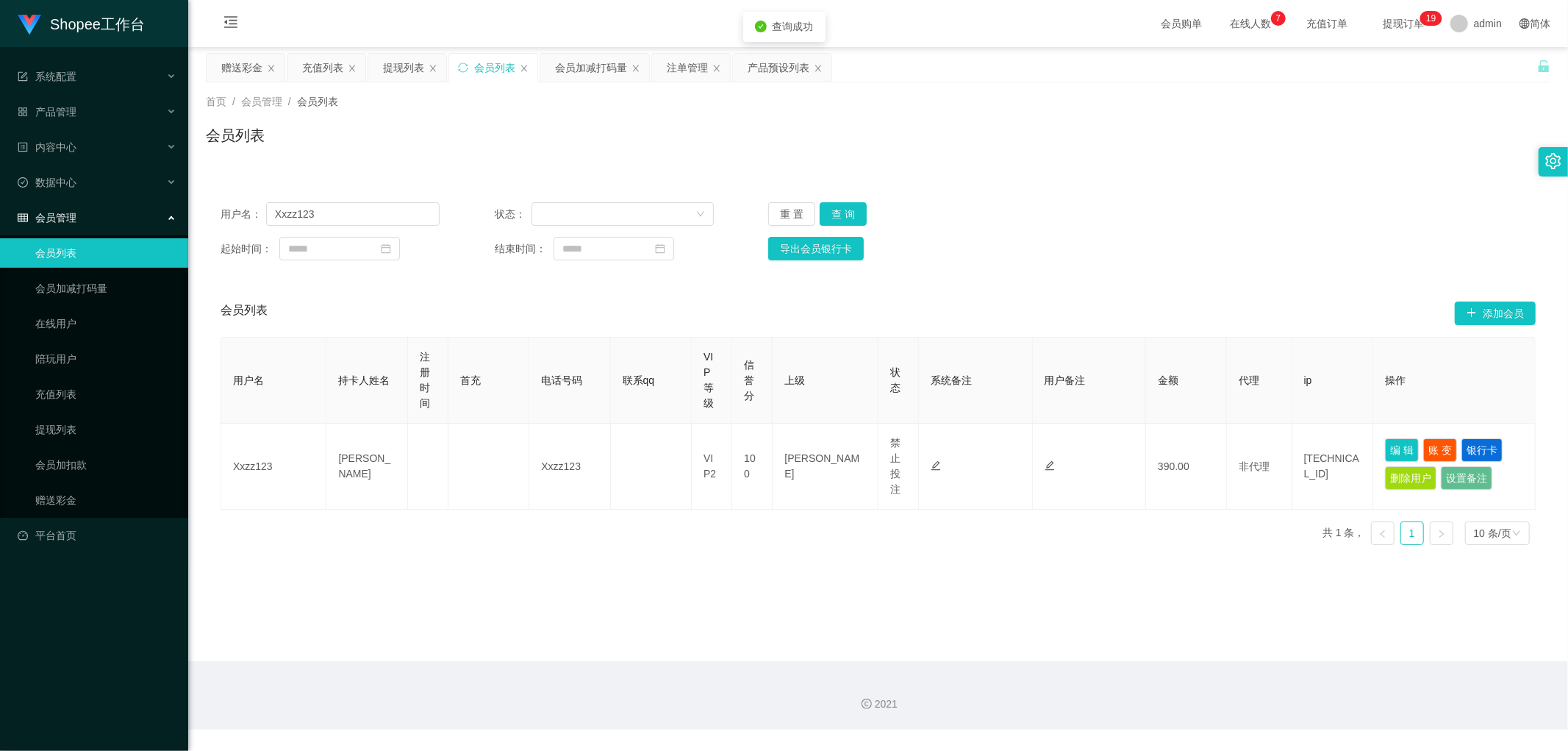
click at [1108, 221] on div "用户名： Xxzz123 状态： 重 置 查 询" at bounding box center [878, 214] width 1315 height 24
drag, startPoint x: 826, startPoint y: 215, endPoint x: 1005, endPoint y: 175, distance: 183.4
click at [827, 215] on button "查 询" at bounding box center [843, 214] width 47 height 24
click at [844, 211] on button "查 询" at bounding box center [843, 214] width 47 height 24
